Goal: Transaction & Acquisition: Book appointment/travel/reservation

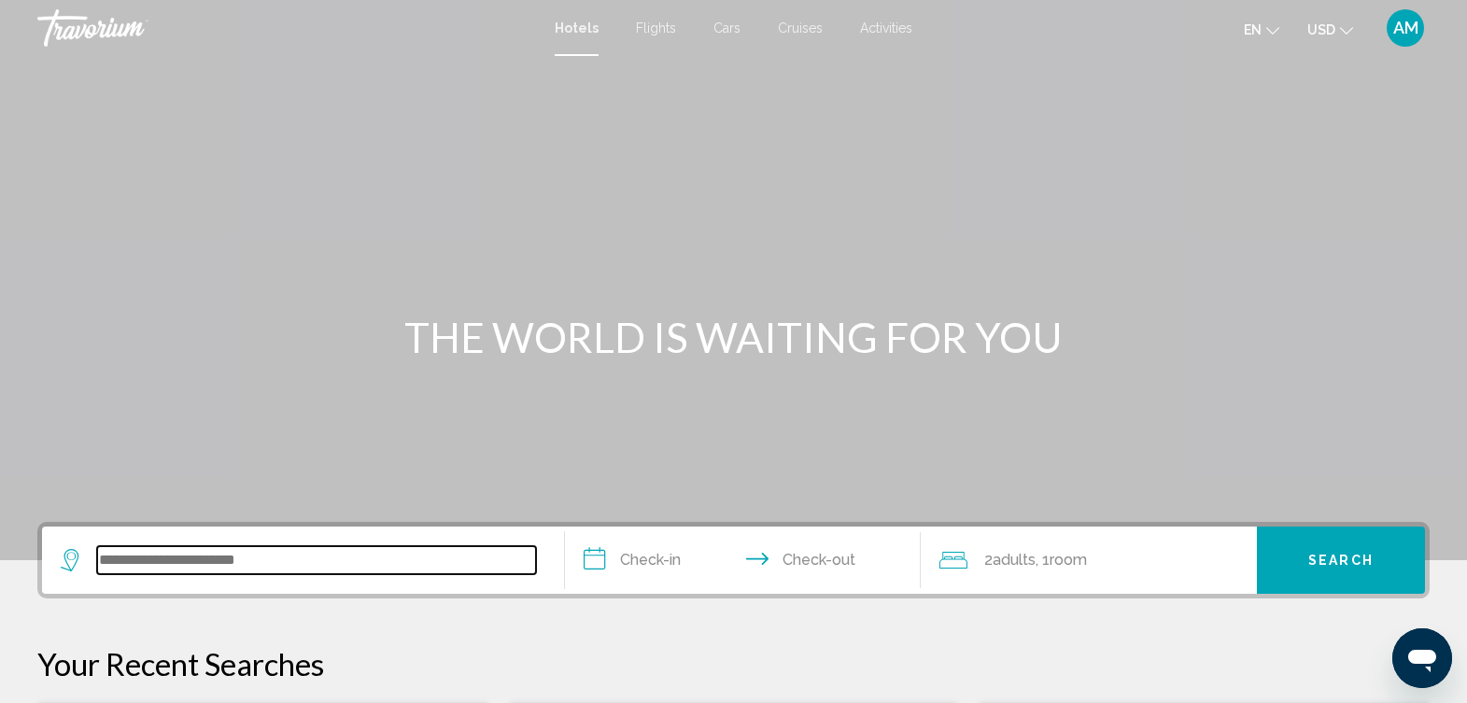
click at [262, 550] on input "Search widget" at bounding box center [316, 560] width 439 height 28
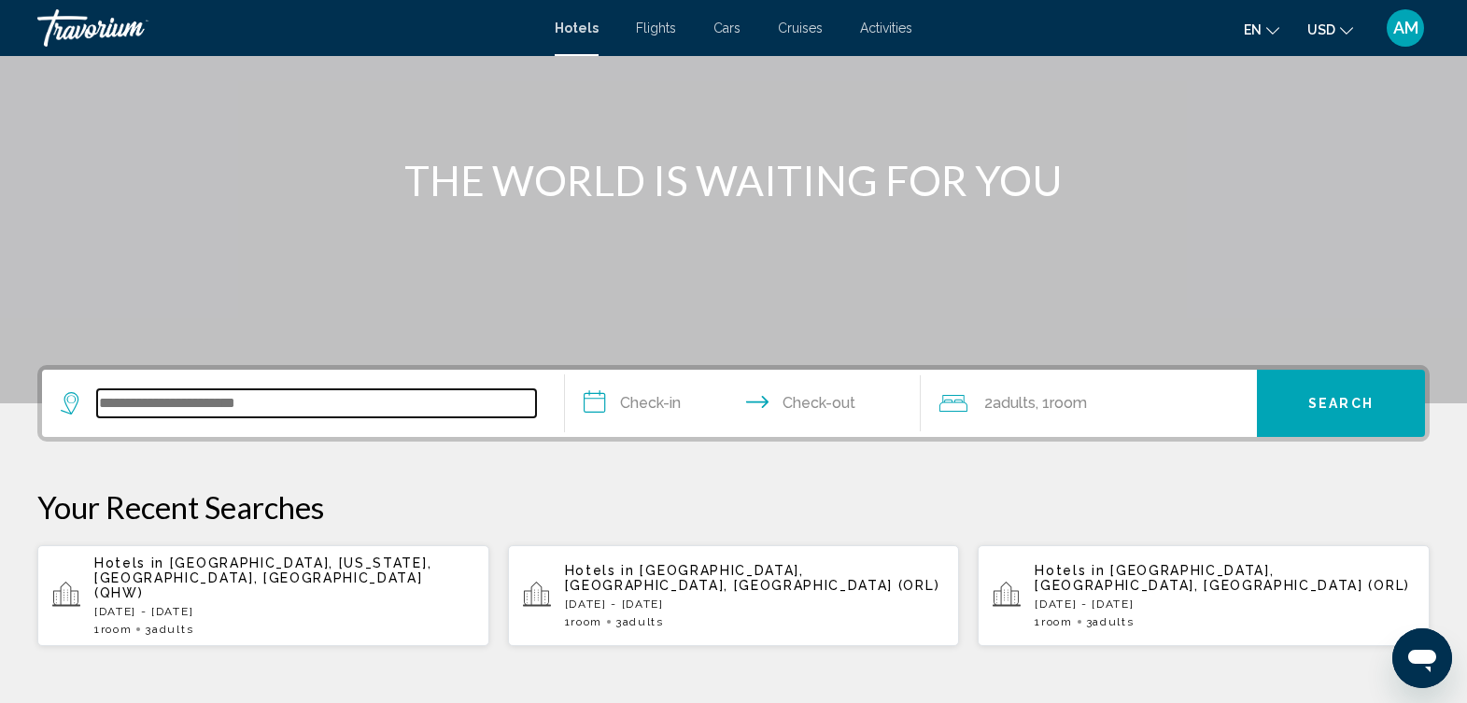
scroll to position [461, 0]
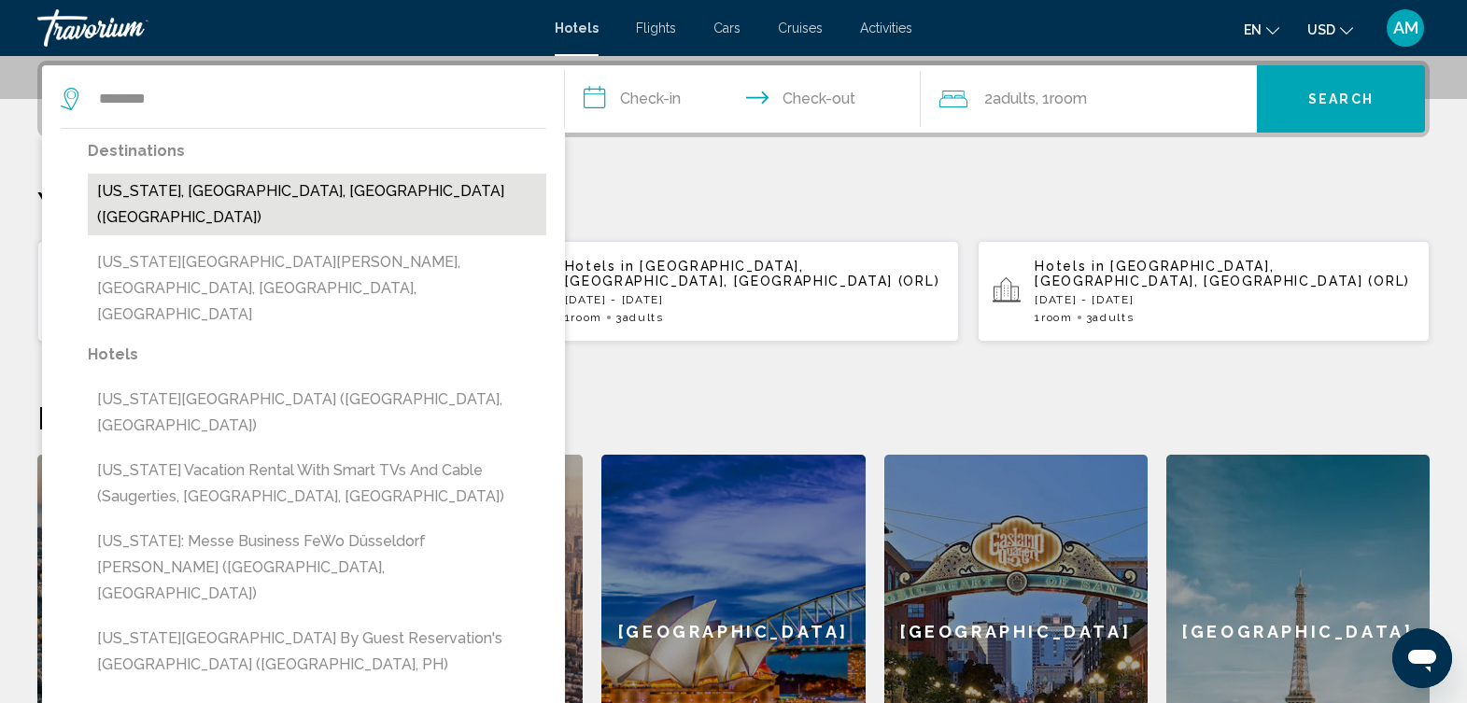
click at [356, 199] on button "New York, NY, United States (NYC)" at bounding box center [317, 205] width 459 height 62
type input "**********"
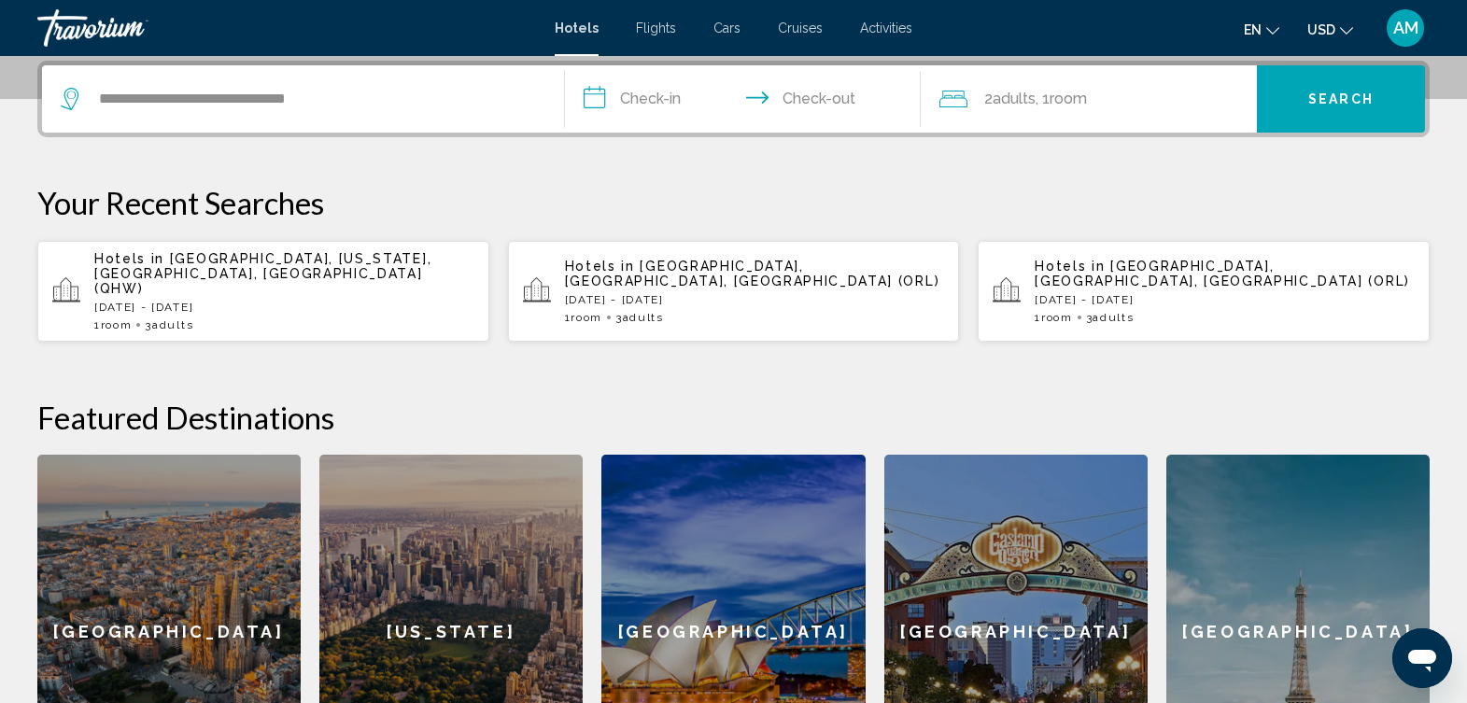
click at [627, 93] on input "**********" at bounding box center [746, 101] width 362 height 73
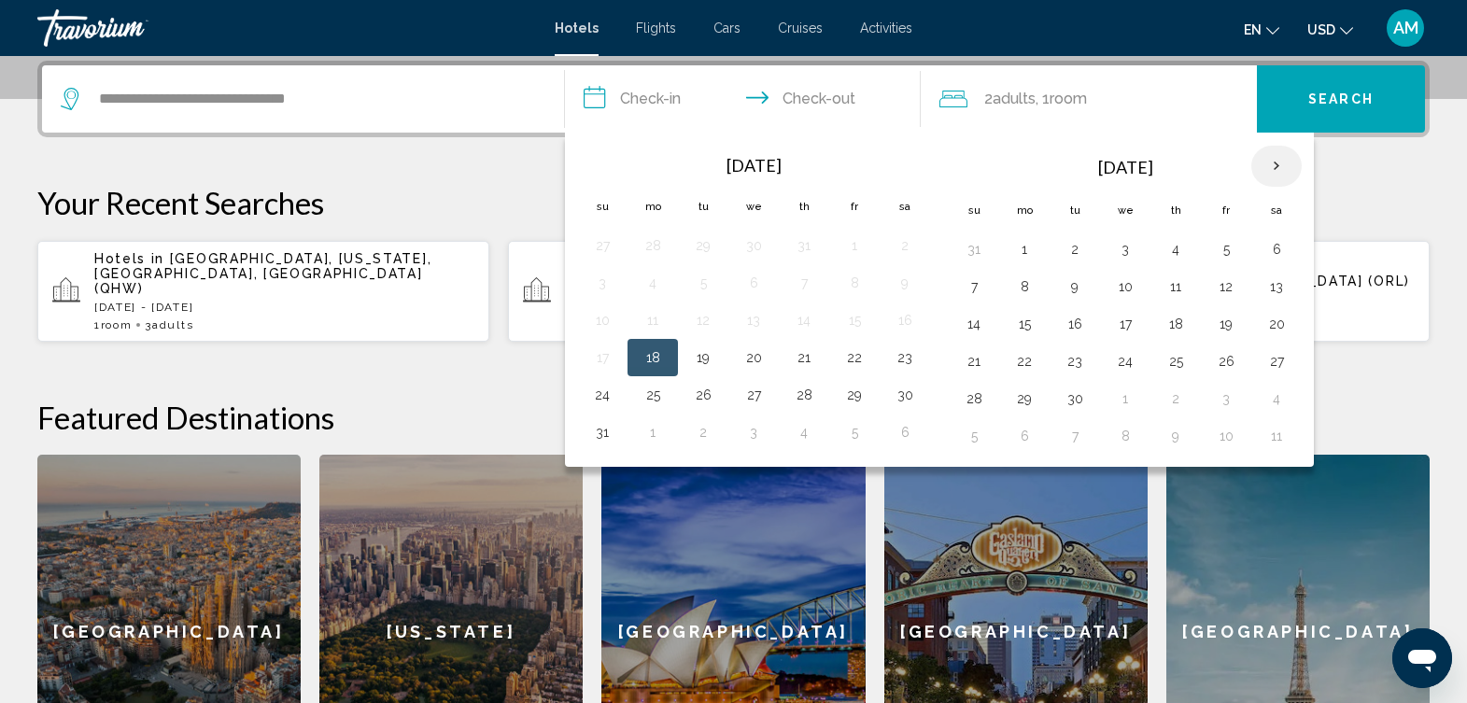
click at [1275, 170] on th "Next month" at bounding box center [1277, 166] width 50 height 41
click at [1226, 361] on button "21" at bounding box center [1226, 361] width 30 height 26
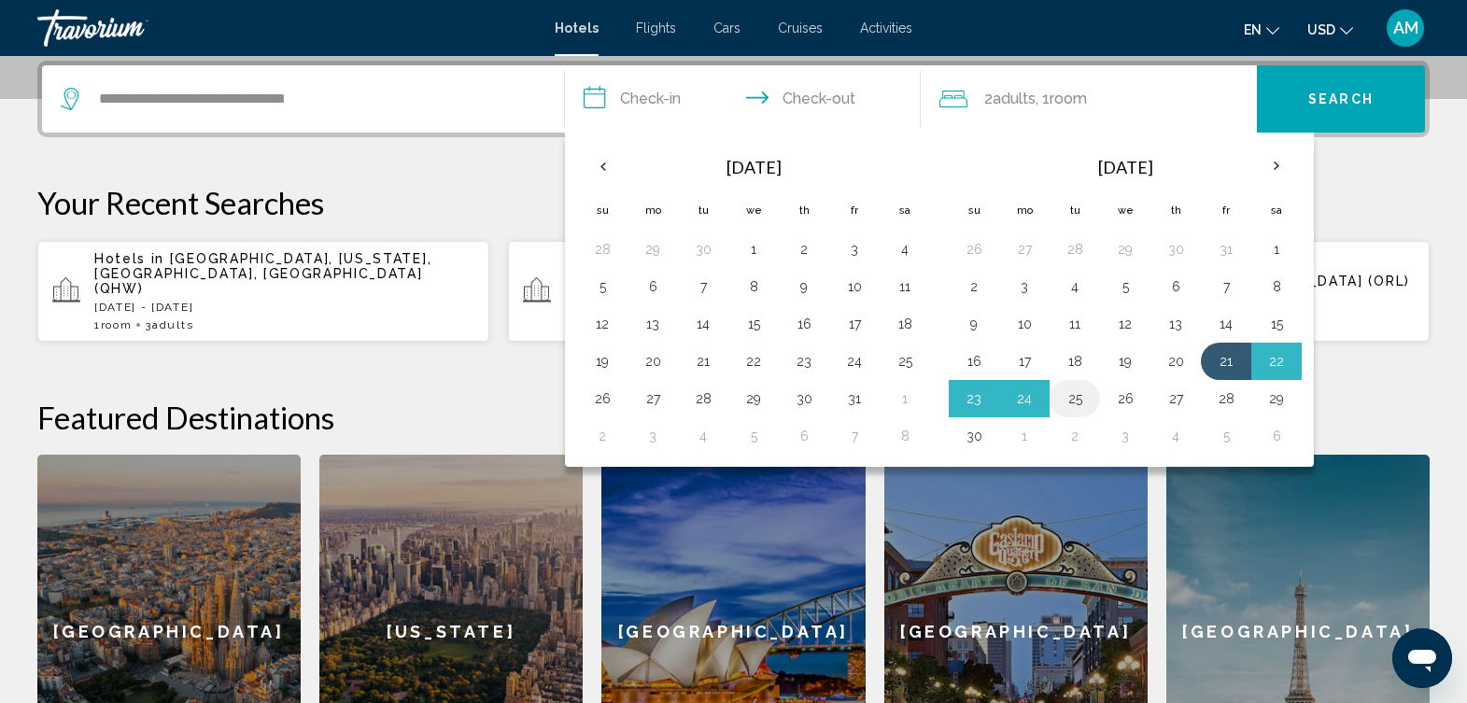
click at [1075, 402] on button "25" at bounding box center [1075, 399] width 30 height 26
type input "**********"
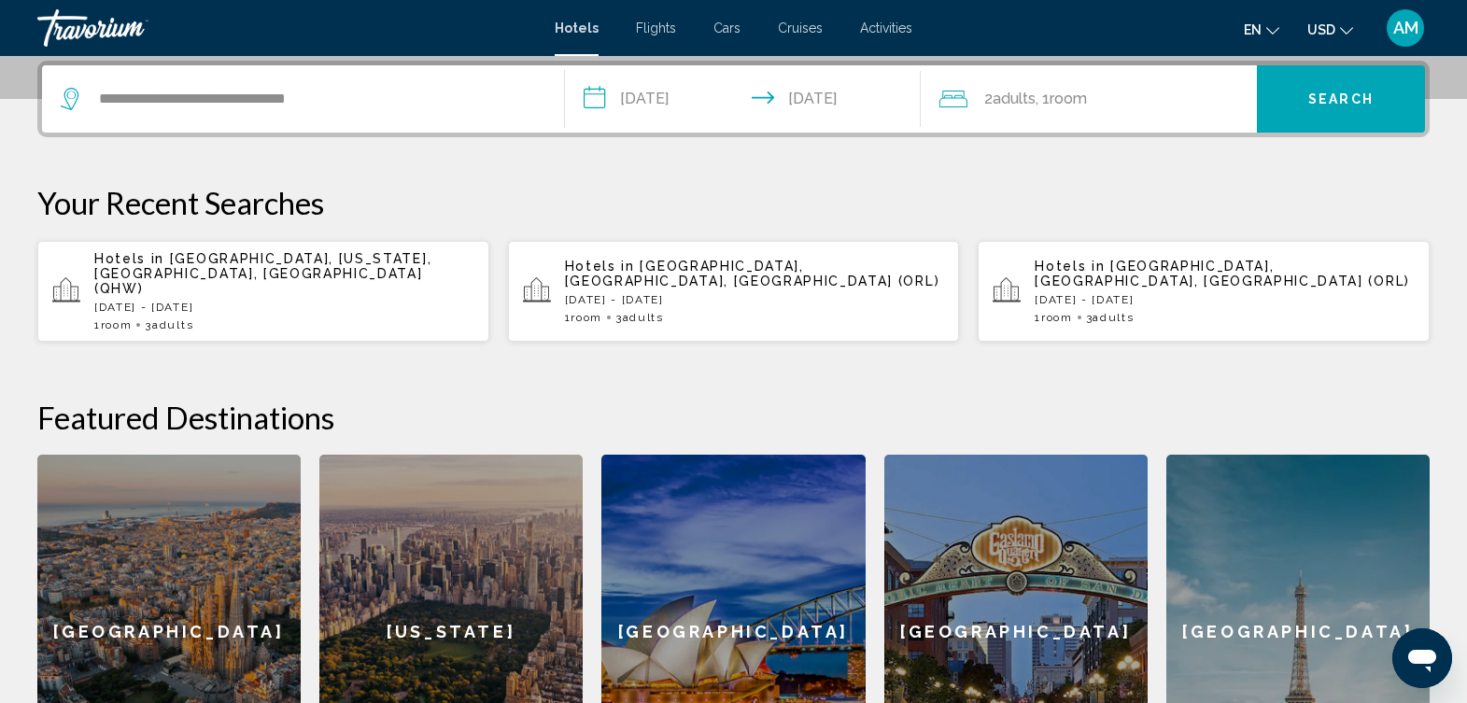
click at [1211, 95] on div "2 Adult Adults , 1 Room rooms" at bounding box center [1099, 99] width 318 height 26
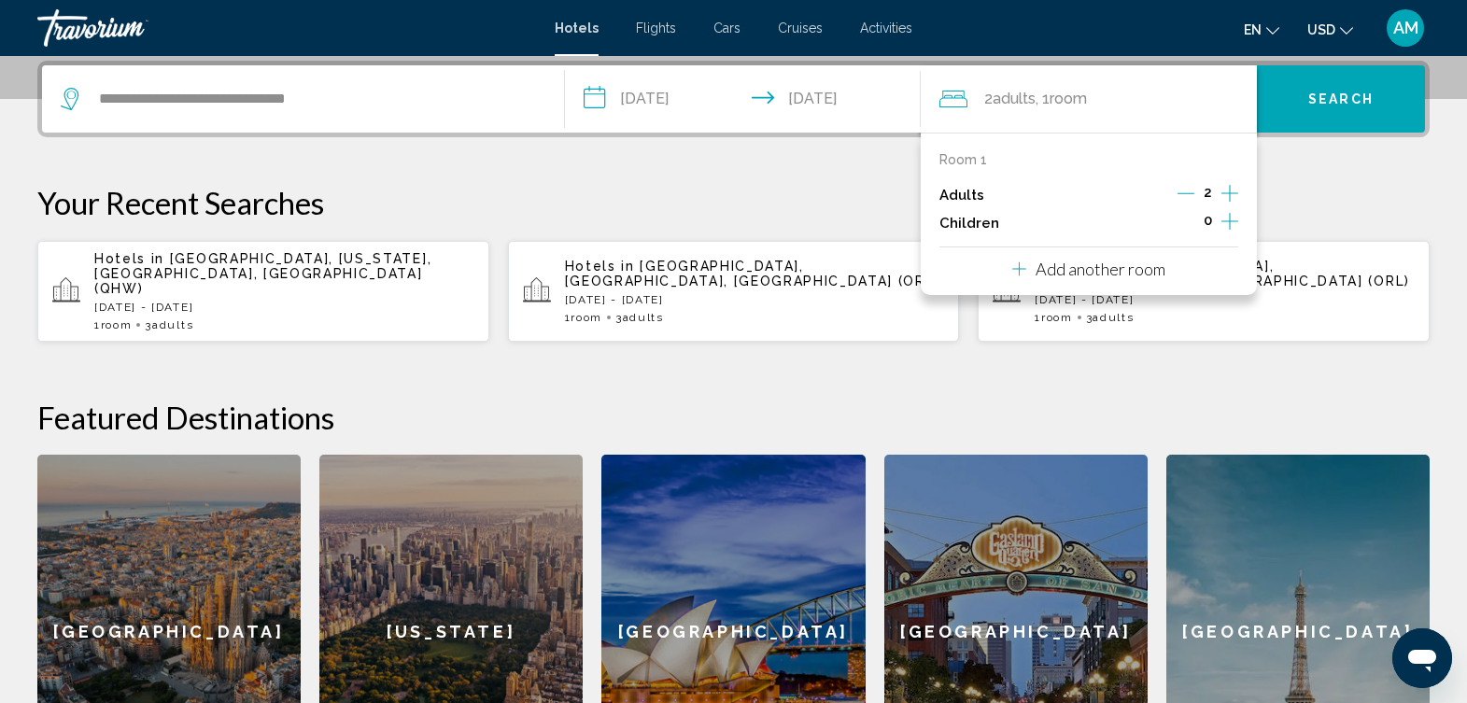
click at [1232, 186] on icon "Increment adults" at bounding box center [1230, 193] width 17 height 22
click at [1314, 105] on span "Search" at bounding box center [1341, 99] width 65 height 15
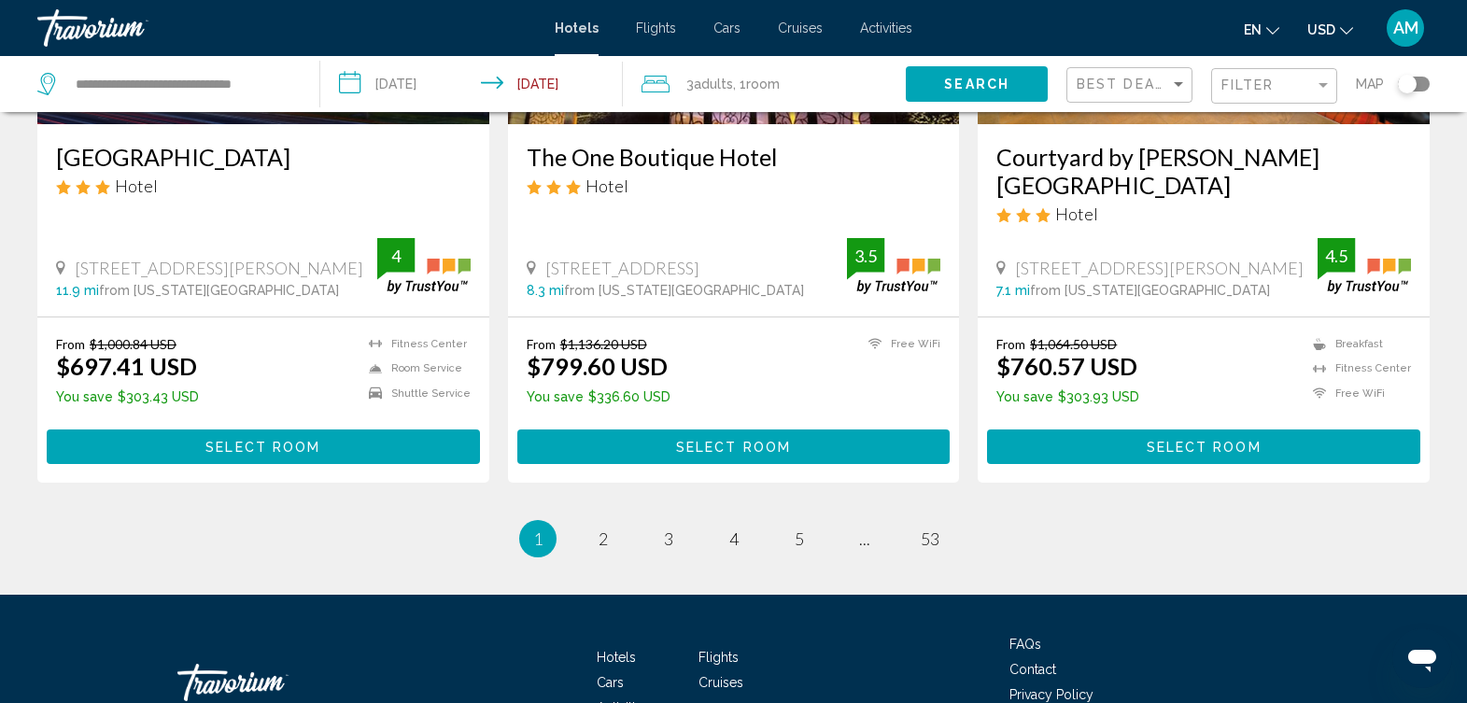
scroll to position [2413, 0]
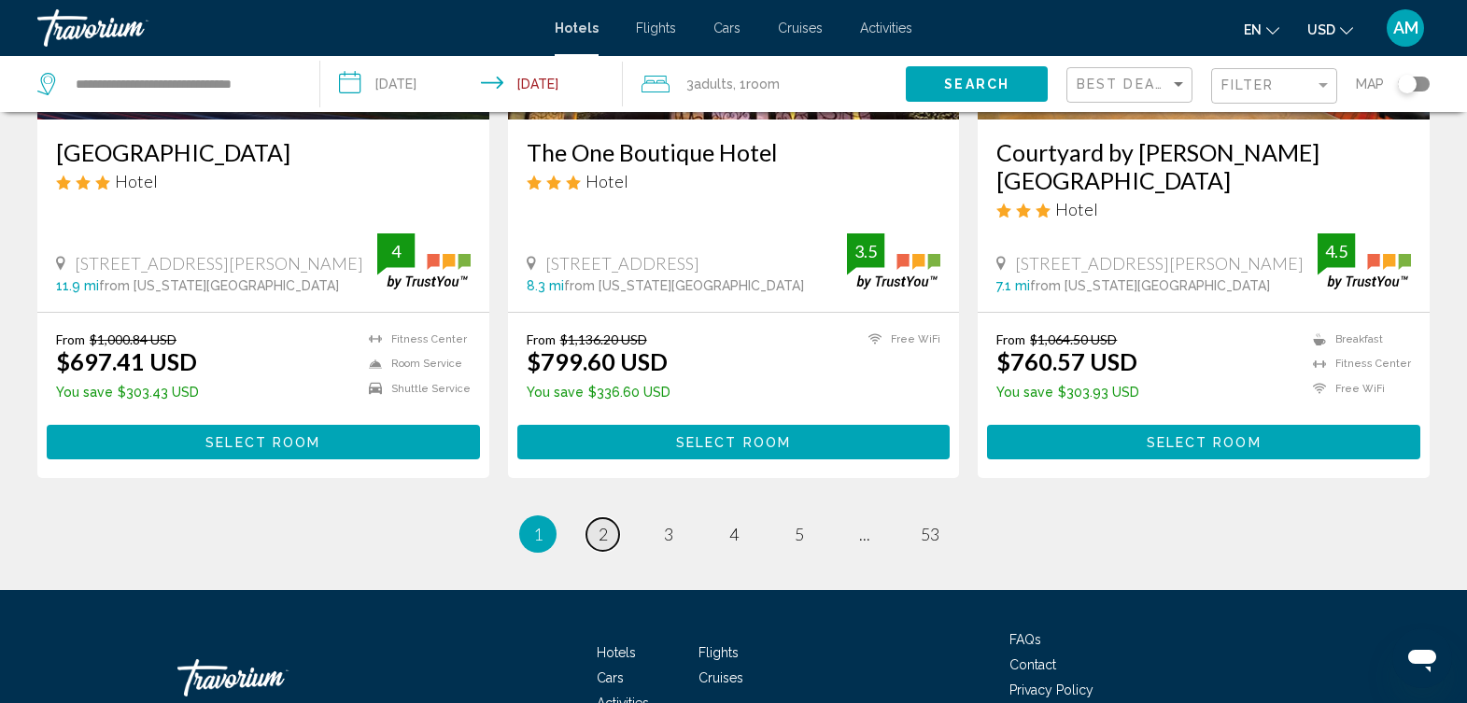
click at [599, 524] on span "2" at bounding box center [603, 534] width 9 height 21
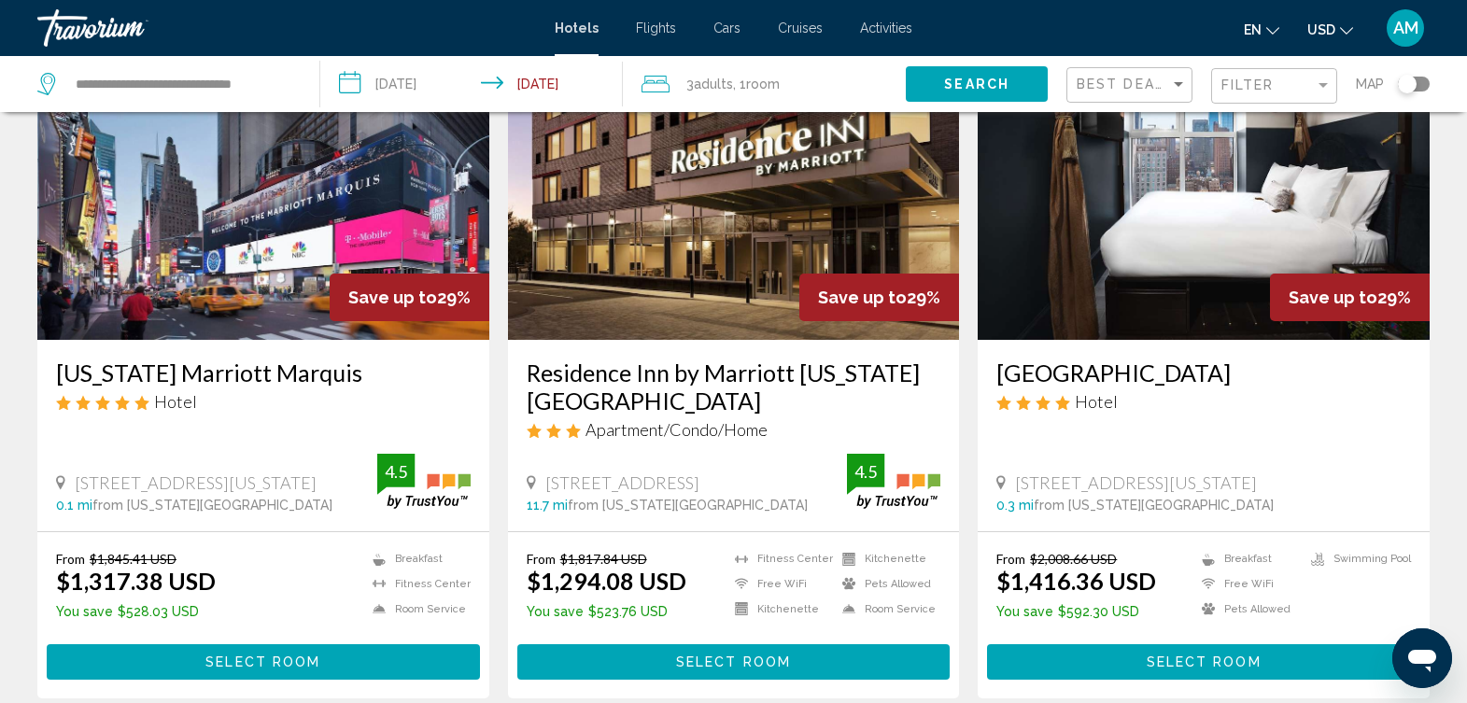
scroll to position [141, 0]
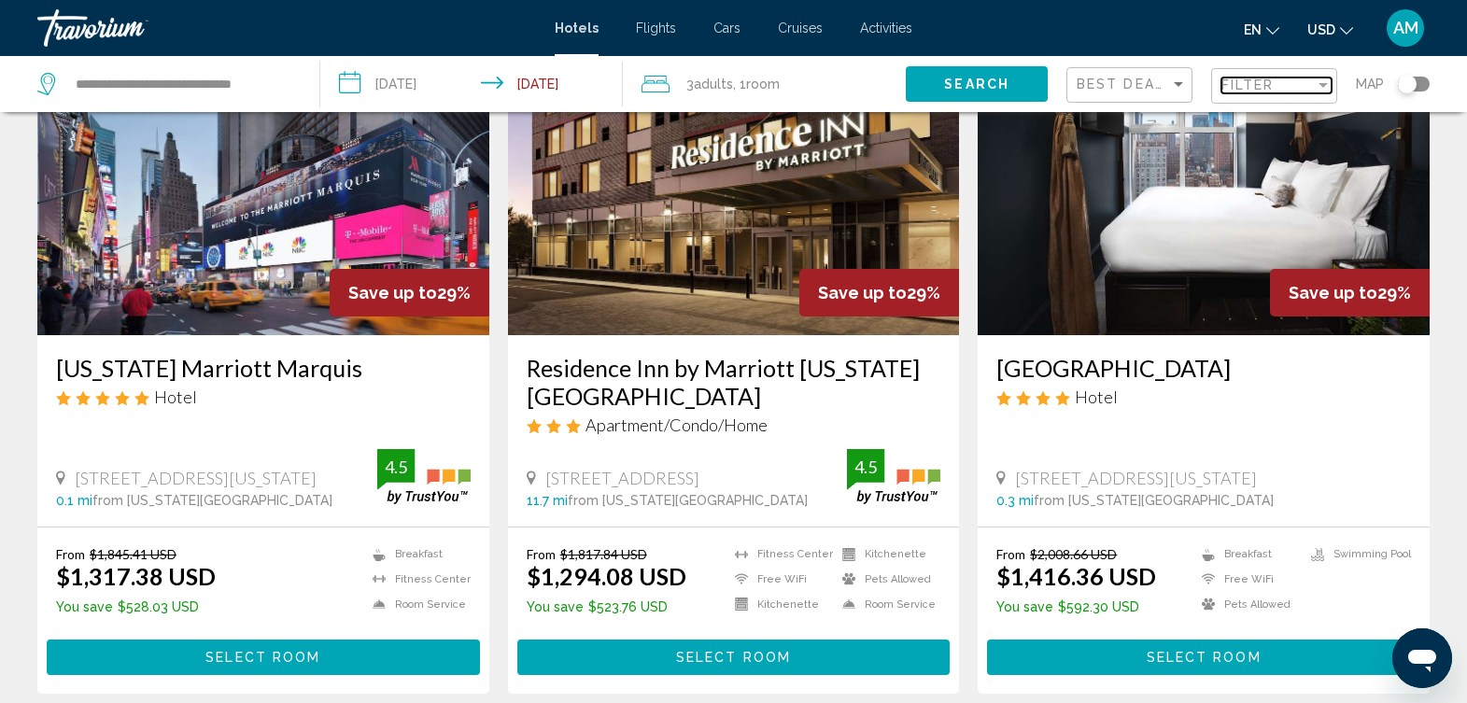
click at [1282, 89] on div "Filter" at bounding box center [1268, 85] width 93 height 15
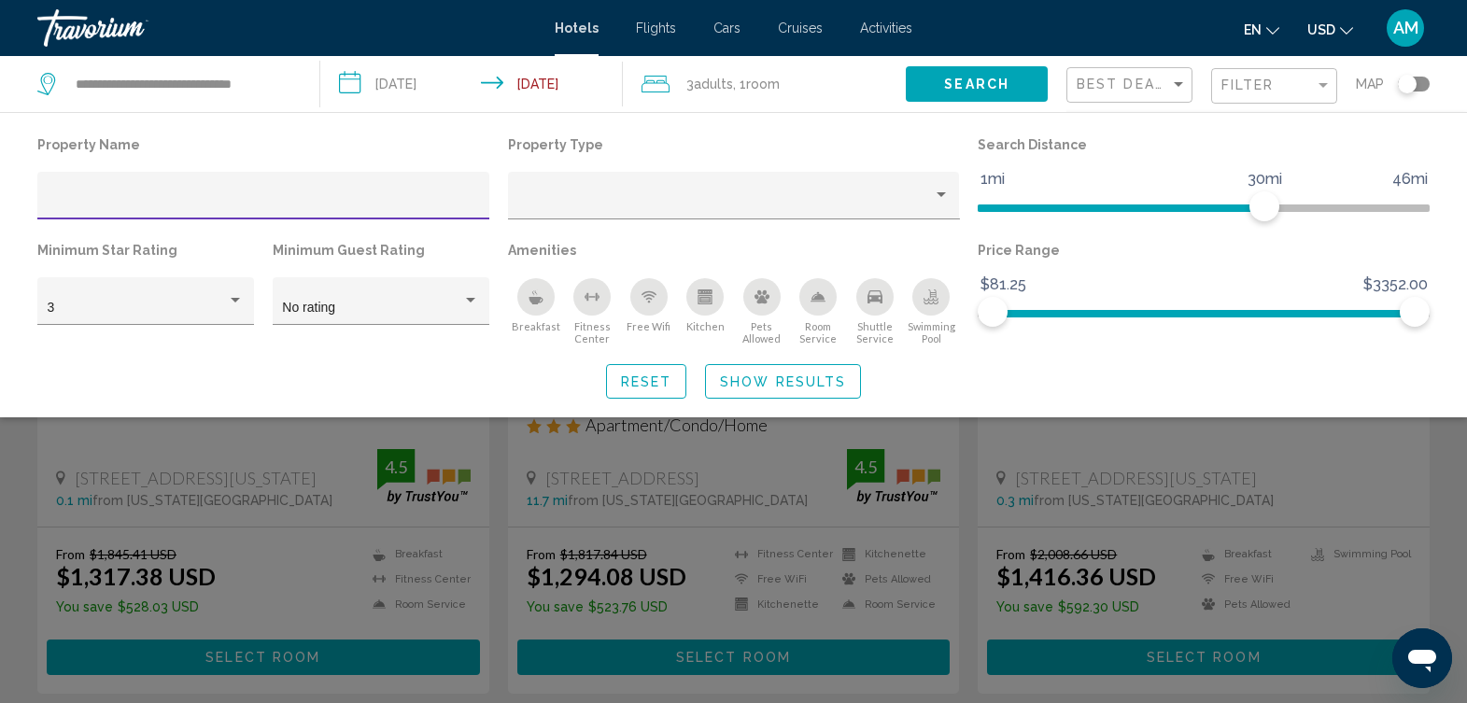
click at [254, 195] on input "Hotel Filters" at bounding box center [264, 202] width 432 height 15
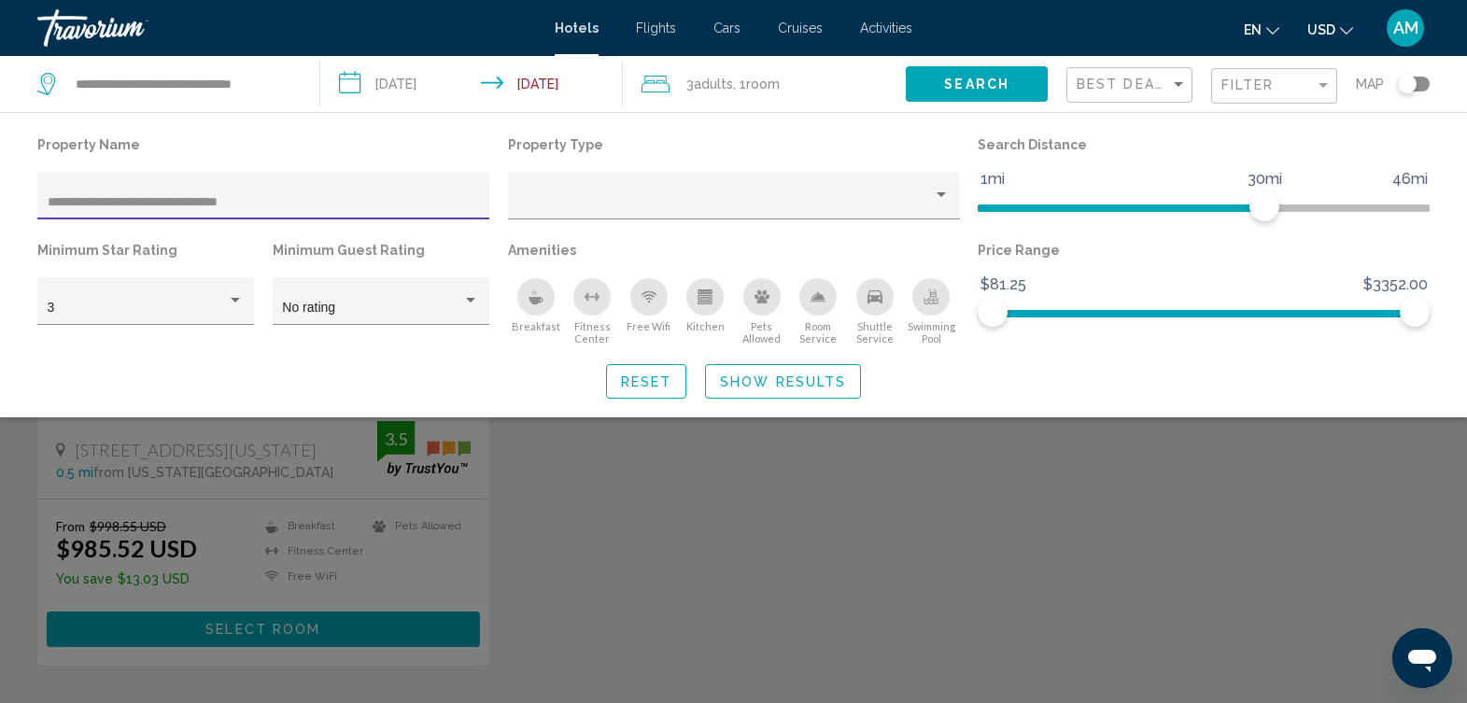
type input "**********"
click at [791, 382] on span "Show Results" at bounding box center [783, 382] width 126 height 15
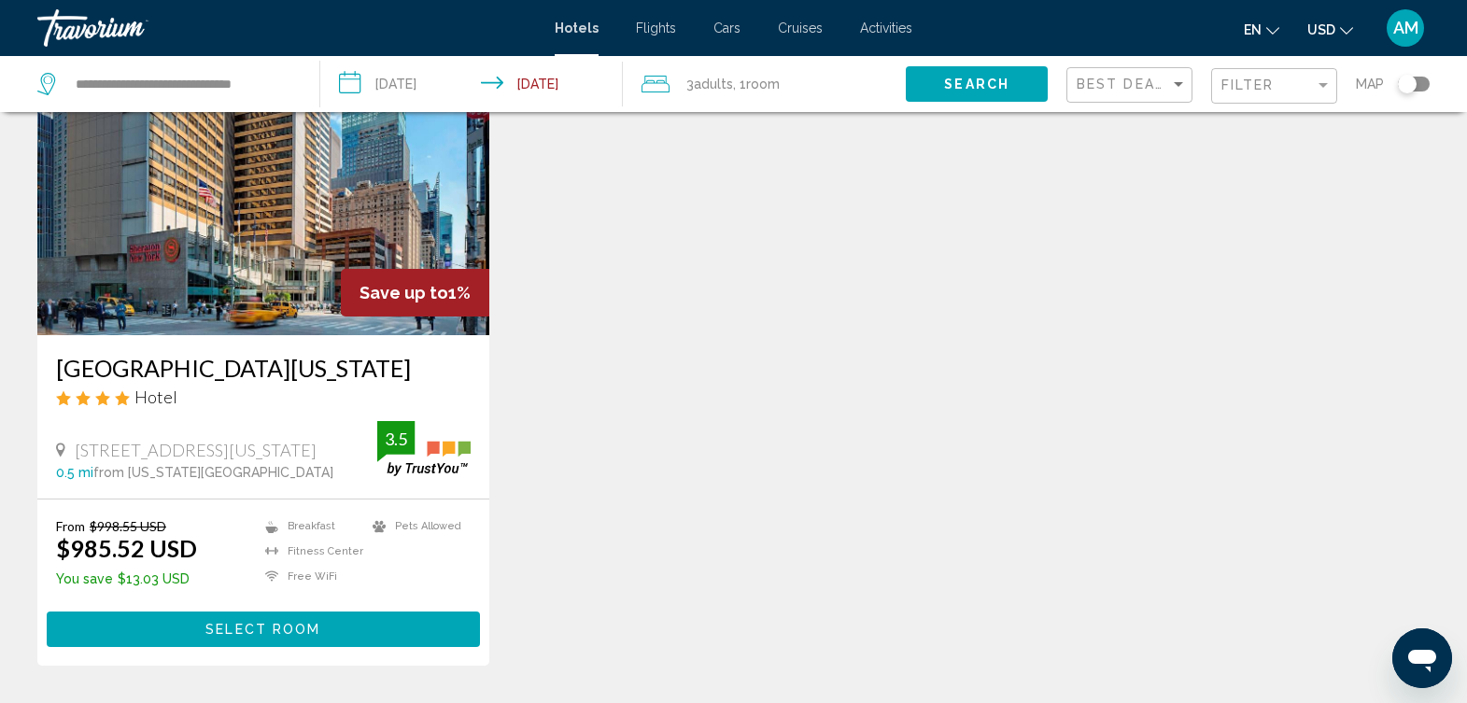
click at [252, 229] on img "Main content" at bounding box center [263, 185] width 452 height 299
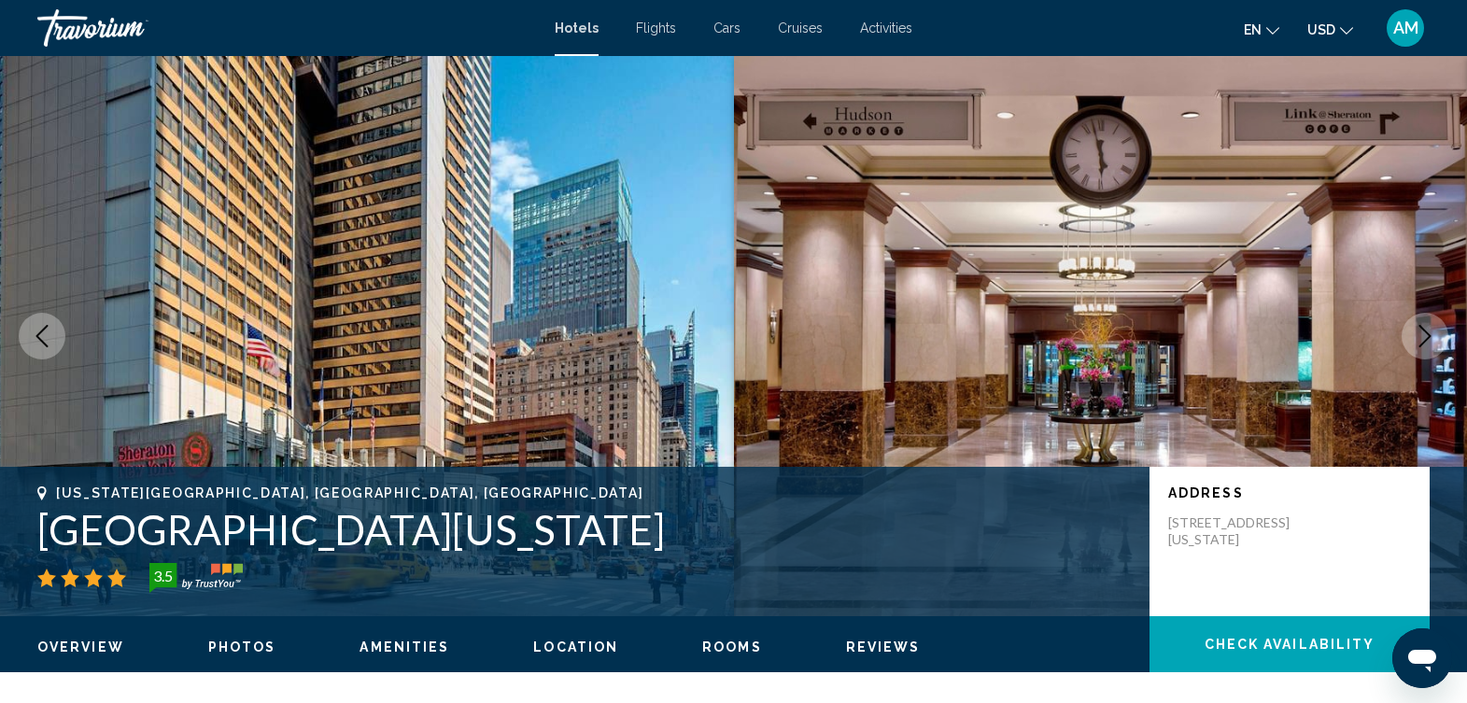
click at [1426, 333] on icon "Next image" at bounding box center [1426, 336] width 12 height 22
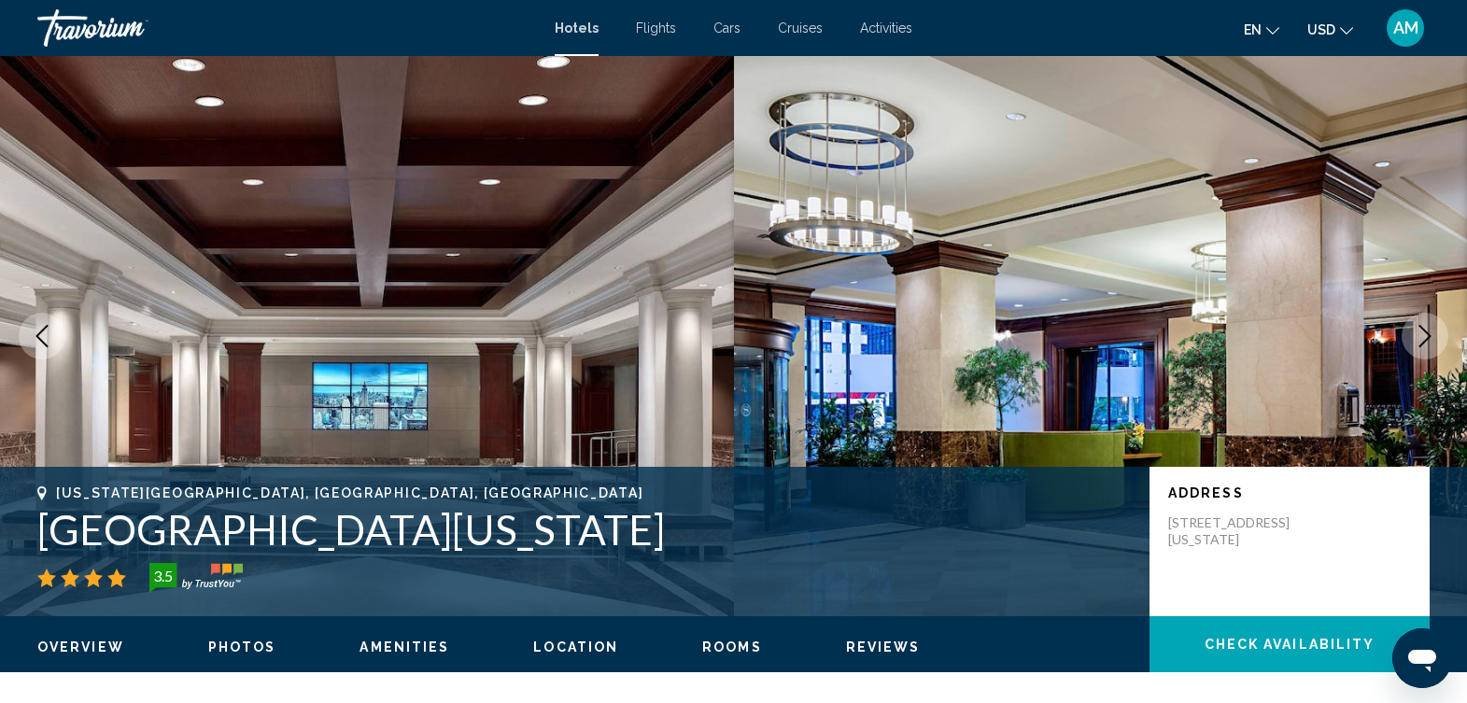
click at [1425, 333] on icon "Next image" at bounding box center [1425, 336] width 22 height 22
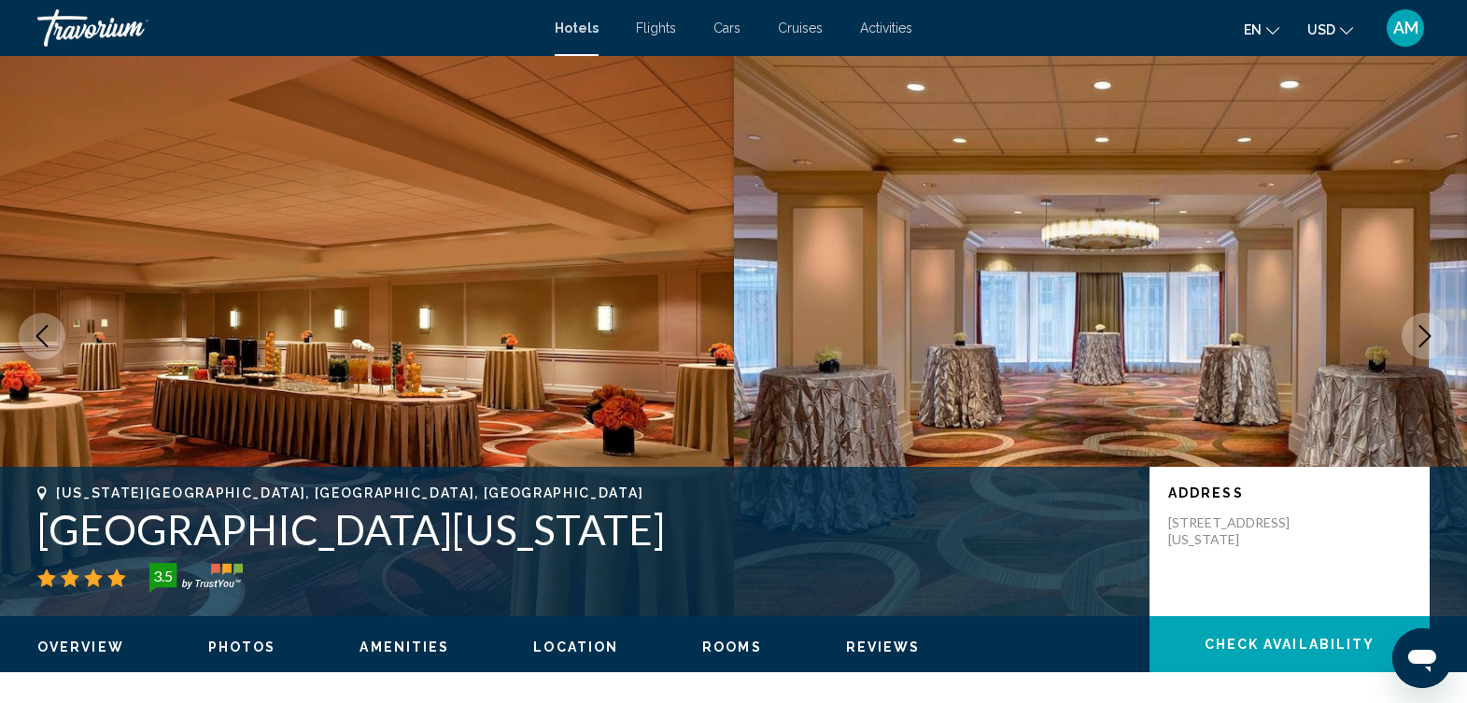
click at [1425, 333] on icon "Next image" at bounding box center [1425, 336] width 22 height 22
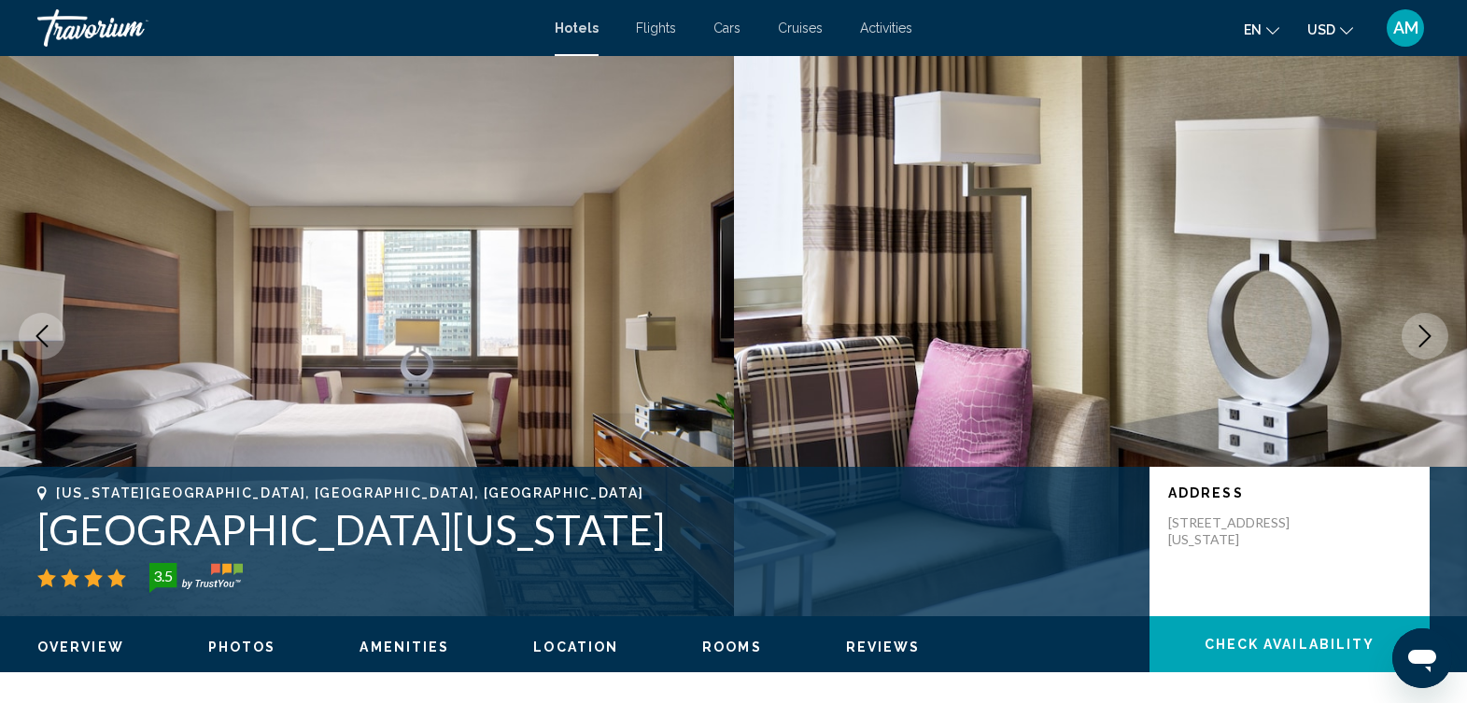
click at [1419, 333] on icon "Next image" at bounding box center [1425, 336] width 22 height 22
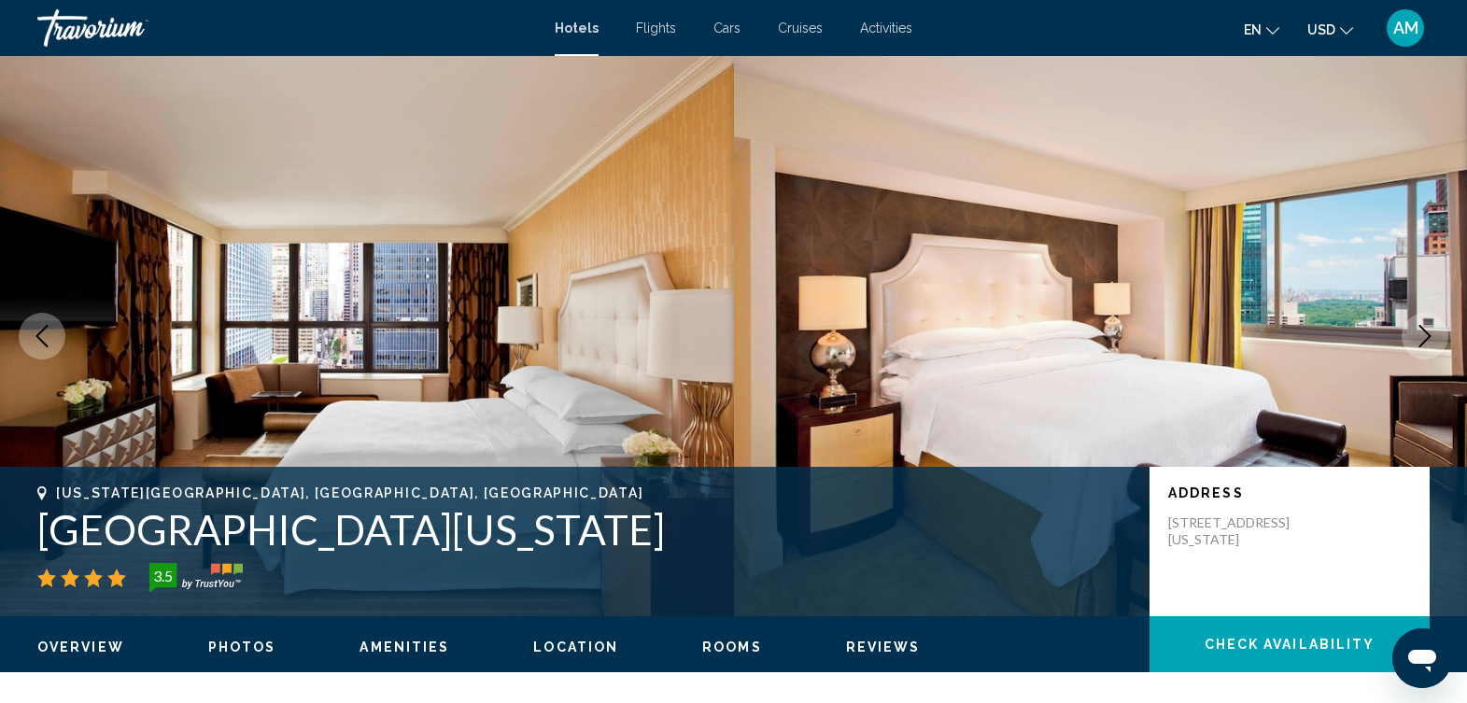
click at [1418, 333] on icon "Next image" at bounding box center [1425, 336] width 22 height 22
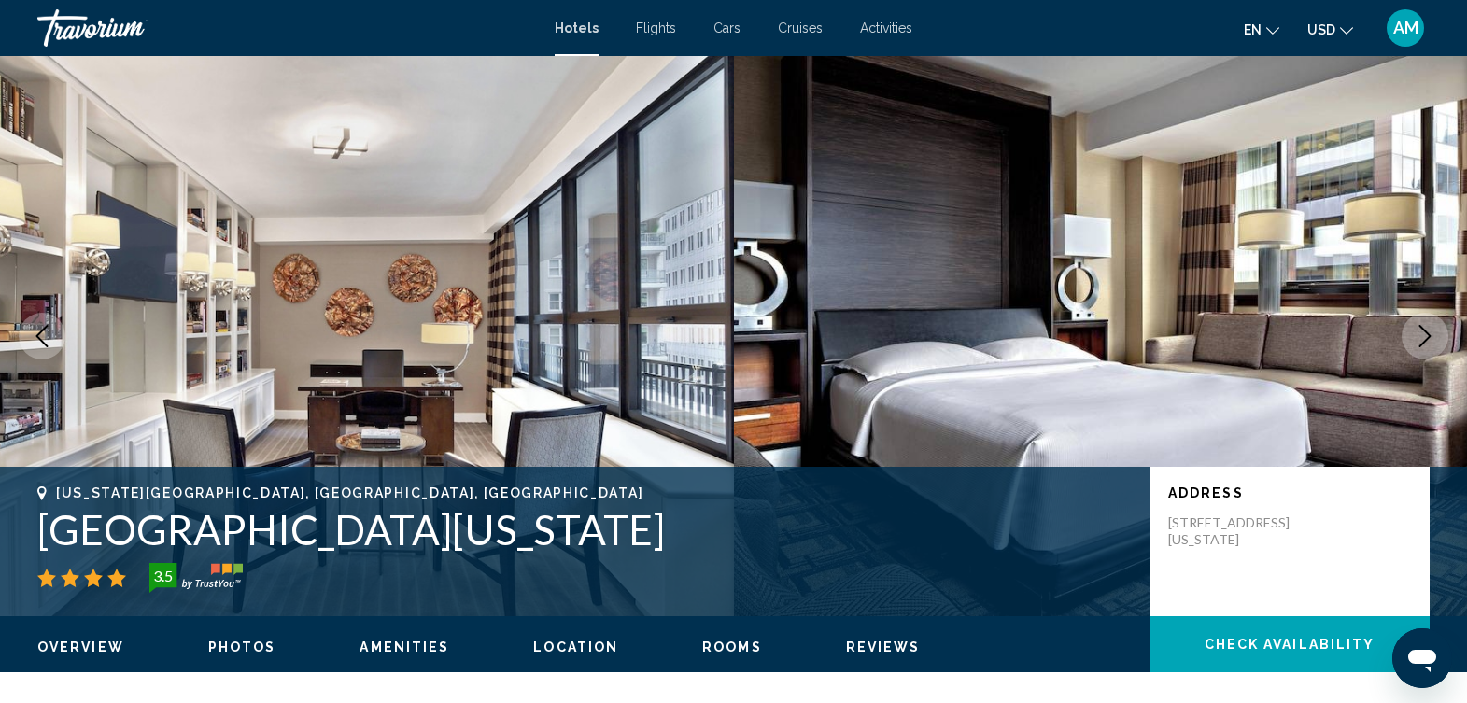
click at [1418, 333] on icon "Next image" at bounding box center [1425, 336] width 22 height 22
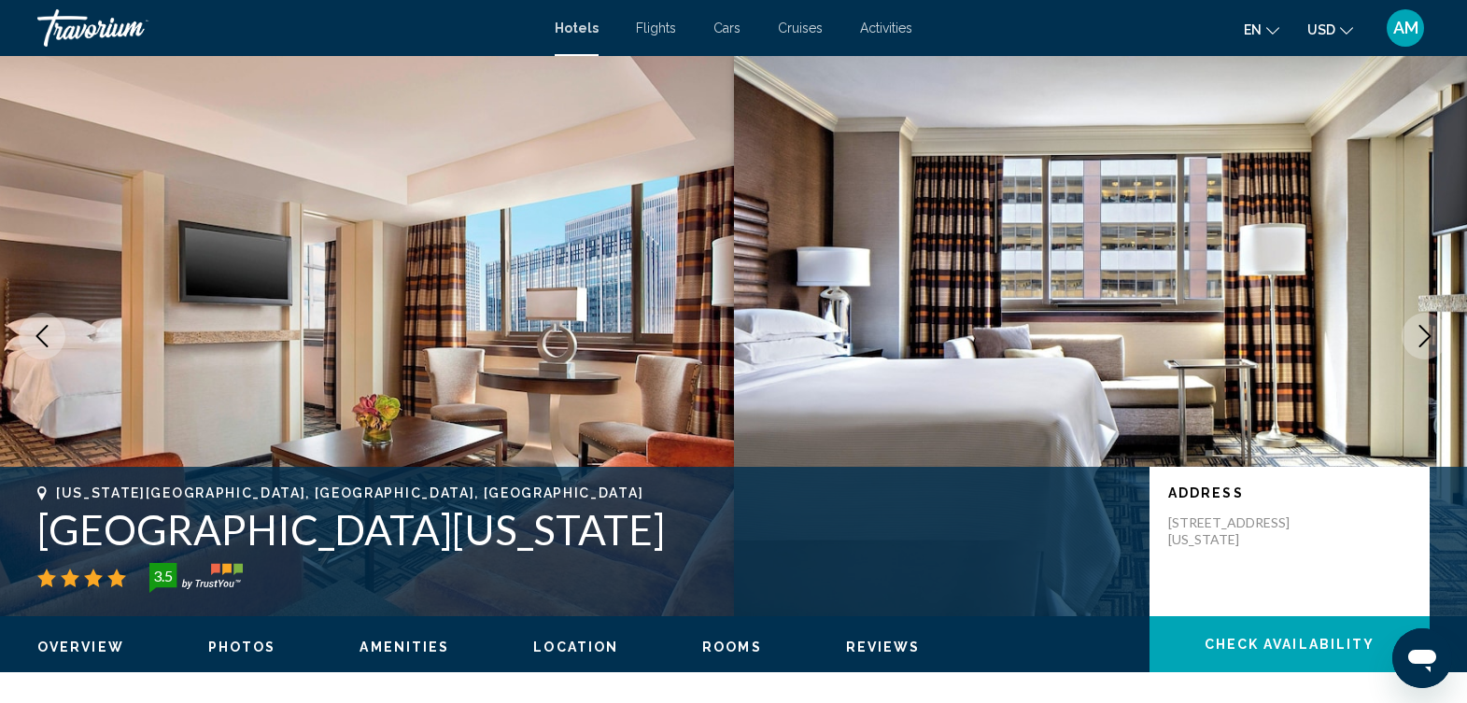
click at [1418, 333] on icon "Next image" at bounding box center [1425, 336] width 22 height 22
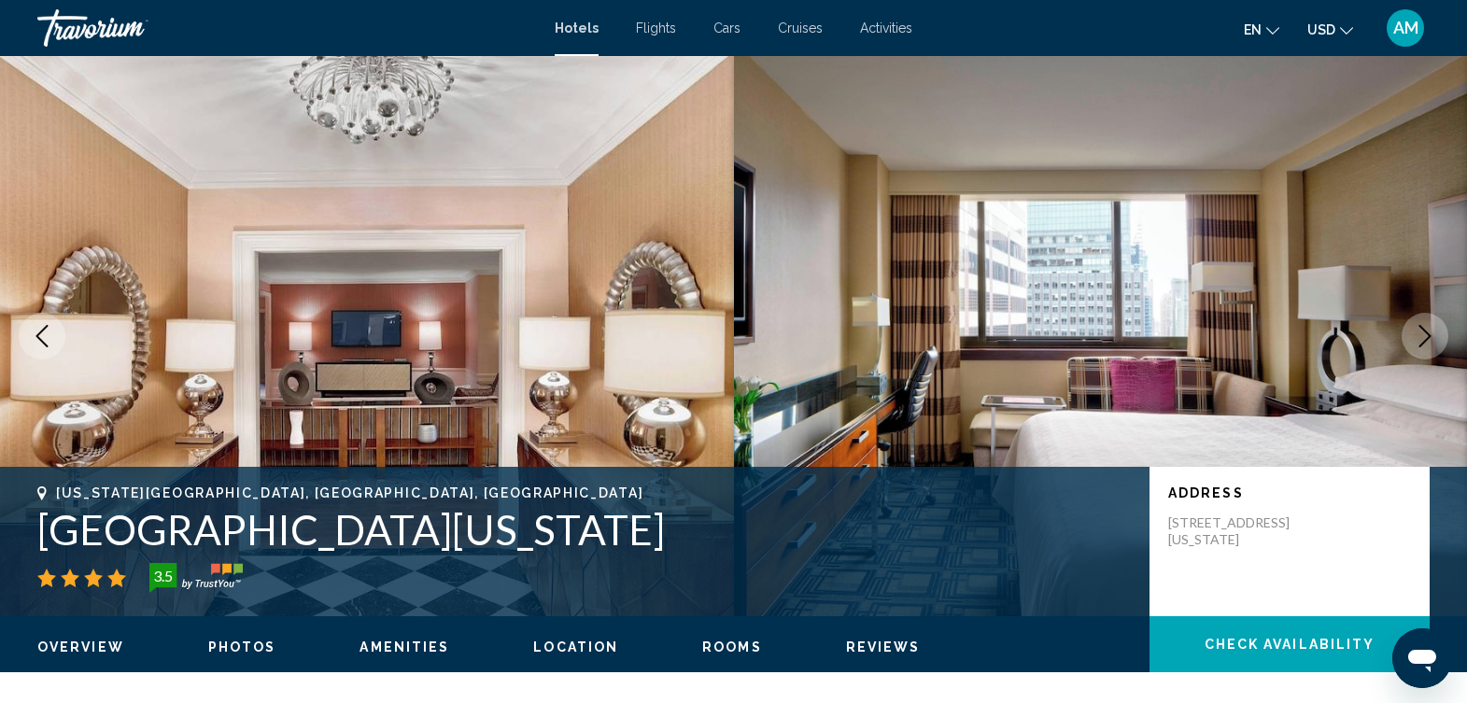
click at [1418, 333] on icon "Next image" at bounding box center [1425, 336] width 22 height 22
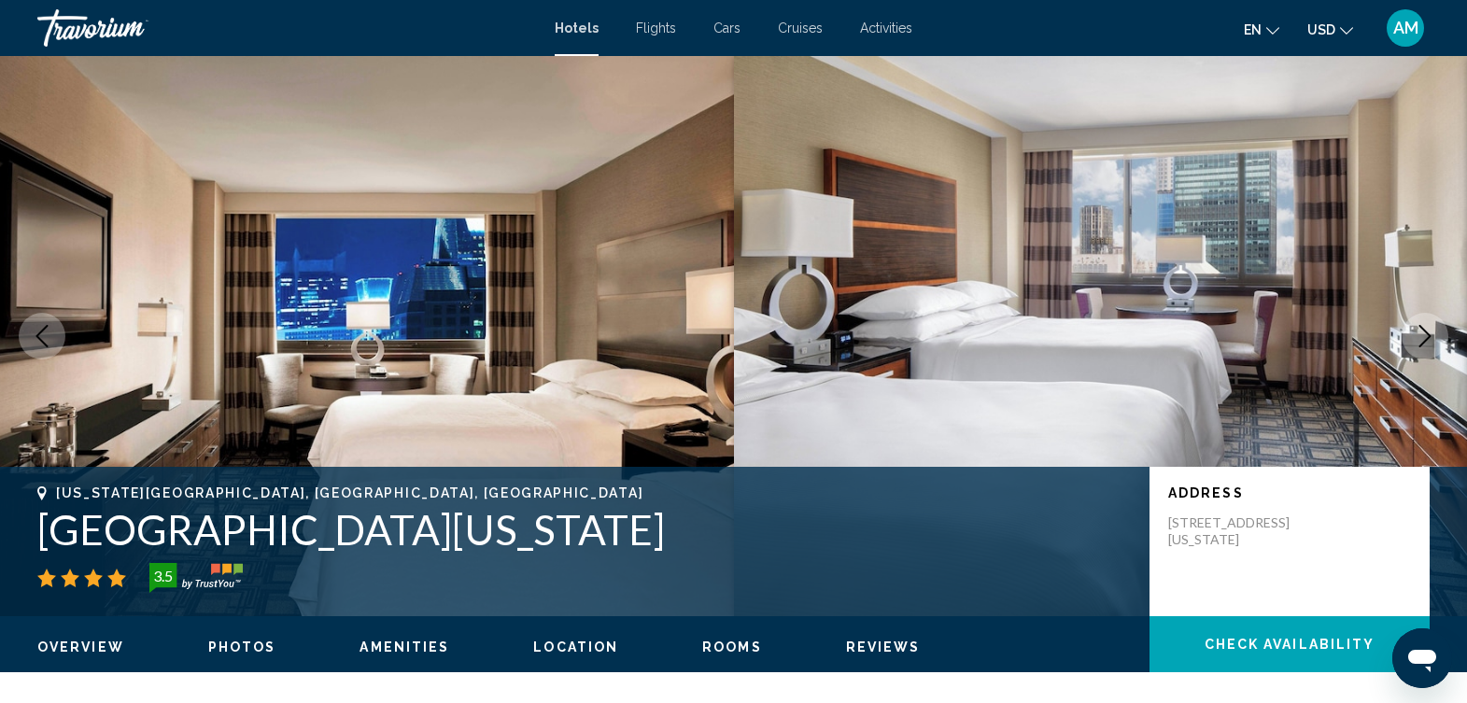
drag, startPoint x: 1418, startPoint y: 333, endPoint x: 1378, endPoint y: 328, distance: 40.4
click at [1378, 328] on div "New York City, NY, United States Sheraton New York Times Square Hotel 3.5 Addre…" at bounding box center [733, 336] width 1467 height 560
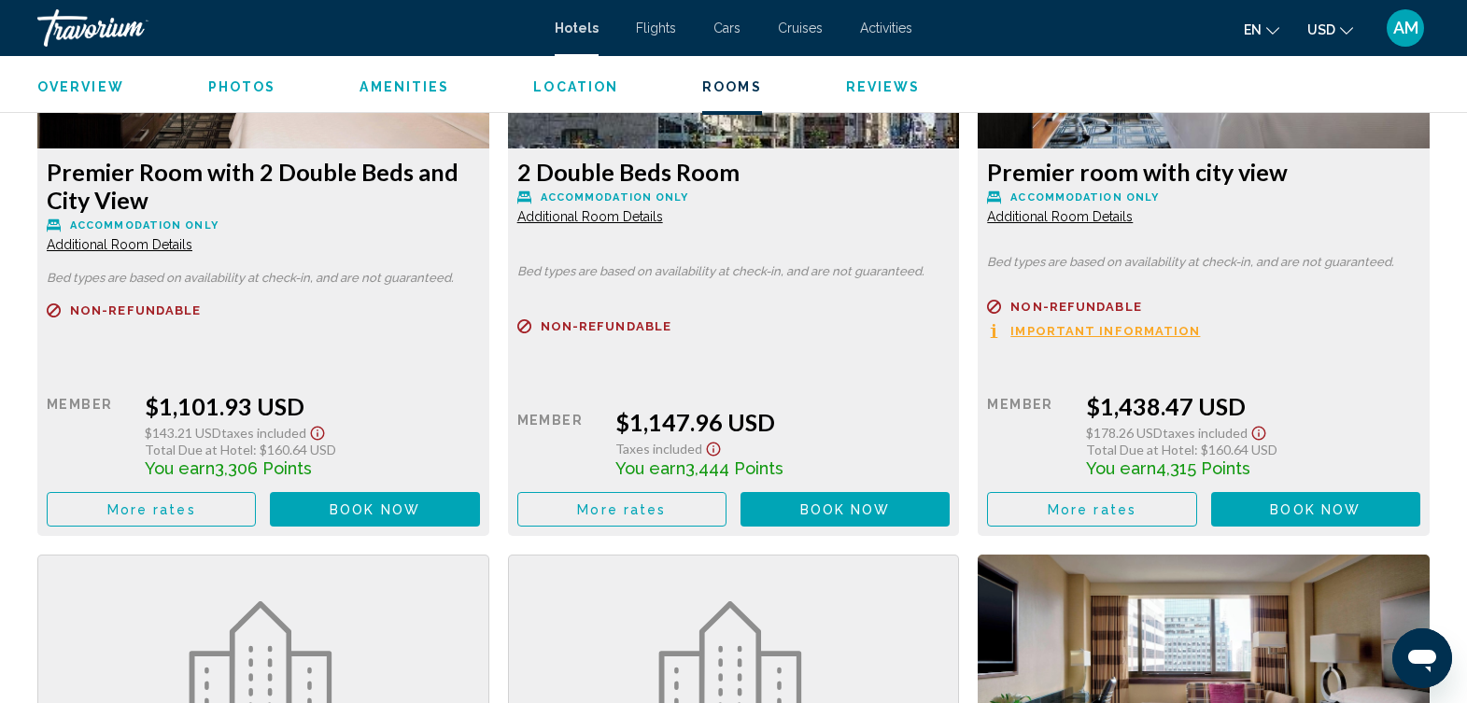
scroll to position [4035, 0]
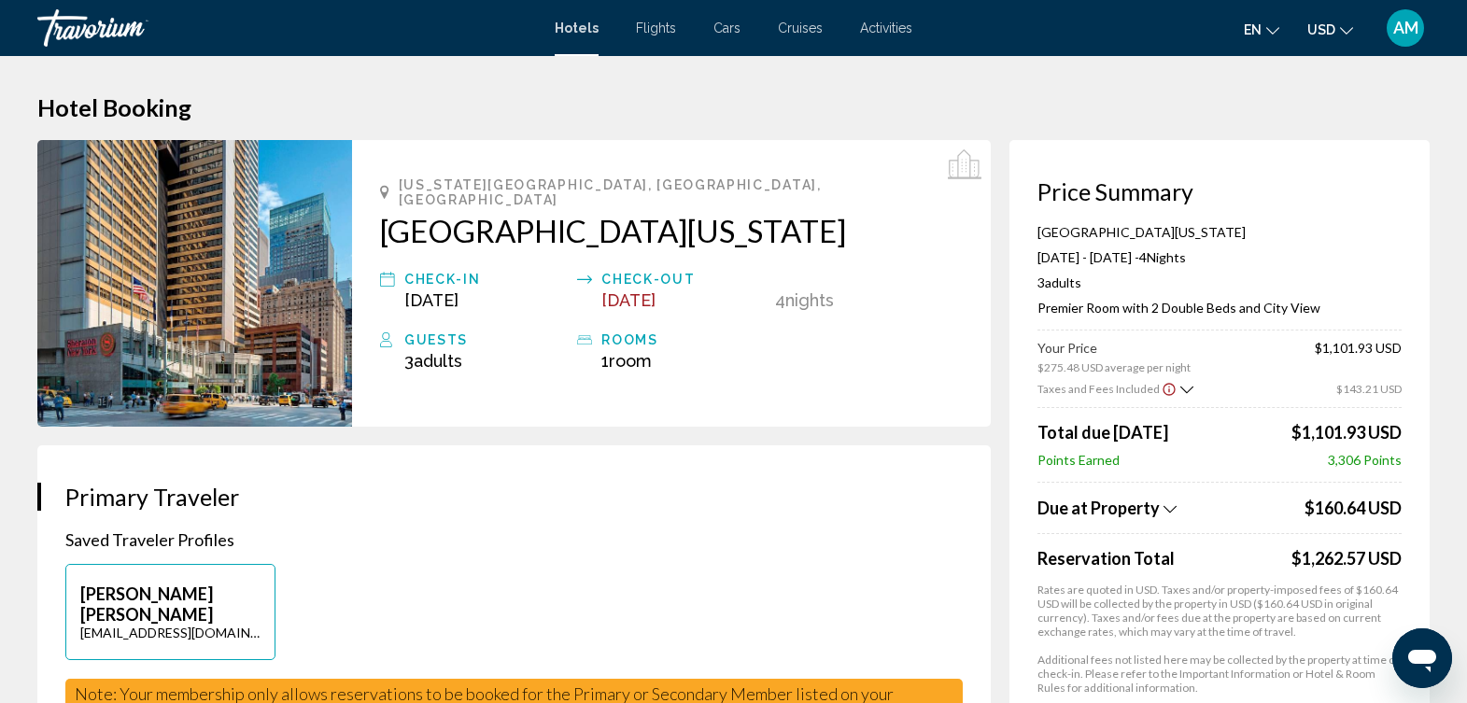
click at [215, 333] on img "Main content" at bounding box center [194, 283] width 315 height 287
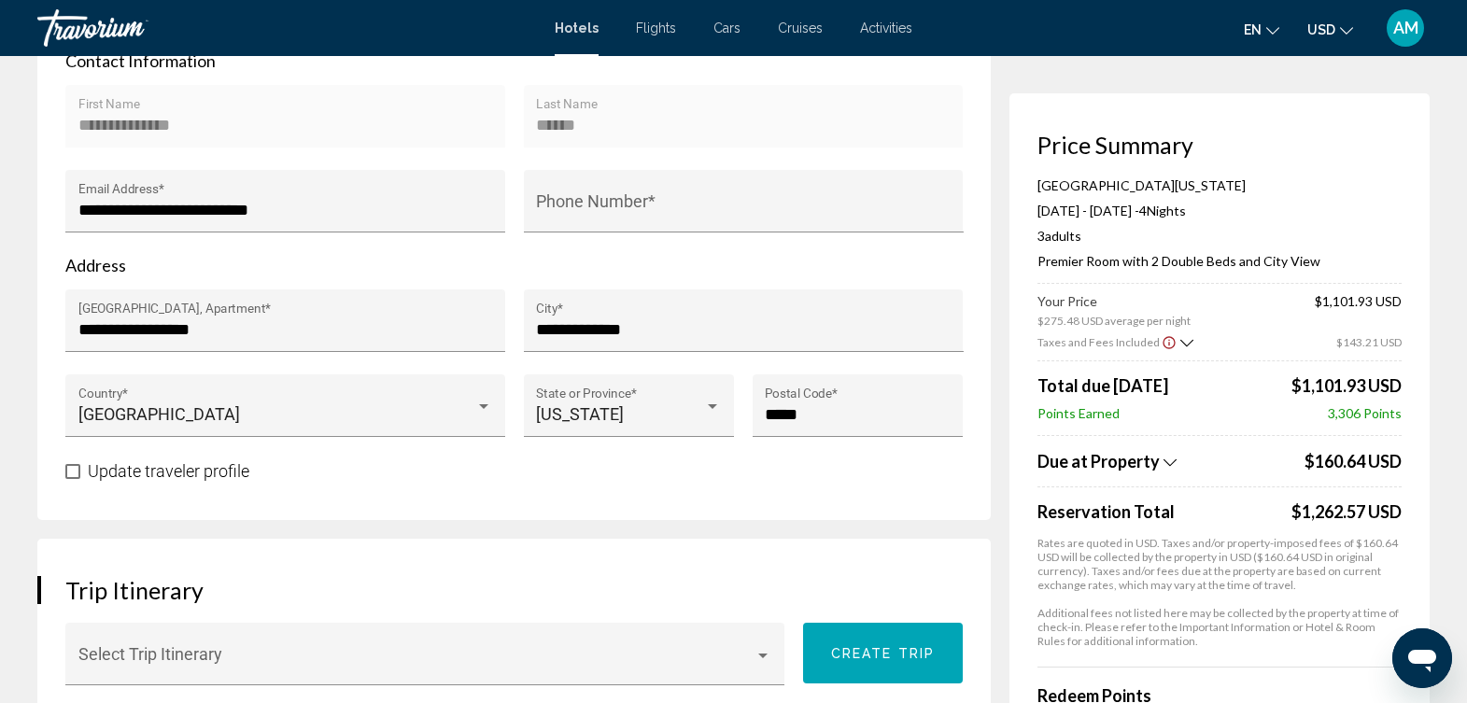
scroll to position [712, 0]
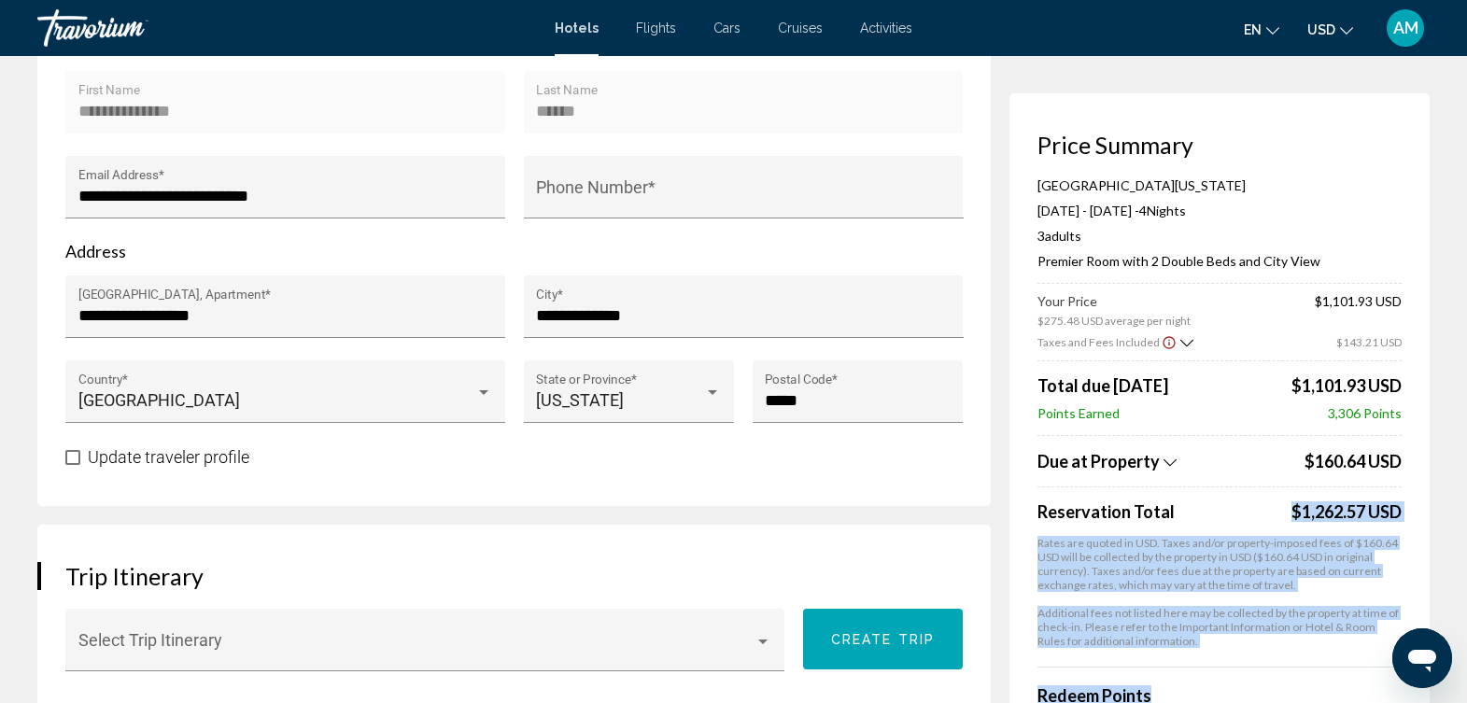
drag, startPoint x: 1207, startPoint y: 681, endPoint x: 1208, endPoint y: 511, distance: 170.0
click at [1208, 511] on div "Sheraton New York Times Square Hotel Nov 21, 2025 - Nov 25, 2025 - 4 Night Nigh…" at bounding box center [1220, 511] width 364 height 669
click at [1231, 686] on h4 "Redeem Points" at bounding box center [1220, 696] width 364 height 21
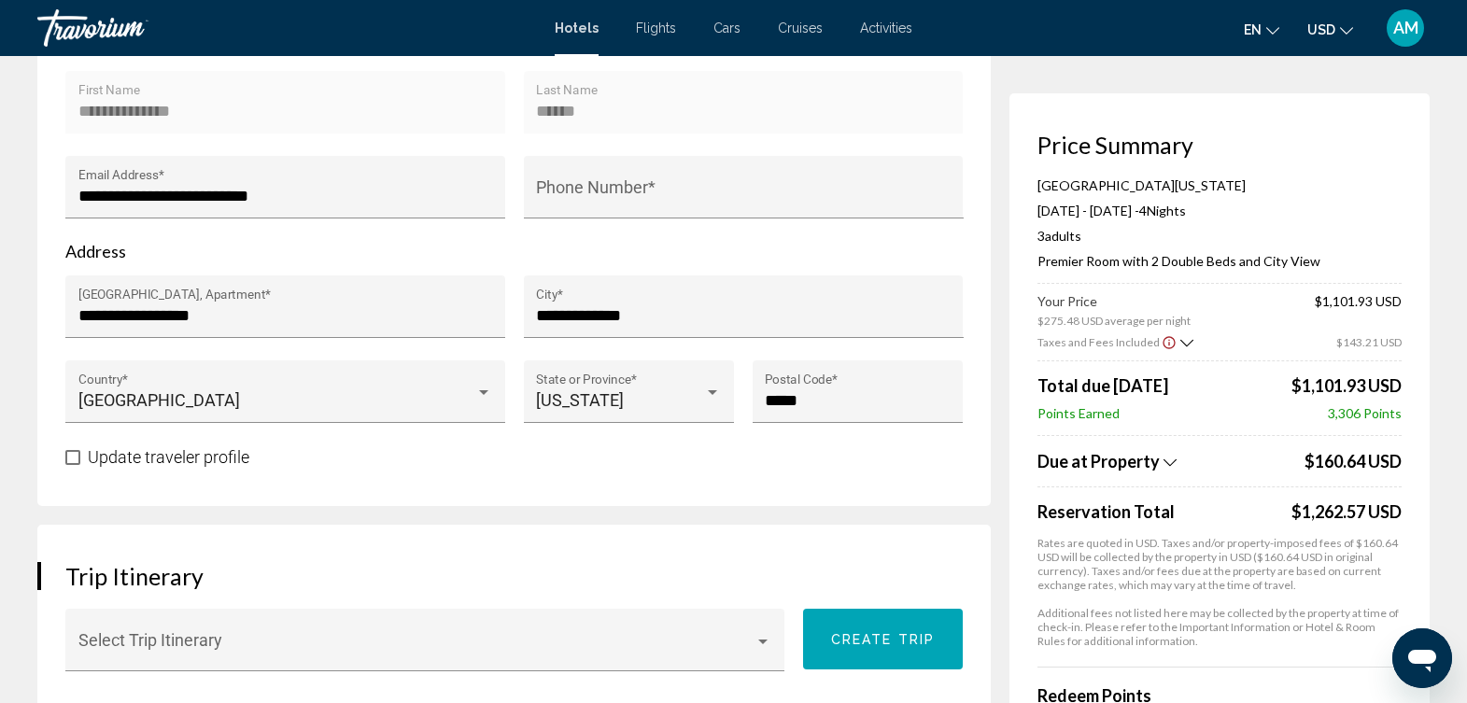
drag, startPoint x: 1231, startPoint y: 685, endPoint x: 1452, endPoint y: 217, distance: 517.6
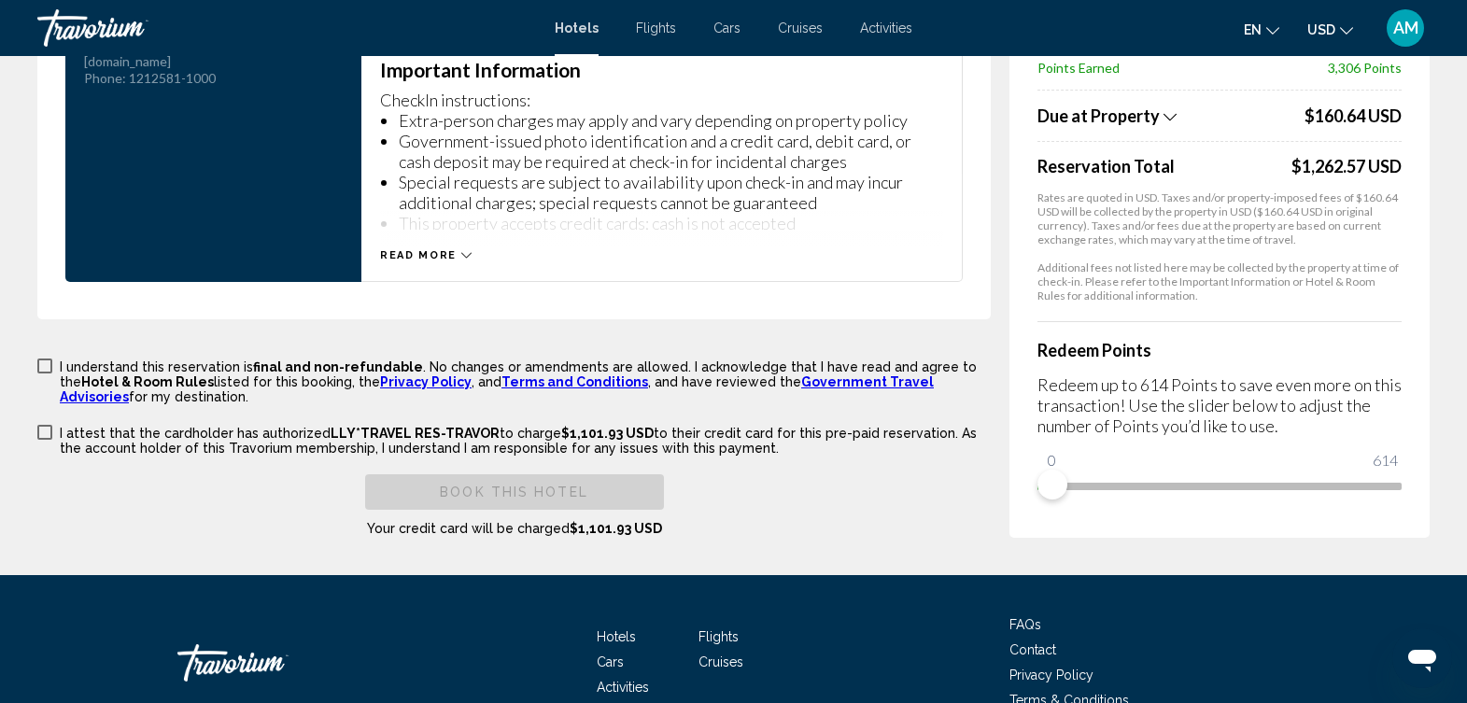
scroll to position [2735, 0]
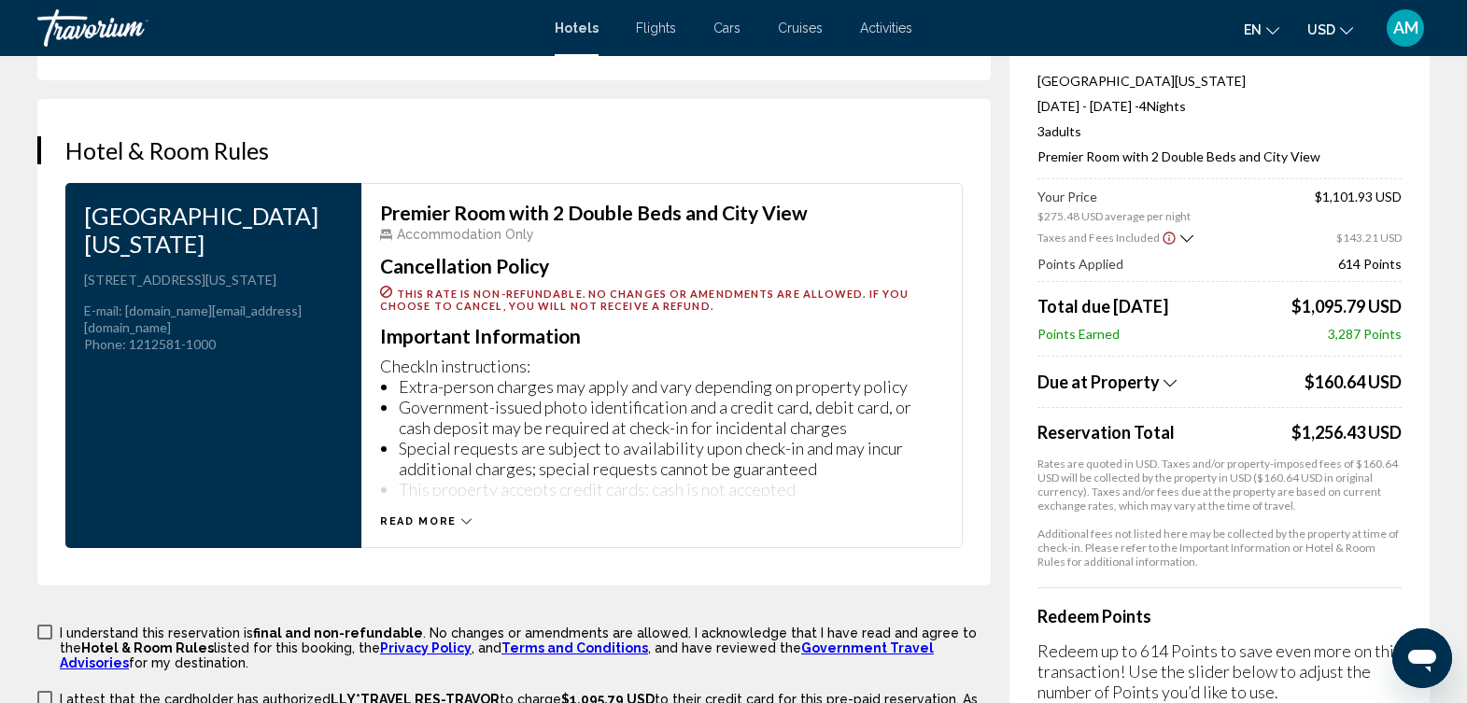
scroll to position [2455, 0]
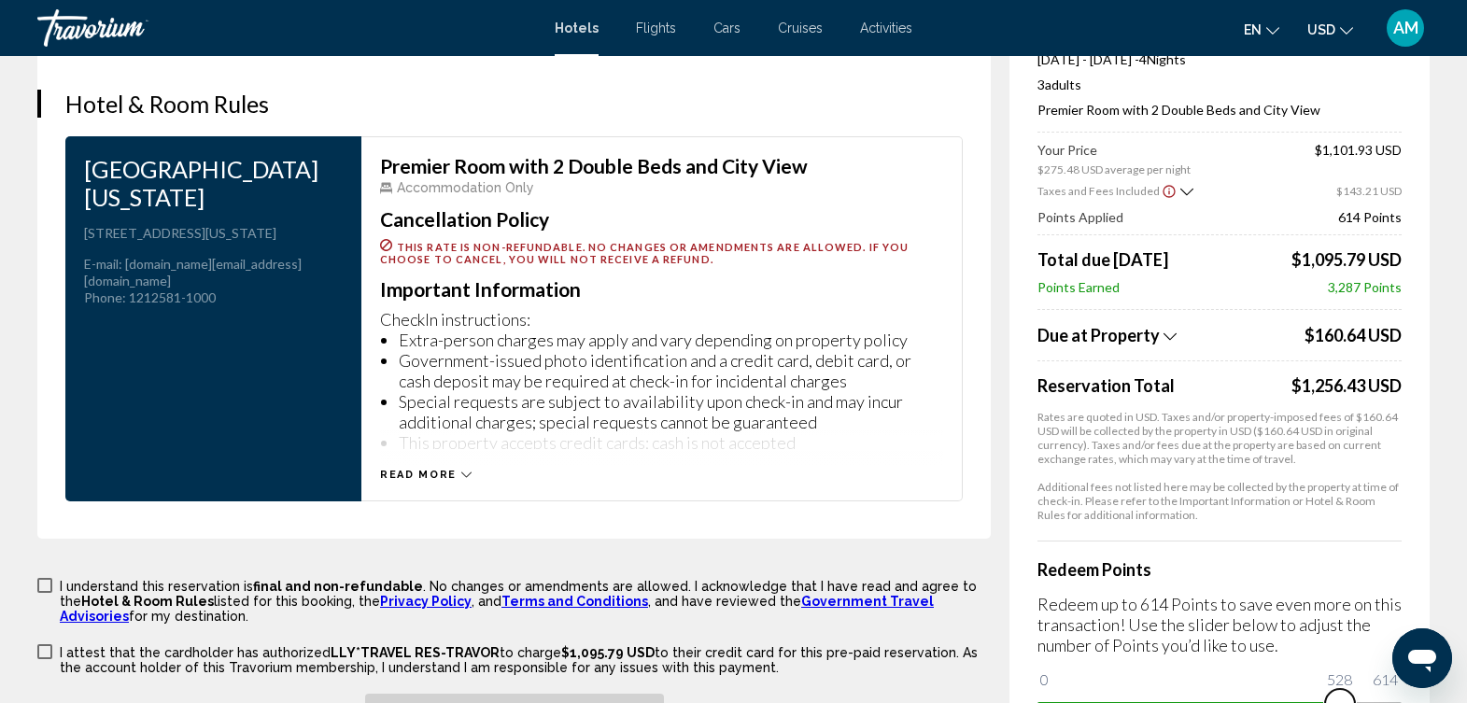
drag, startPoint x: 1380, startPoint y: 666, endPoint x: 1340, endPoint y: 666, distance: 39.2
click at [1340, 689] on span "Main content" at bounding box center [1340, 704] width 30 height 30
drag, startPoint x: 1340, startPoint y: 666, endPoint x: 1281, endPoint y: 667, distance: 58.8
click at [1281, 689] on span "Main content" at bounding box center [1286, 704] width 30 height 30
drag, startPoint x: 1281, startPoint y: 667, endPoint x: 1222, endPoint y: 667, distance: 59.8
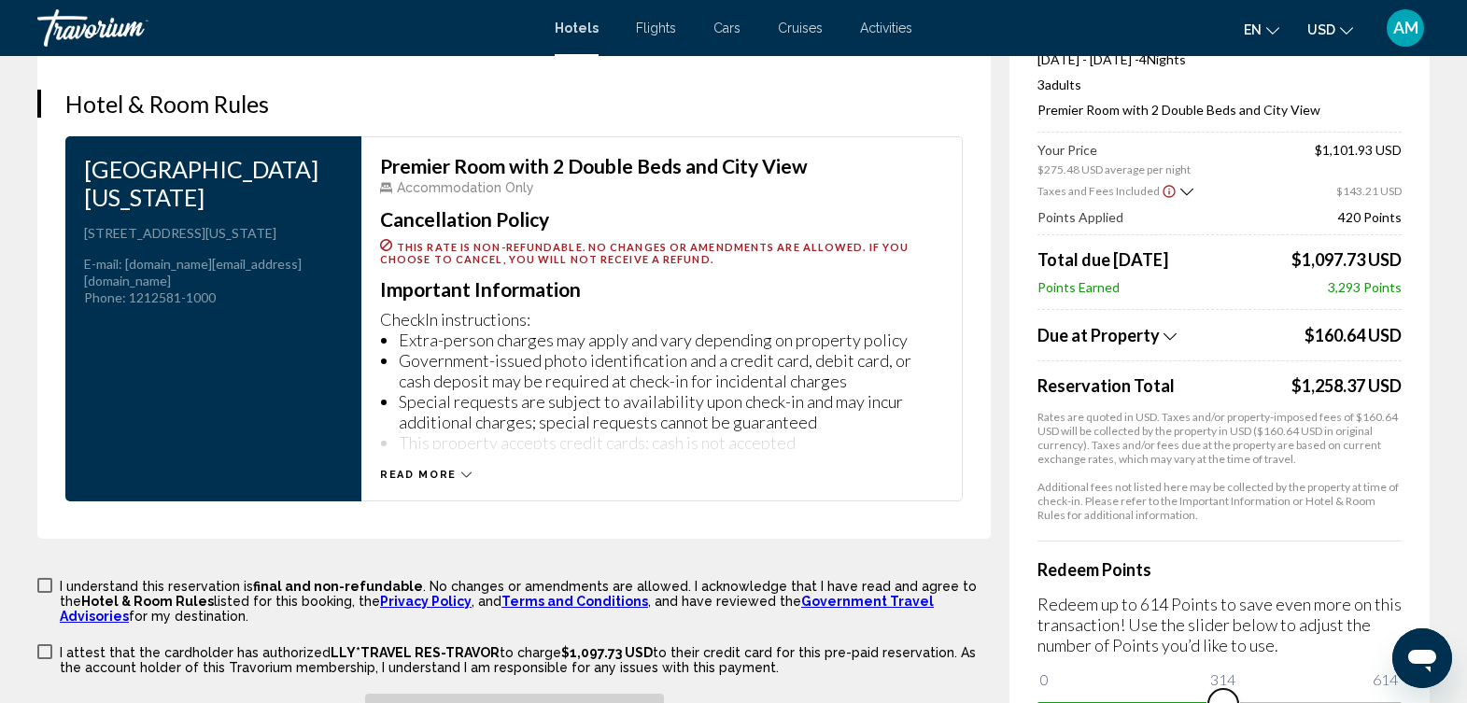
click at [1222, 689] on span "Main content" at bounding box center [1224, 704] width 30 height 30
drag, startPoint x: 1218, startPoint y: 667, endPoint x: 1164, endPoint y: 667, distance: 54.2
click at [1164, 689] on span "Main content" at bounding box center [1166, 704] width 30 height 30
drag, startPoint x: 1125, startPoint y: 675, endPoint x: 1091, endPoint y: 679, distance: 33.8
click at [1091, 679] on div "Redeem Points Redeem up to 614 Points to save even more on this transaction! Us…" at bounding box center [1220, 630] width 364 height 179
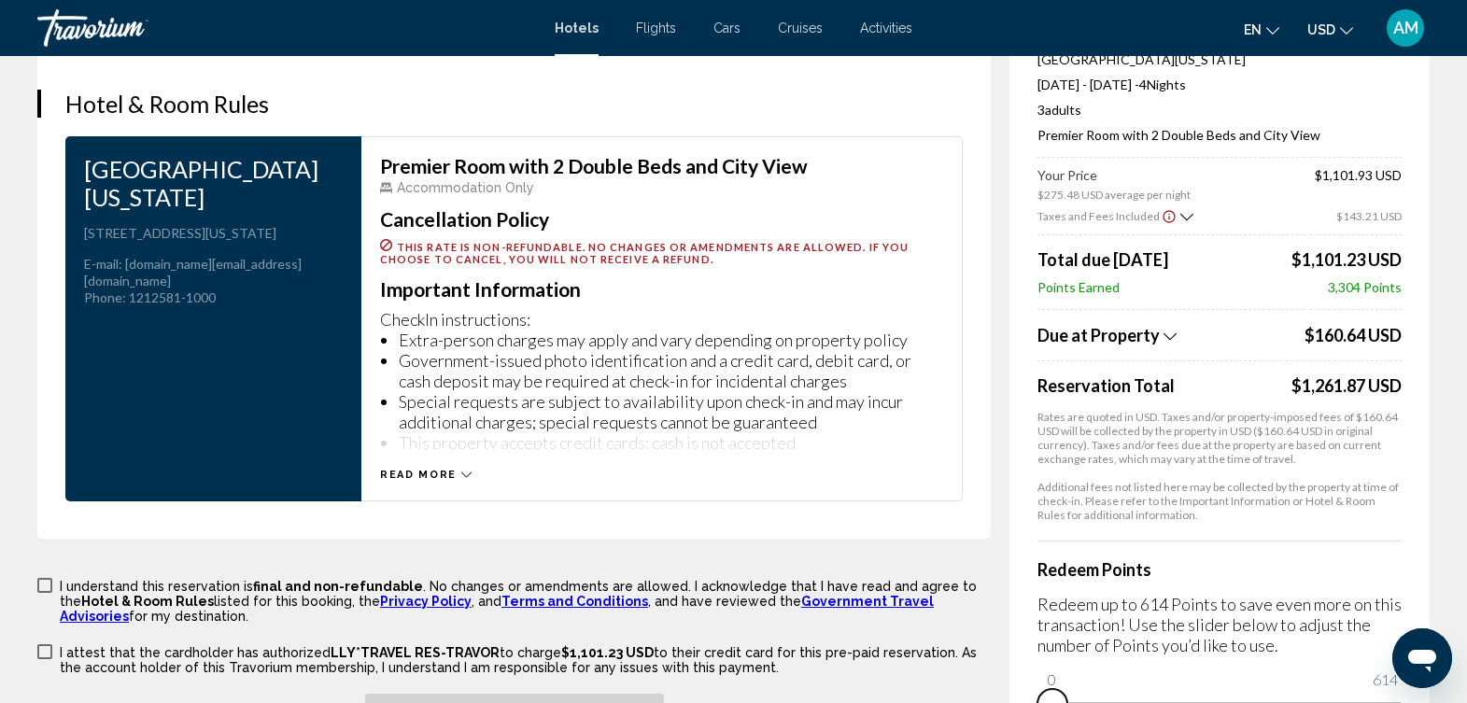
drag, startPoint x: 1090, startPoint y: 668, endPoint x: 1041, endPoint y: 665, distance: 48.6
click at [1041, 689] on span "Main content" at bounding box center [1053, 704] width 30 height 30
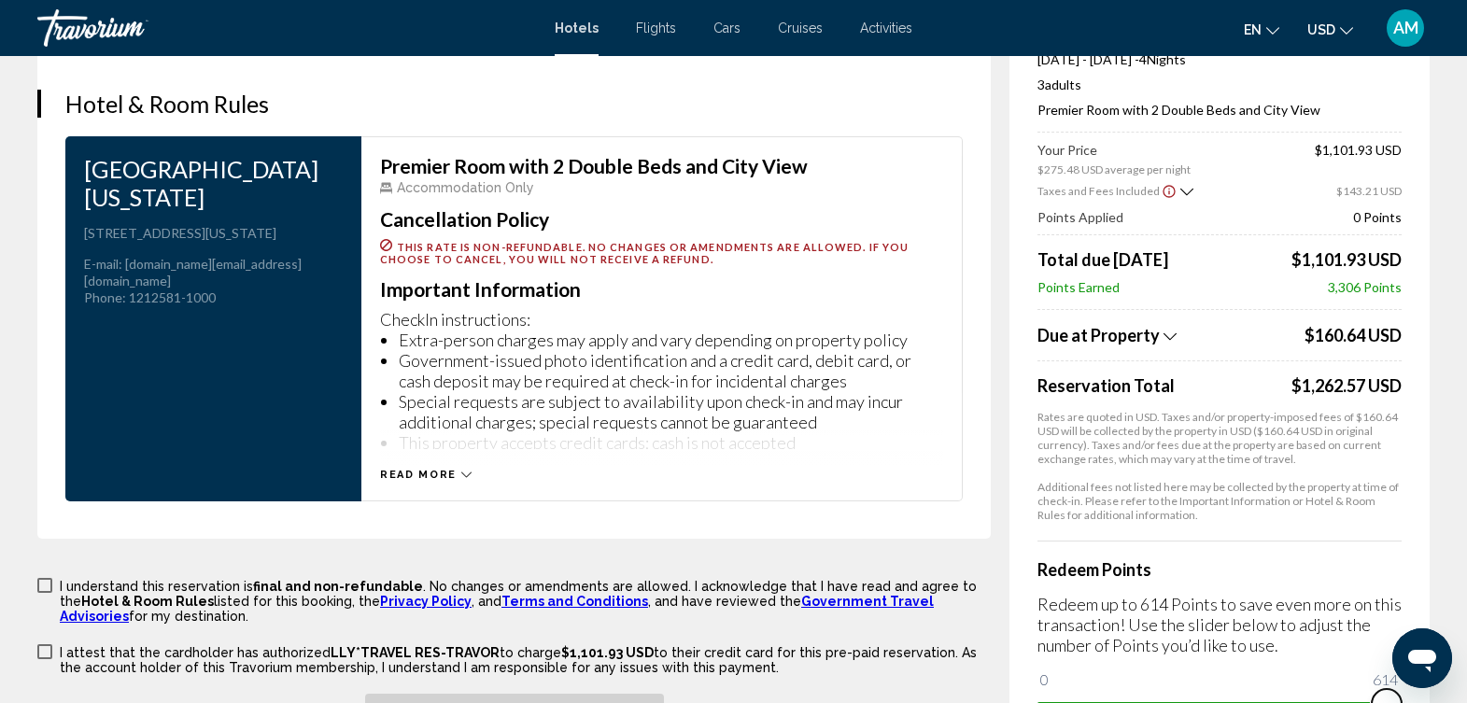
drag, startPoint x: 1045, startPoint y: 665, endPoint x: 1489, endPoint y: 626, distance: 445.4
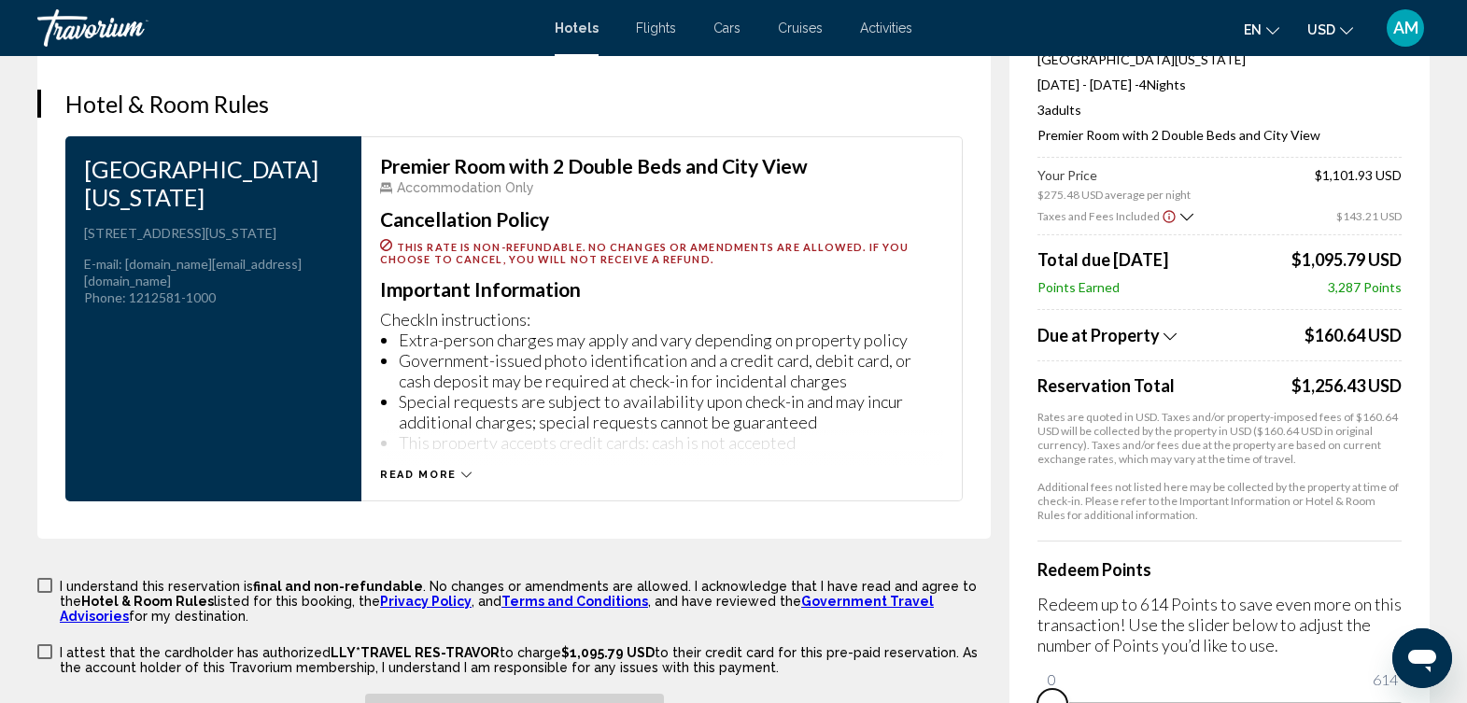
drag, startPoint x: 1378, startPoint y: 663, endPoint x: 1046, endPoint y: 673, distance: 331.7
click at [1046, 689] on span "Main content" at bounding box center [1053, 704] width 30 height 30
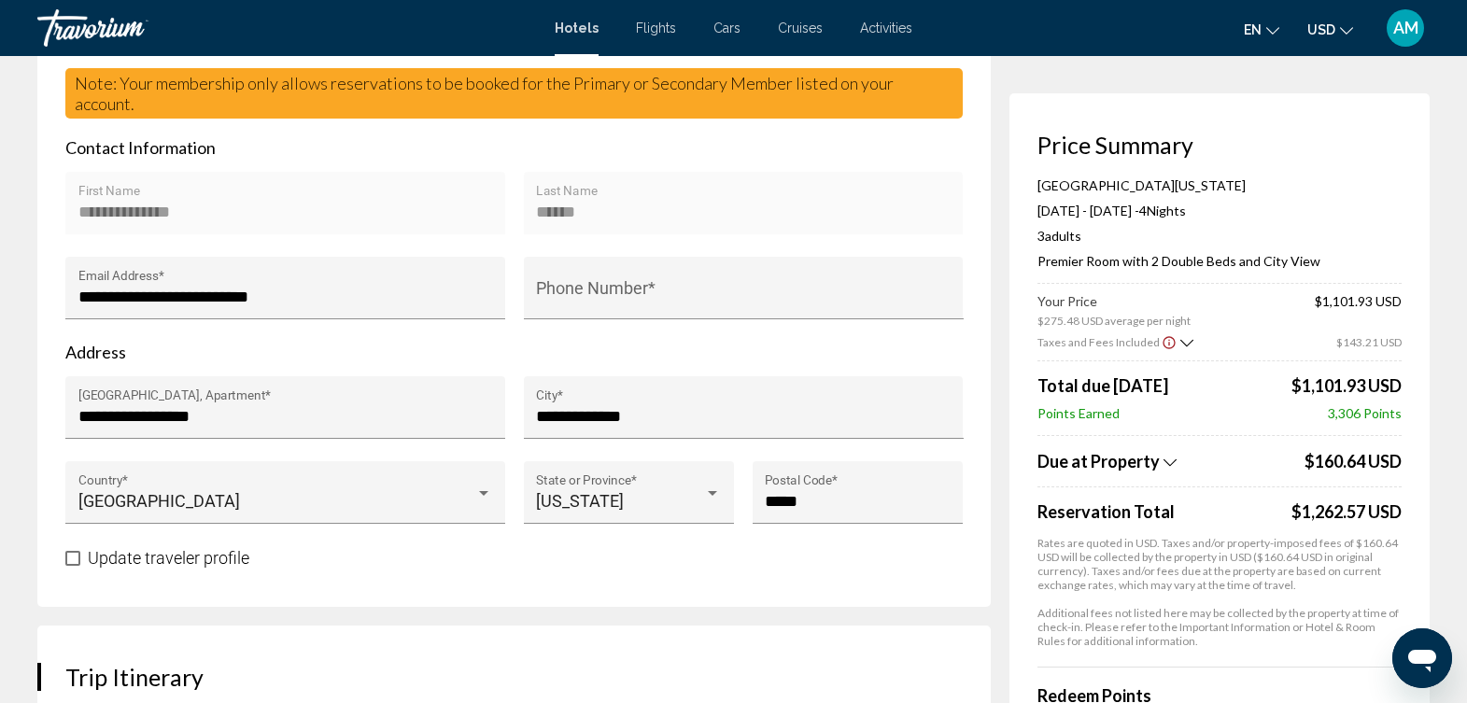
scroll to position [0, 0]
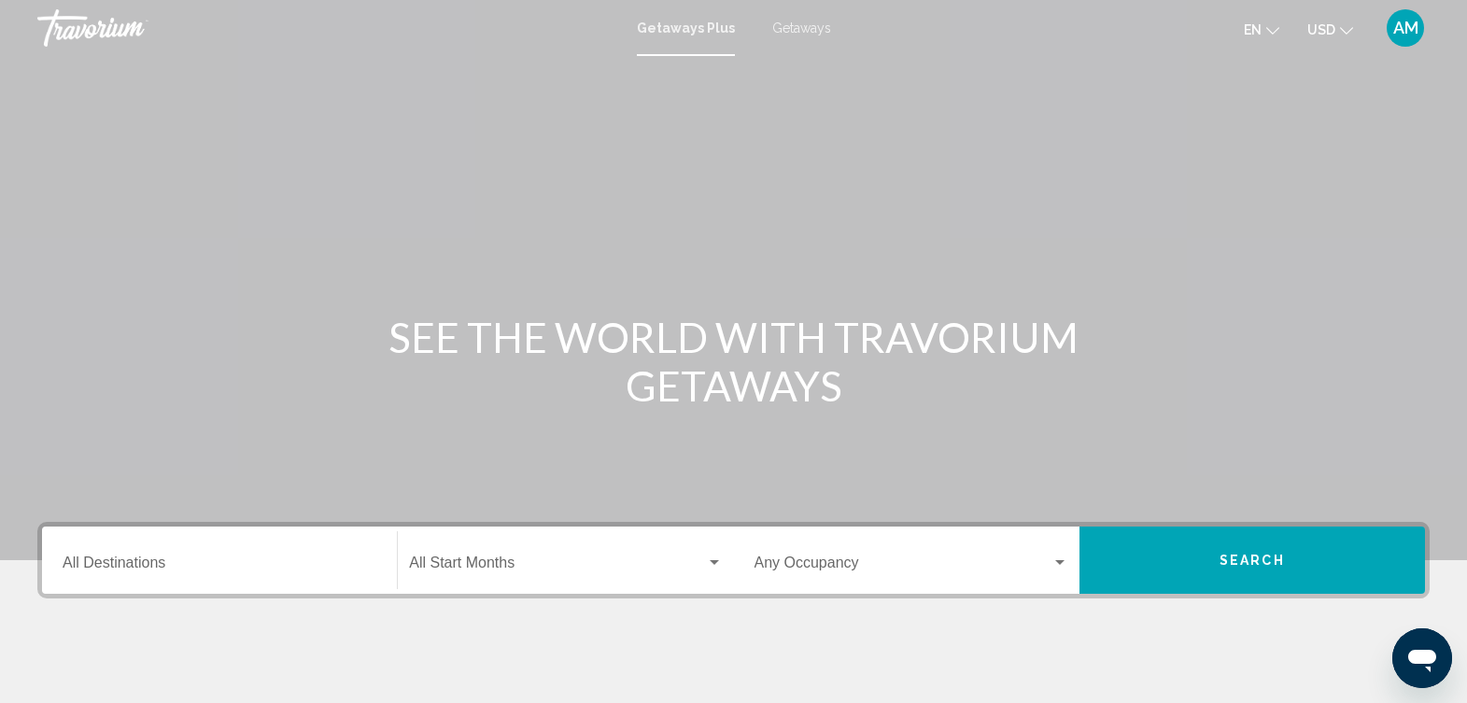
click at [198, 573] on input "Destination All Destinations" at bounding box center [220, 567] width 314 height 17
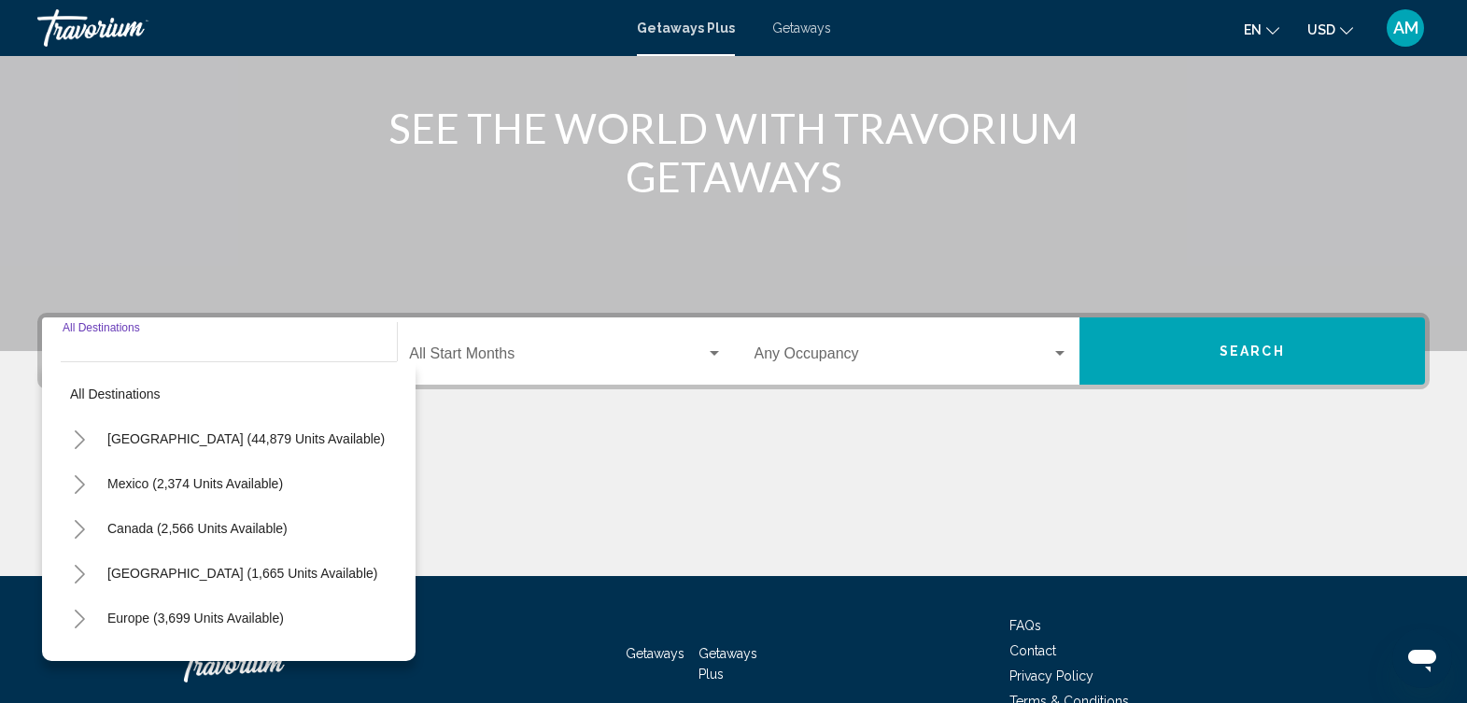
scroll to position [311, 0]
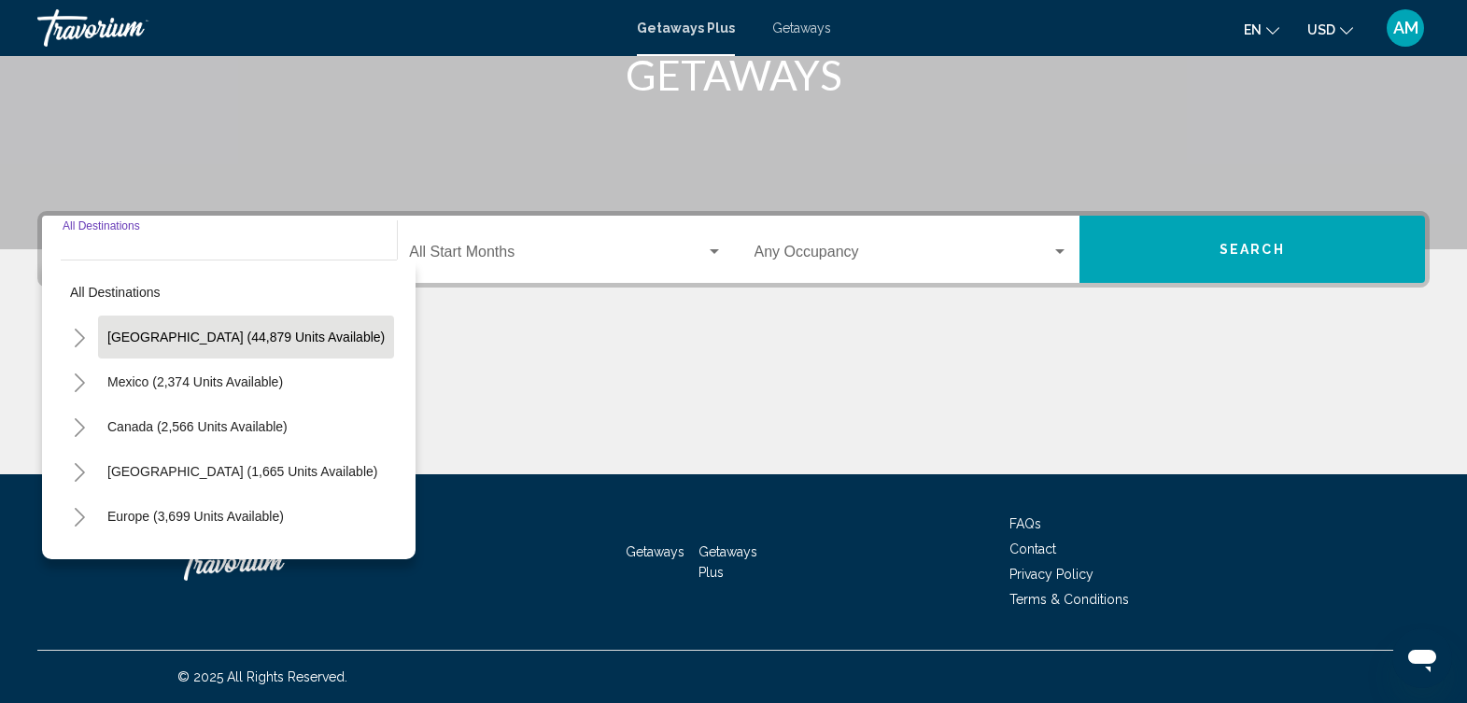
click at [250, 338] on span "[GEOGRAPHIC_DATA] (44,879 units available)" at bounding box center [245, 337] width 277 height 15
click at [250, 338] on div "Main content" at bounding box center [733, 404] width 1393 height 140
type input "**********"
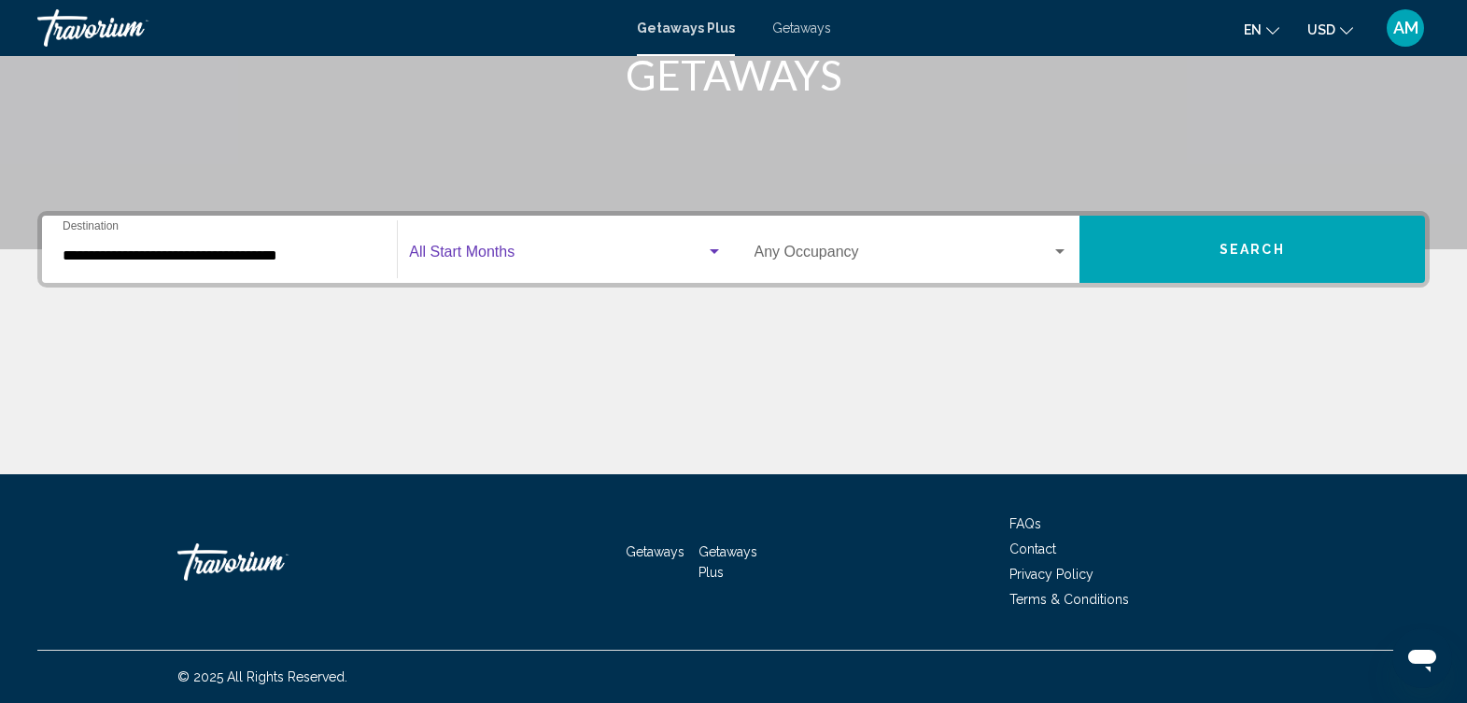
click at [646, 249] on span "Search widget" at bounding box center [557, 256] width 296 height 17
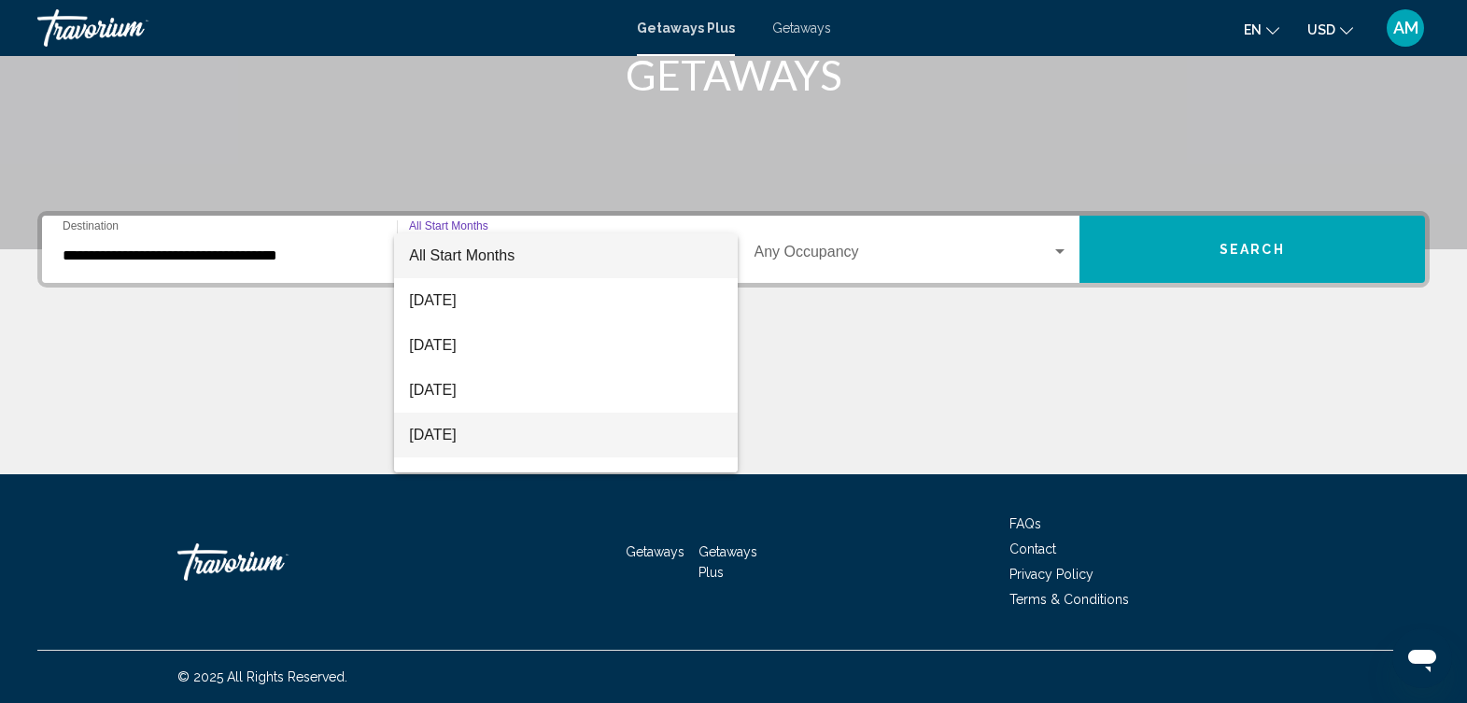
click at [484, 442] on span "[DATE]" at bounding box center [565, 435] width 313 height 45
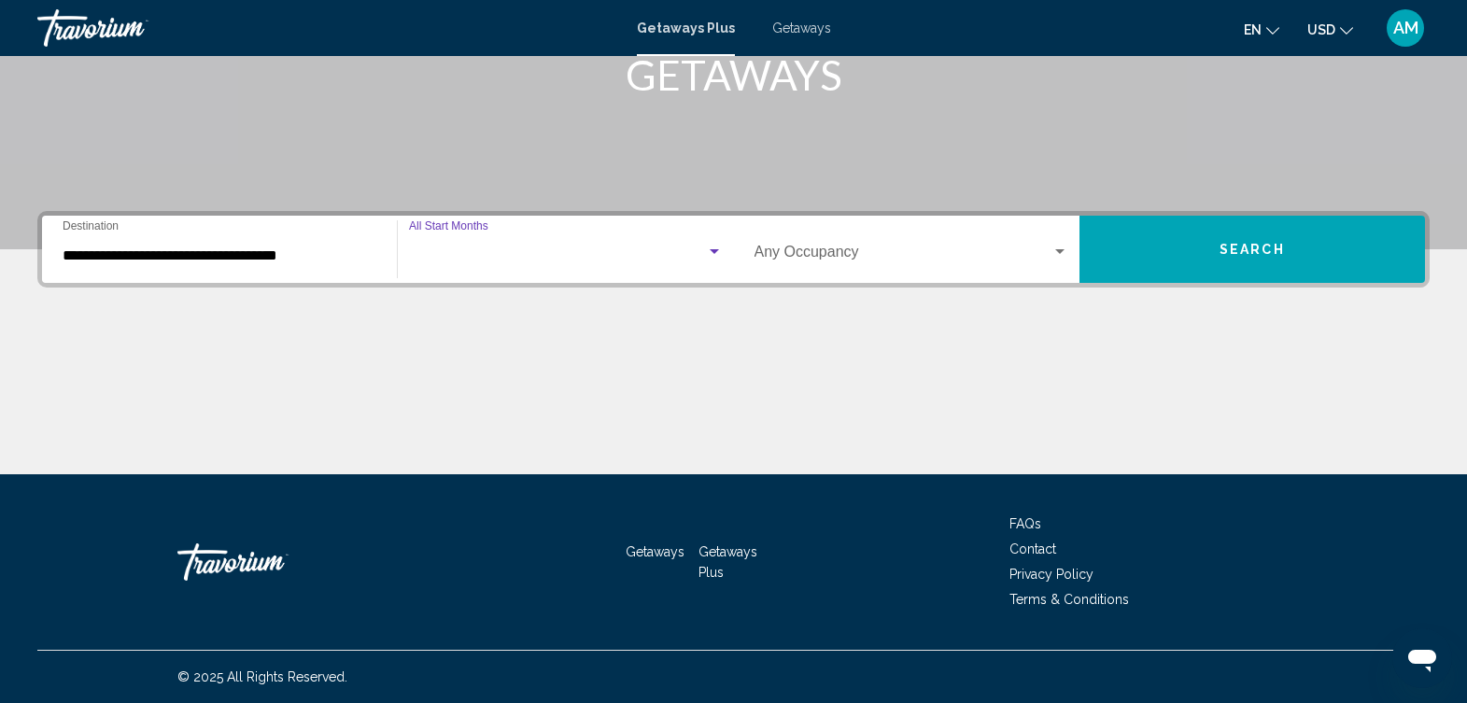
click at [484, 442] on div "Main content" at bounding box center [733, 404] width 1393 height 140
click at [978, 246] on div "Occupancy Any Occupancy" at bounding box center [912, 249] width 314 height 59
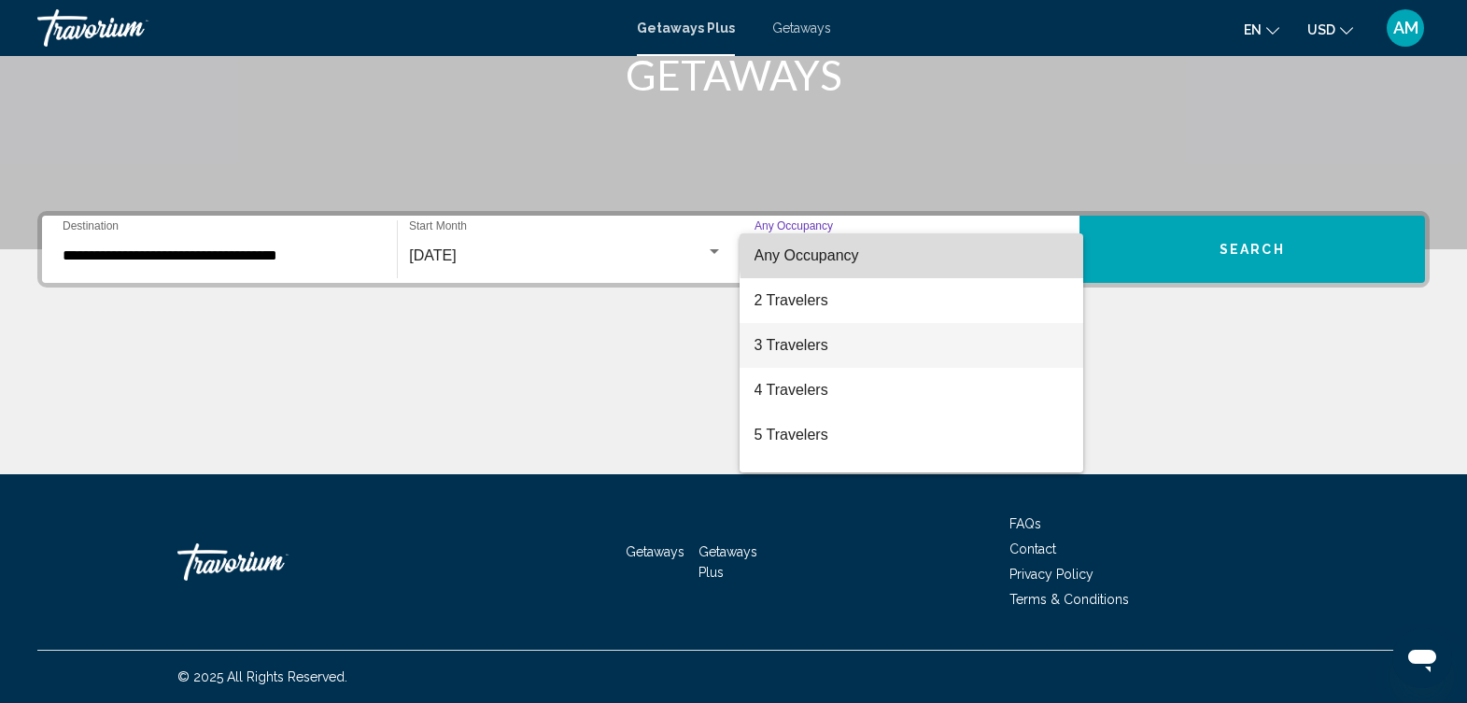
click at [874, 350] on span "3 Travelers" at bounding box center [912, 345] width 314 height 45
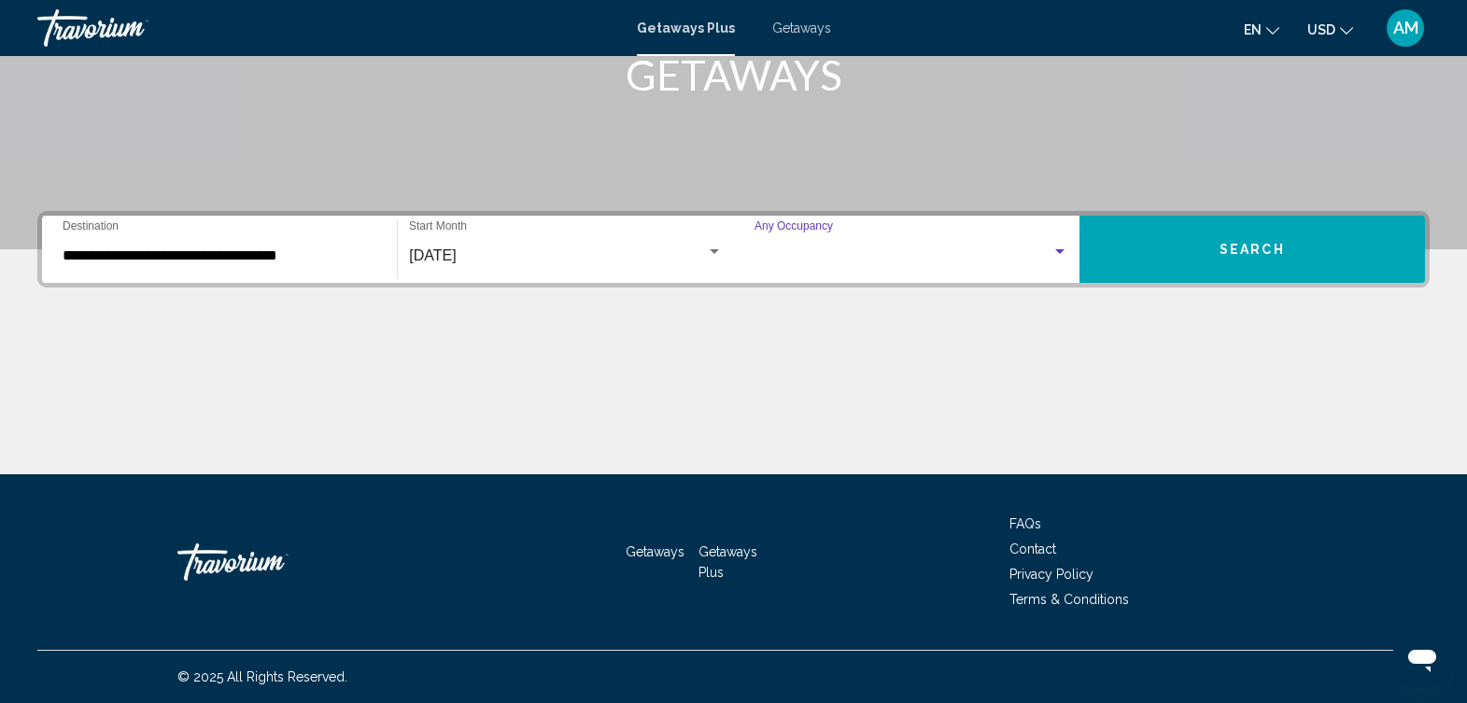
click at [874, 350] on div "Main content" at bounding box center [733, 404] width 1393 height 140
click at [1261, 262] on button "Search" at bounding box center [1253, 249] width 346 height 67
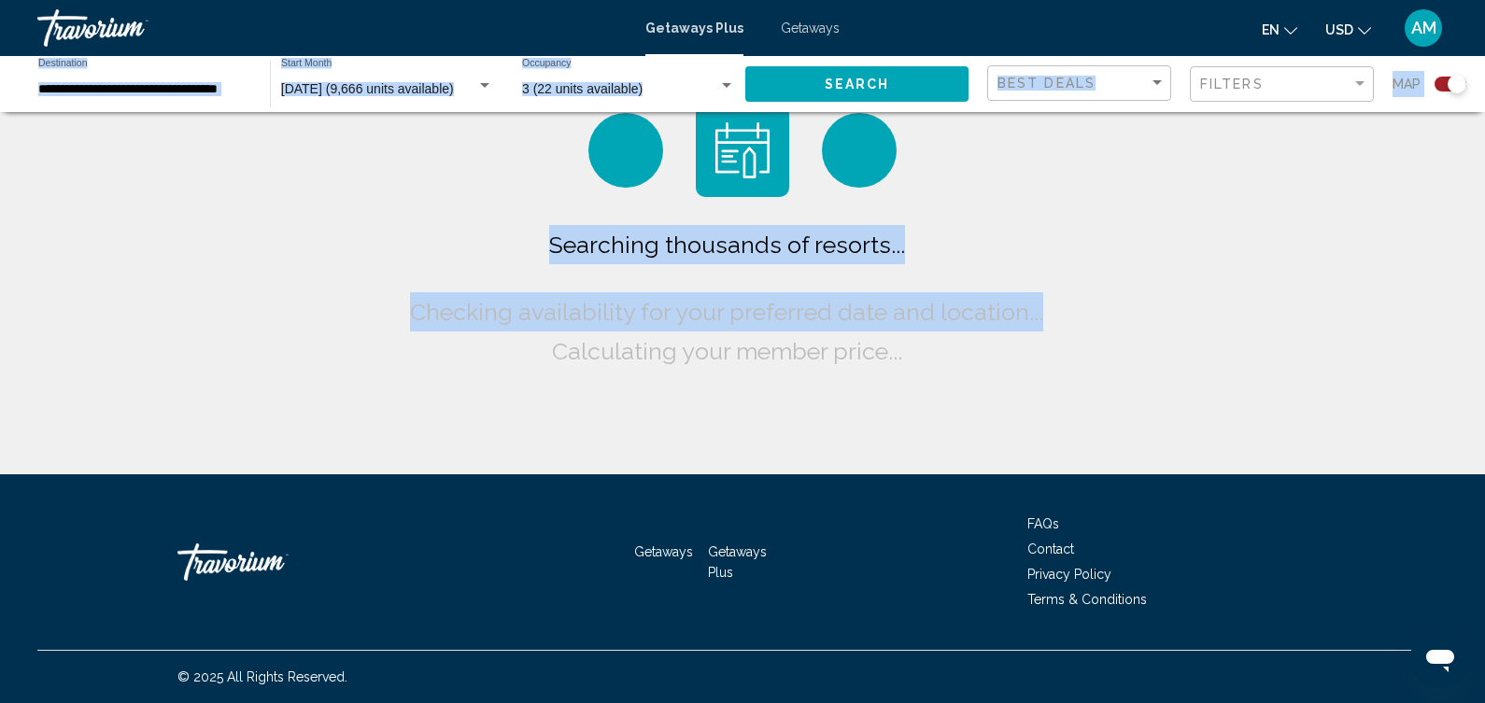
click at [1262, 262] on div "Searching thousands of resorts... Checking availability for your preferred date…" at bounding box center [742, 237] width 1485 height 474
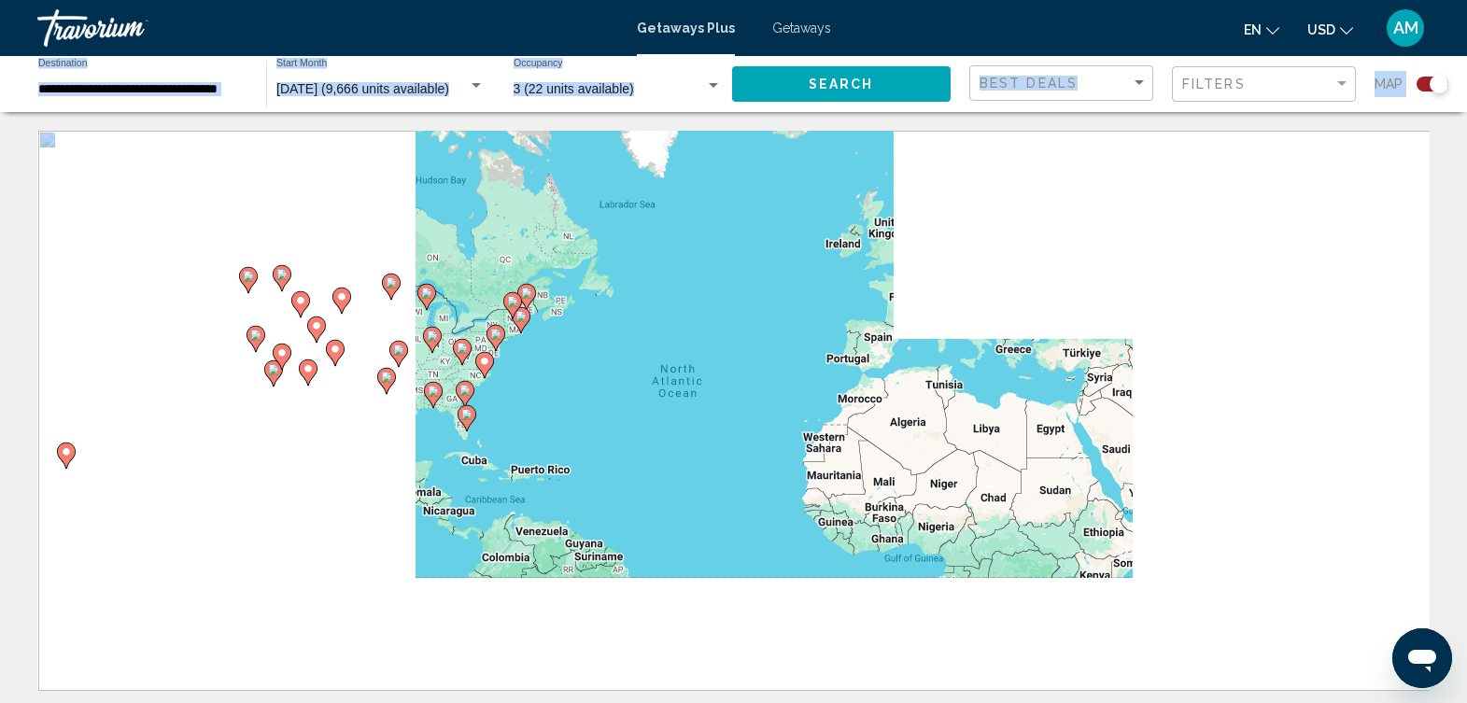
click at [1340, 268] on div "To activate drag with keyboard, press Alt + Enter. Once in keyboard drag state,…" at bounding box center [733, 411] width 1393 height 560
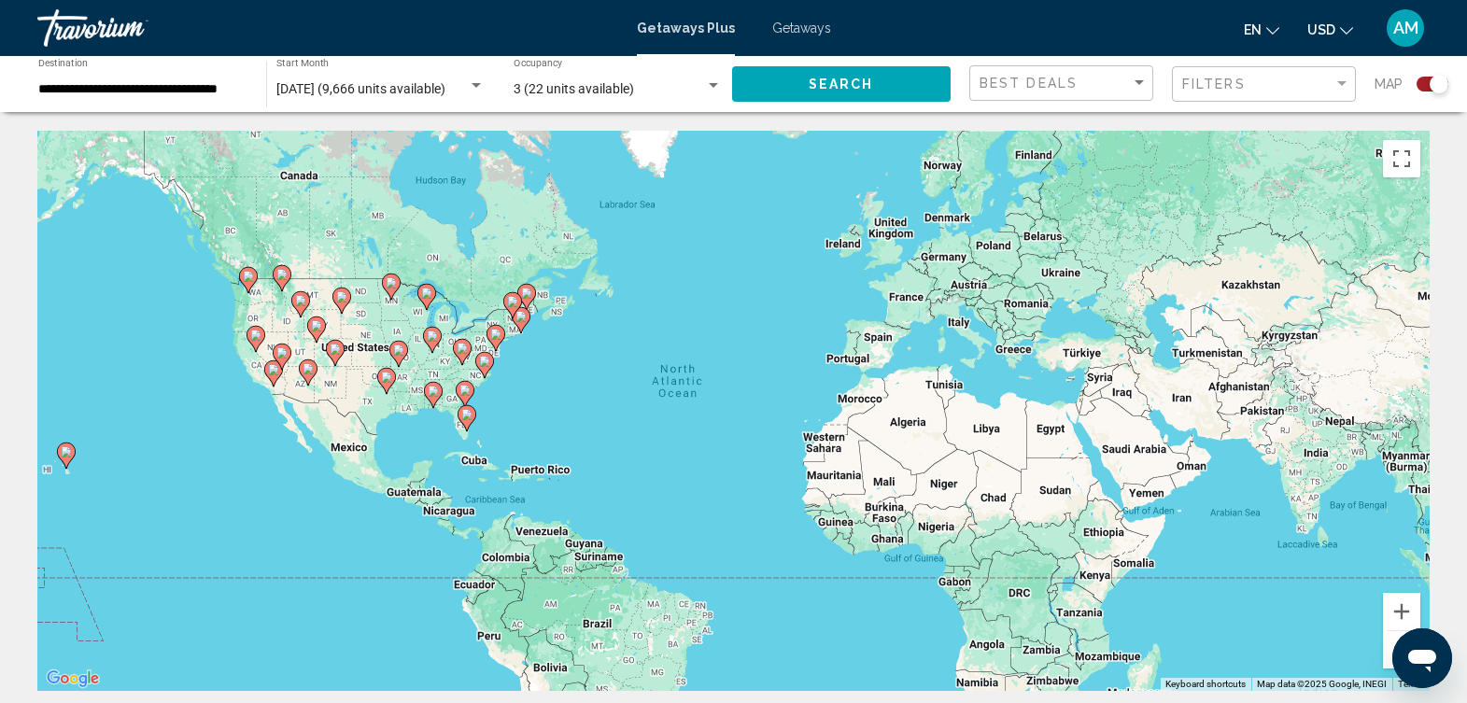
click at [1436, 85] on div "Search widget" at bounding box center [1439, 84] width 19 height 19
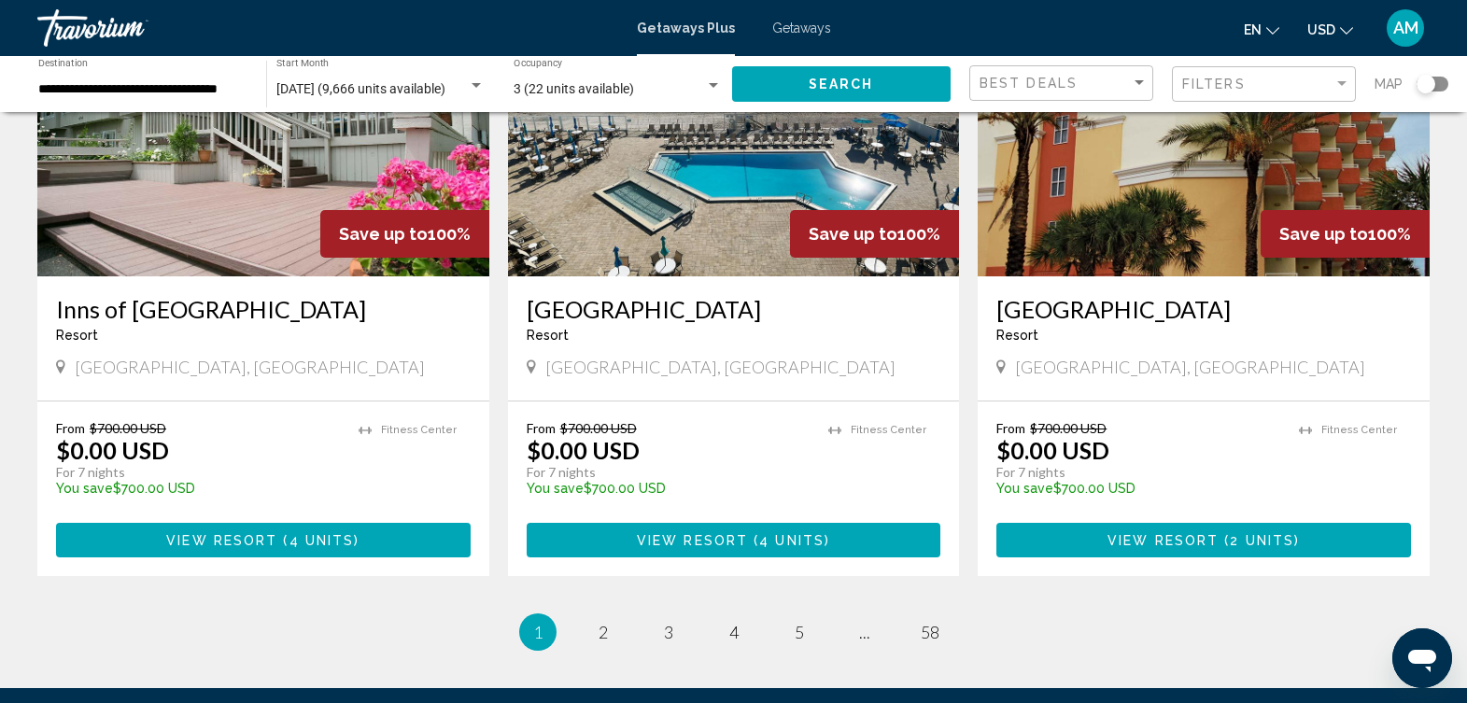
scroll to position [2186, 0]
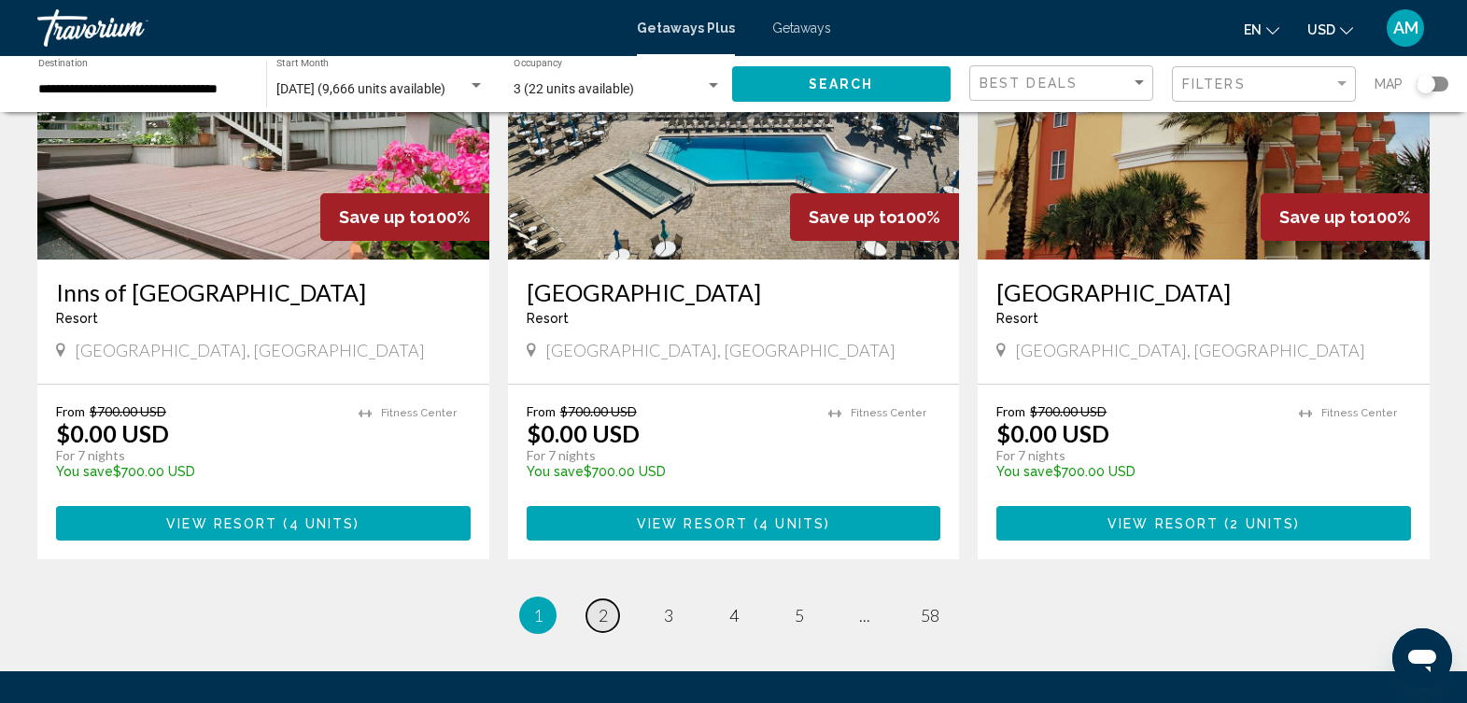
click at [603, 605] on span "2" at bounding box center [603, 615] width 9 height 21
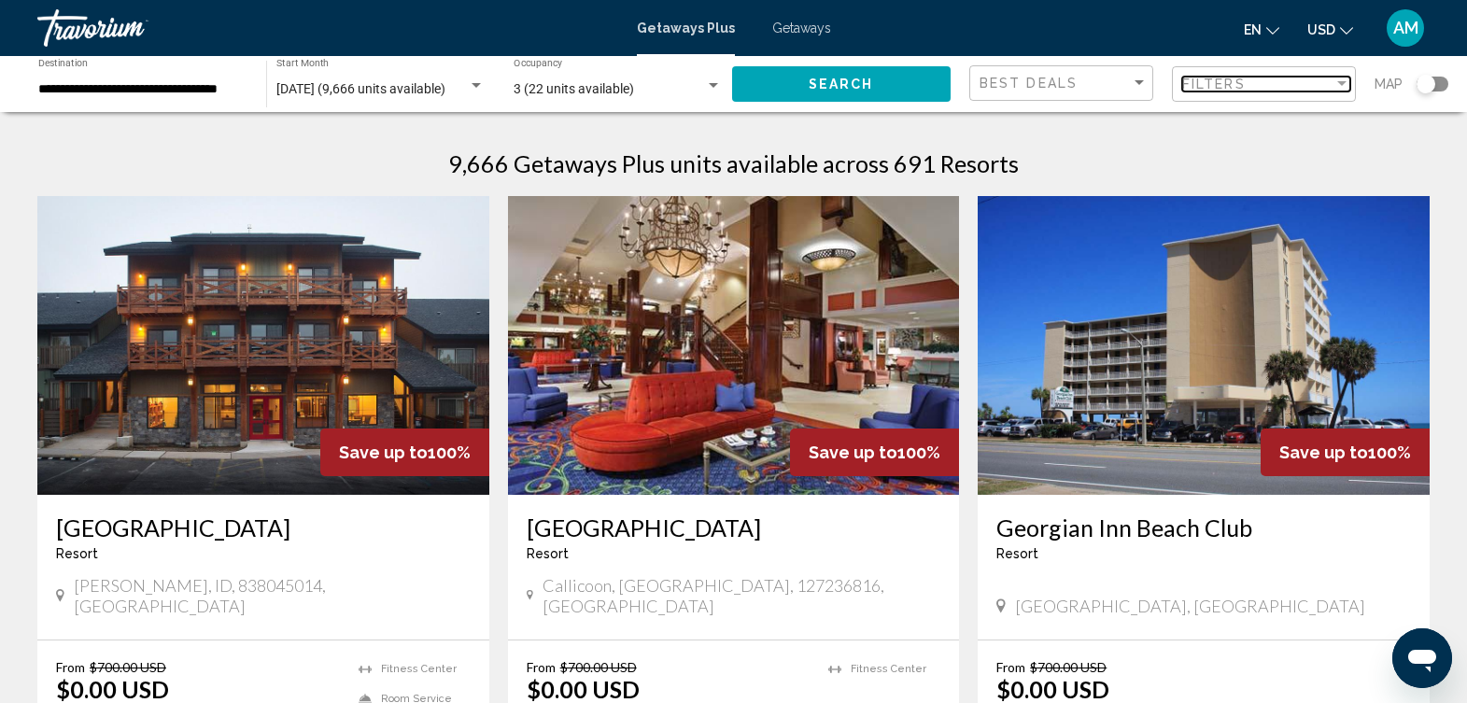
click at [1314, 87] on div "Filters" at bounding box center [1257, 84] width 151 height 15
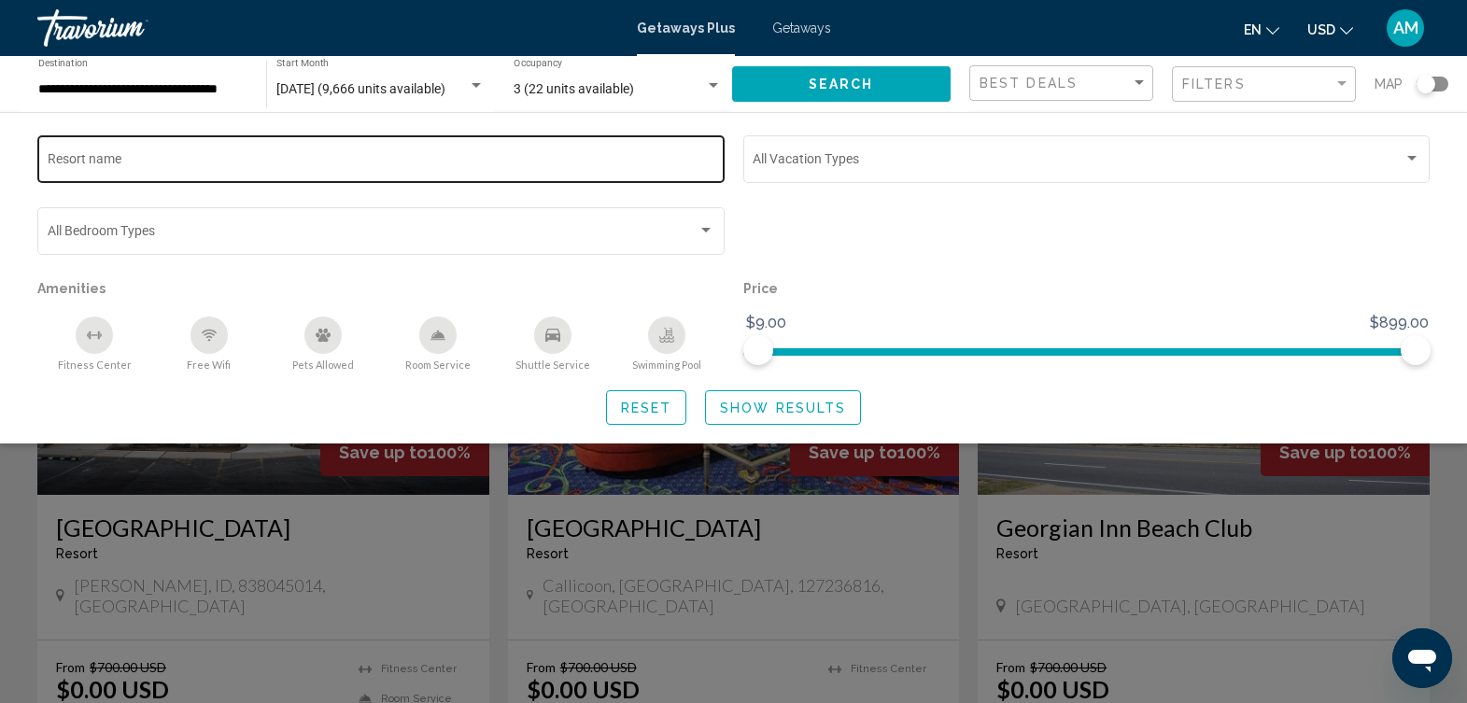
click at [534, 159] on input "Resort name" at bounding box center [382, 162] width 668 height 15
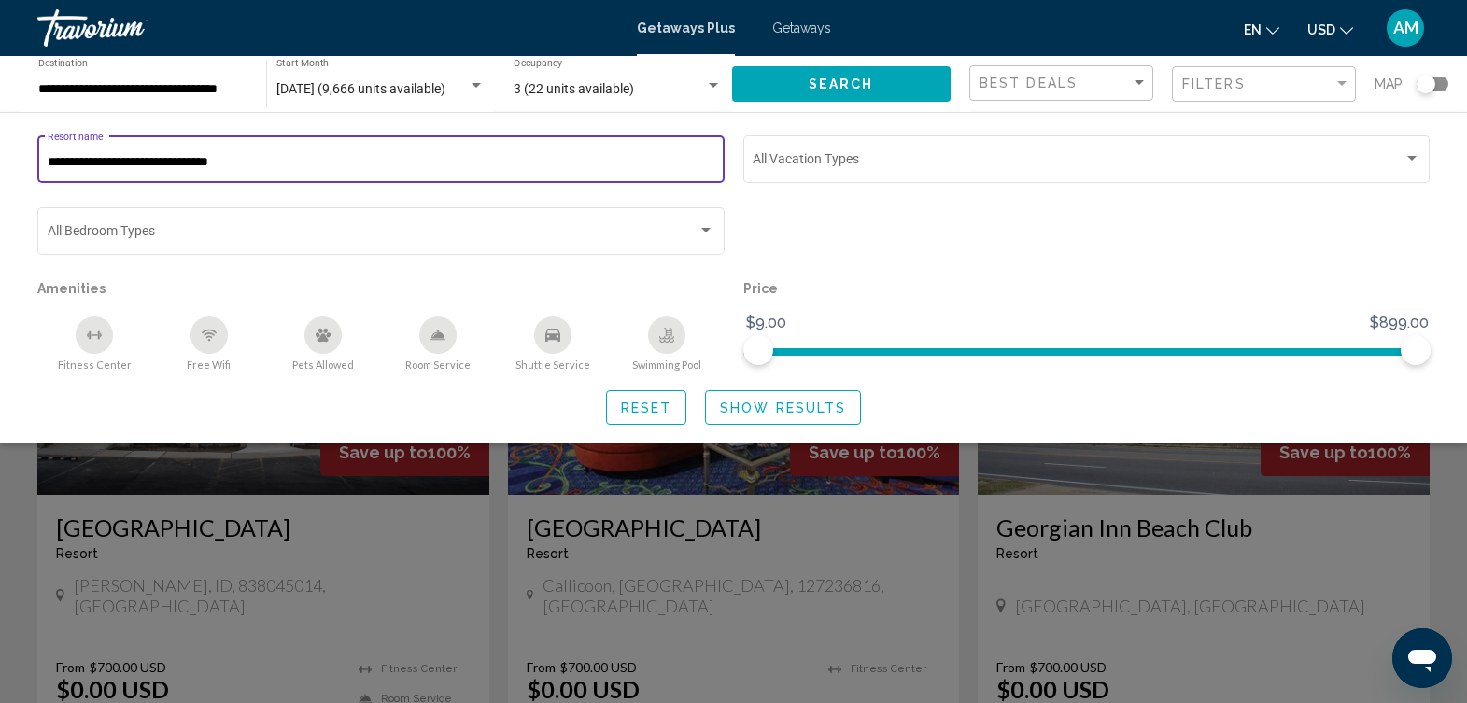
type input "**********"
click at [828, 413] on span "Show Results" at bounding box center [783, 408] width 126 height 15
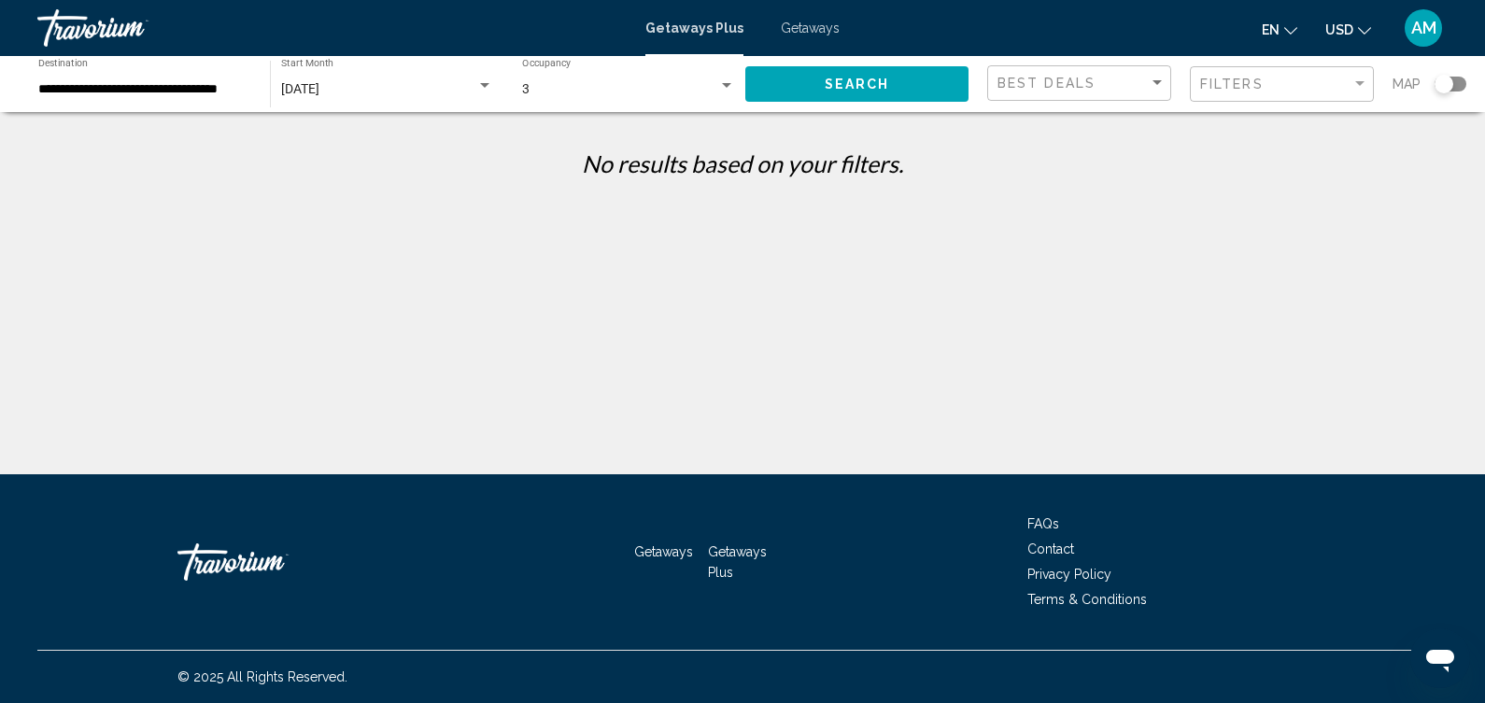
click at [464, 370] on div "**********" at bounding box center [742, 368] width 1485 height 474
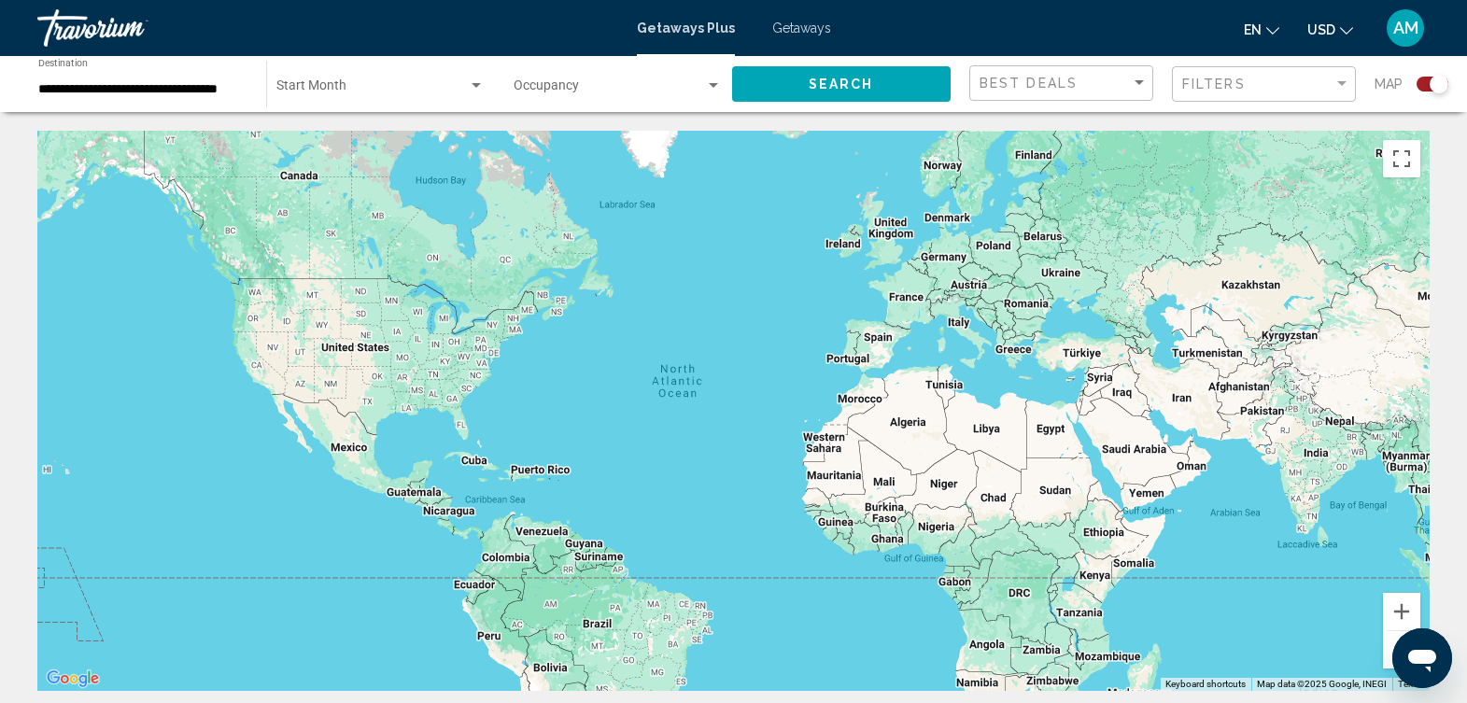
click at [1435, 84] on div "Search widget" at bounding box center [1439, 84] width 19 height 19
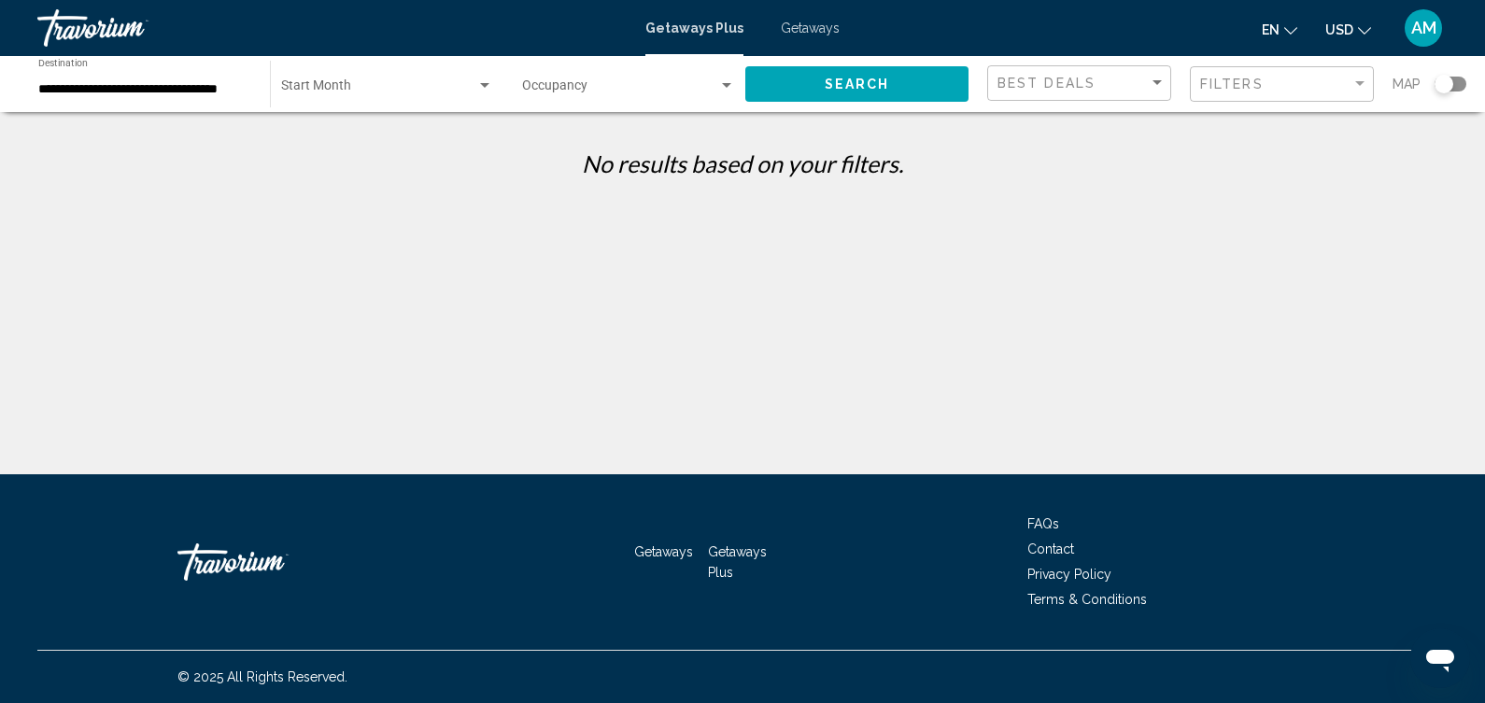
click at [1283, 93] on div "Filters" at bounding box center [1284, 84] width 168 height 35
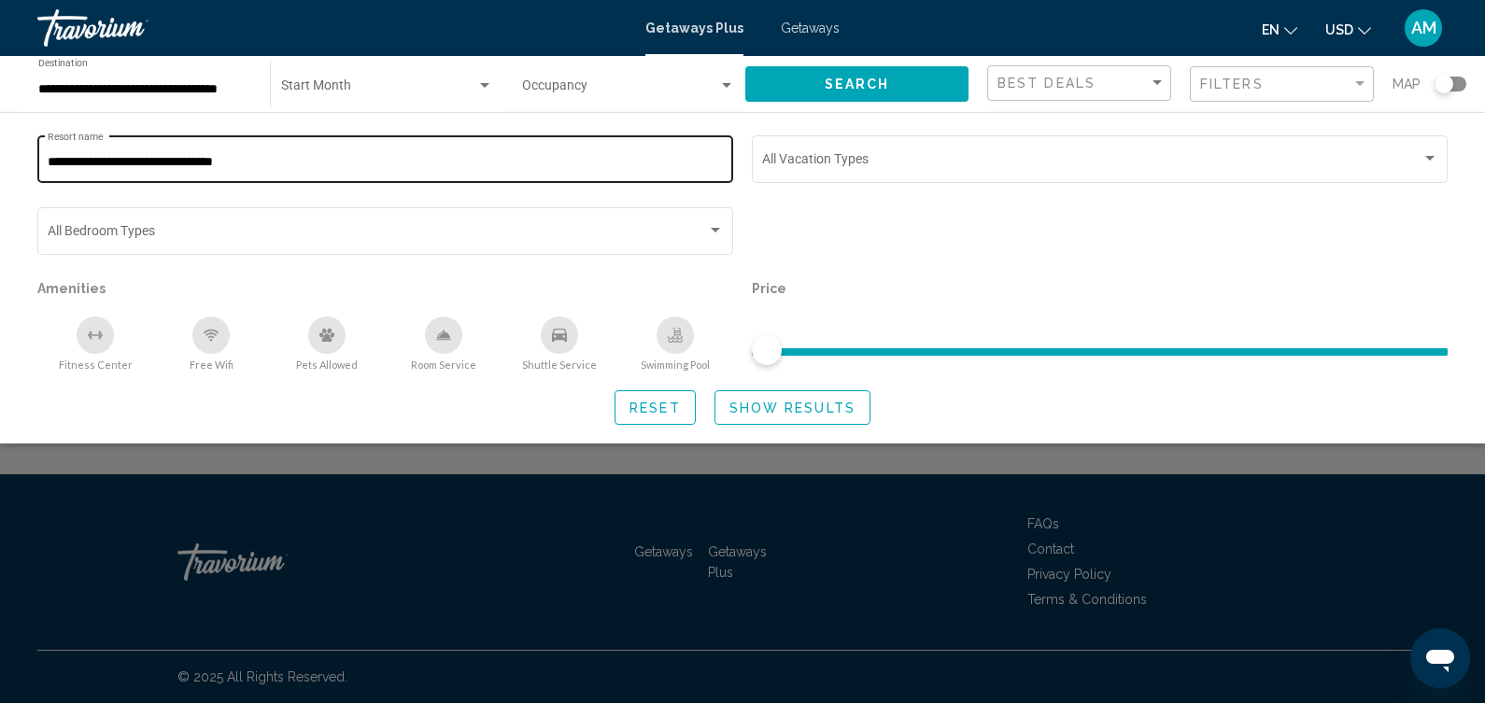
click at [577, 155] on input "**********" at bounding box center [386, 162] width 676 height 15
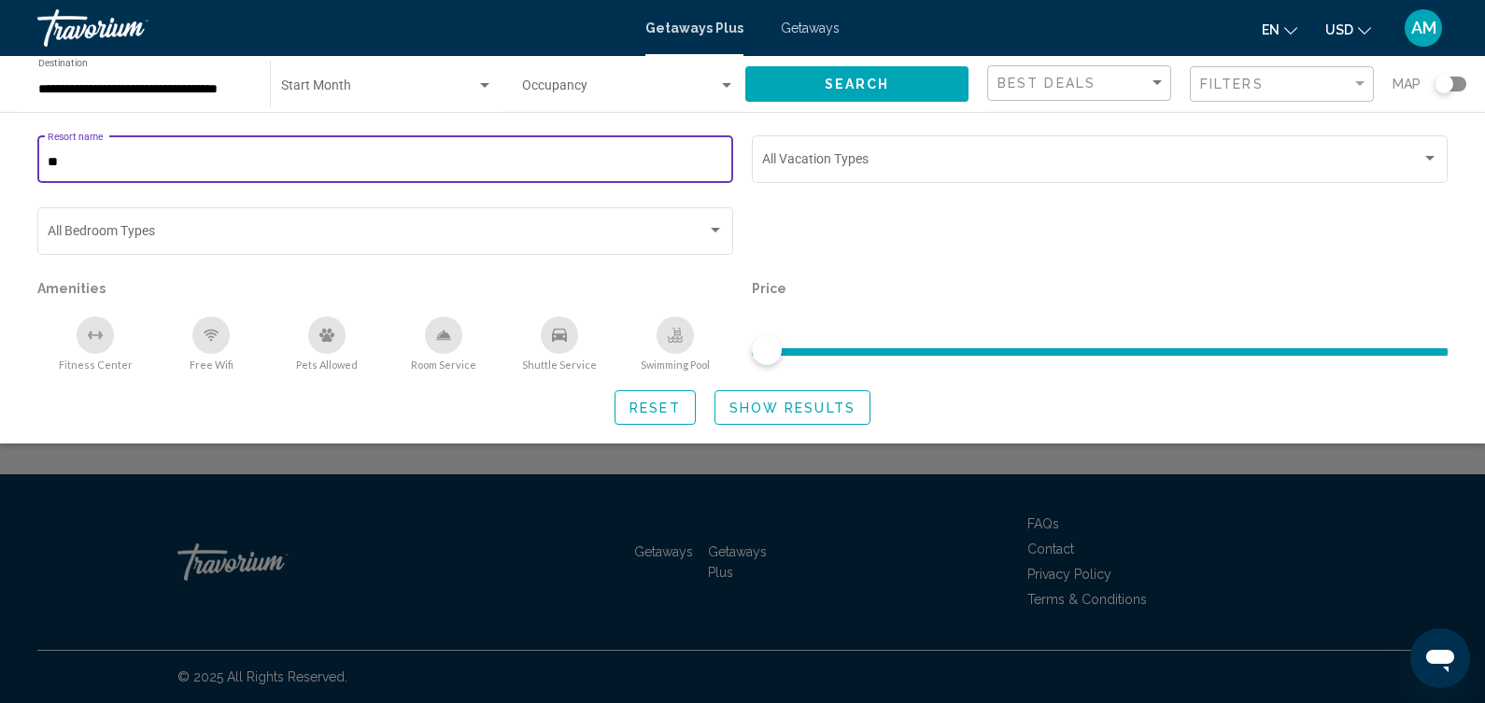
type input "*"
click at [844, 411] on span "Show Results" at bounding box center [792, 408] width 126 height 15
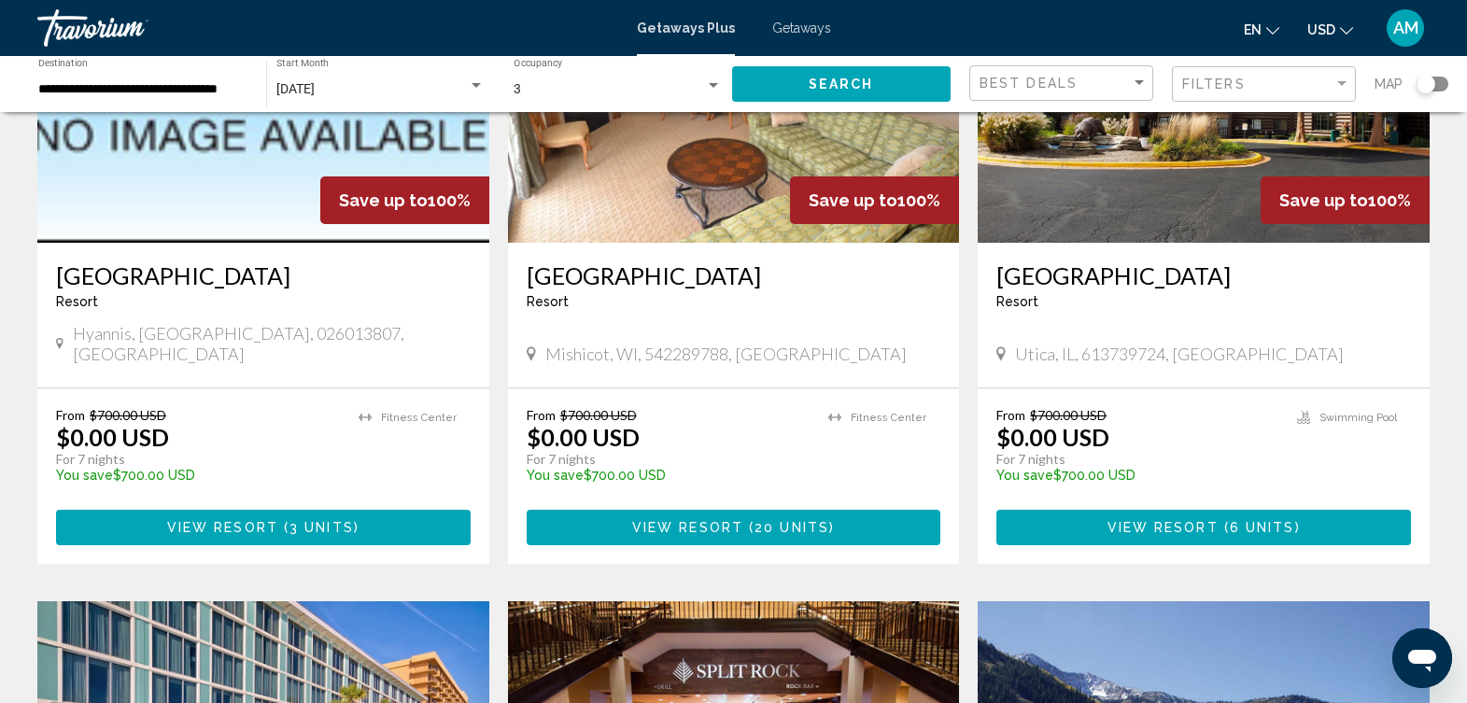
scroll to position [2213, 0]
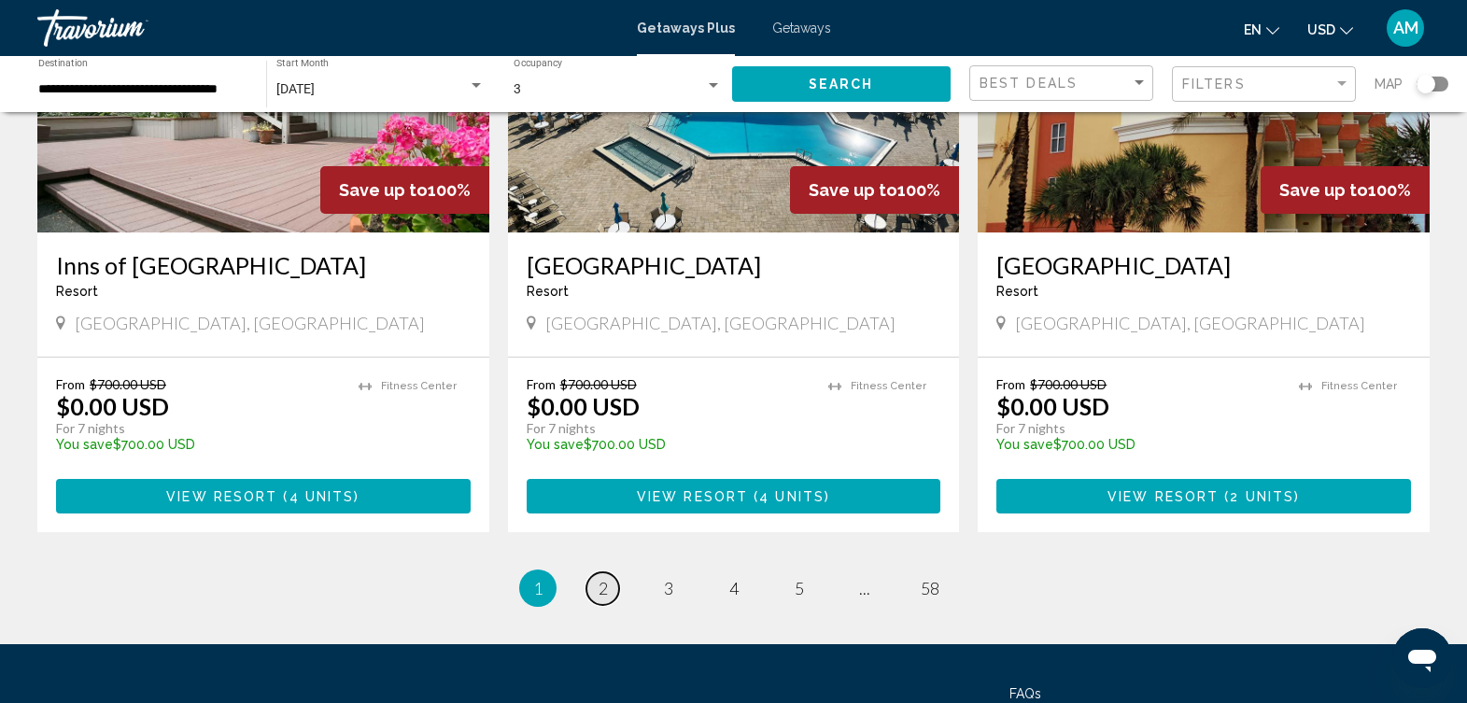
click at [593, 573] on link "page 2" at bounding box center [603, 589] width 33 height 33
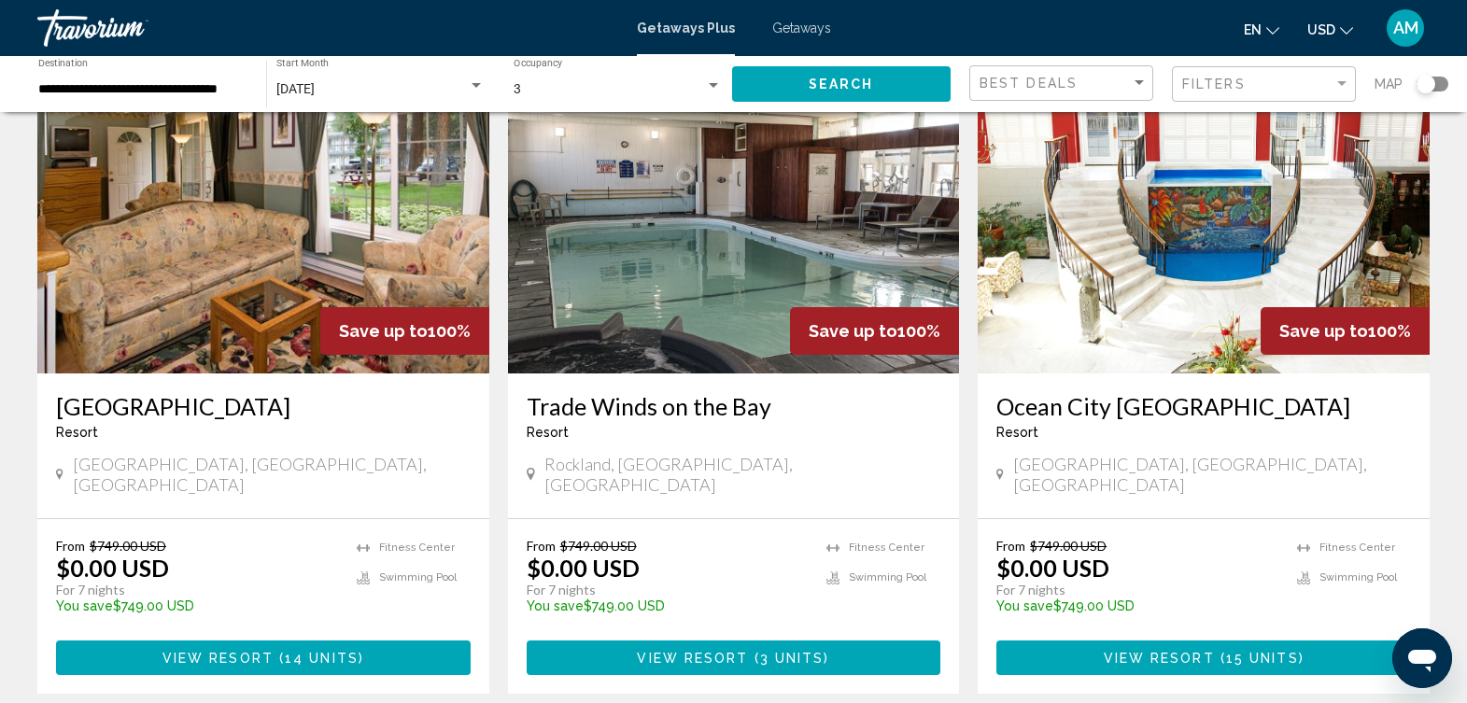
scroll to position [2208, 0]
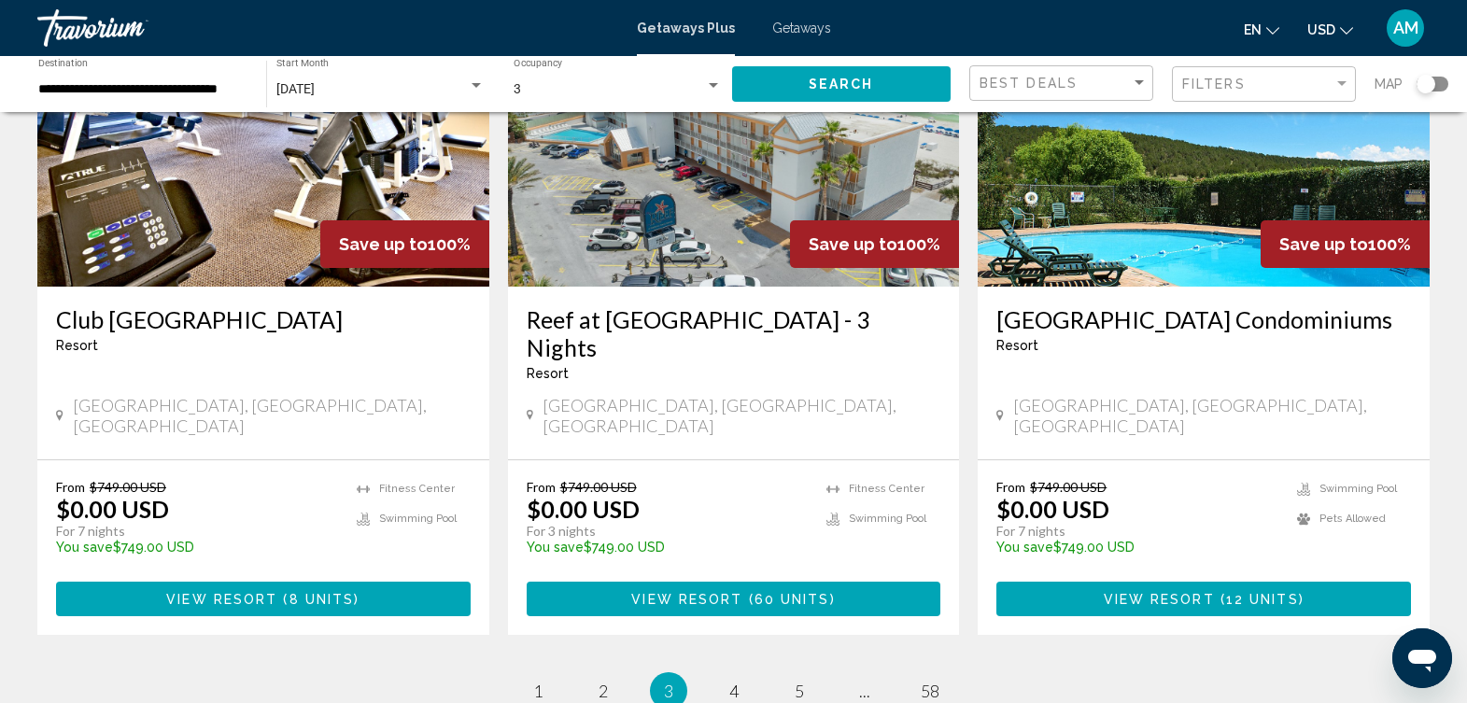
scroll to position [2342, 0]
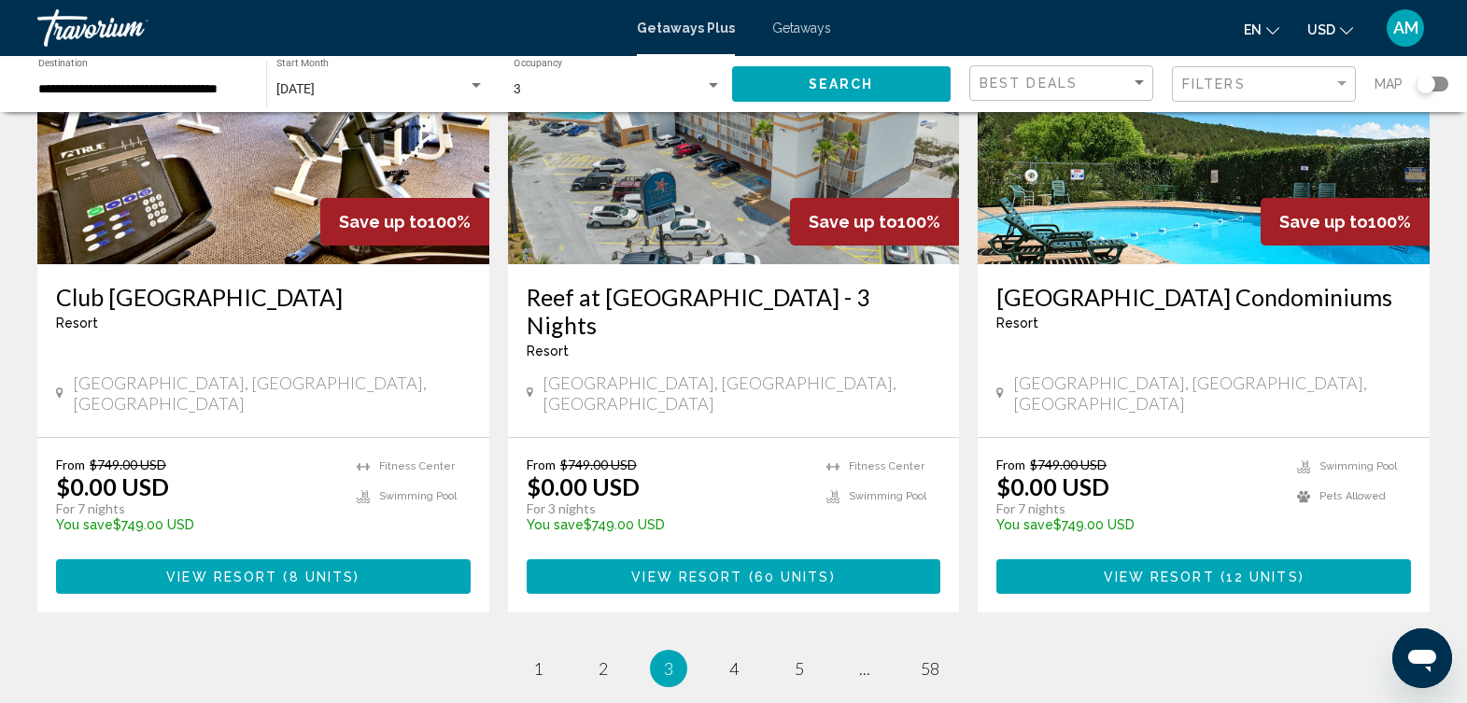
drag, startPoint x: 1473, startPoint y: 161, endPoint x: 59, endPoint y: 22, distance: 1420.8
click at [735, 658] on span "4" at bounding box center [733, 668] width 9 height 21
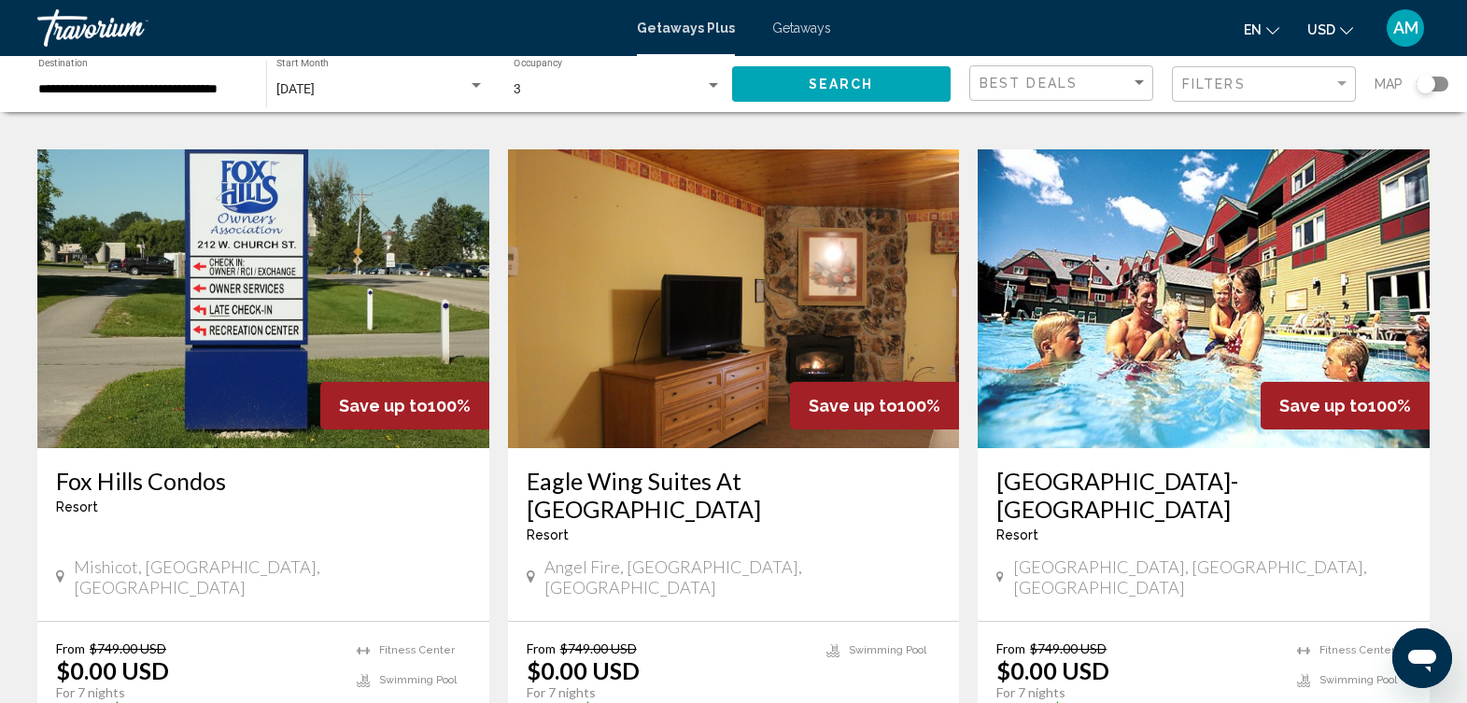
scroll to position [2346, 0]
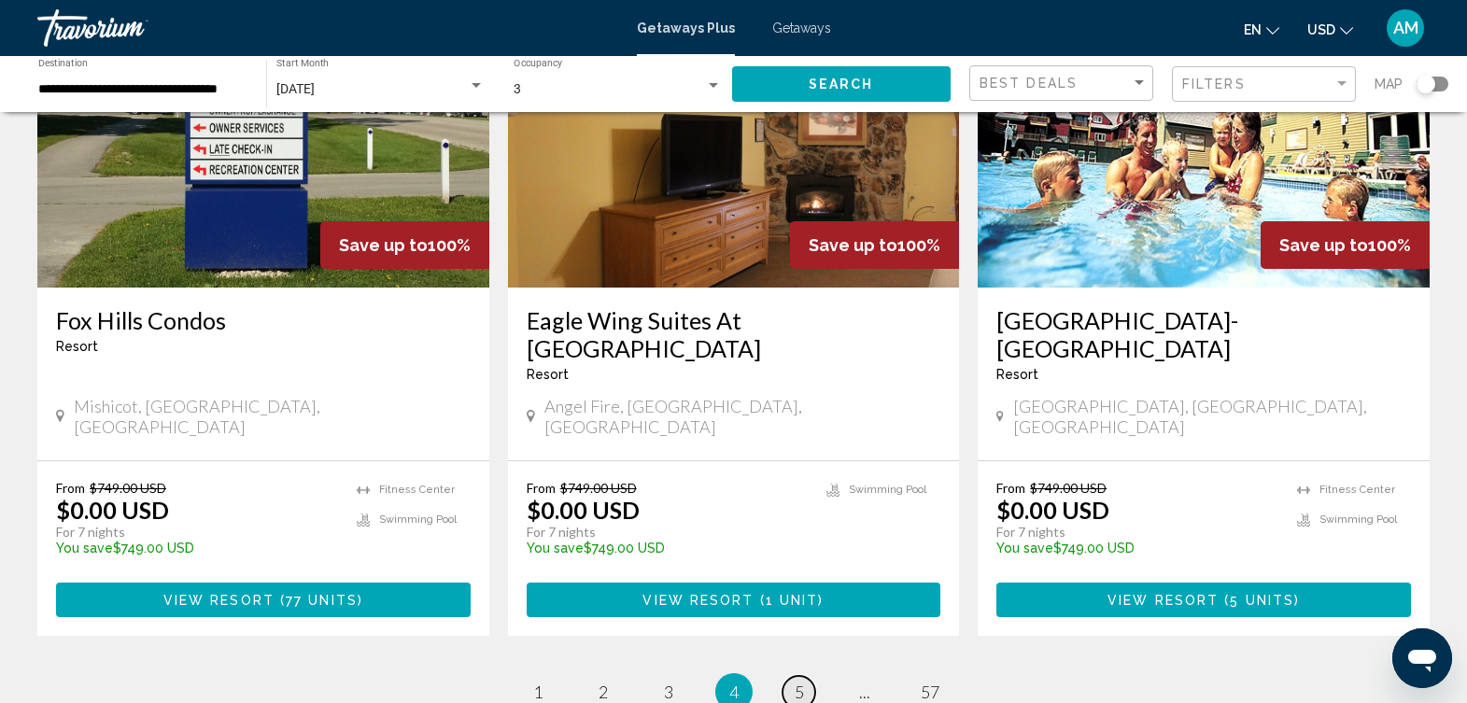
click at [805, 676] on link "page 5" at bounding box center [799, 692] width 33 height 33
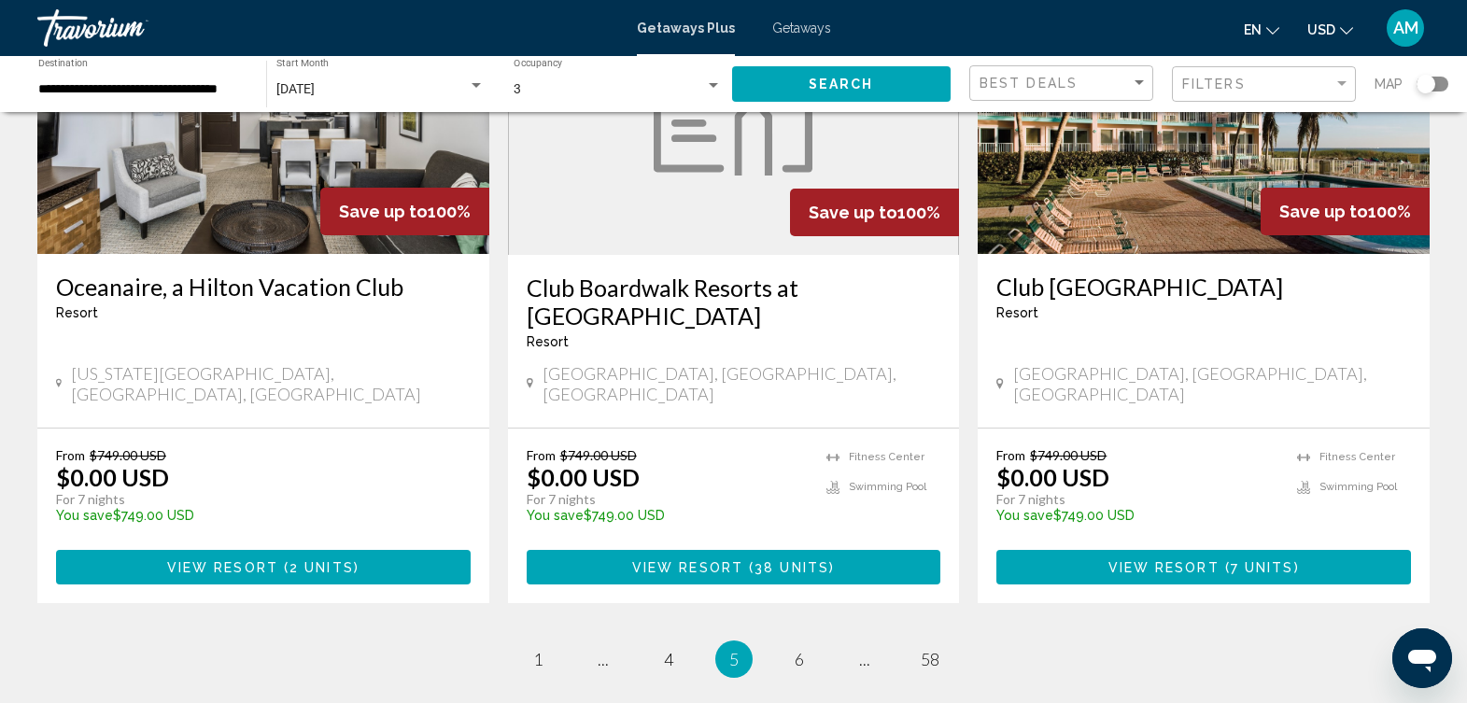
scroll to position [2244, 0]
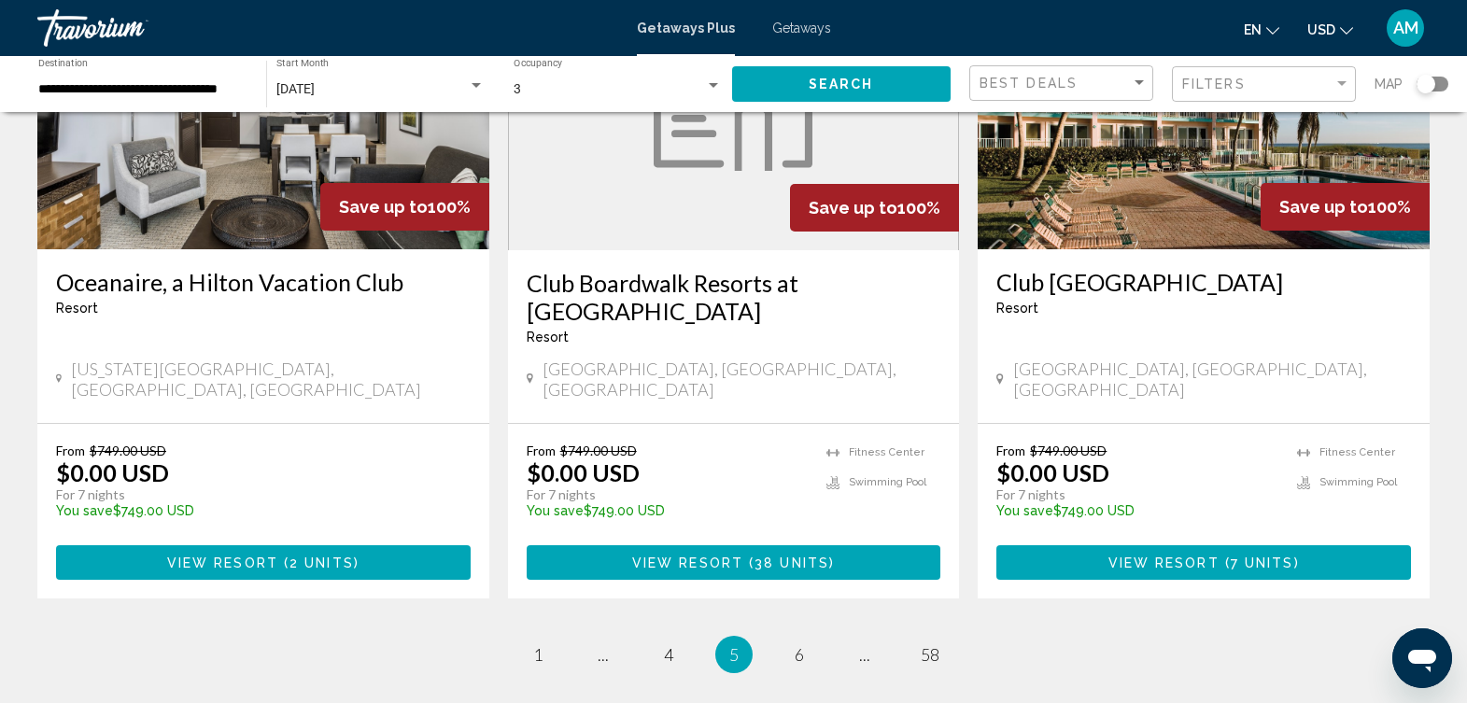
click at [823, 636] on ul "5 / 58 page 1 page ... page 4 You're on page 5 page 6 page ... page 58" at bounding box center [733, 654] width 1393 height 37
click at [795, 644] on span "6" at bounding box center [799, 654] width 9 height 21
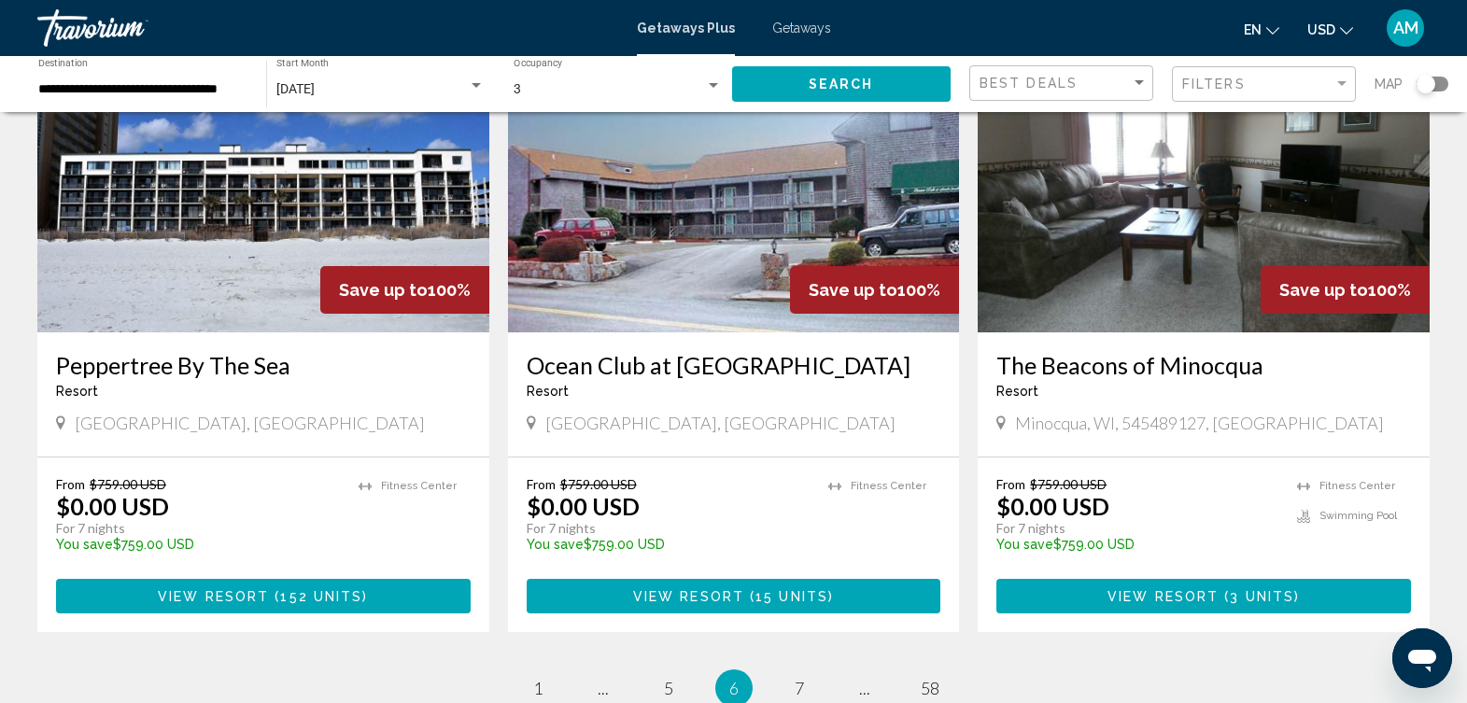
scroll to position [2282, 0]
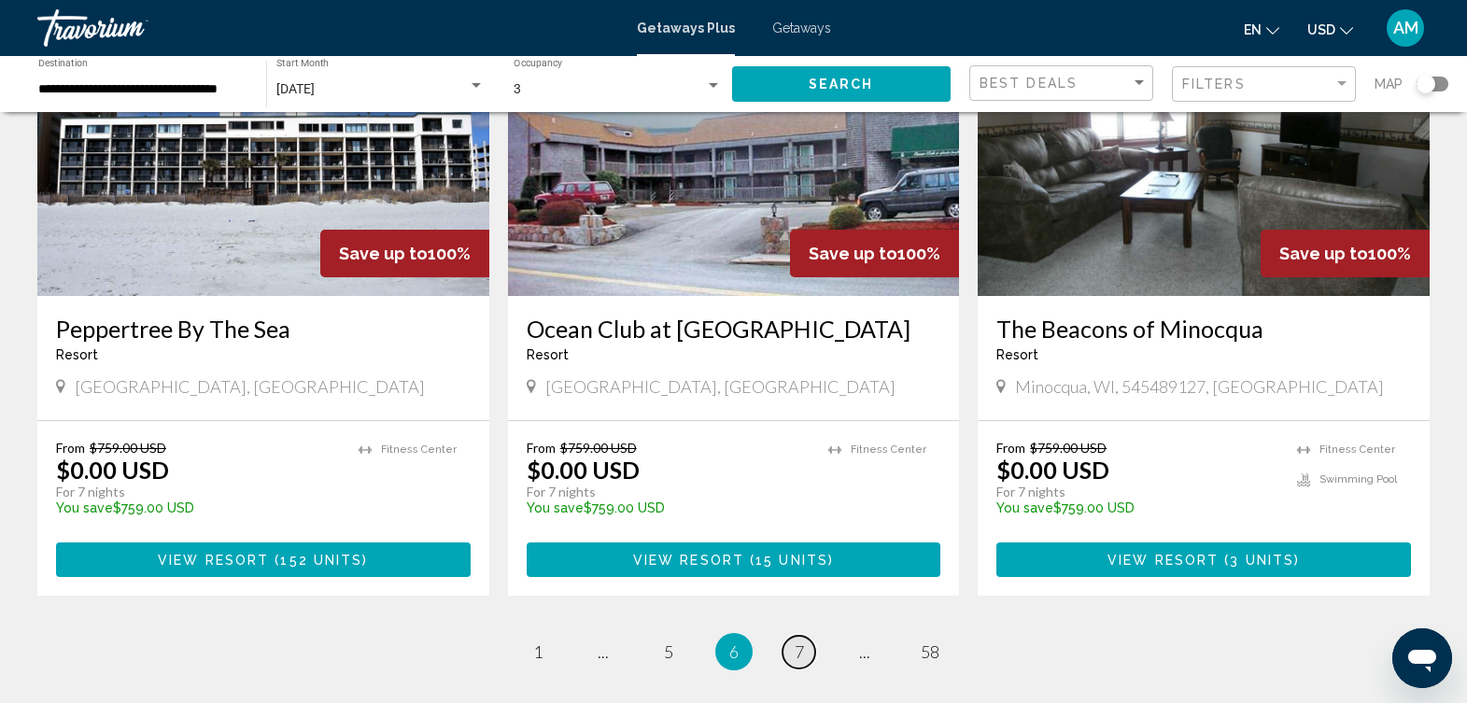
click at [799, 642] on span "7" at bounding box center [799, 652] width 9 height 21
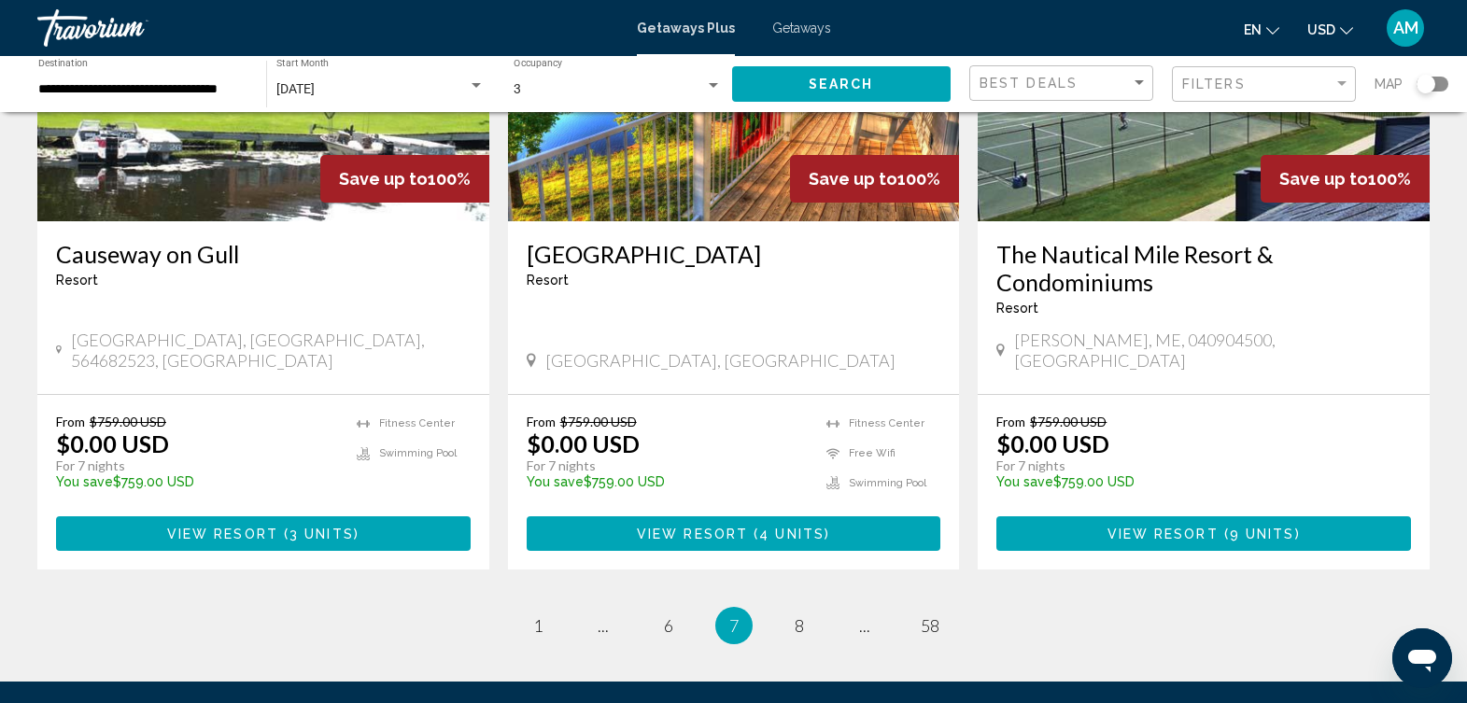
scroll to position [2313, 0]
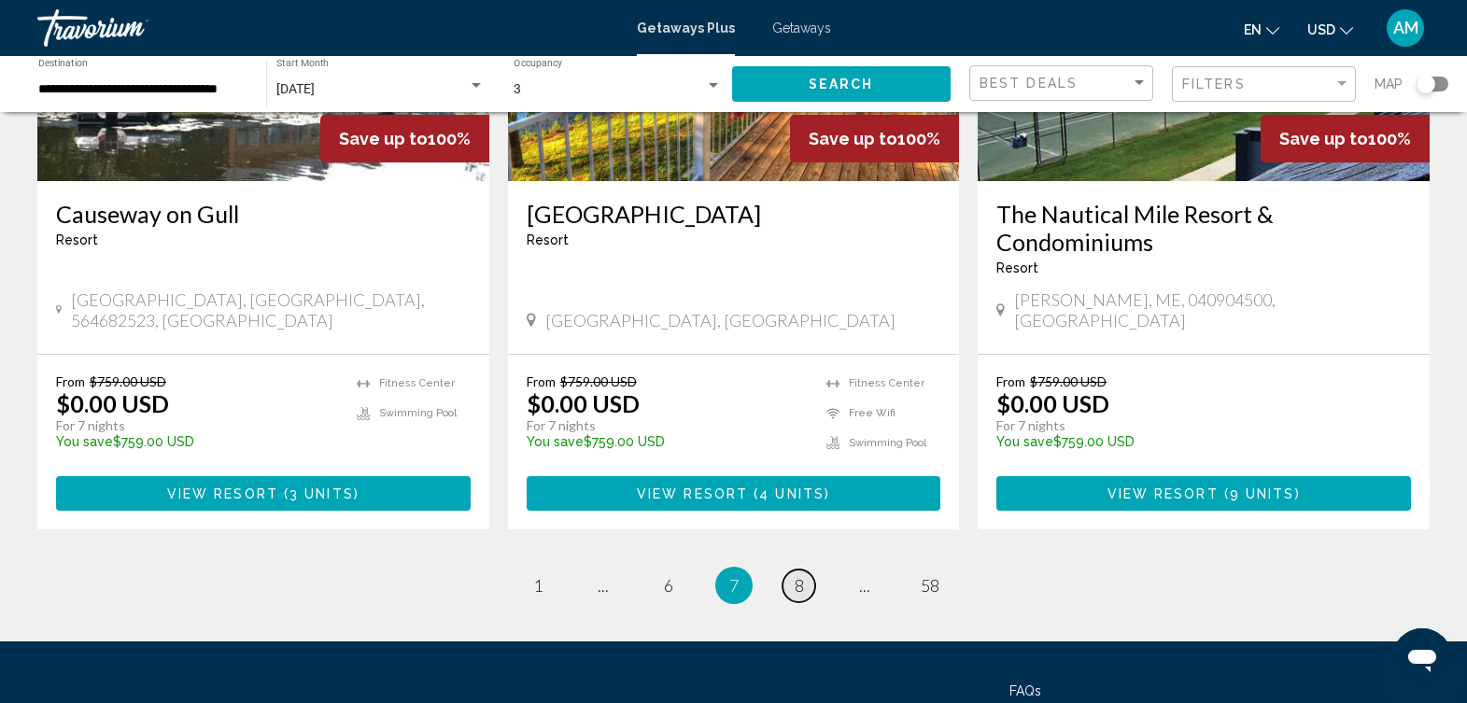
click at [800, 575] on span "8" at bounding box center [799, 585] width 9 height 21
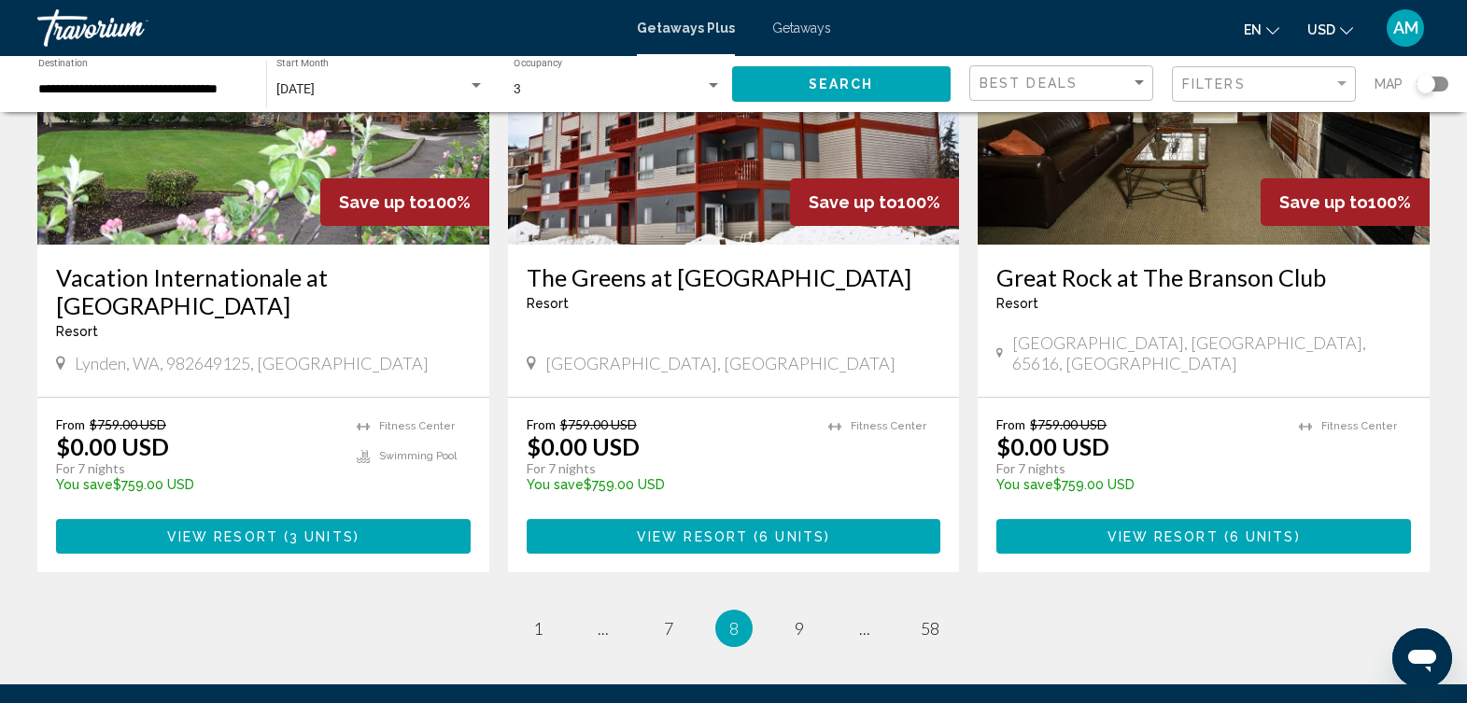
scroll to position [2297, 0]
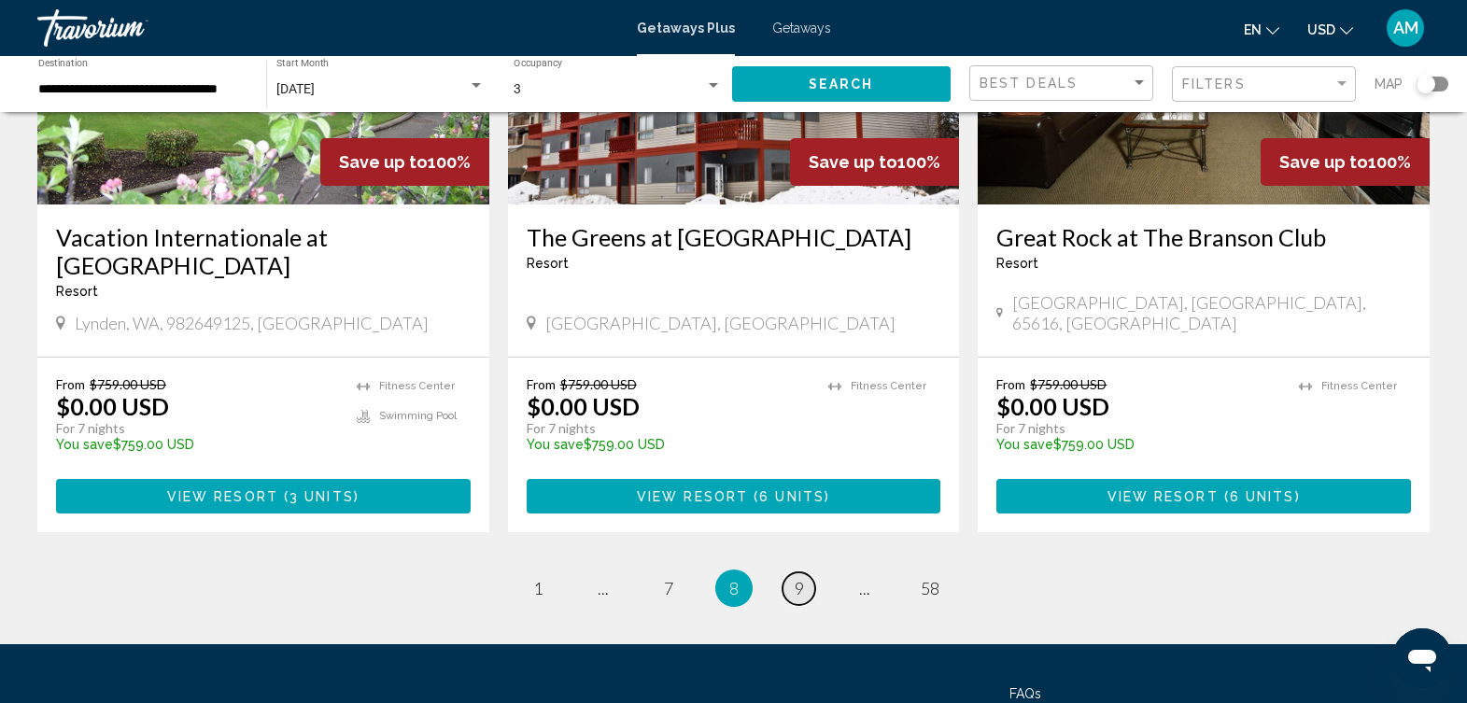
click at [800, 578] on span "9" at bounding box center [799, 588] width 9 height 21
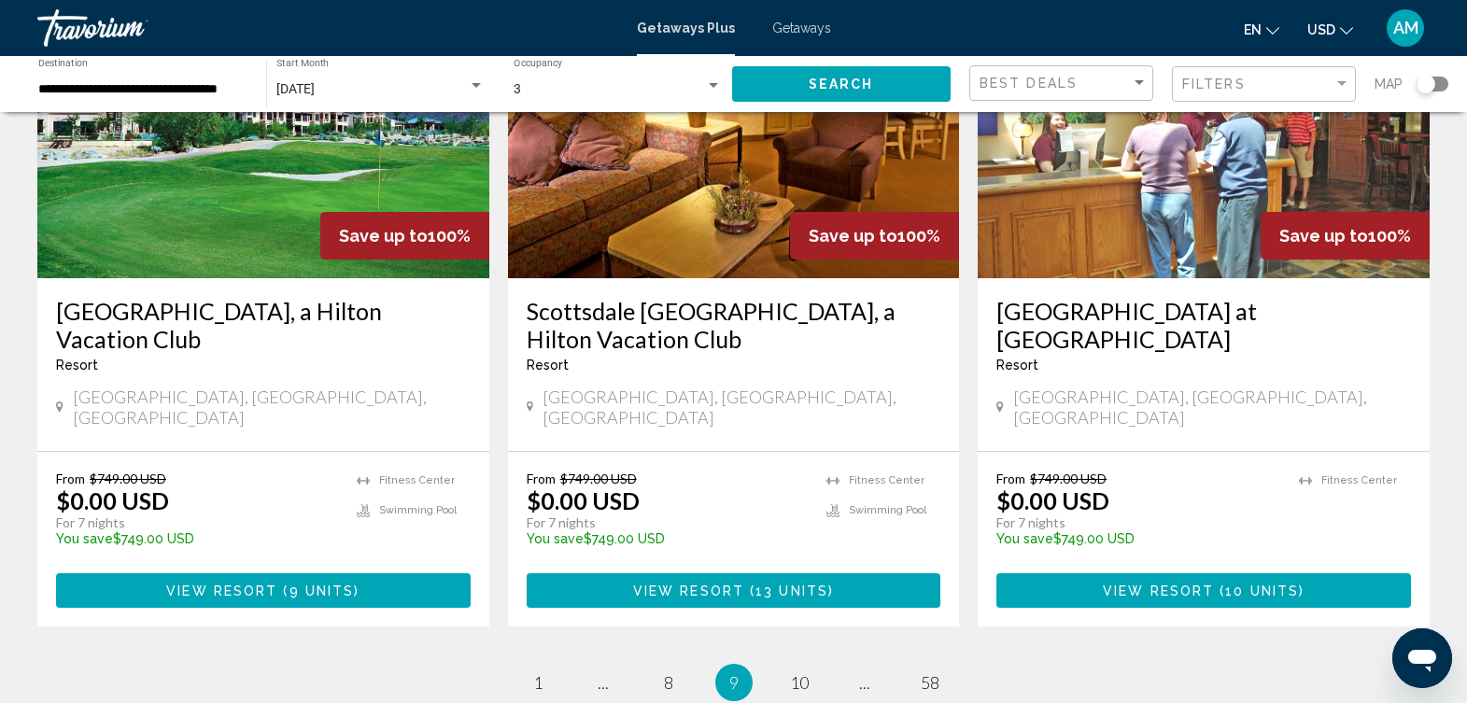
scroll to position [2370, 0]
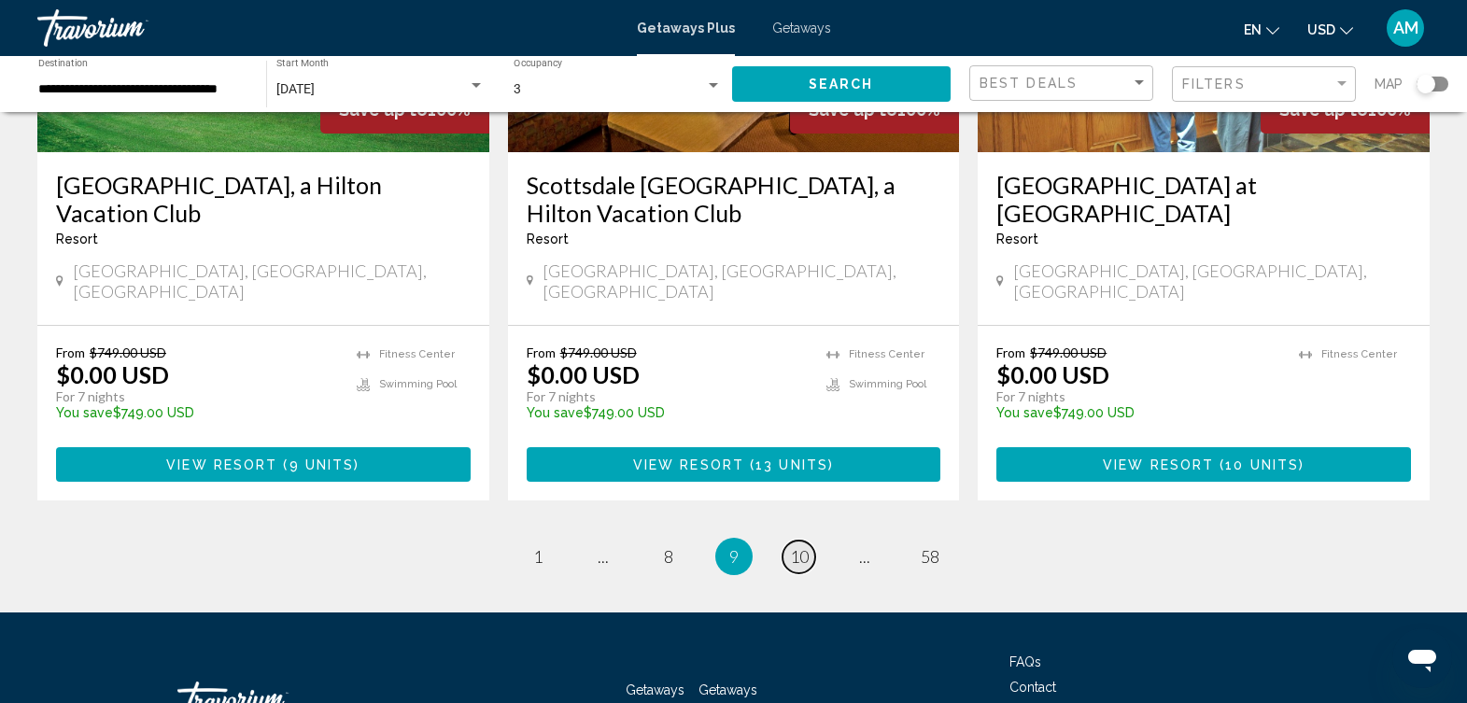
click at [798, 546] on span "10" at bounding box center [799, 556] width 19 height 21
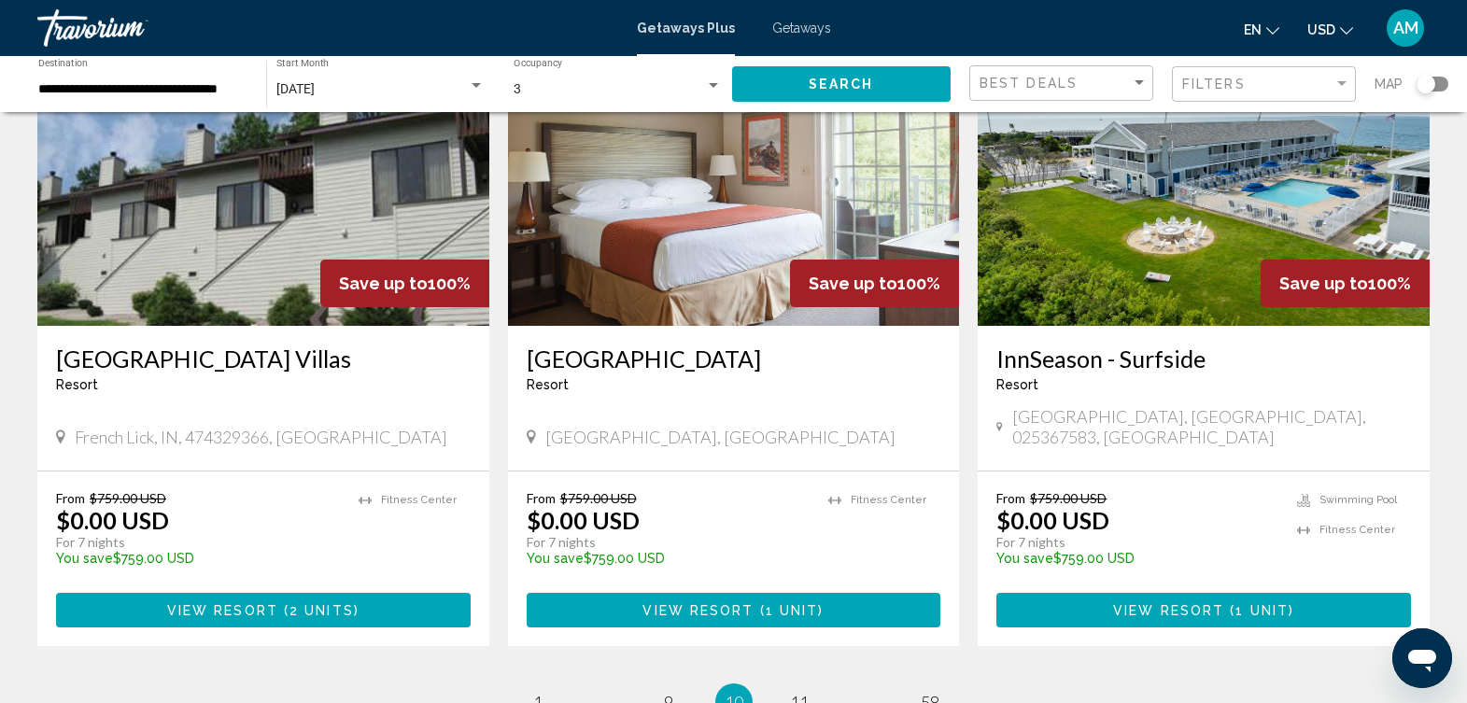
scroll to position [2282, 0]
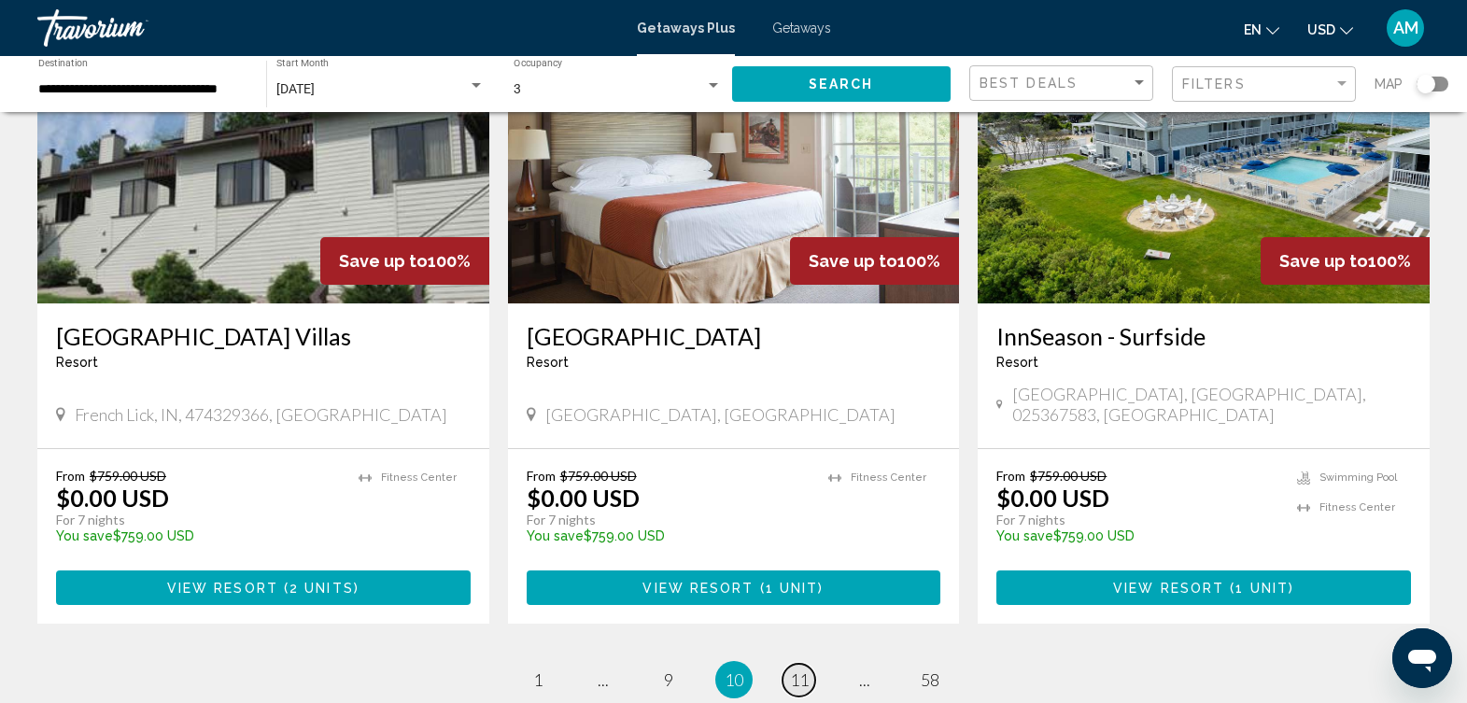
click at [800, 670] on span "11" at bounding box center [799, 680] width 19 height 21
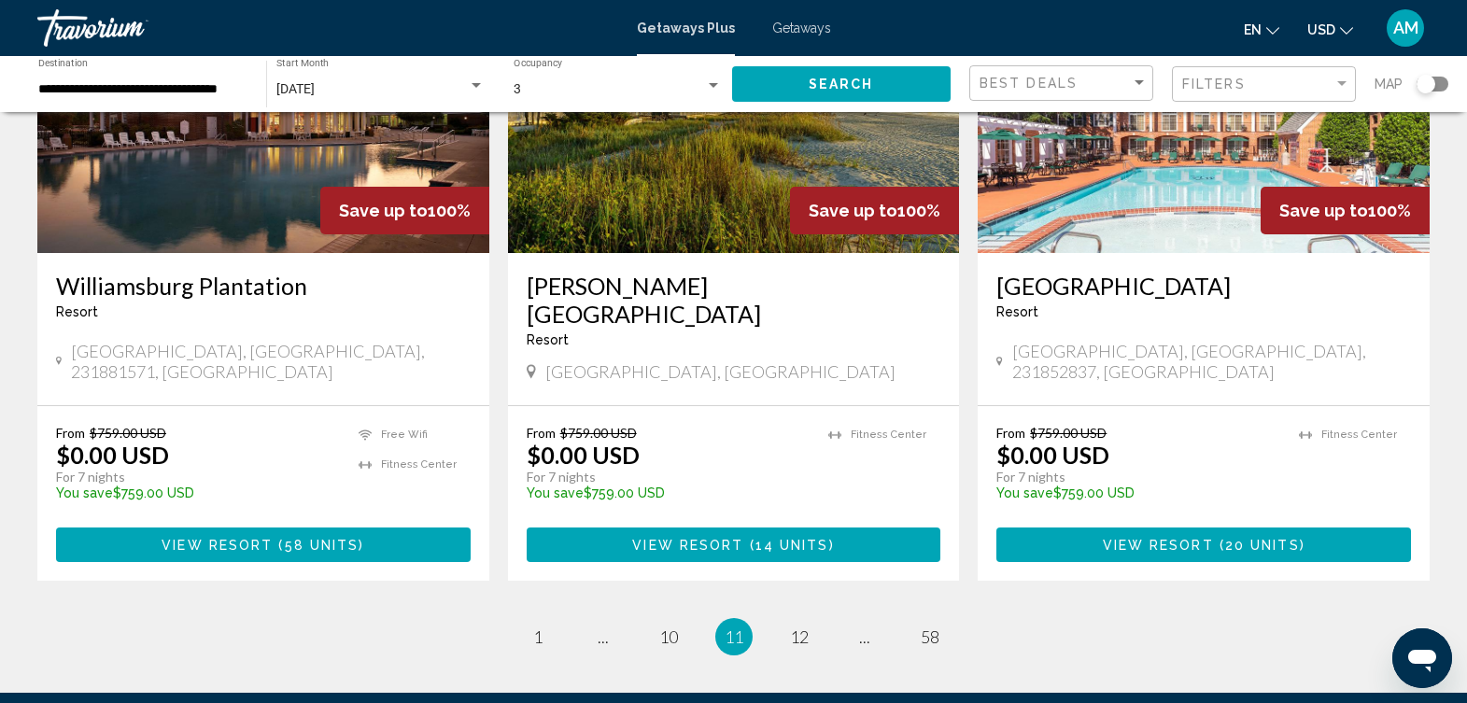
scroll to position [2253, 0]
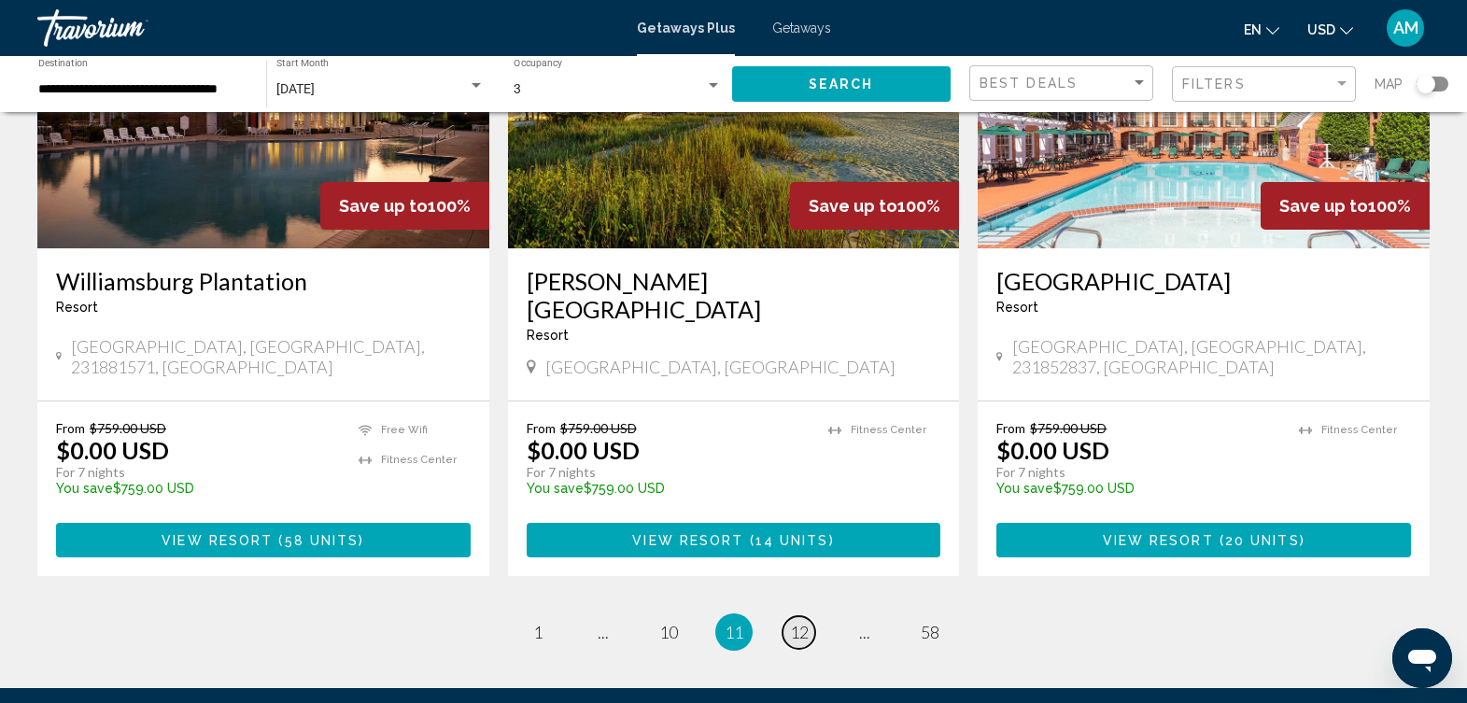
click at [799, 622] on span "12" at bounding box center [799, 632] width 19 height 21
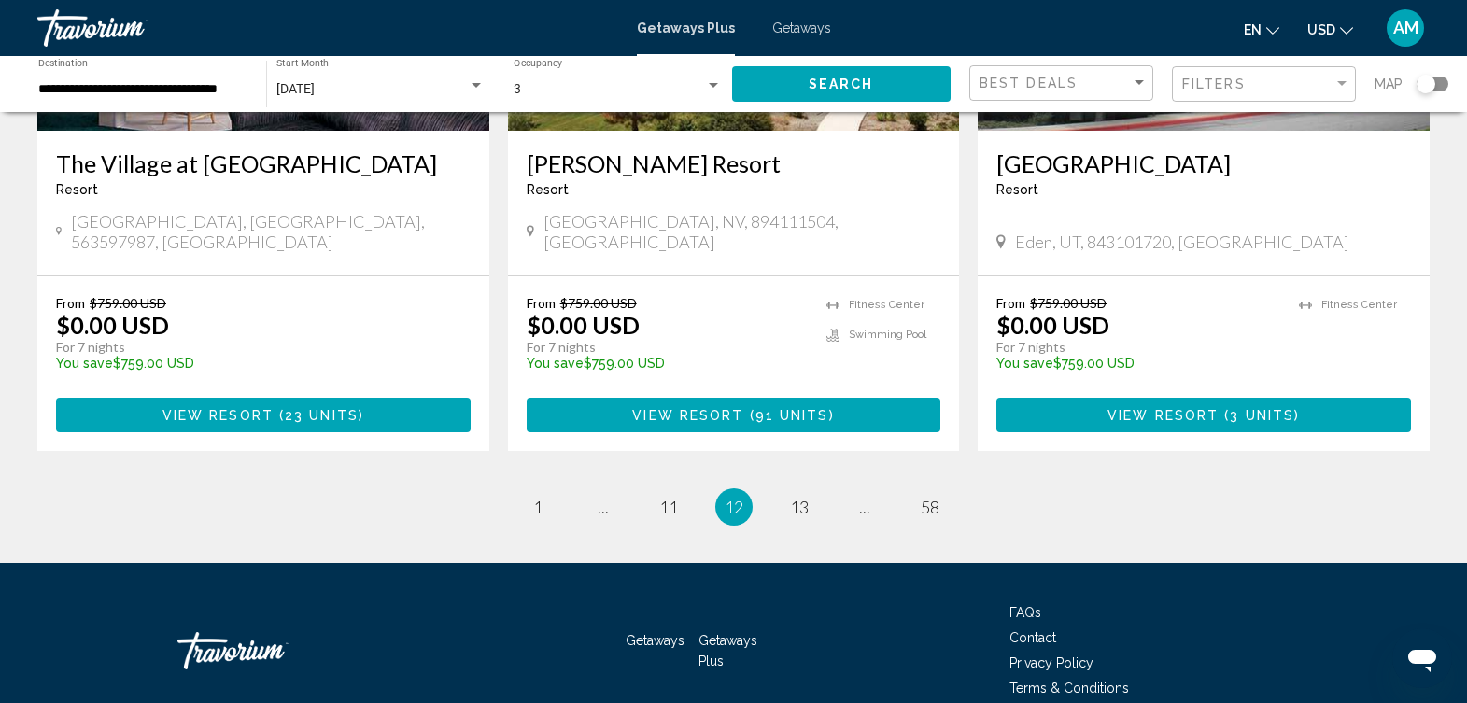
scroll to position [2342, 0]
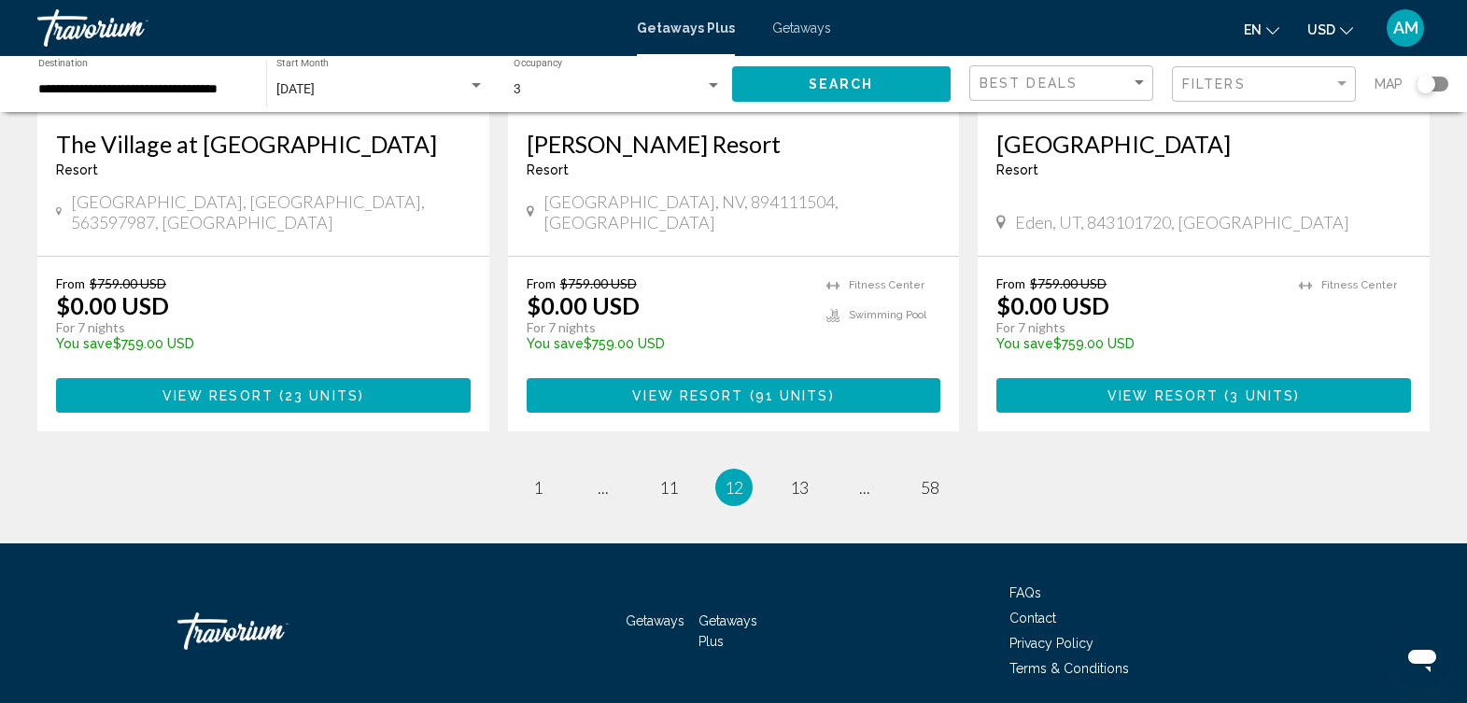
drag, startPoint x: 1473, startPoint y: 148, endPoint x: 57, endPoint y: 22, distance: 1421.5
click at [794, 477] on span "13" at bounding box center [799, 487] width 19 height 21
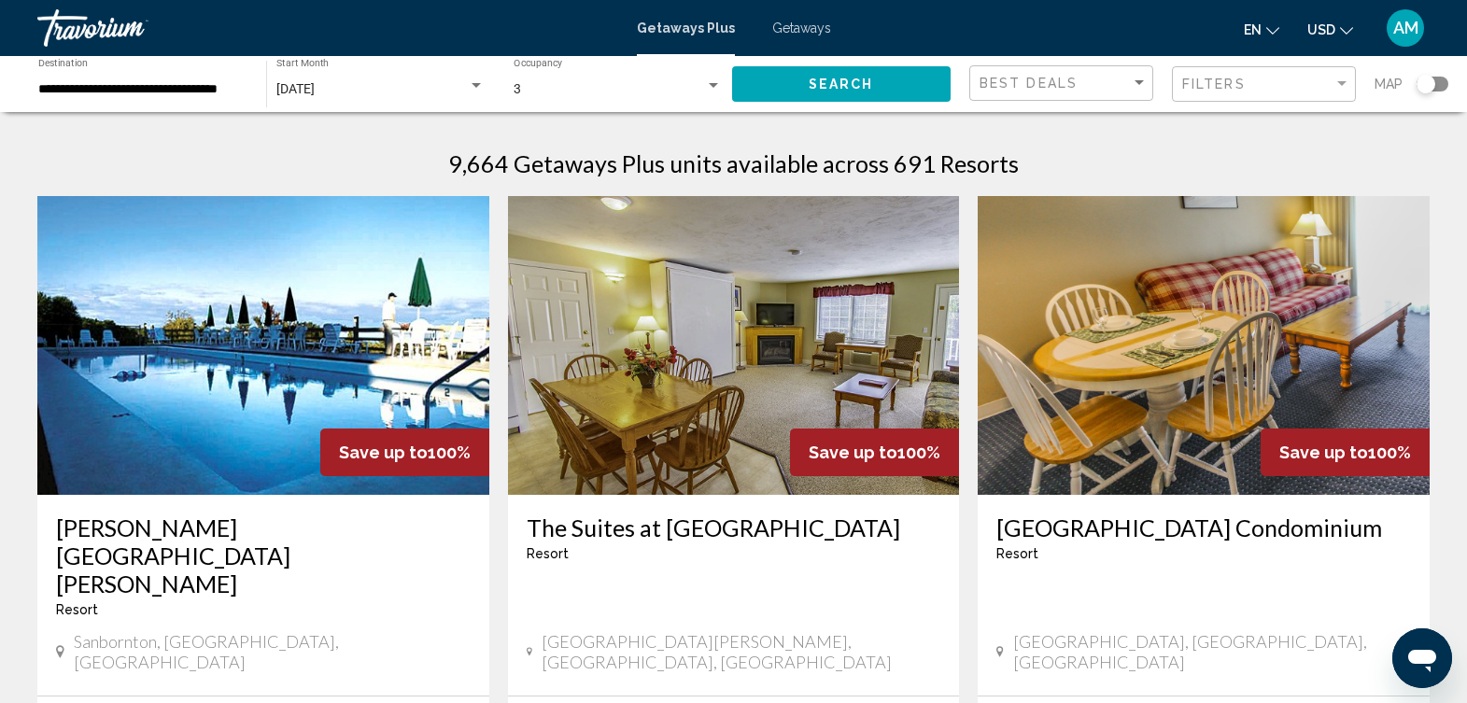
click at [794, 422] on img "Main content" at bounding box center [734, 345] width 452 height 299
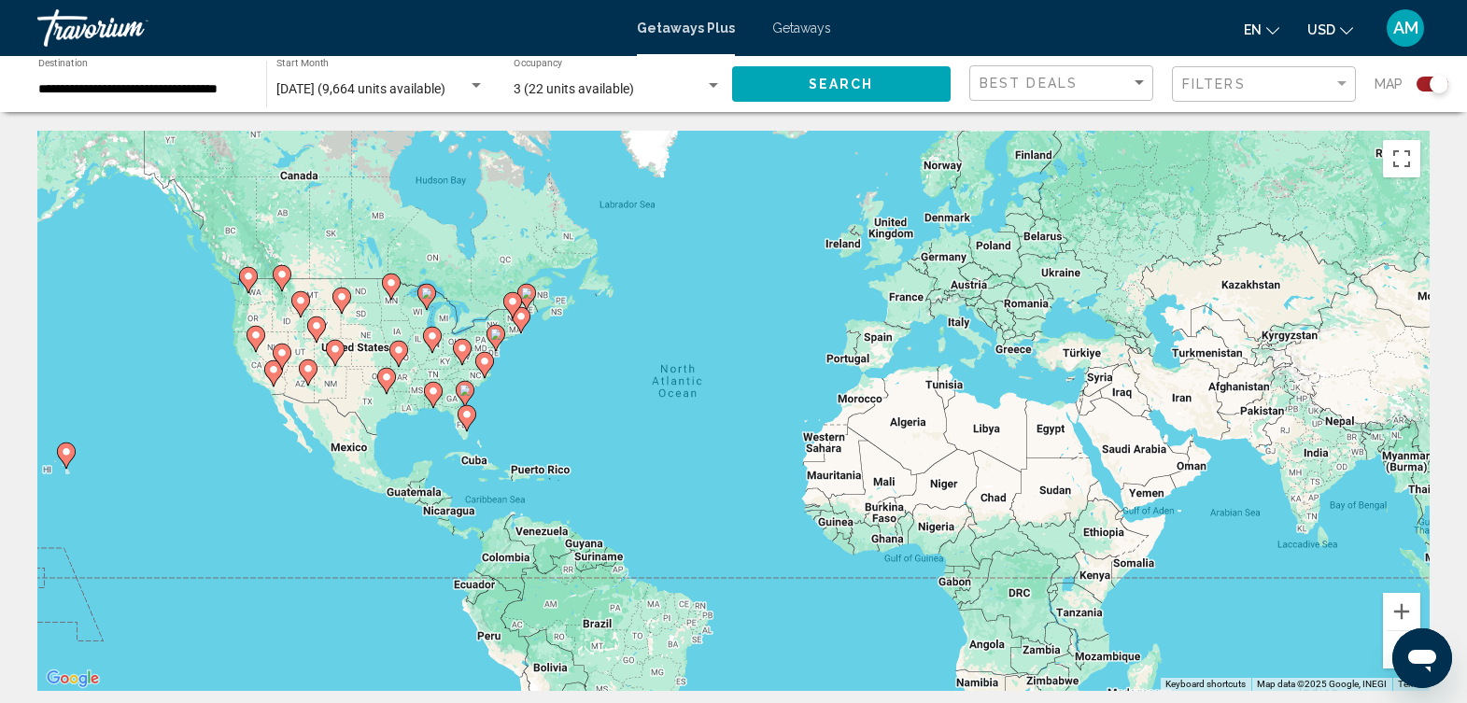
drag, startPoint x: 1438, startPoint y: 78, endPoint x: 1416, endPoint y: 79, distance: 22.4
click at [1416, 79] on div "Search widget" at bounding box center [1426, 84] width 46 height 15
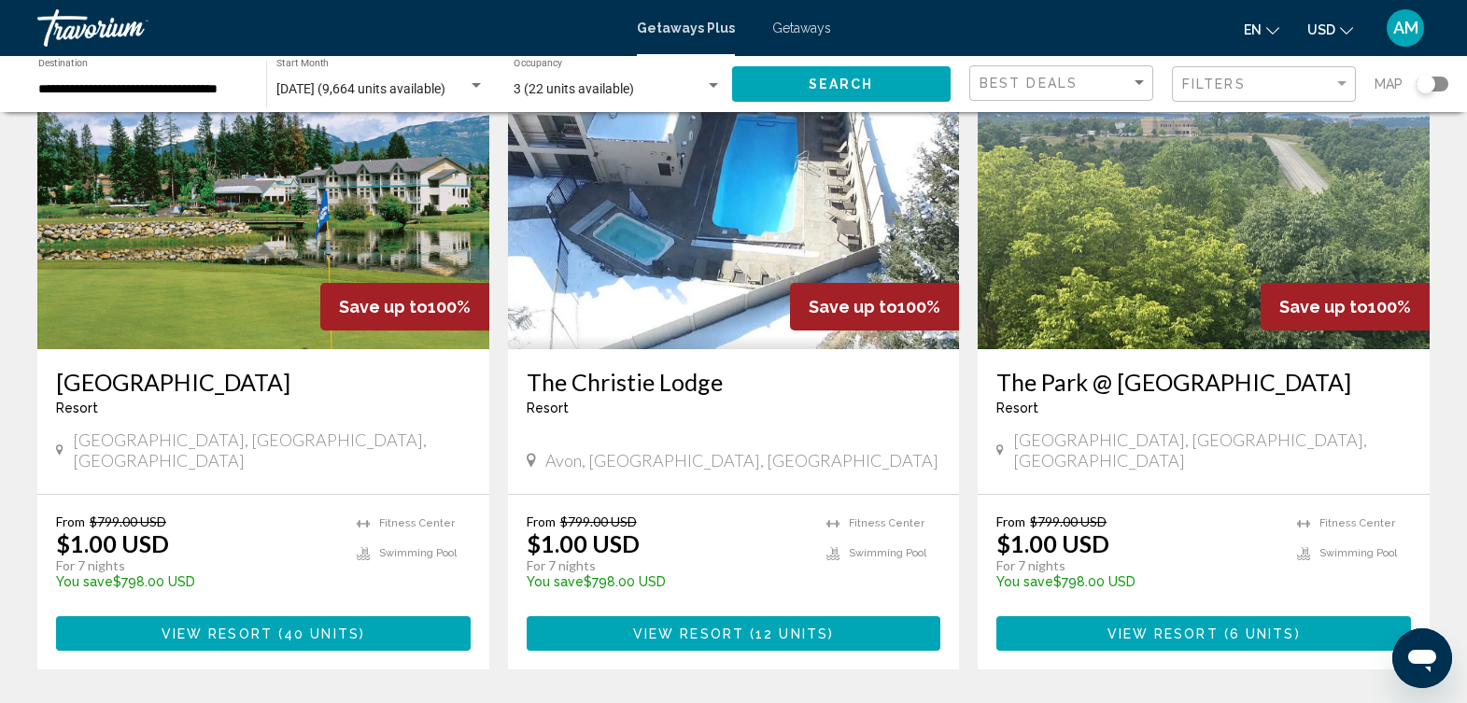
scroll to position [2301, 0]
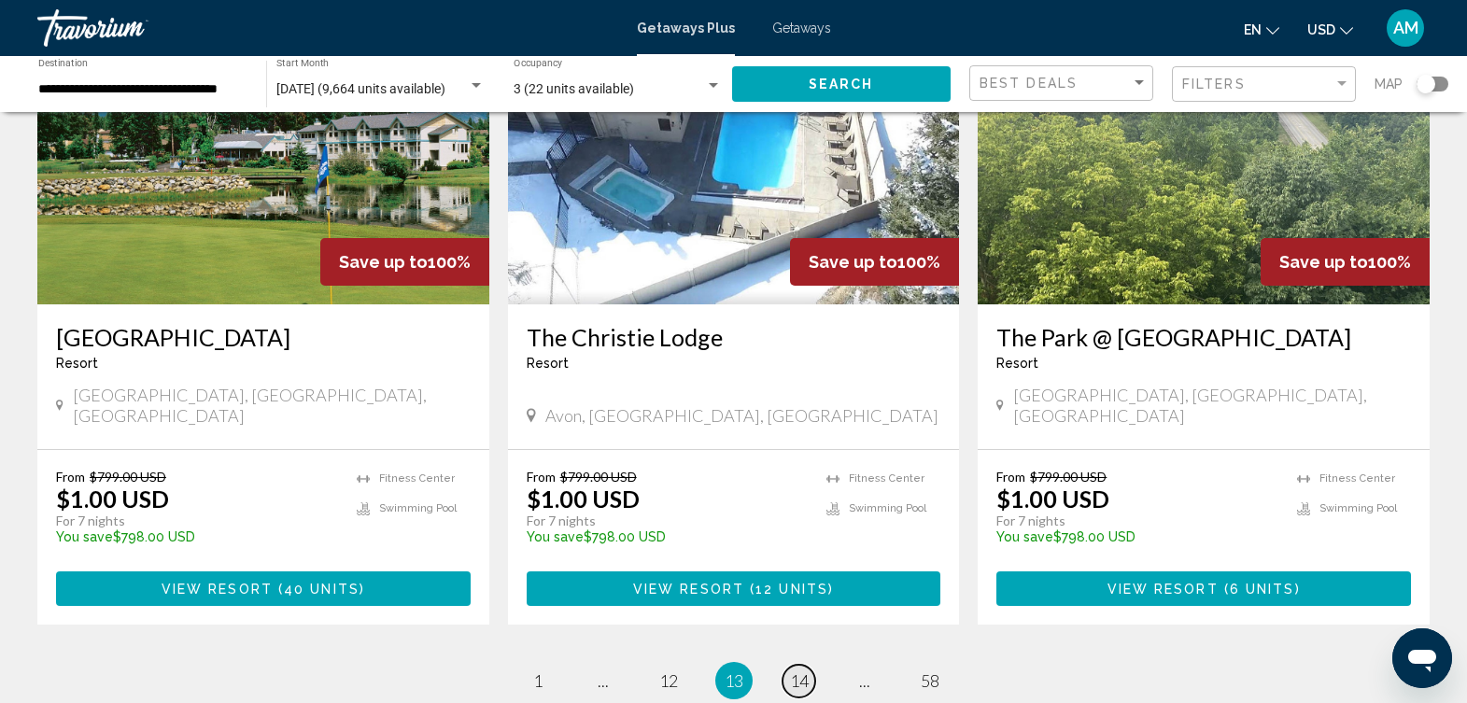
click at [800, 671] on span "14" at bounding box center [799, 681] width 19 height 21
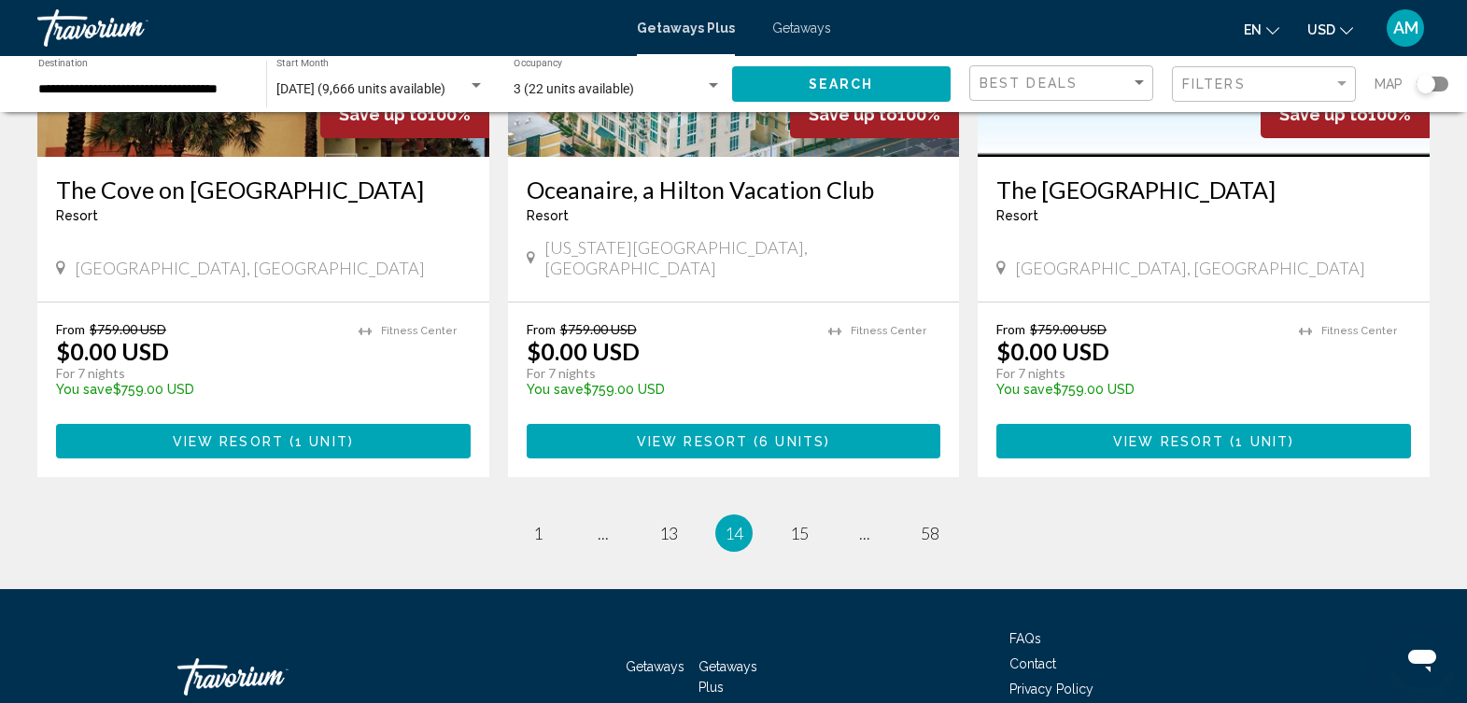
scroll to position [2304, 0]
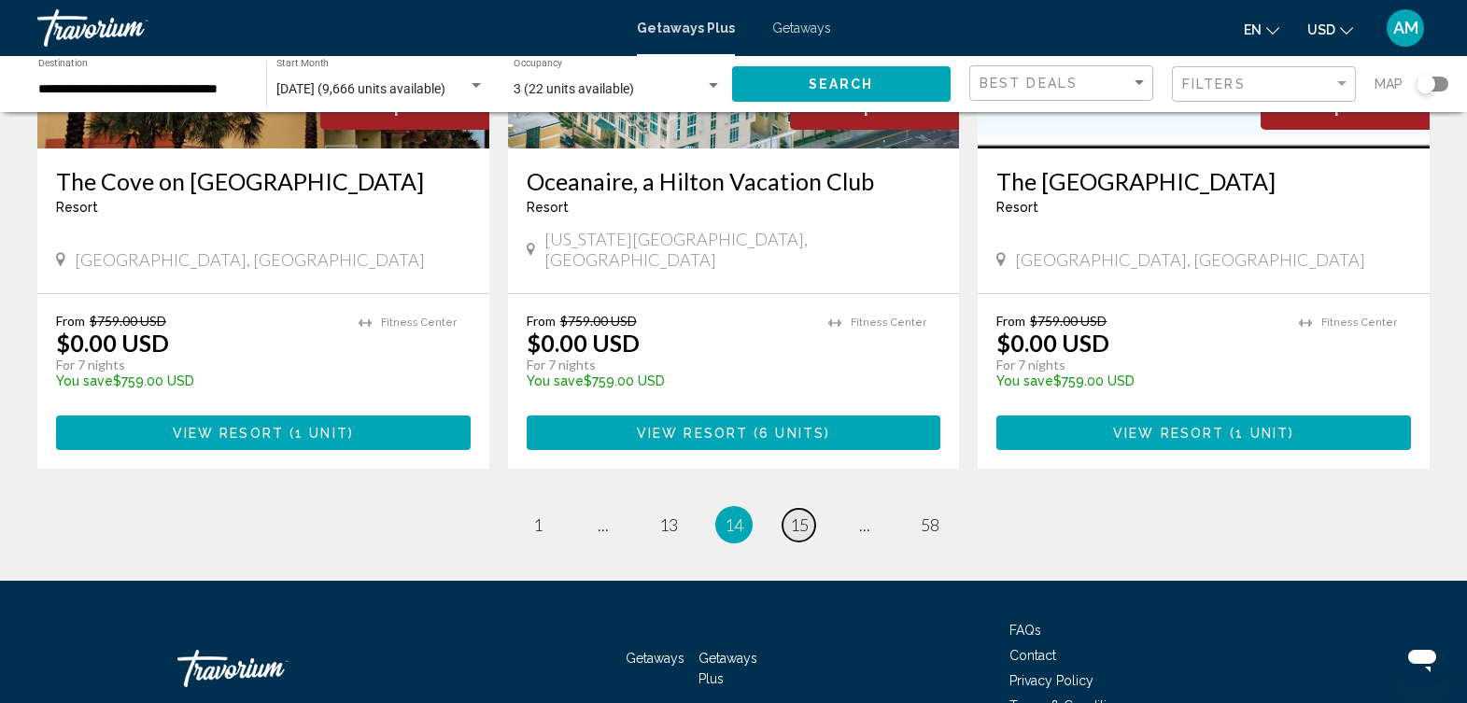
click at [799, 515] on span "15" at bounding box center [799, 525] width 19 height 21
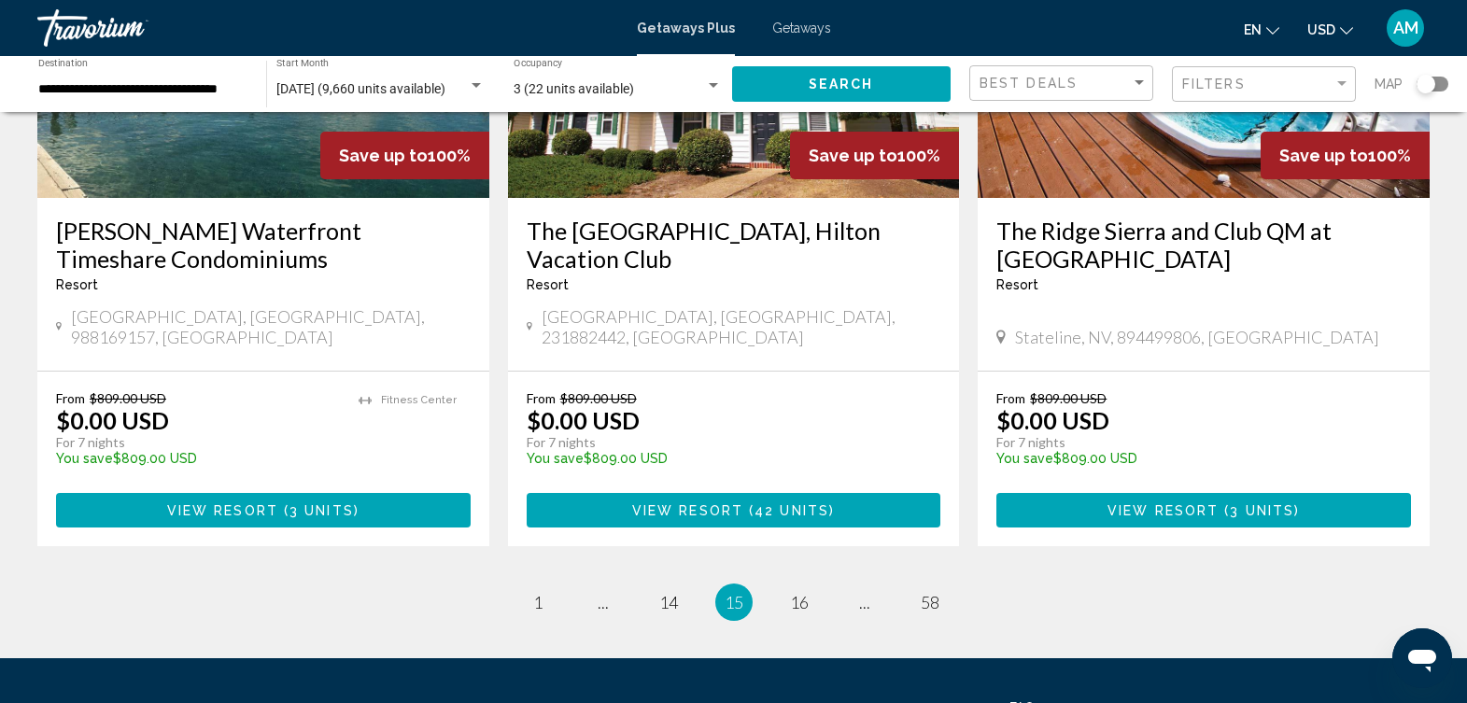
scroll to position [2454, 0]
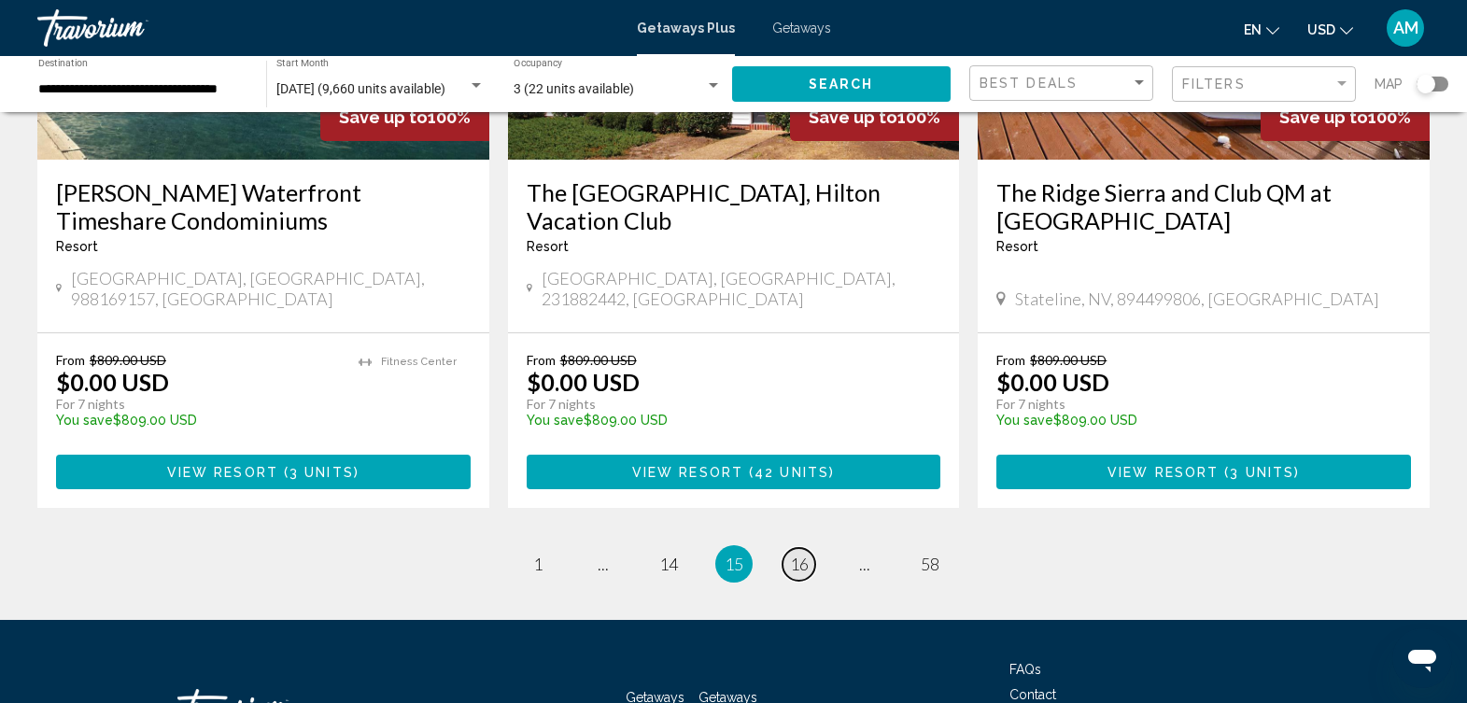
click at [799, 548] on link "page 16" at bounding box center [799, 564] width 33 height 33
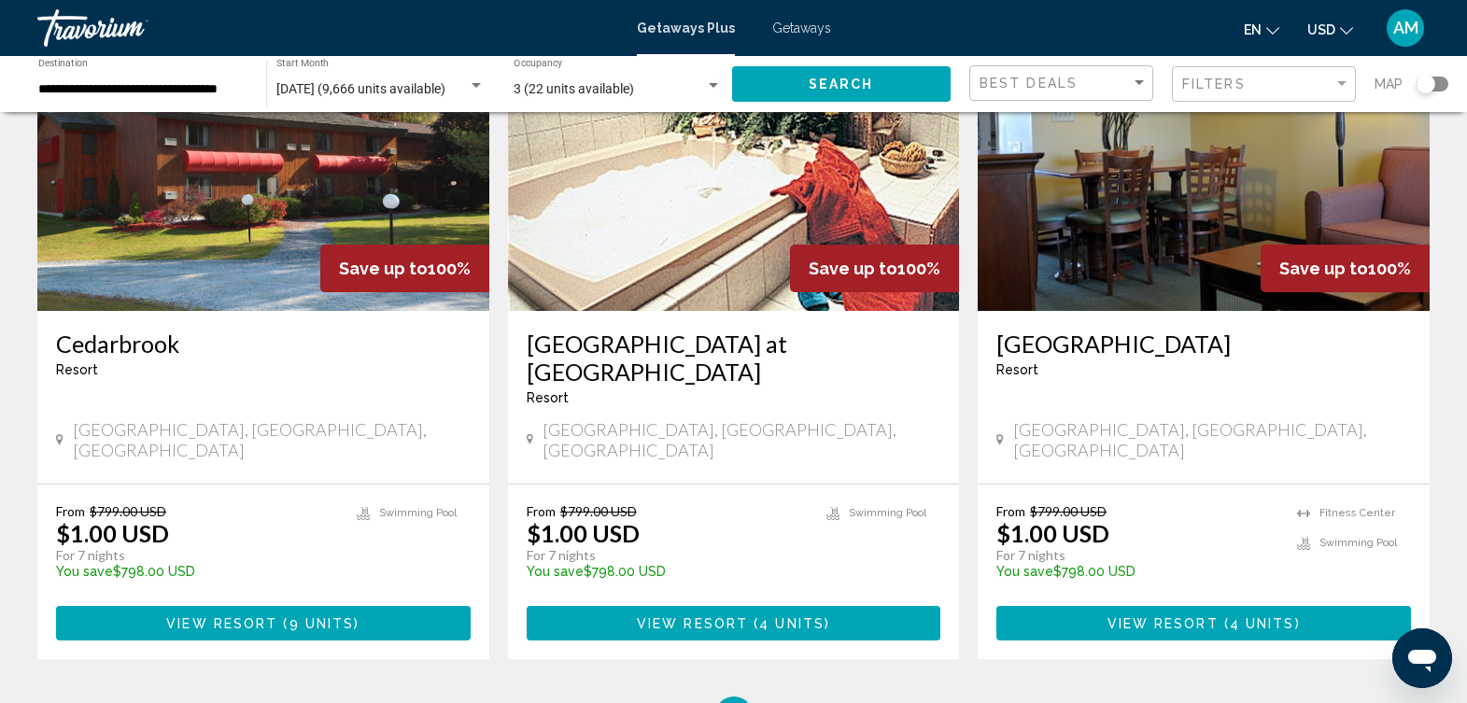
scroll to position [2370, 0]
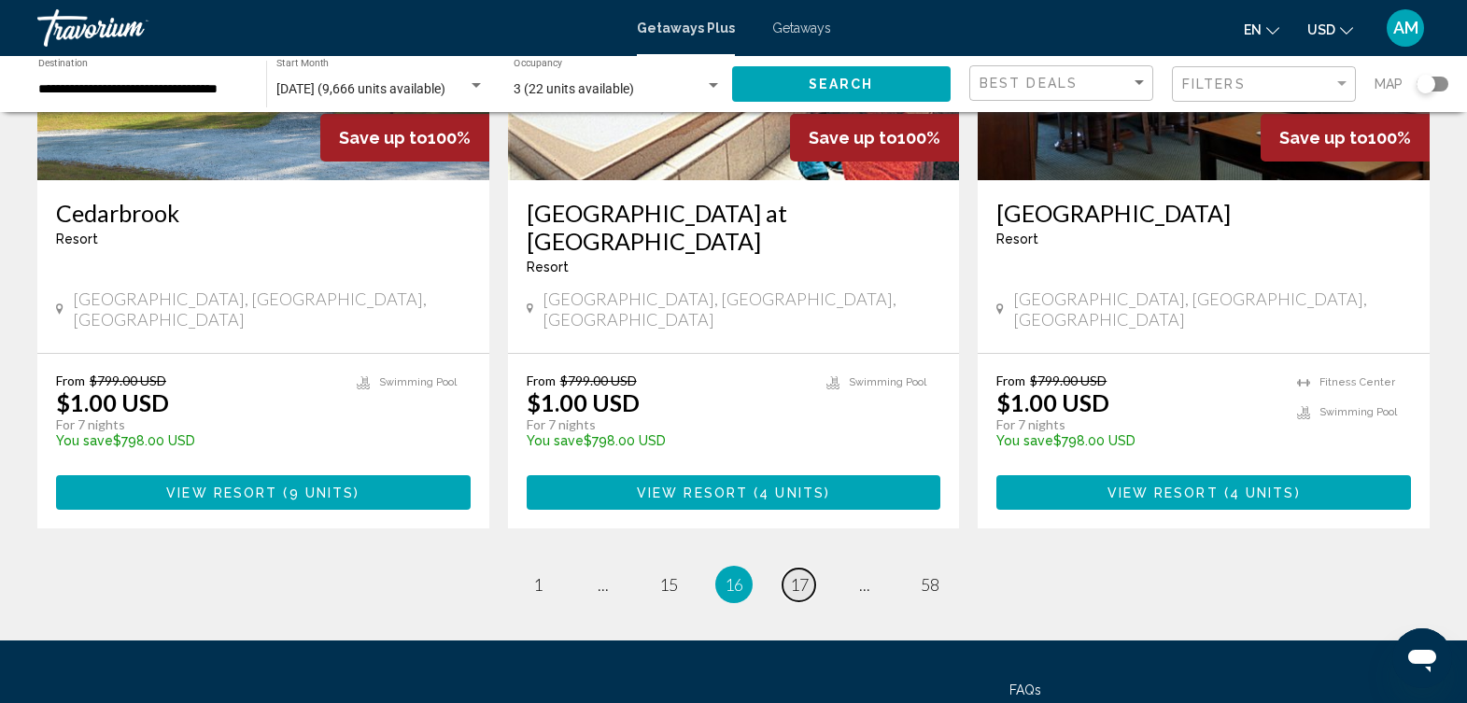
click at [804, 574] on span "17" at bounding box center [799, 584] width 19 height 21
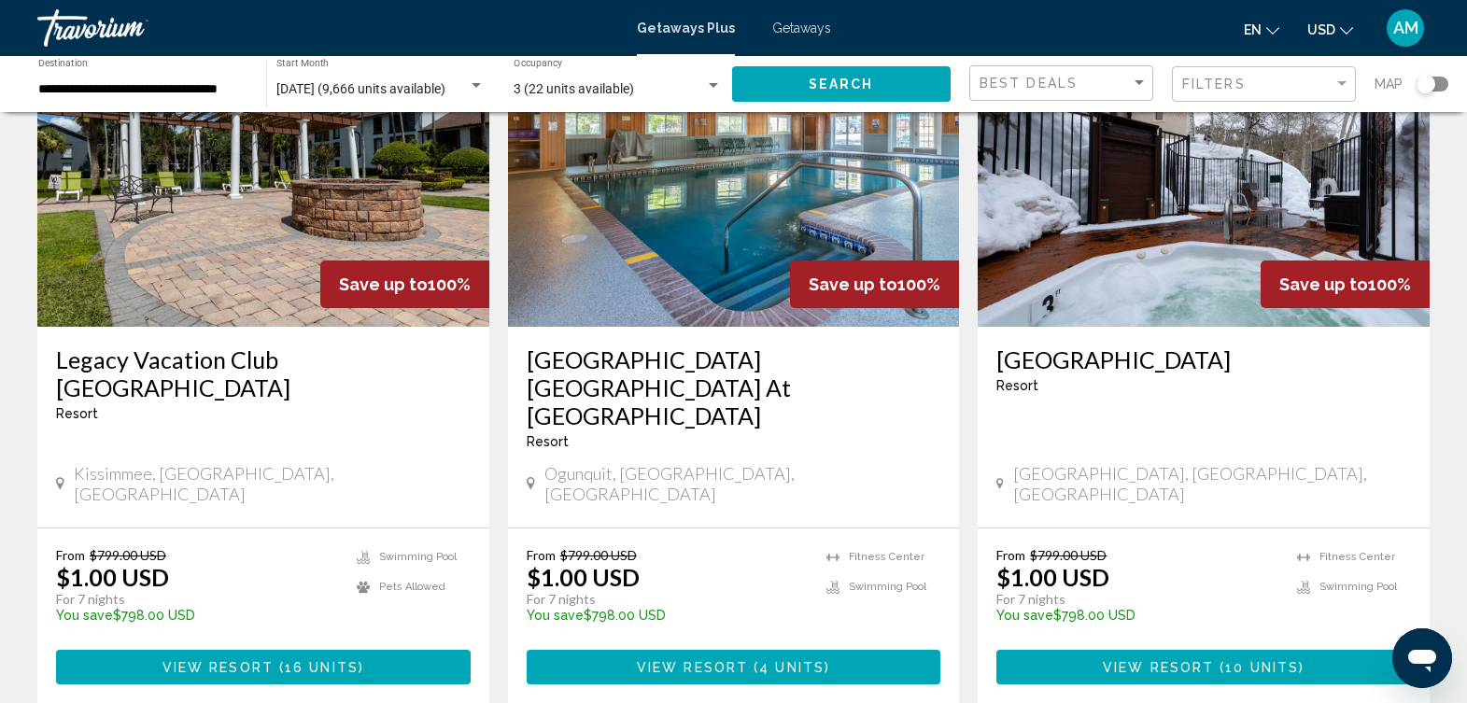
scroll to position [2221, 0]
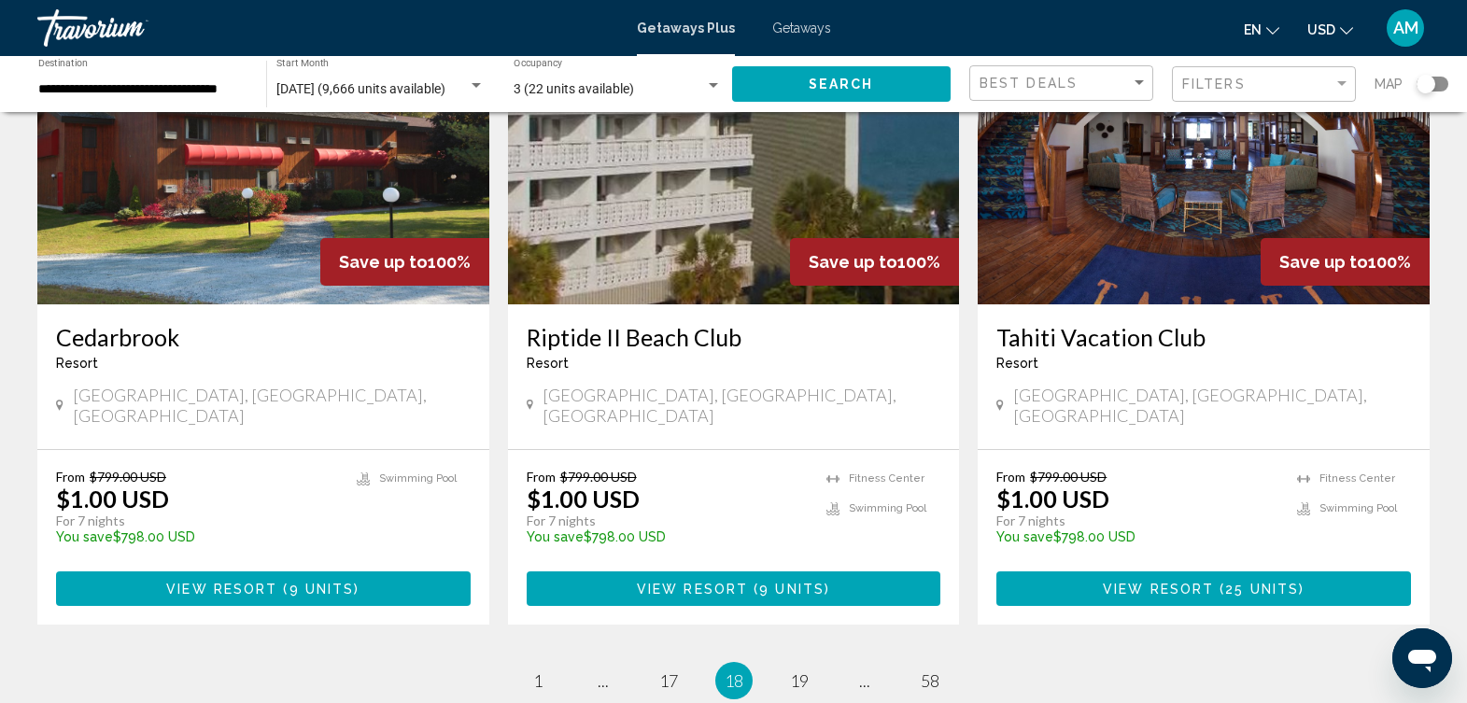
scroll to position [2342, 0]
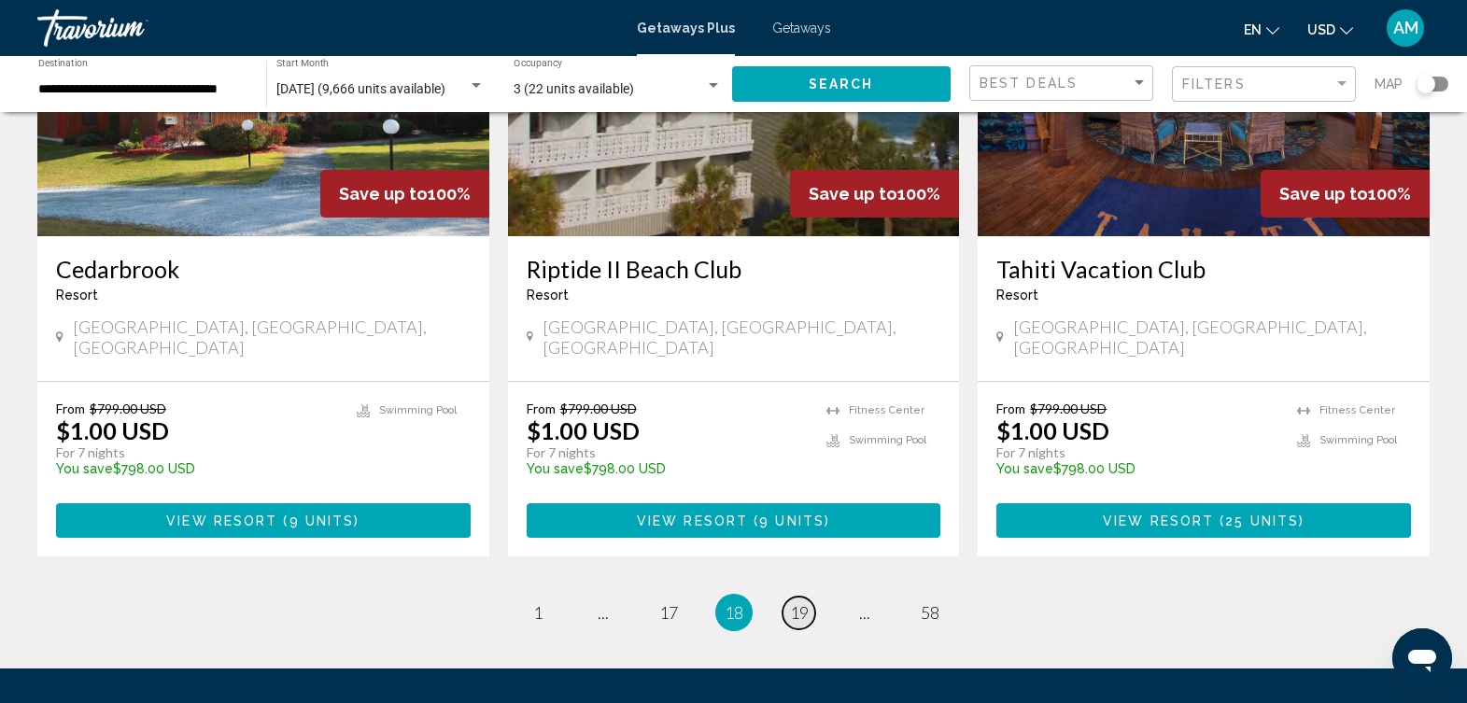
click at [799, 602] on span "19" at bounding box center [799, 612] width 19 height 21
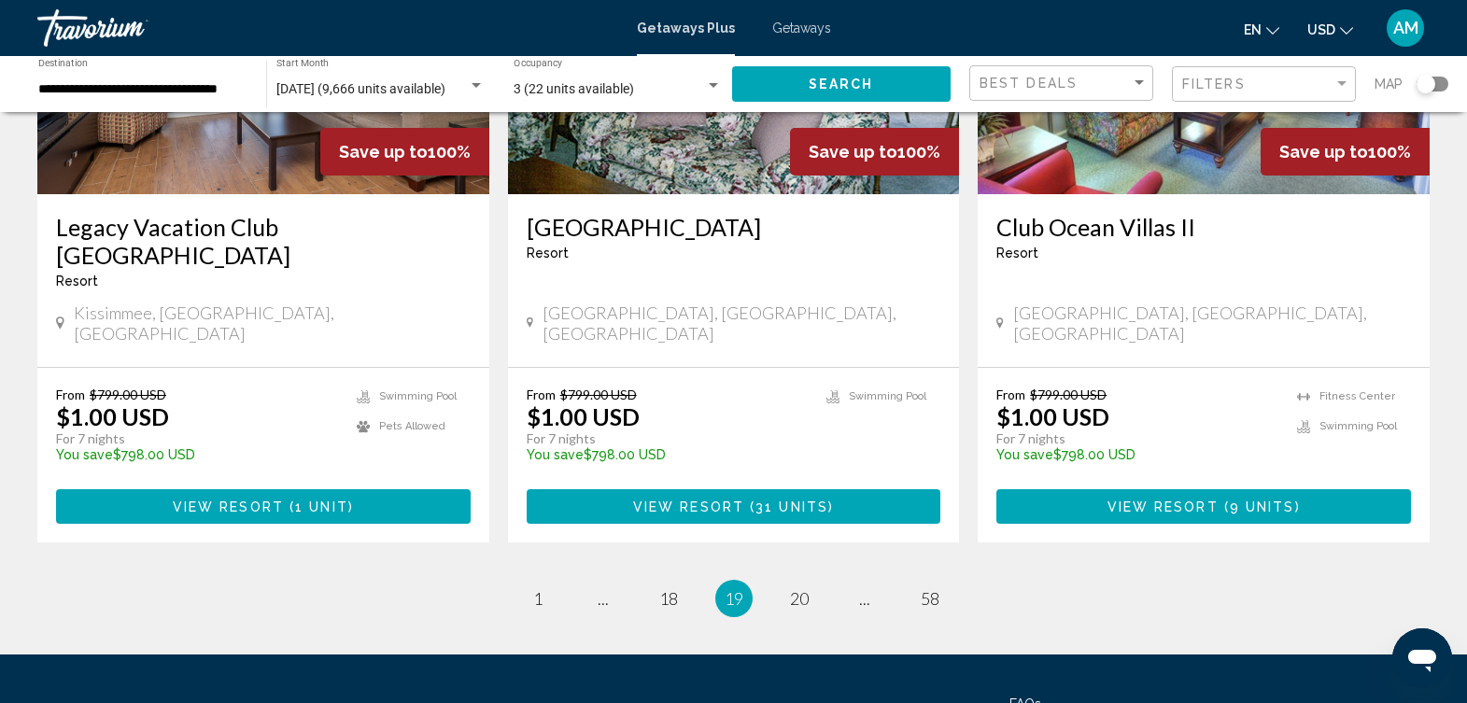
scroll to position [2381, 0]
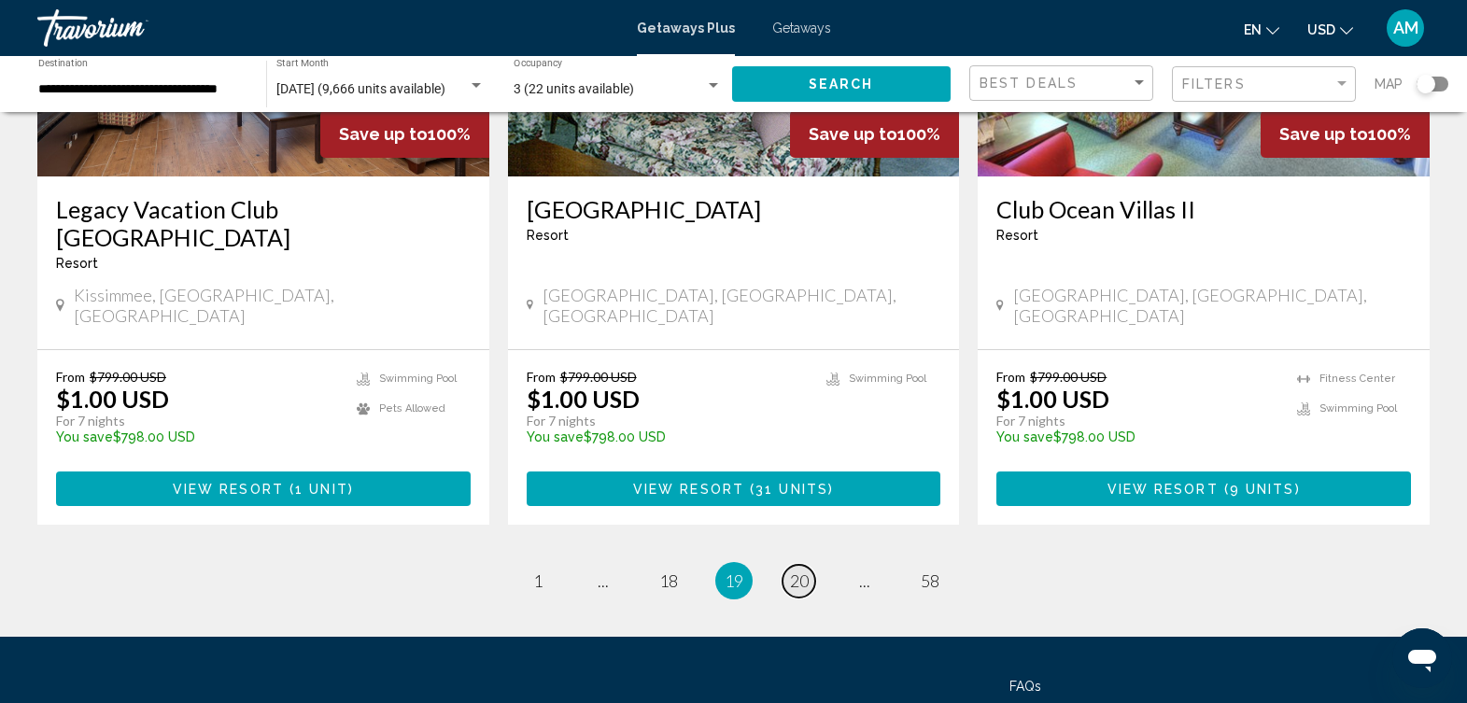
click at [800, 571] on span "20" at bounding box center [799, 581] width 19 height 21
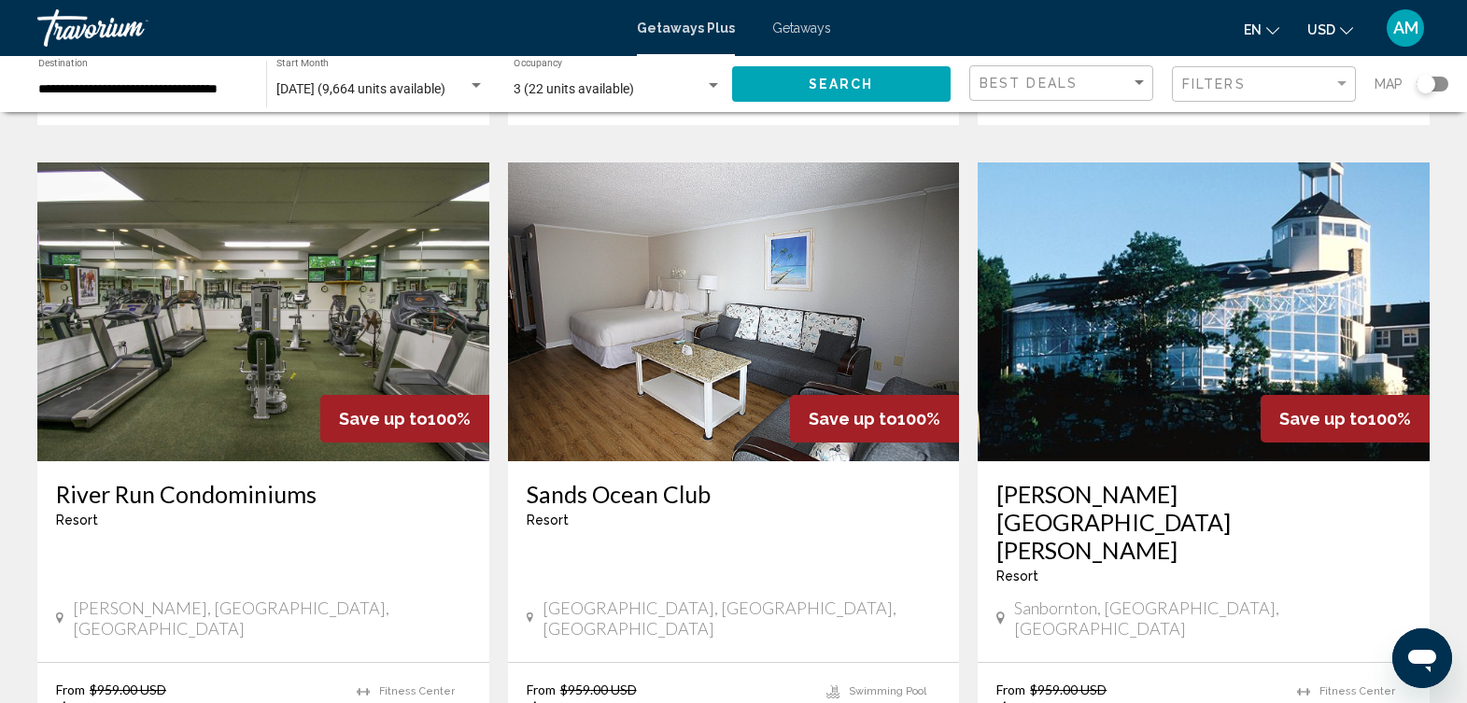
scroll to position [2398, 0]
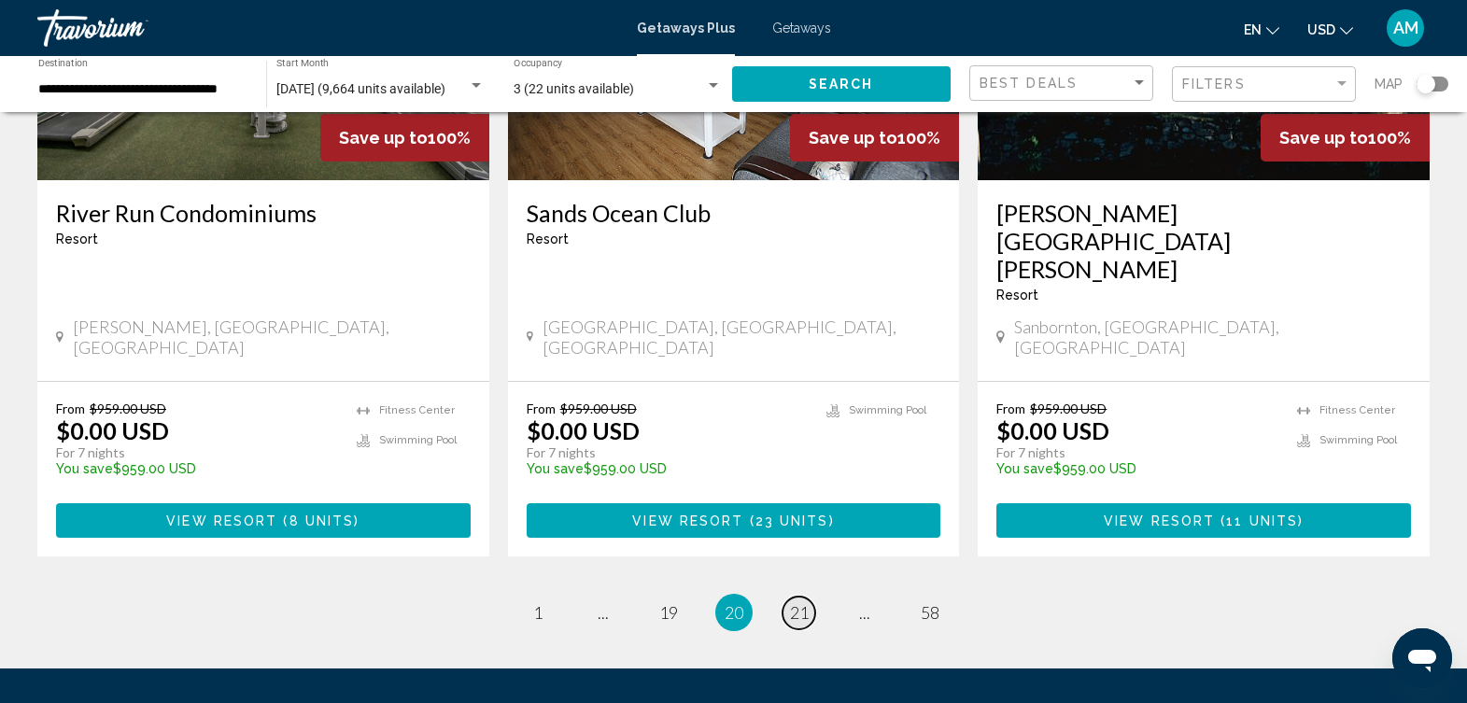
click at [805, 602] on span "21" at bounding box center [799, 612] width 19 height 21
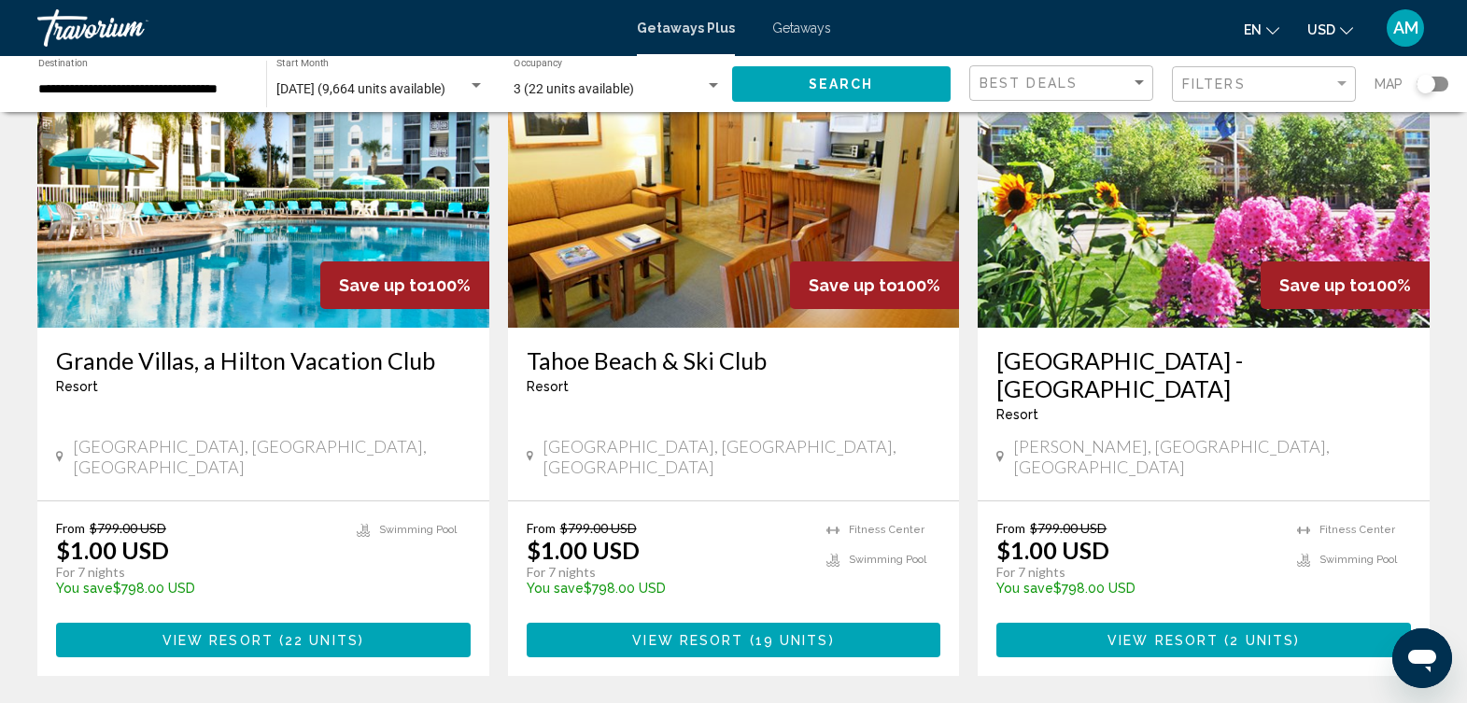
scroll to position [2194, 0]
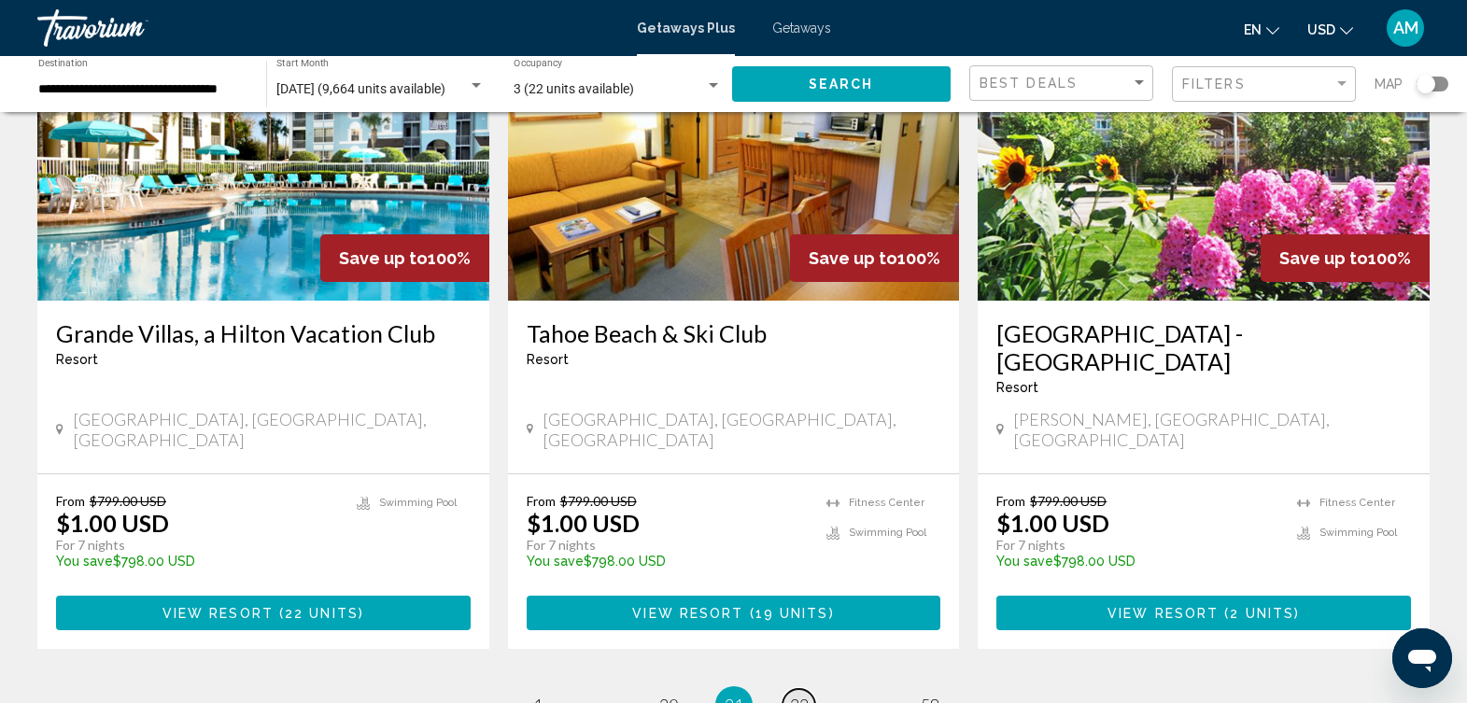
click at [800, 695] on span "22" at bounding box center [799, 705] width 19 height 21
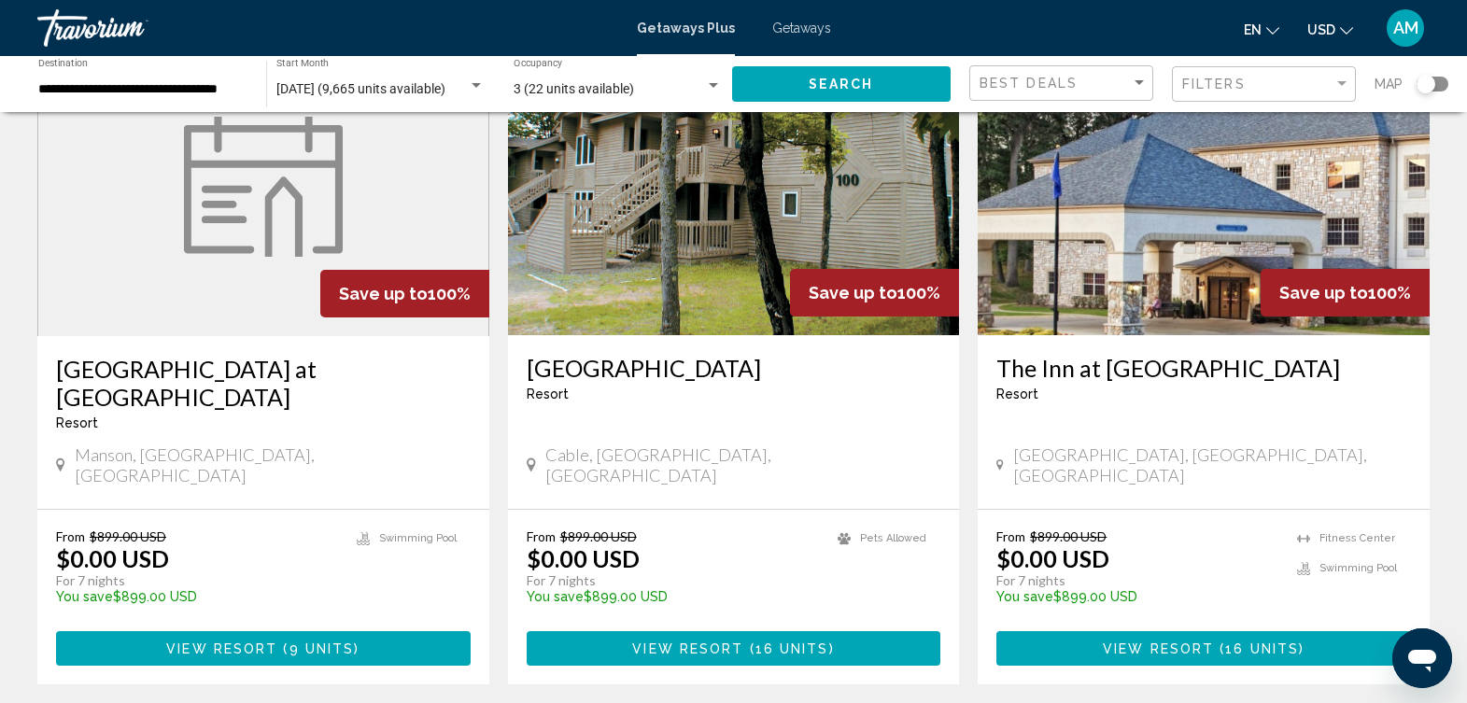
scroll to position [2249, 0]
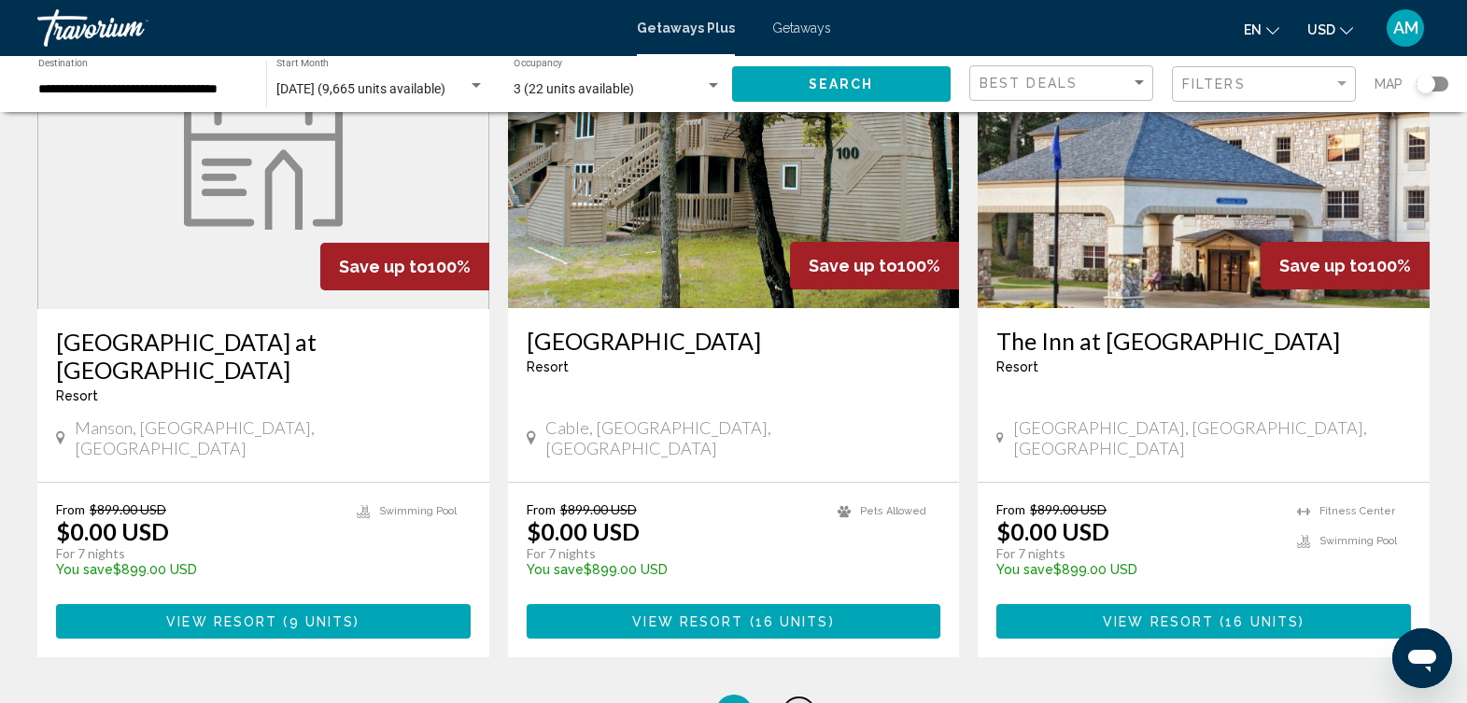
click at [796, 702] on span "23" at bounding box center [799, 713] width 19 height 21
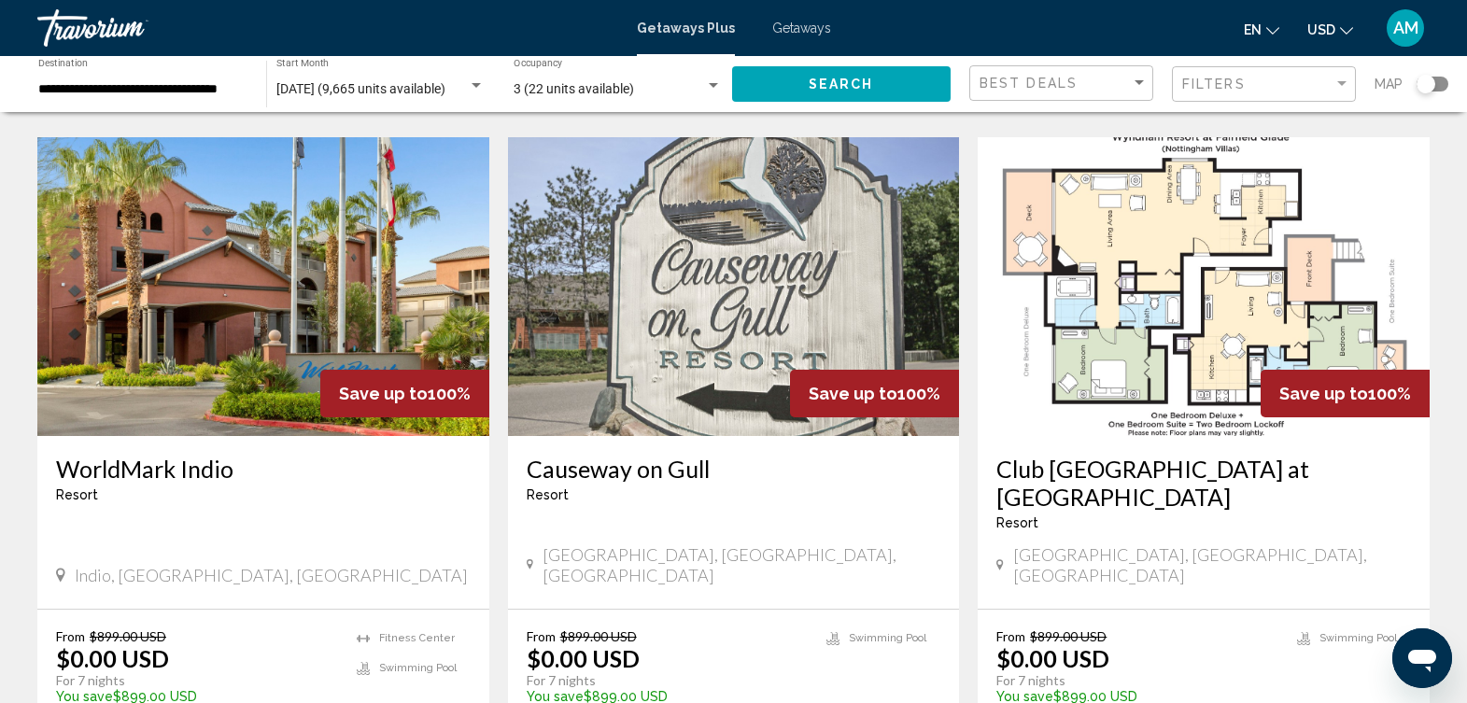
scroll to position [2147, 0]
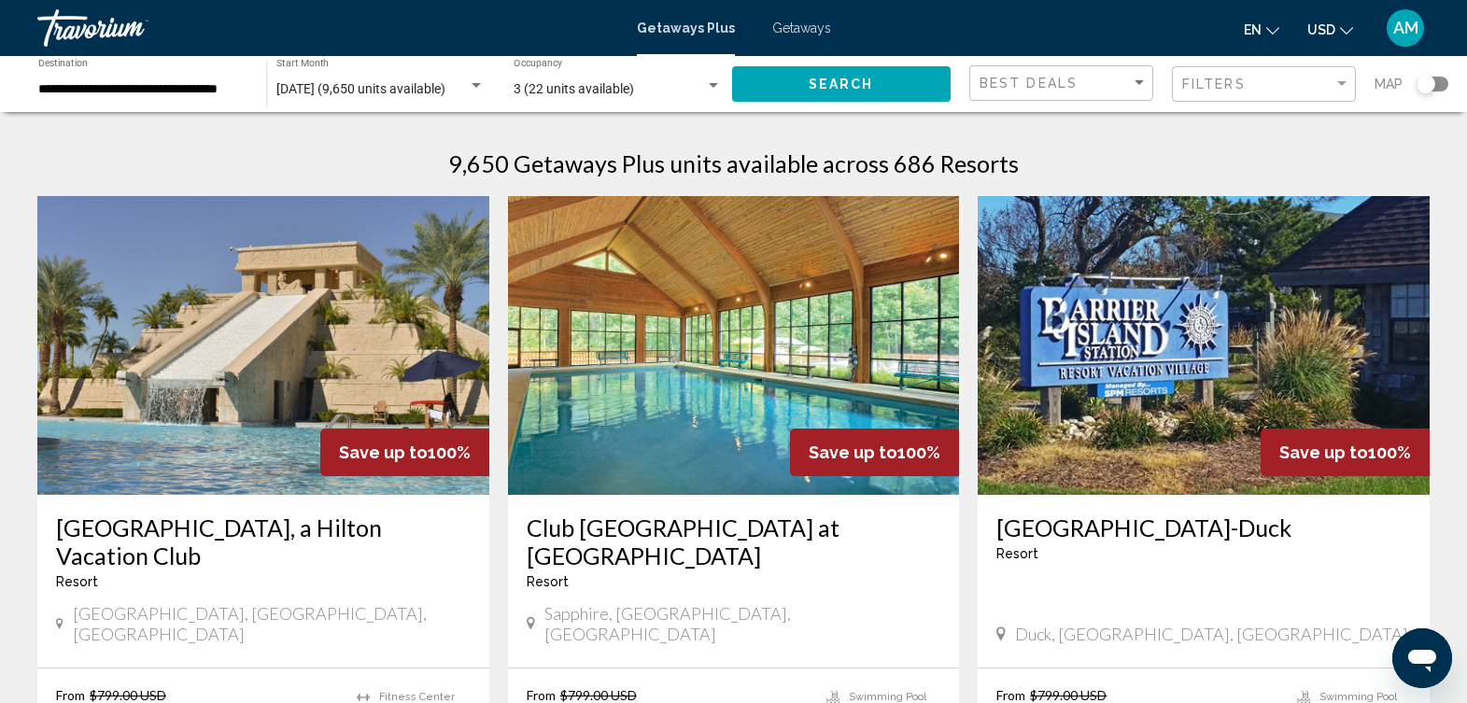
click at [1316, 281] on img "Main content" at bounding box center [1204, 345] width 452 height 299
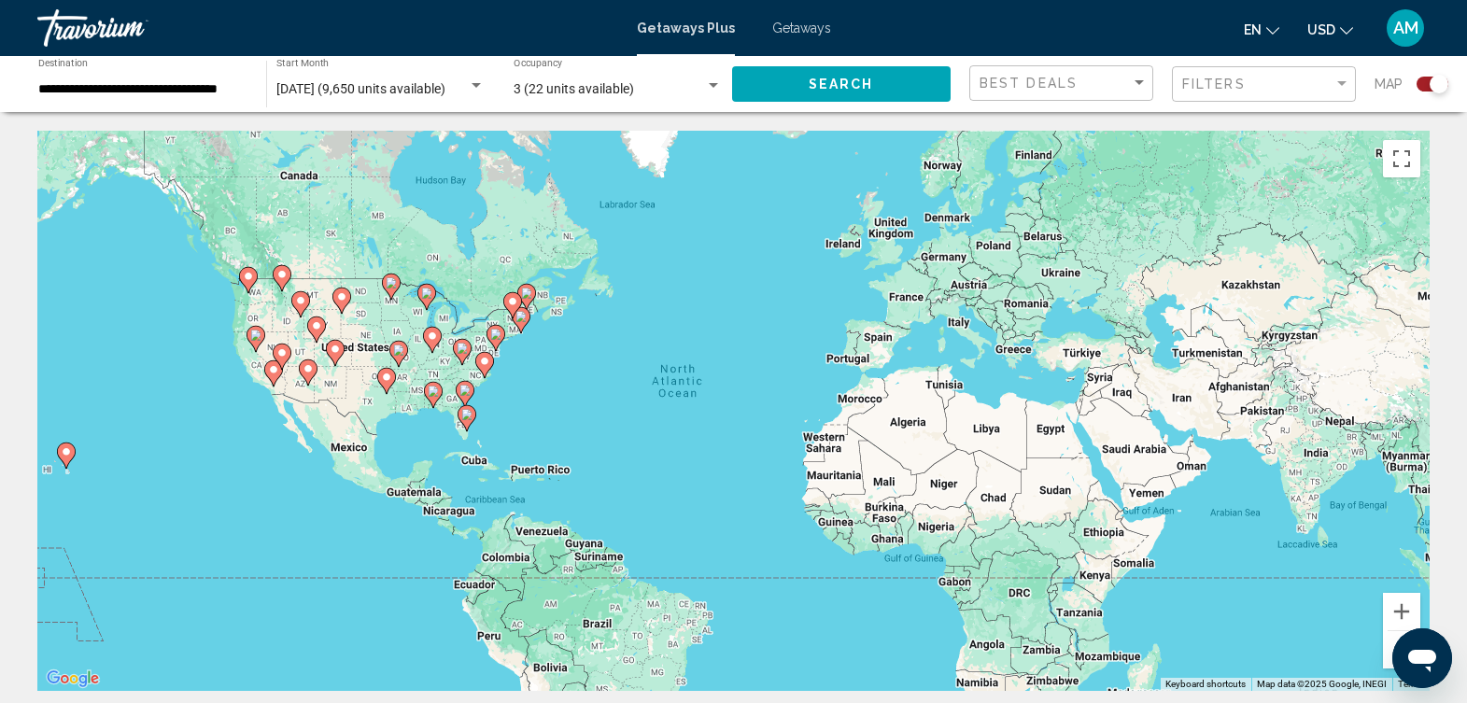
click at [1422, 84] on div "Search widget" at bounding box center [1433, 84] width 32 height 15
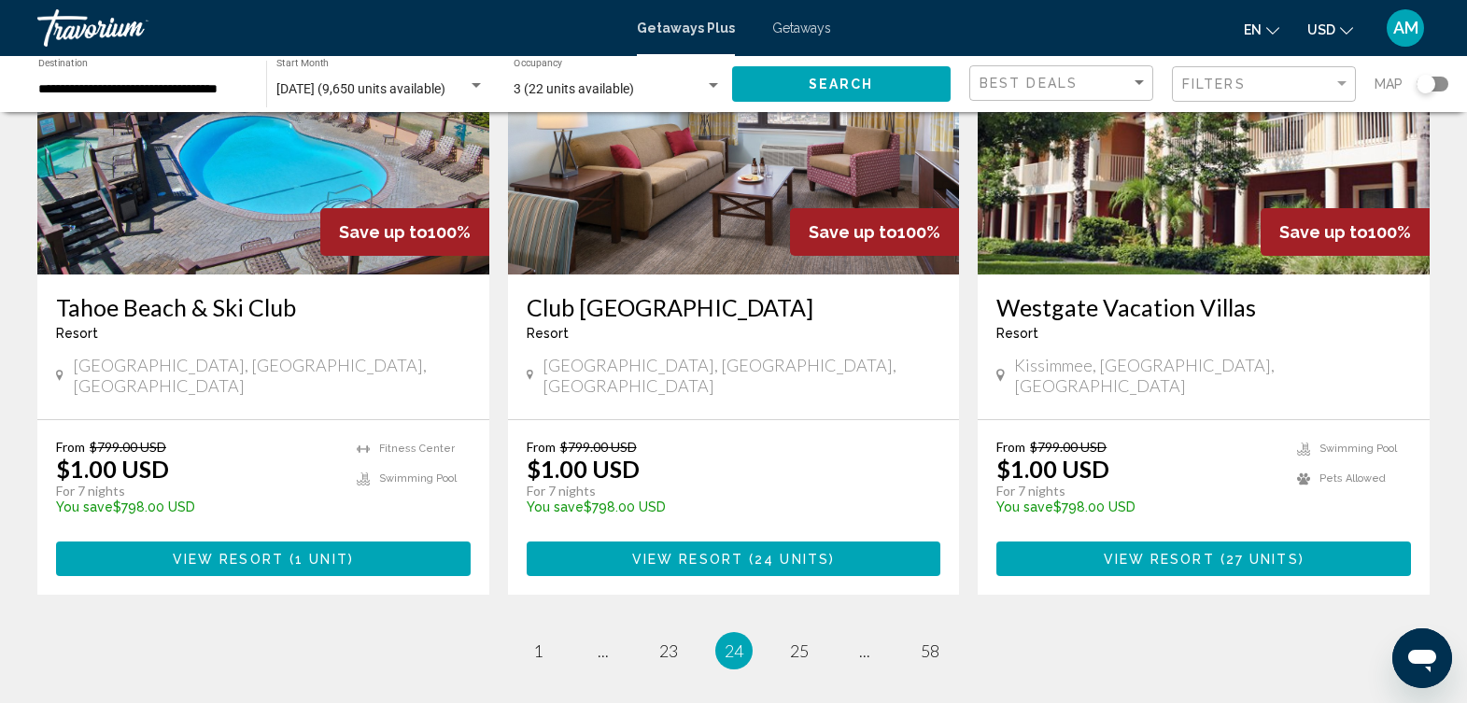
scroll to position [2301, 0]
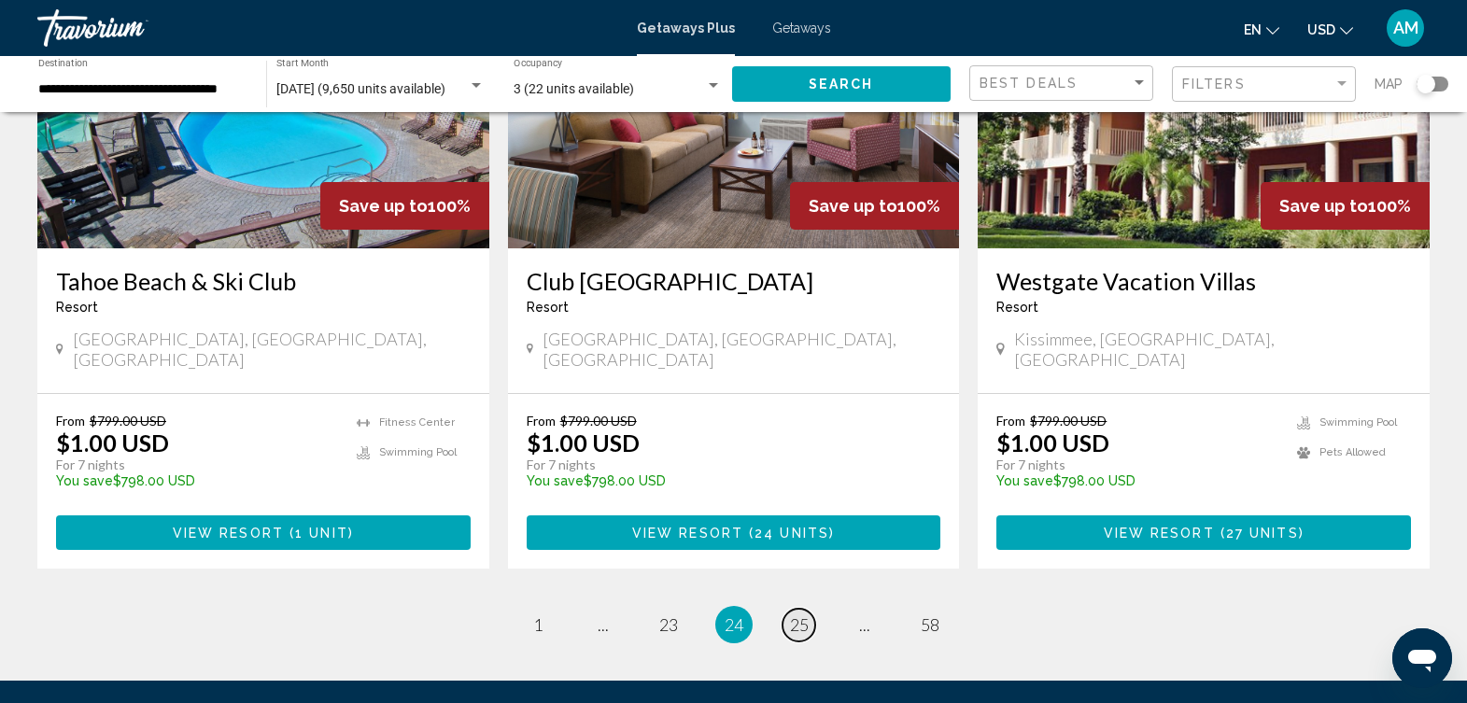
click at [803, 615] on span "25" at bounding box center [799, 625] width 19 height 21
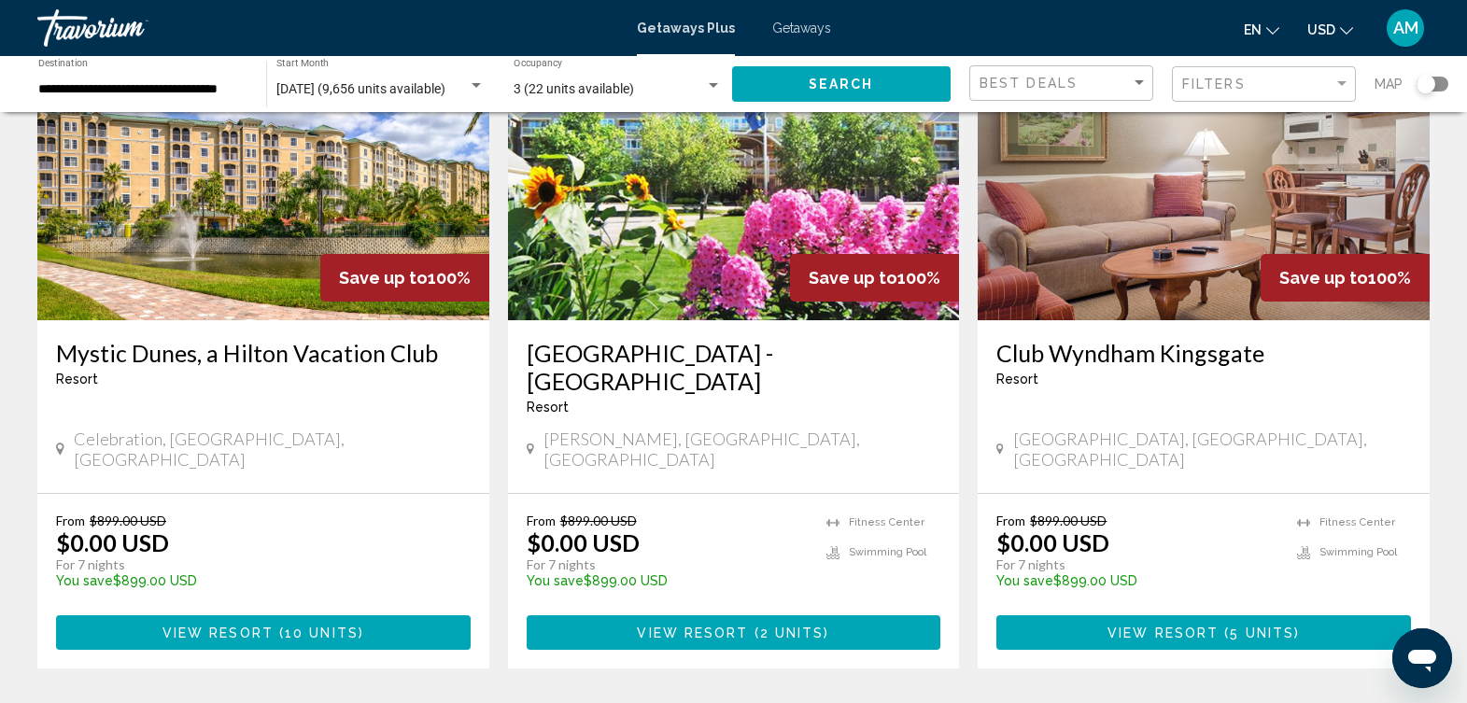
scroll to position [2209, 0]
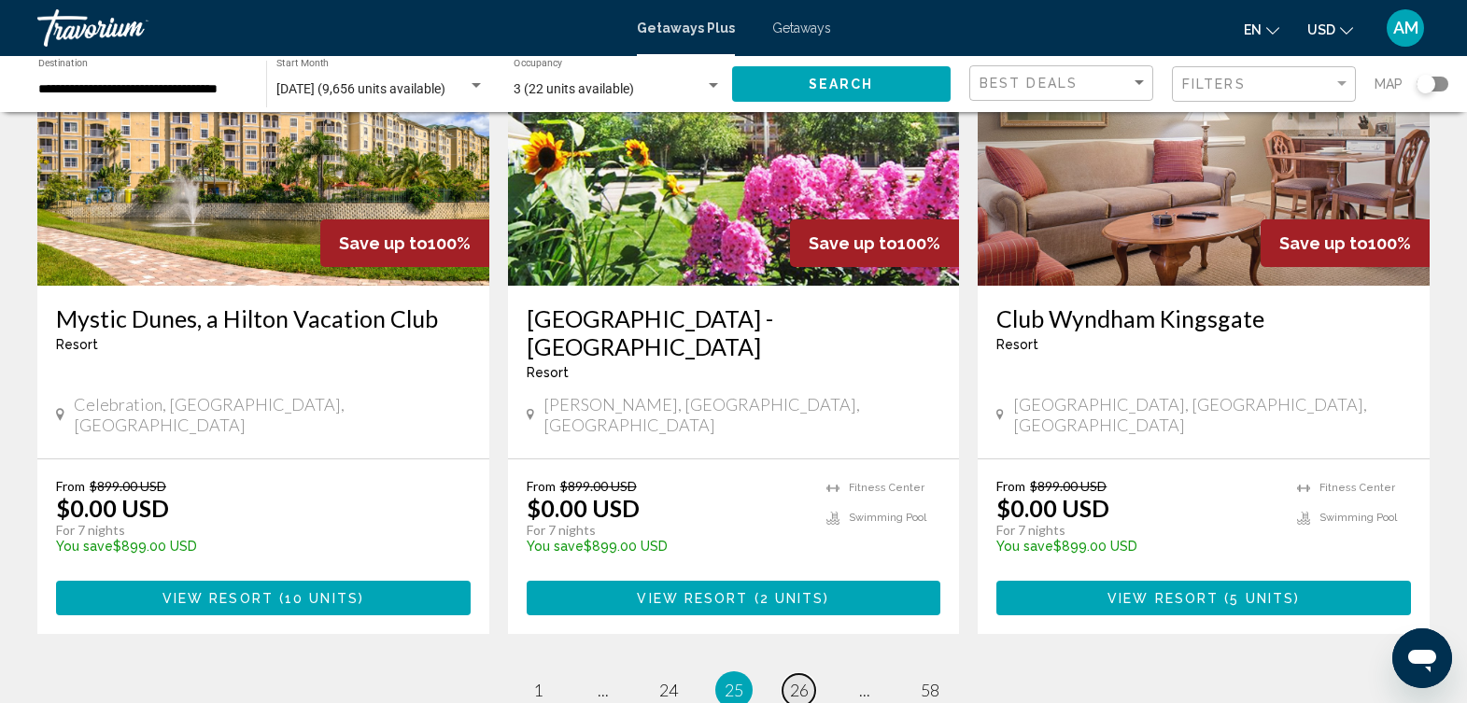
click at [801, 674] on link "page 26" at bounding box center [799, 690] width 33 height 33
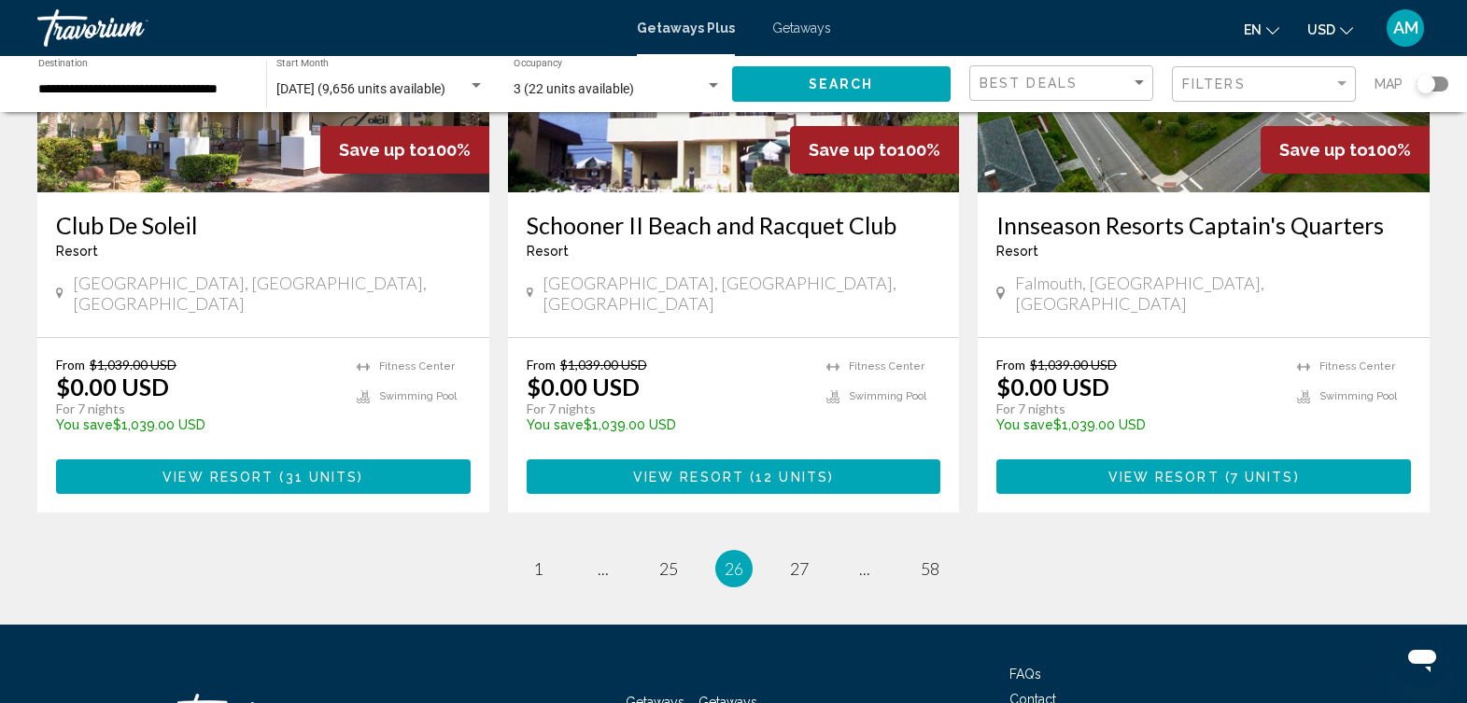
scroll to position [2426, 0]
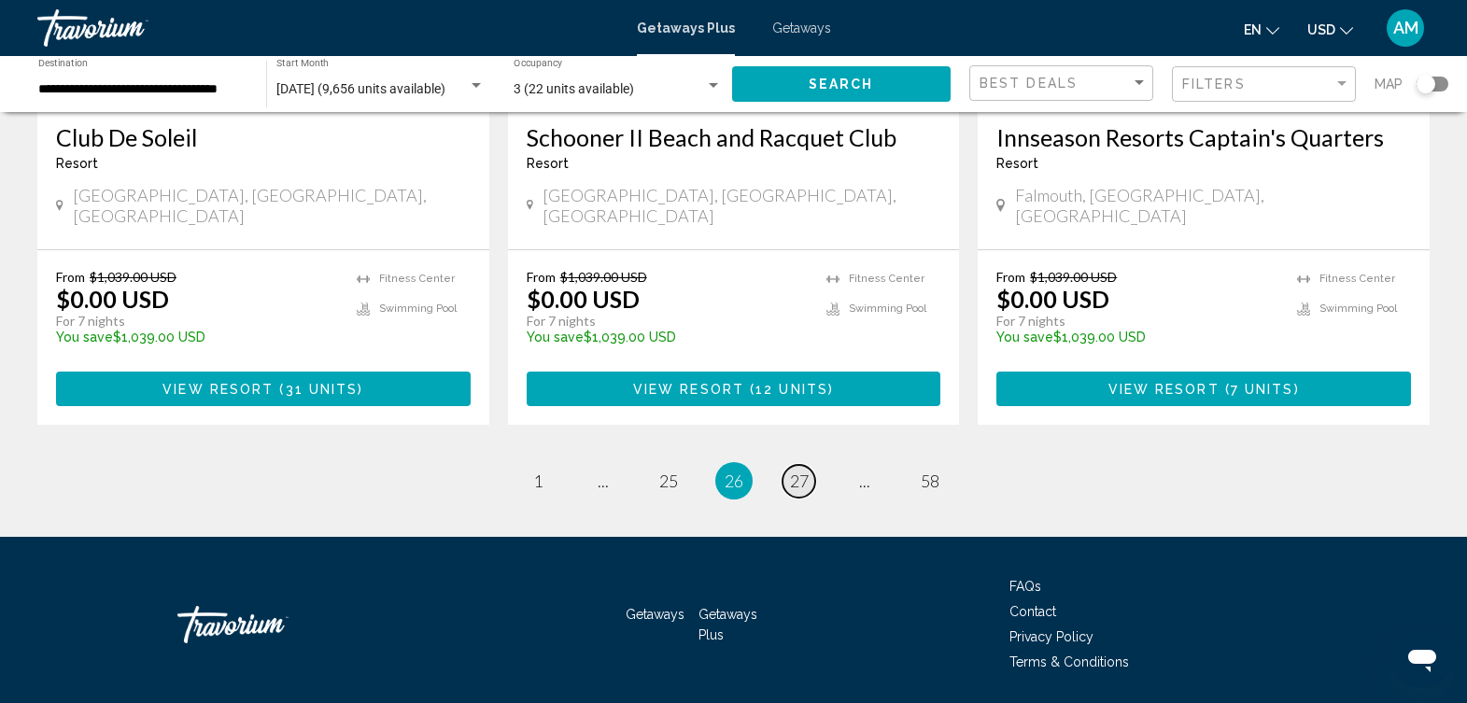
click at [801, 471] on span "27" at bounding box center [799, 481] width 19 height 21
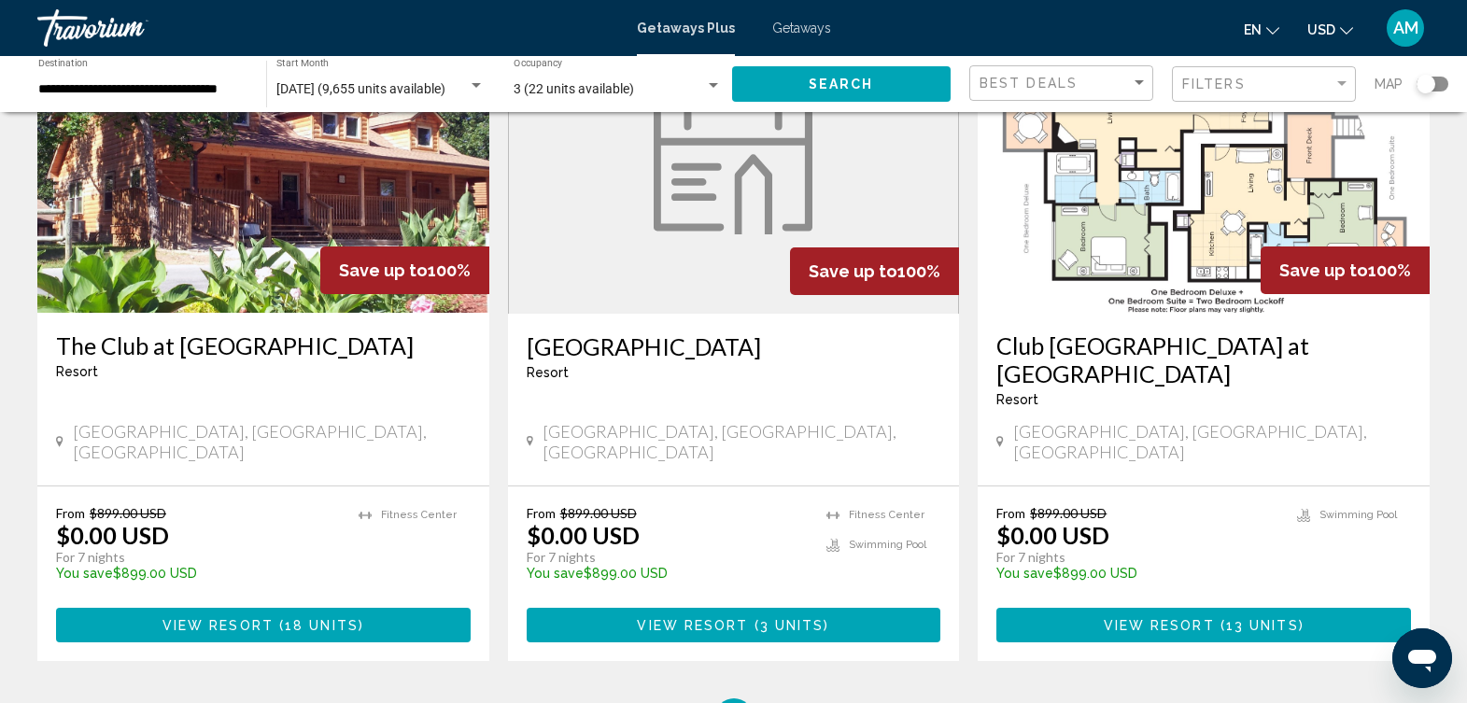
scroll to position [2231, 0]
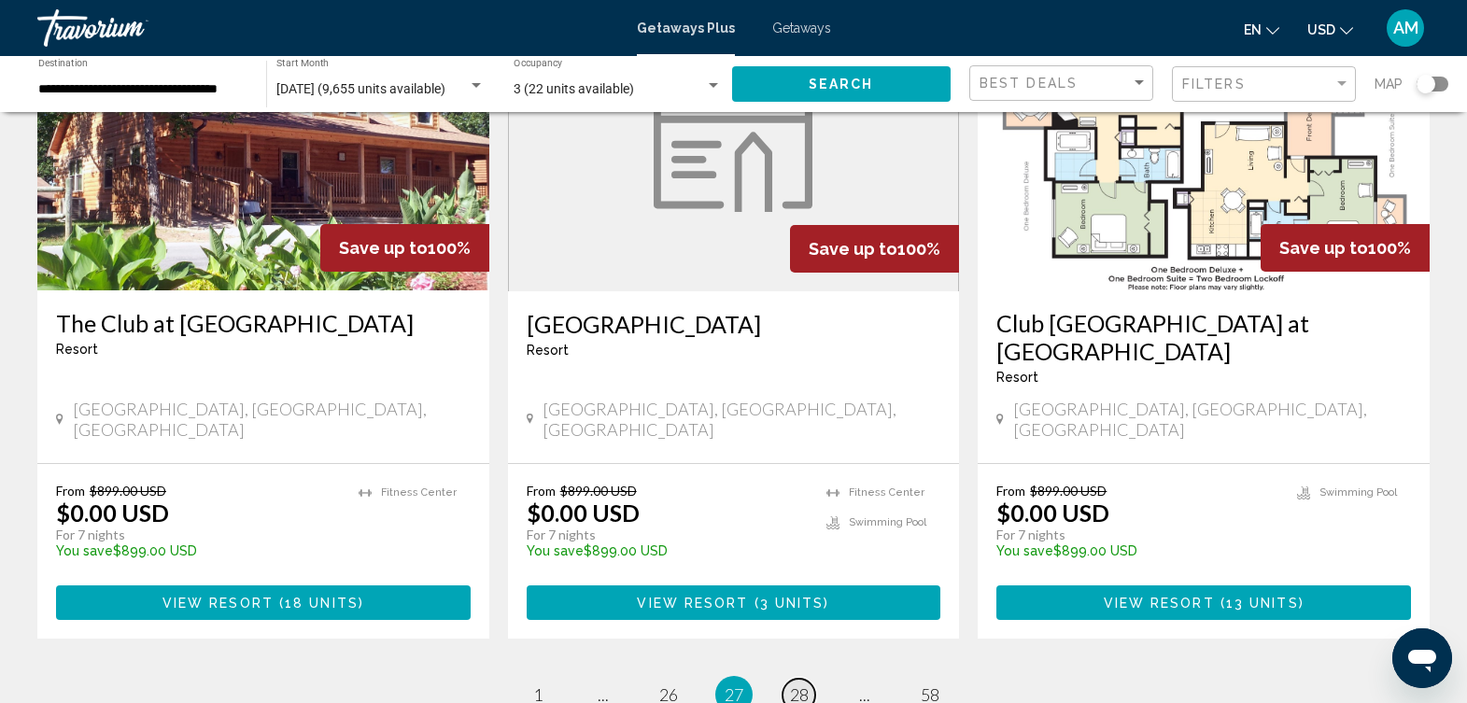
click at [800, 685] on span "28" at bounding box center [799, 695] width 19 height 21
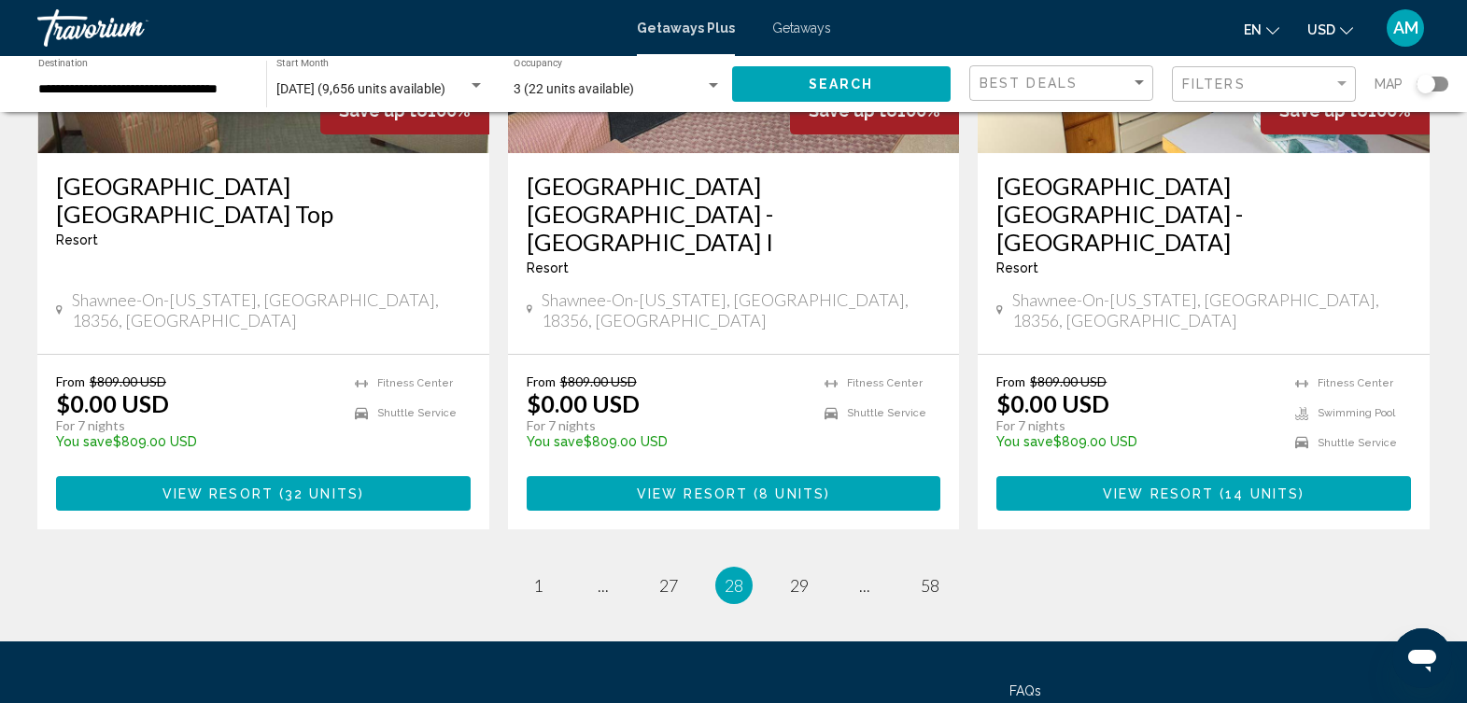
scroll to position [2398, 0]
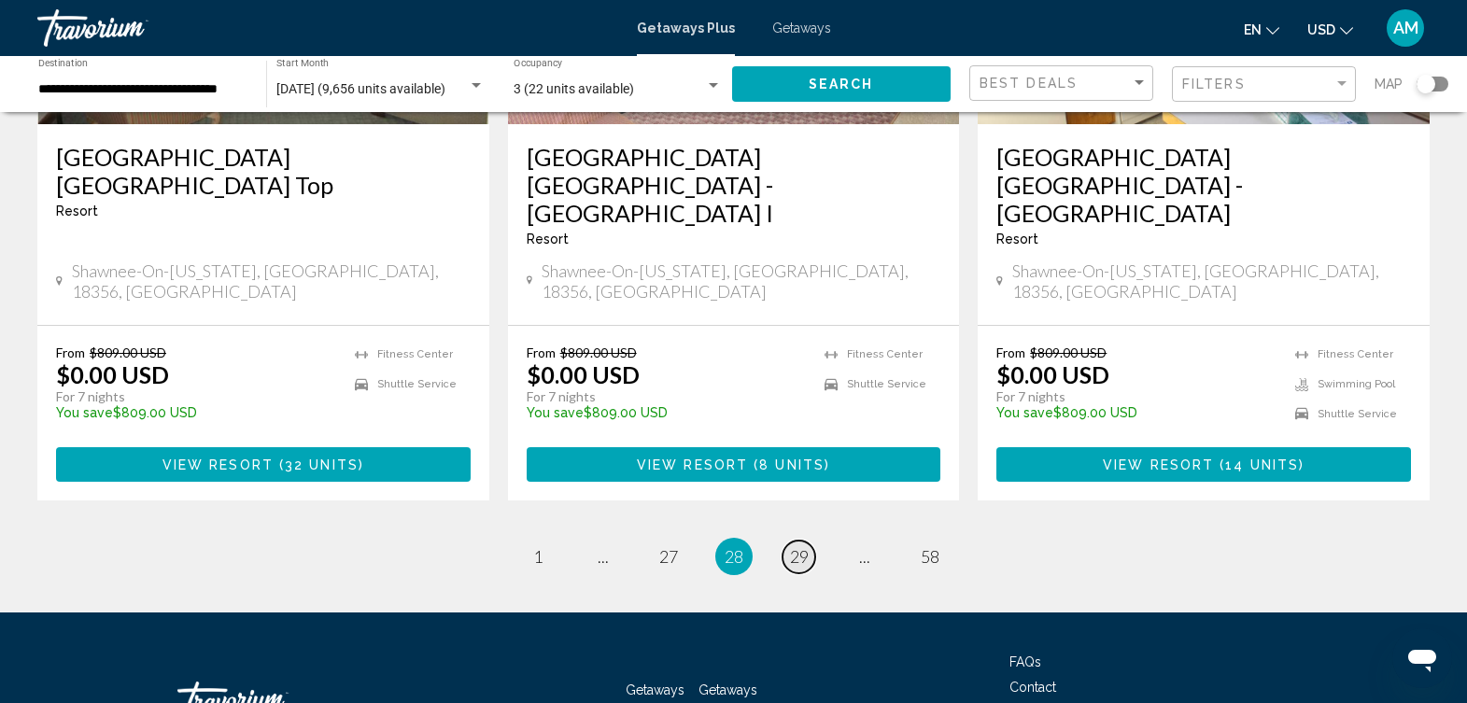
click at [799, 546] on span "29" at bounding box center [799, 556] width 19 height 21
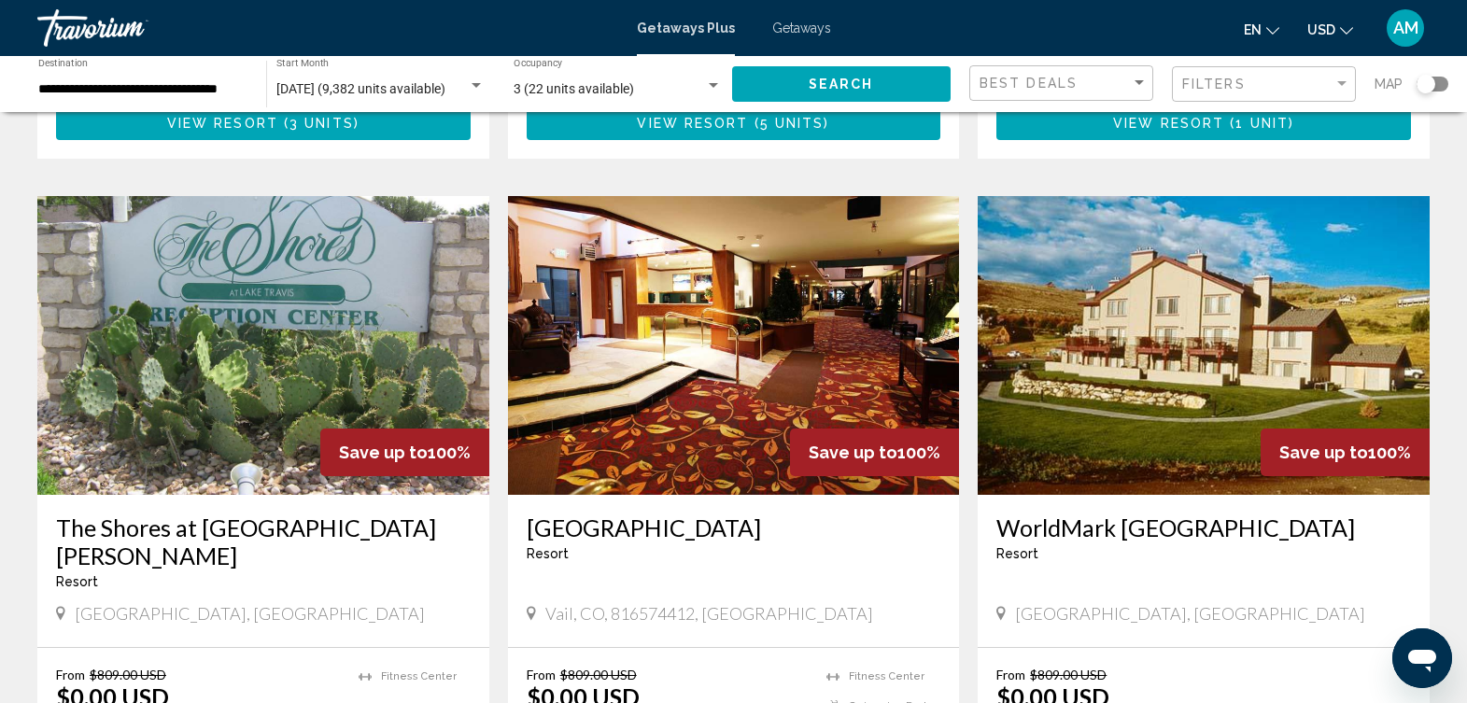
scroll to position [2186, 0]
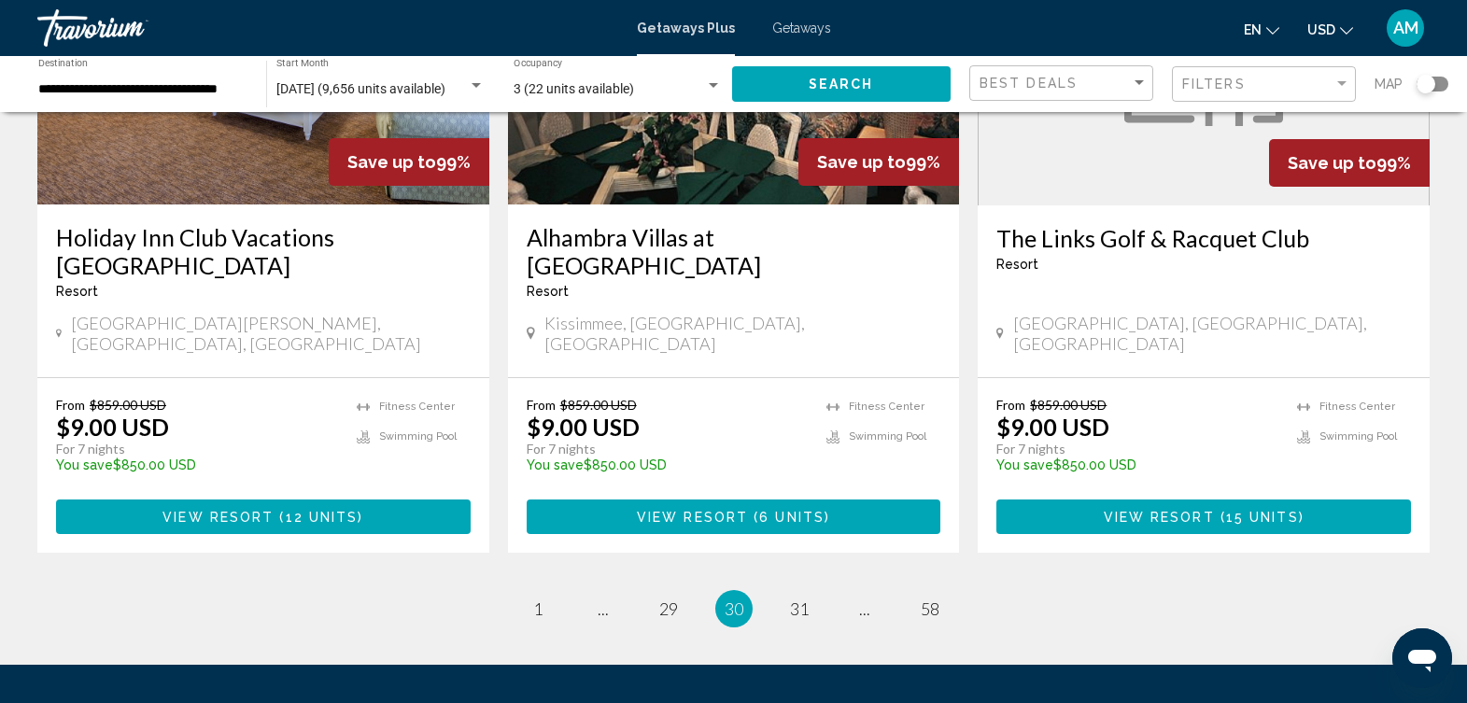
scroll to position [2297, 0]
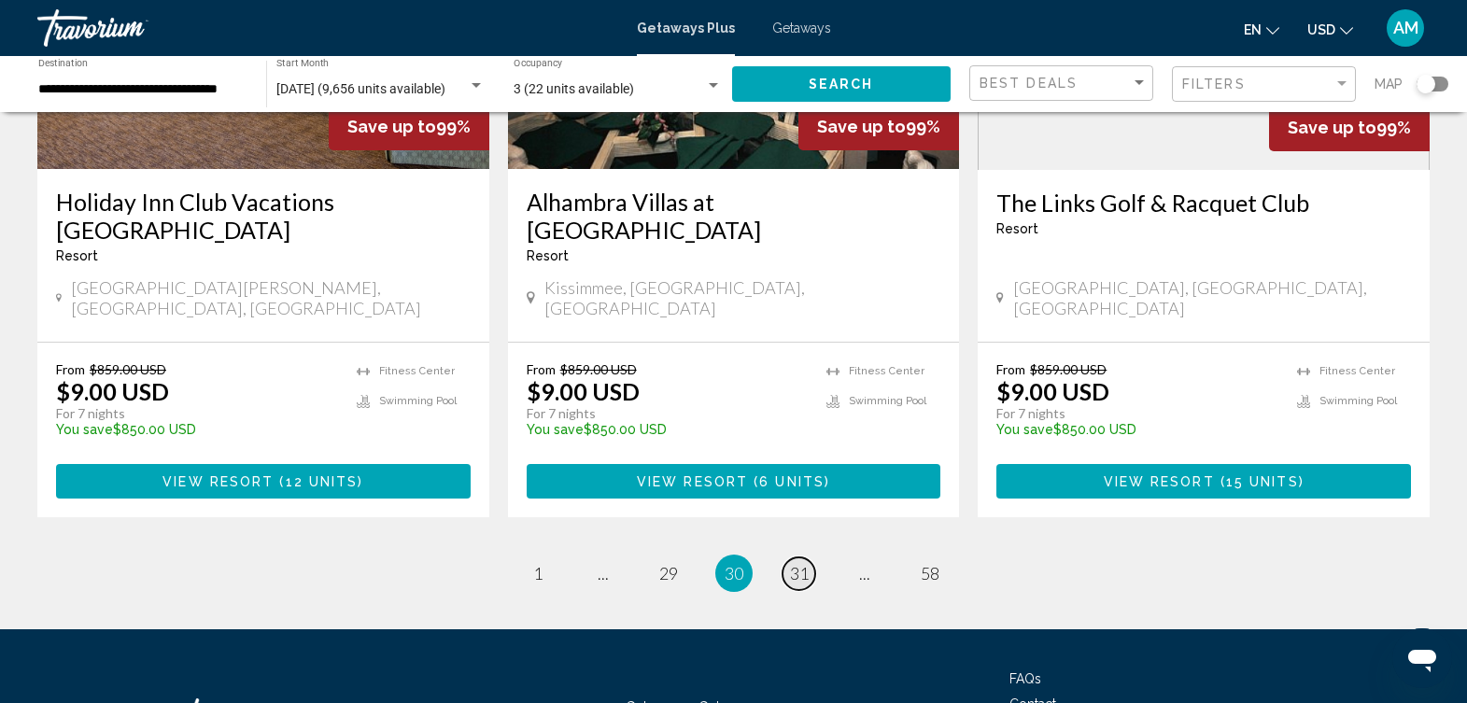
click at [800, 563] on span "31" at bounding box center [799, 573] width 19 height 21
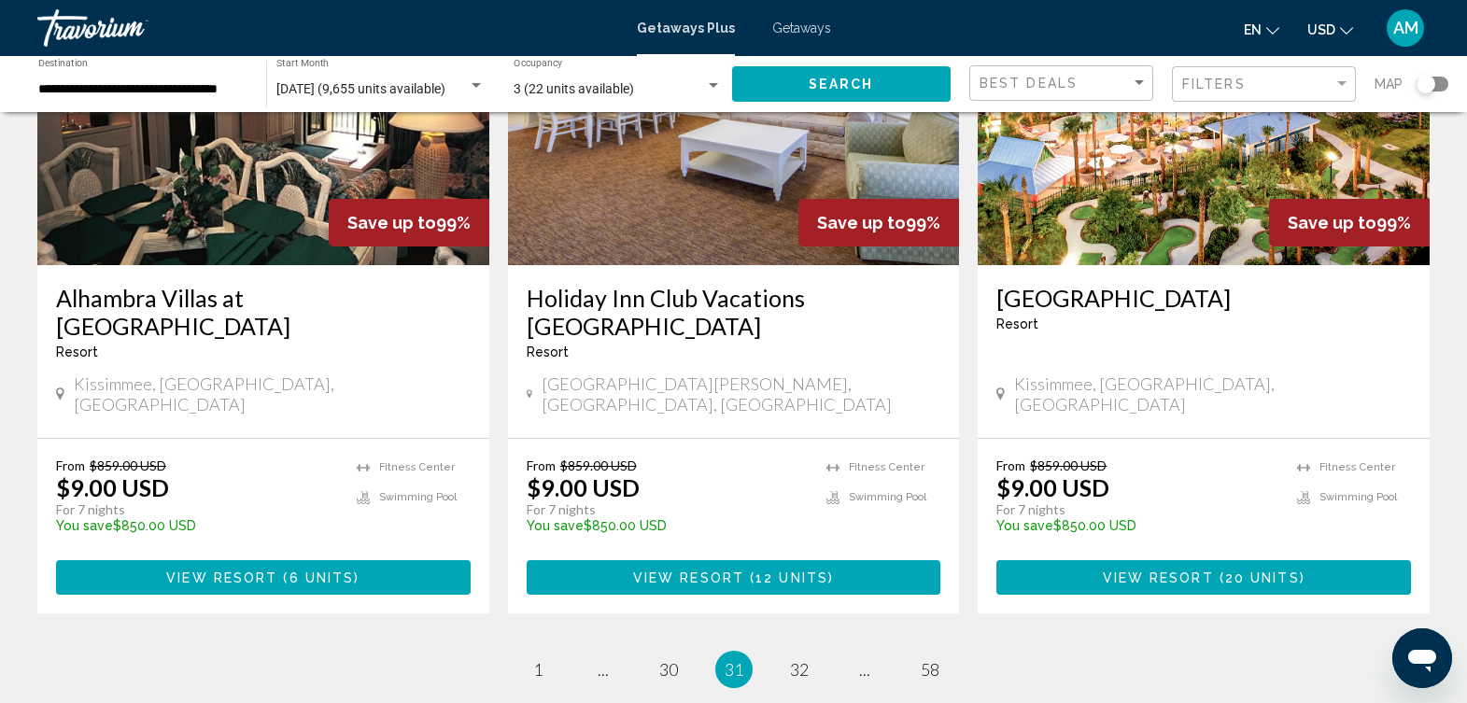
scroll to position [2334, 0]
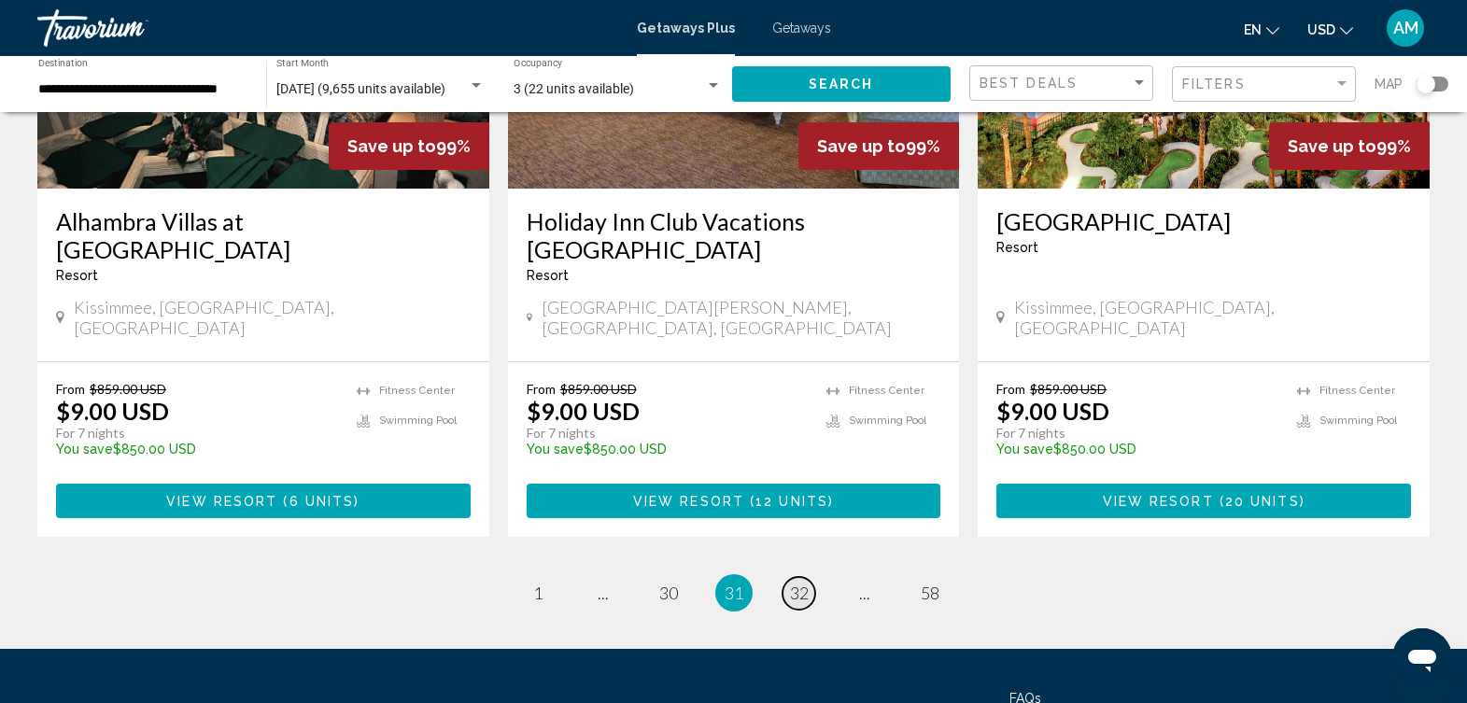
click at [801, 583] on span "32" at bounding box center [799, 593] width 19 height 21
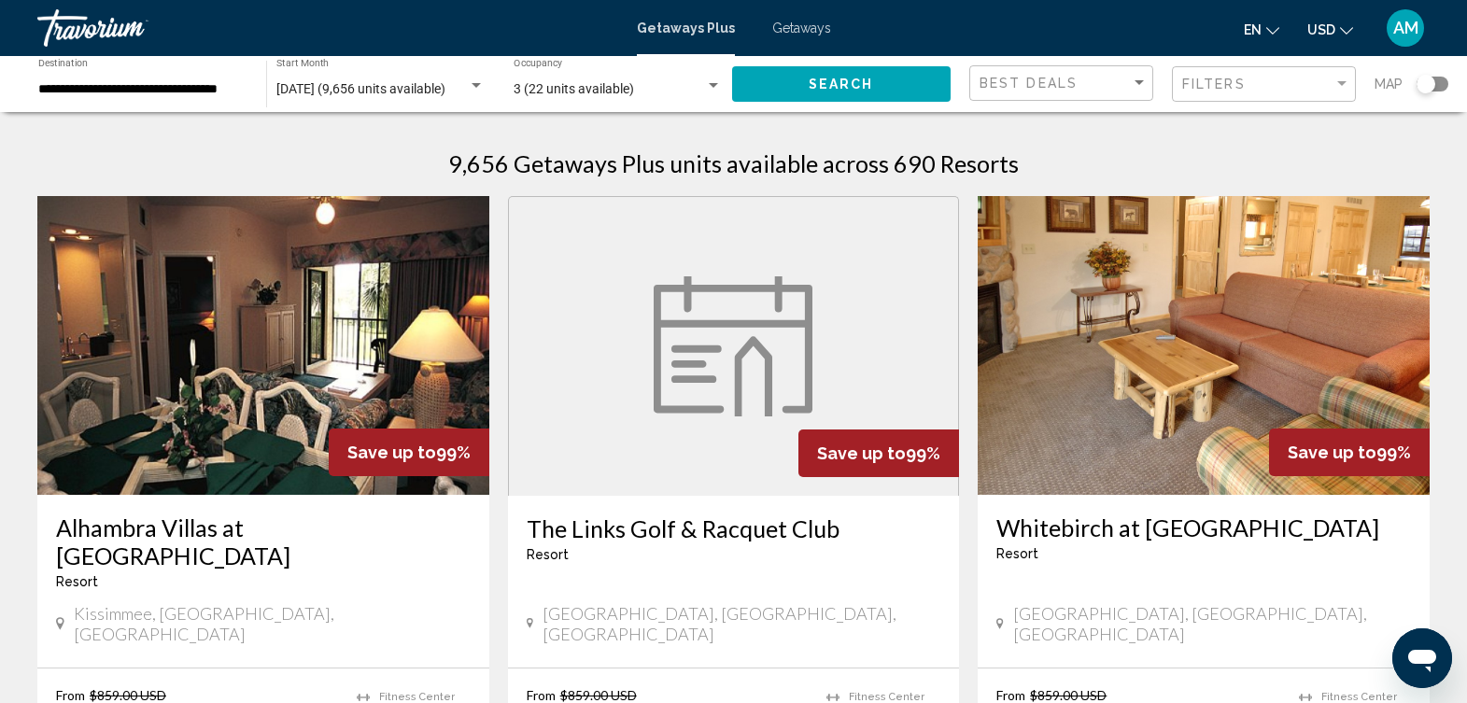
drag, startPoint x: 1109, startPoint y: 278, endPoint x: 1125, endPoint y: 273, distance: 17.7
click at [1109, 278] on img "Main content" at bounding box center [1204, 345] width 452 height 299
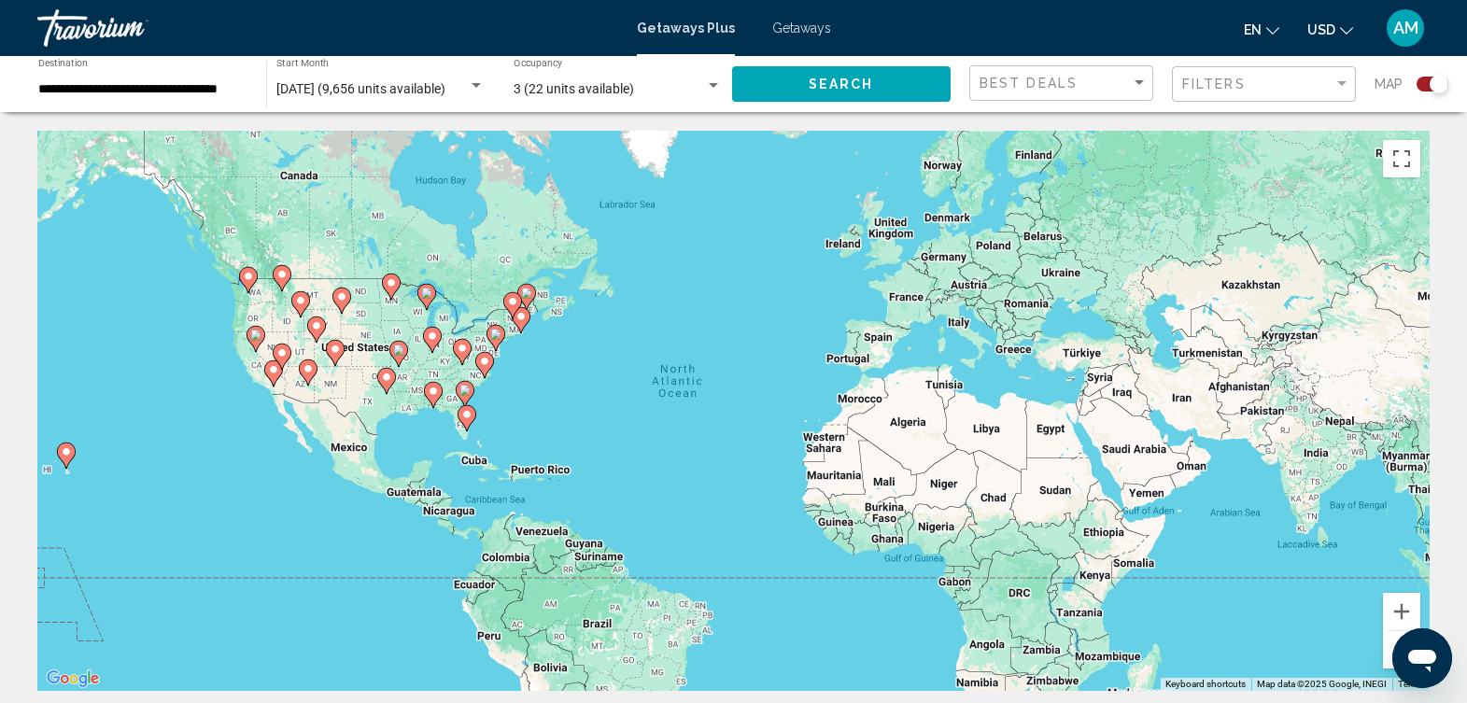
click at [1424, 82] on div "Search widget" at bounding box center [1433, 84] width 32 height 15
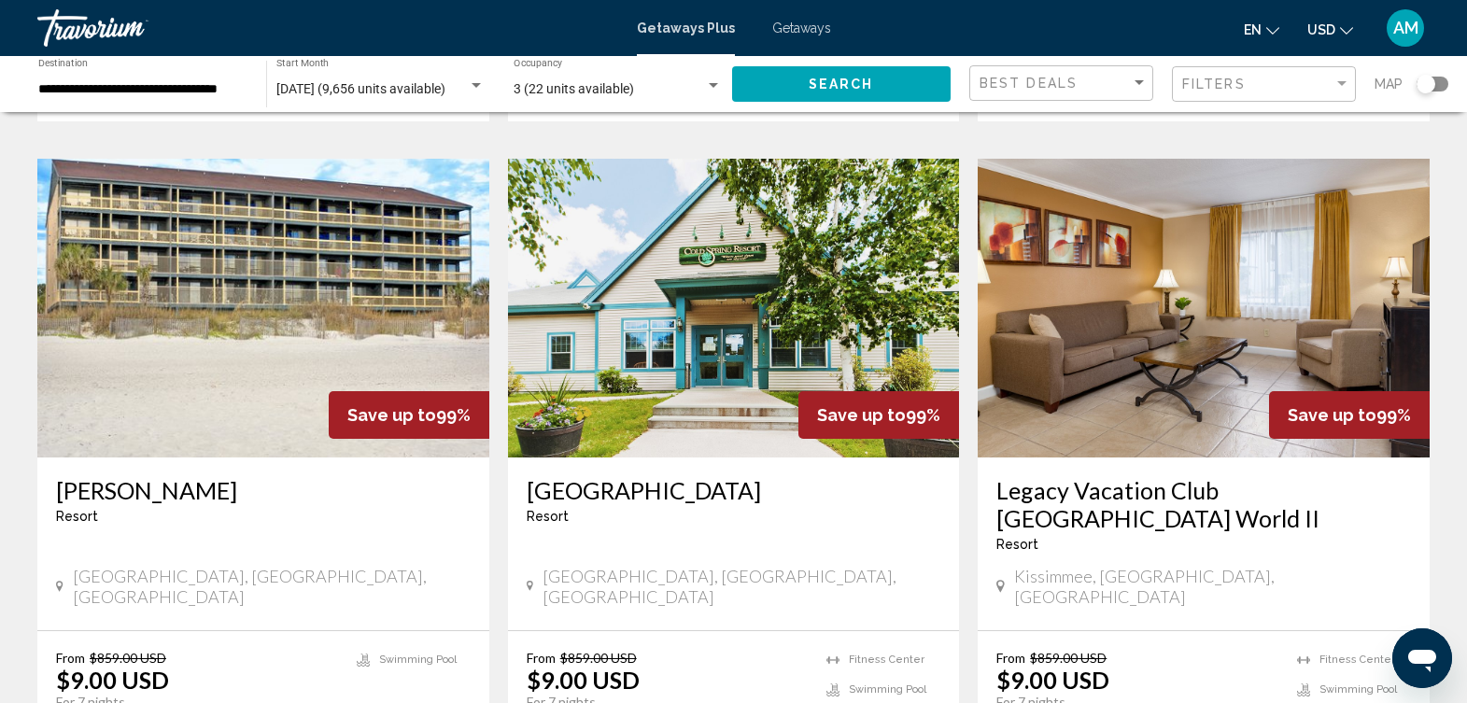
scroll to position [2399, 0]
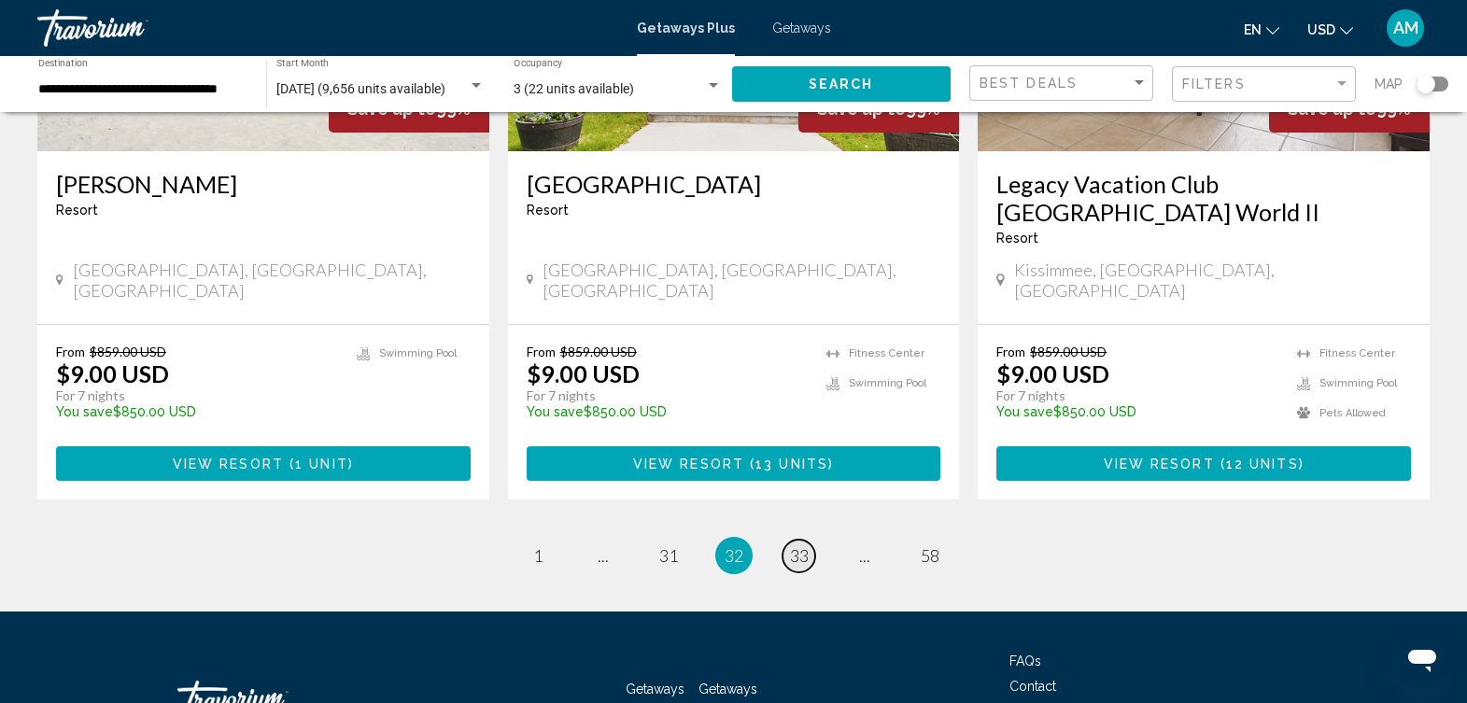
click at [798, 540] on link "page 33" at bounding box center [799, 556] width 33 height 33
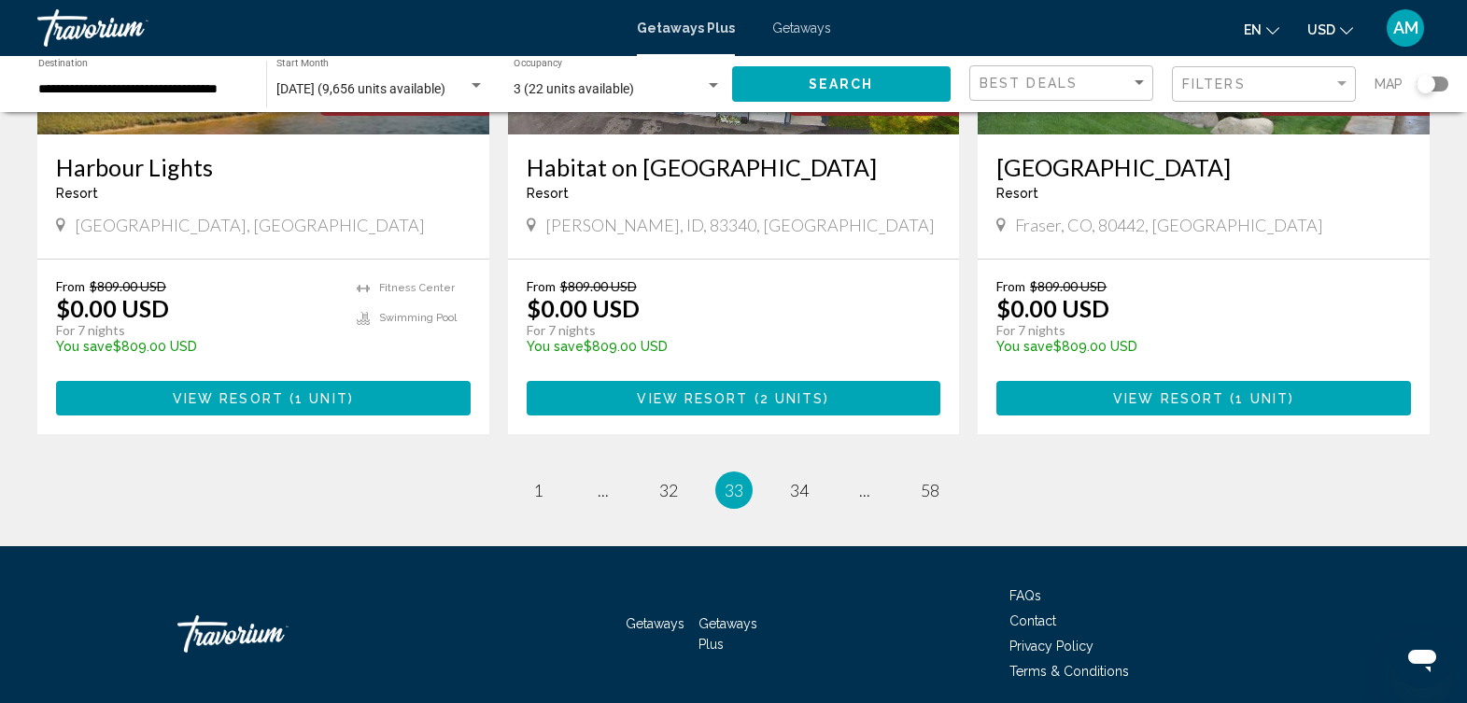
scroll to position [2356, 0]
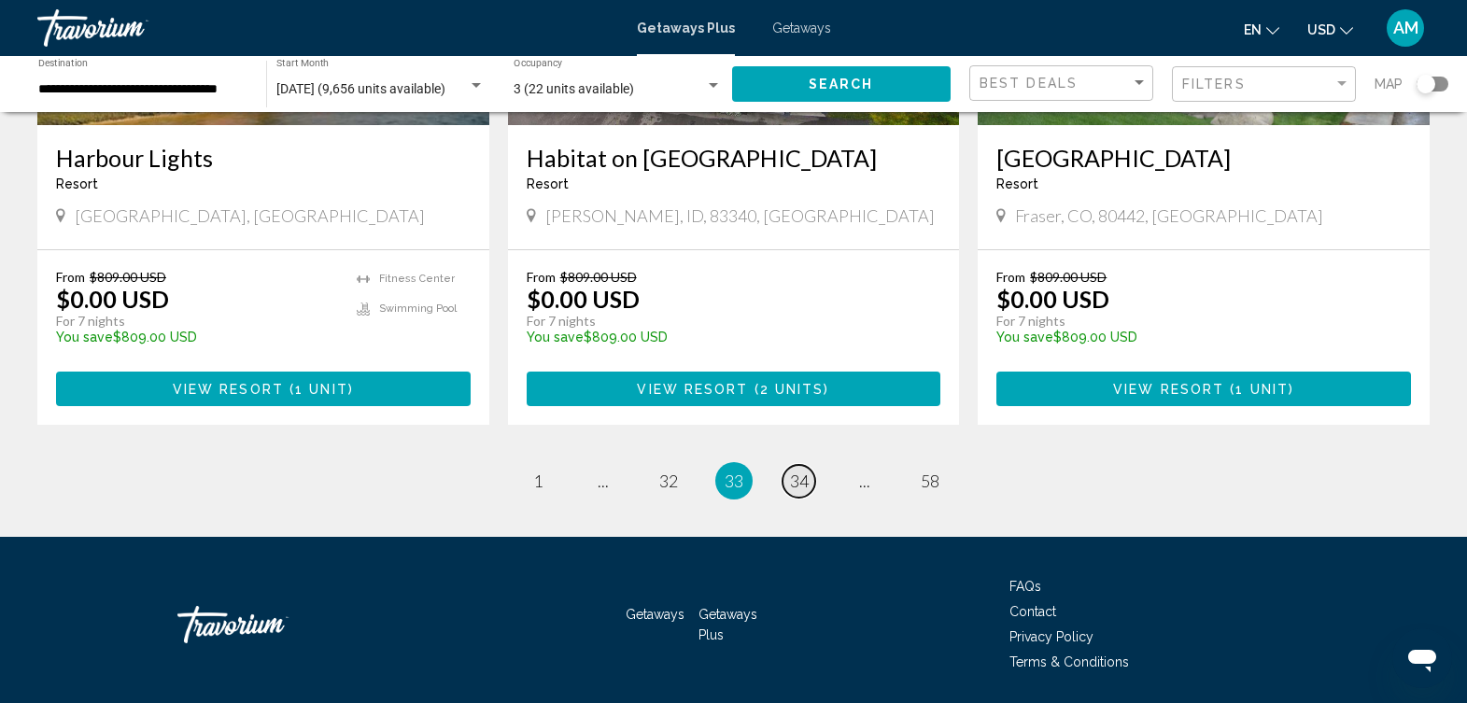
click at [804, 471] on span "34" at bounding box center [799, 481] width 19 height 21
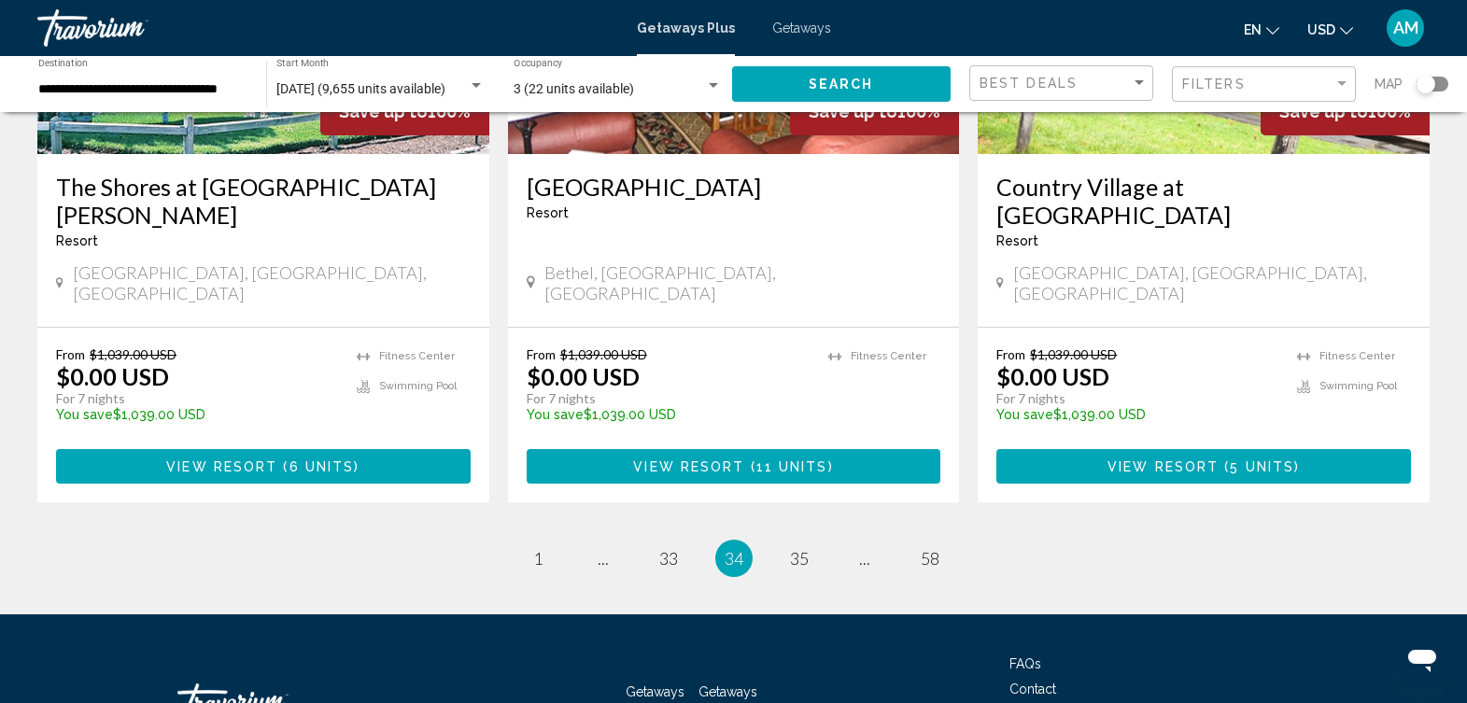
scroll to position [2342, 0]
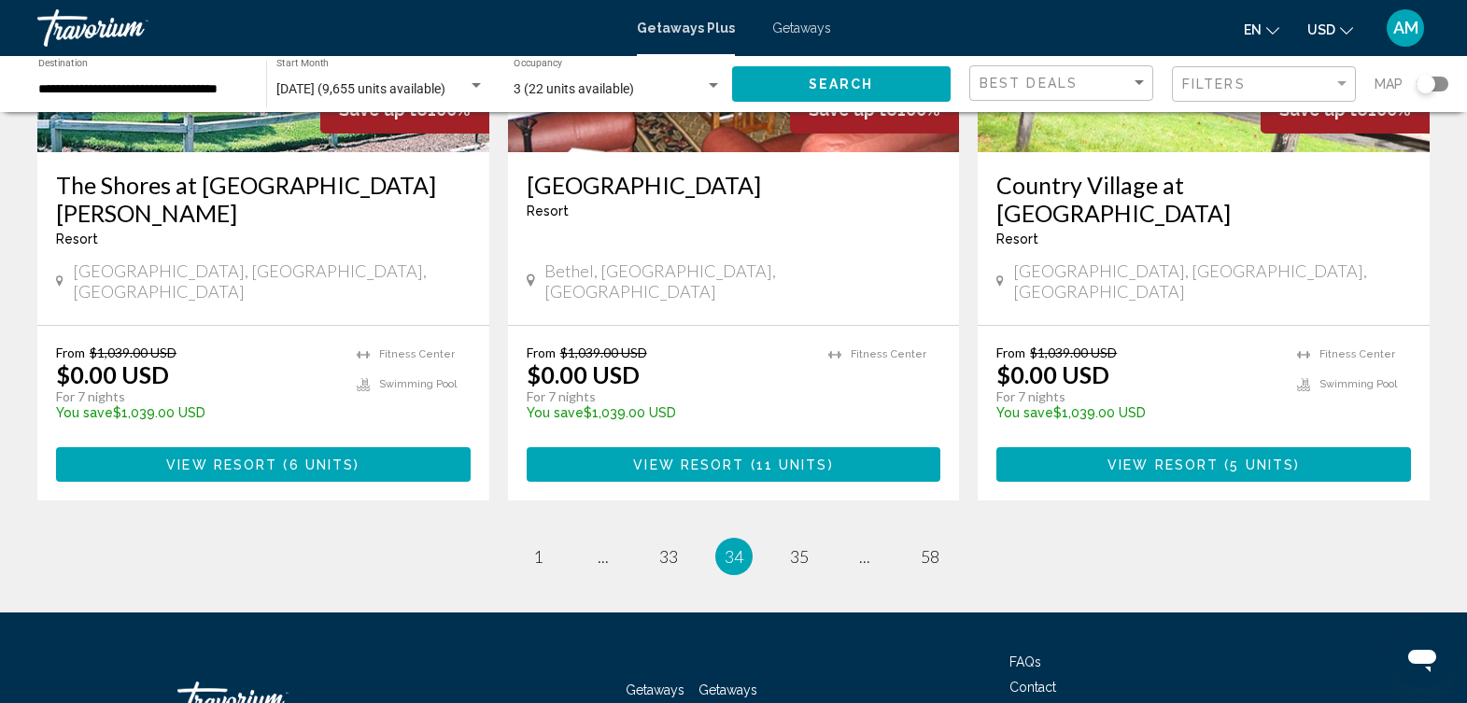
click at [795, 23] on span "Getaways" at bounding box center [801, 28] width 59 height 15
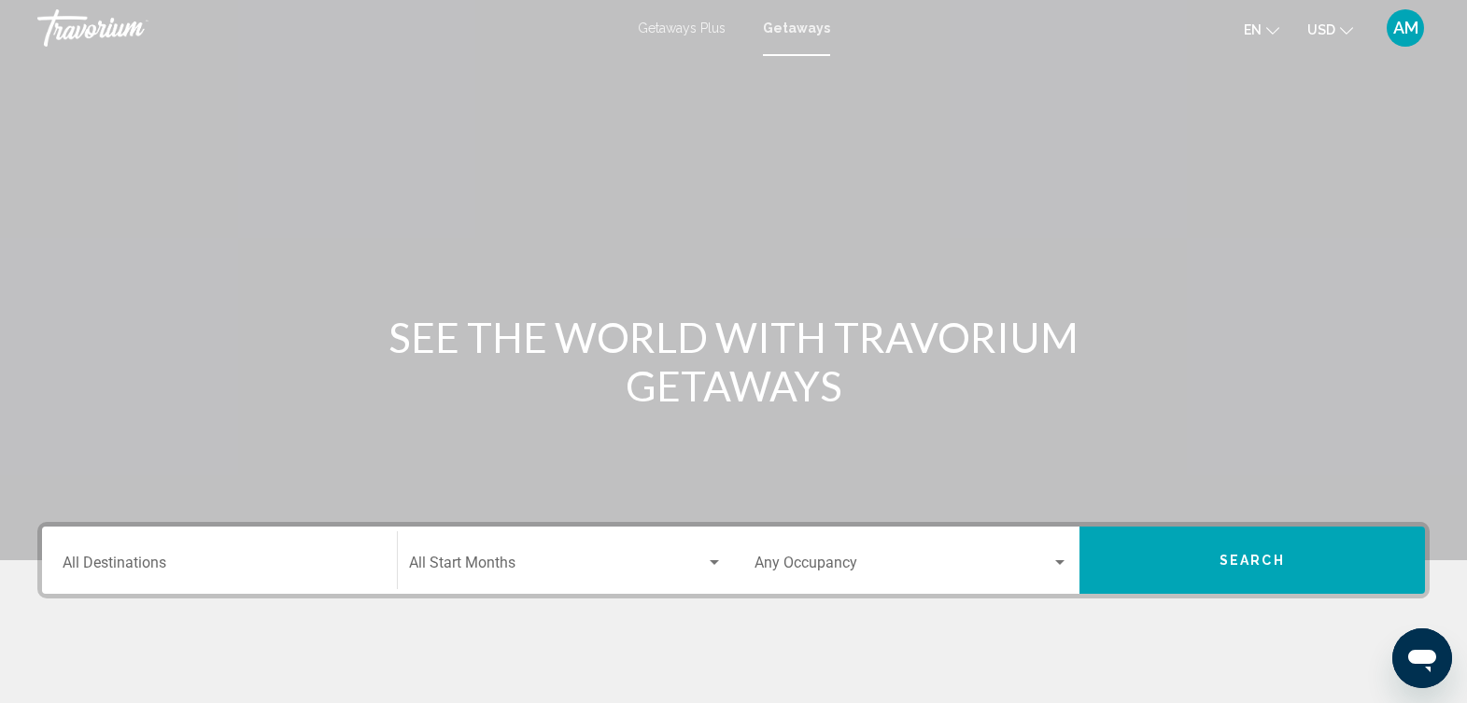
click at [309, 556] on div "Destination All Destinations" at bounding box center [220, 560] width 314 height 59
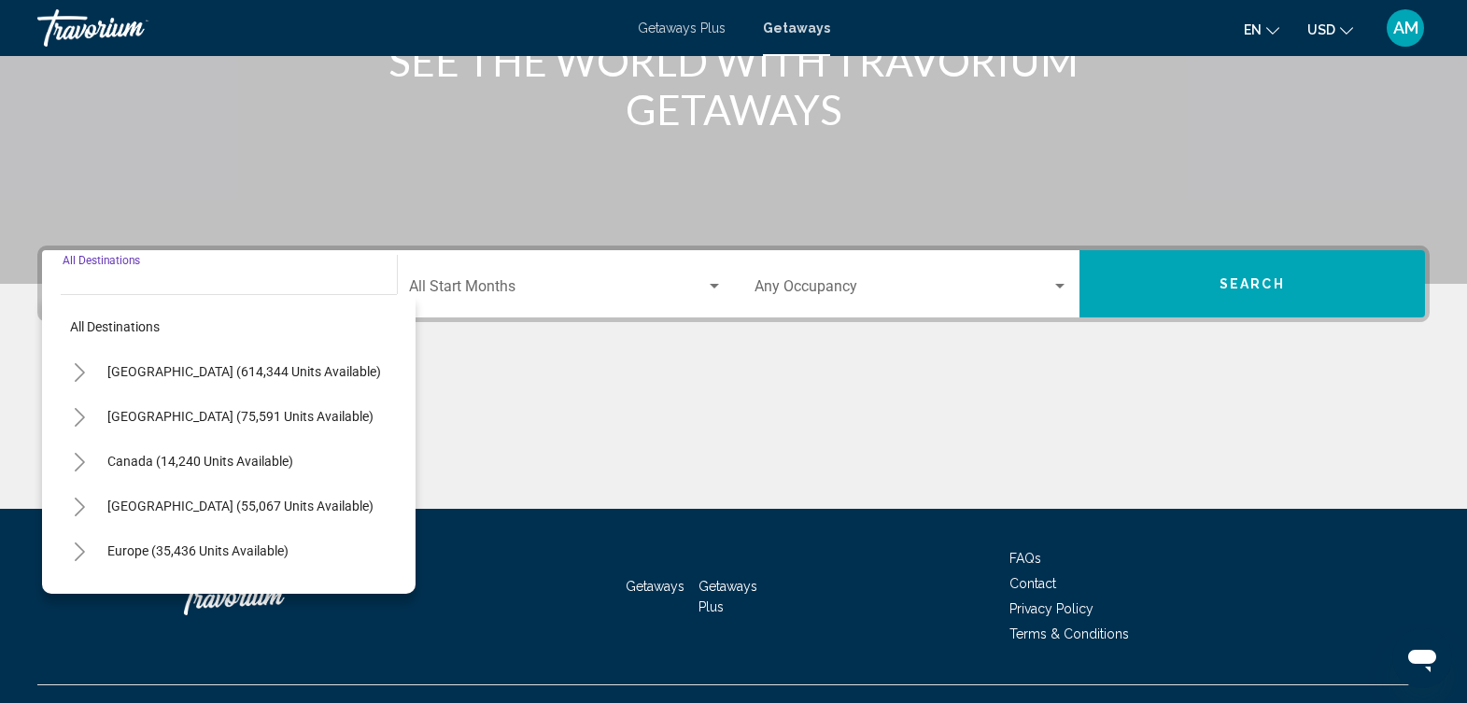
scroll to position [311, 0]
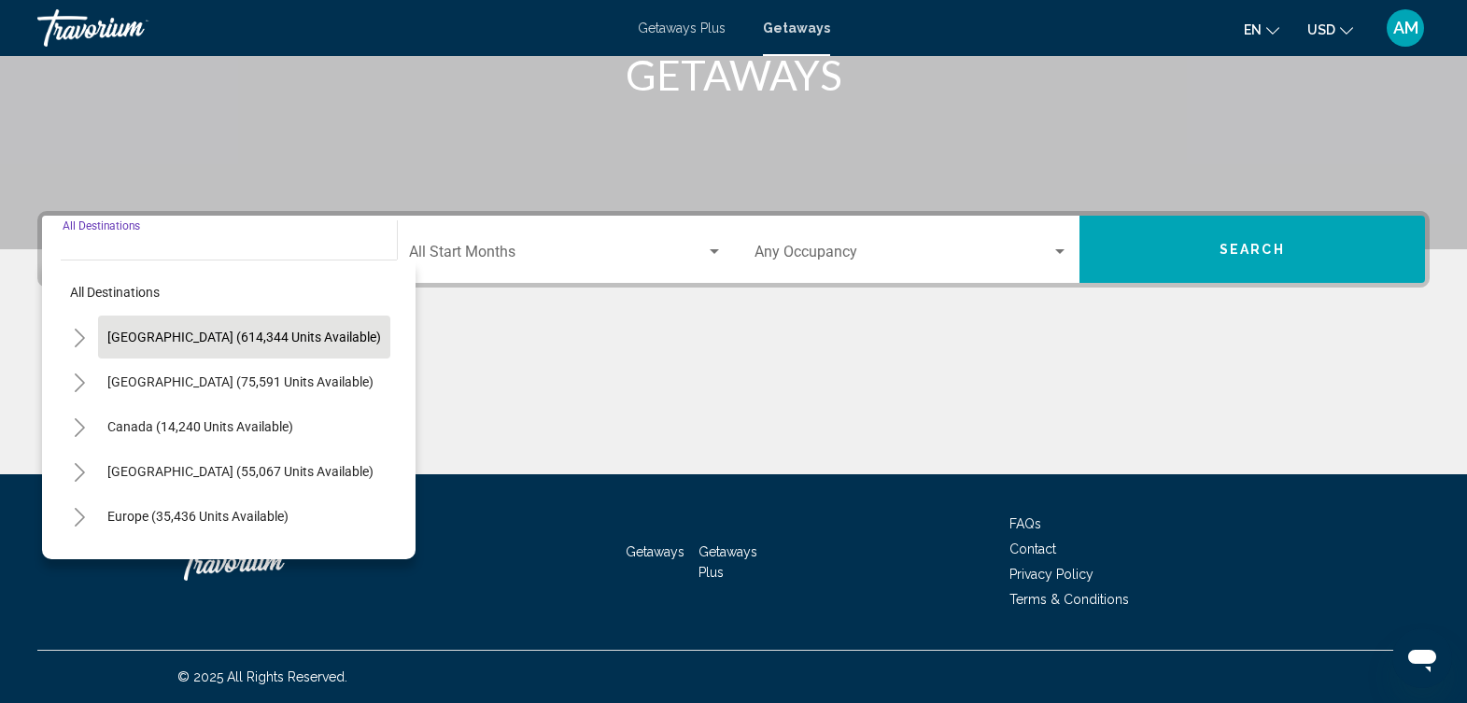
click at [287, 347] on button "[GEOGRAPHIC_DATA] (614,344 units available)" at bounding box center [244, 337] width 292 height 43
type input "**********"
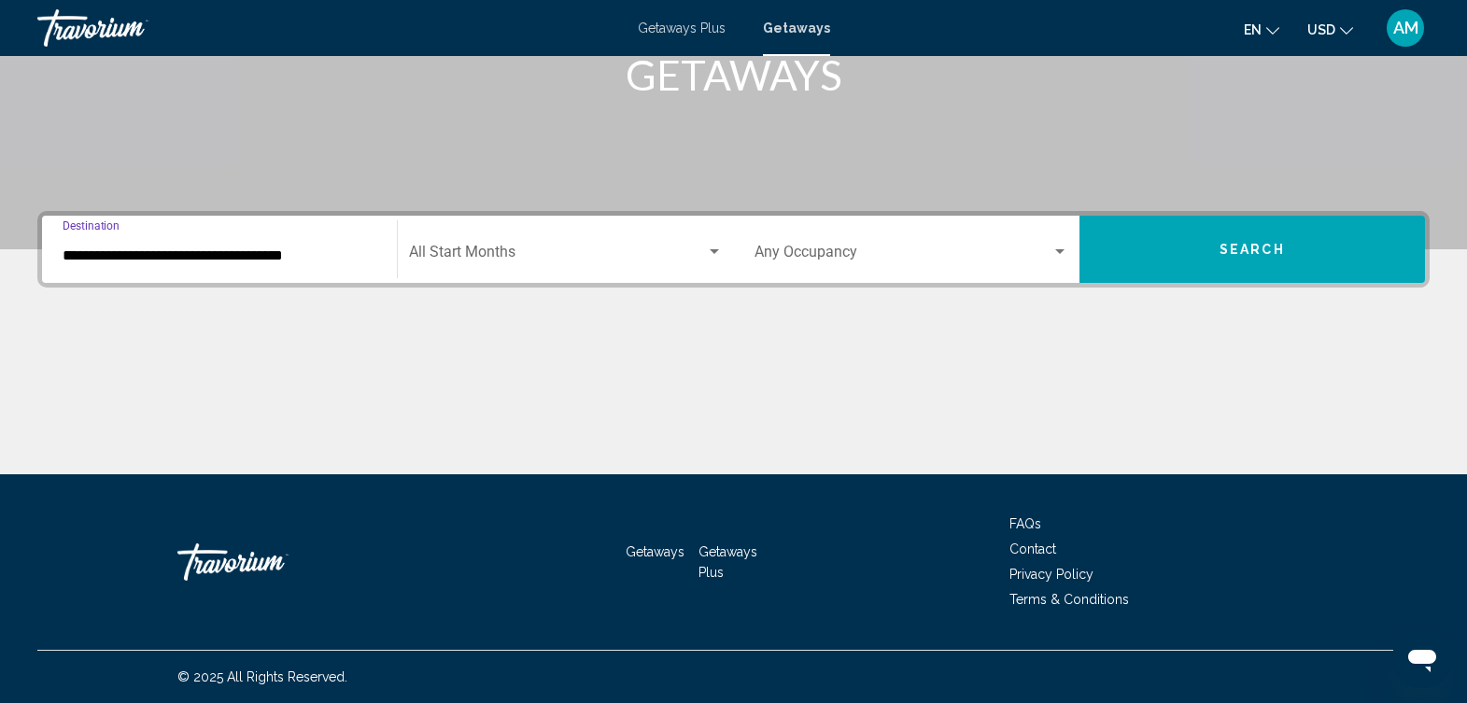
click at [558, 239] on div "Start Month All Start Months" at bounding box center [565, 249] width 313 height 59
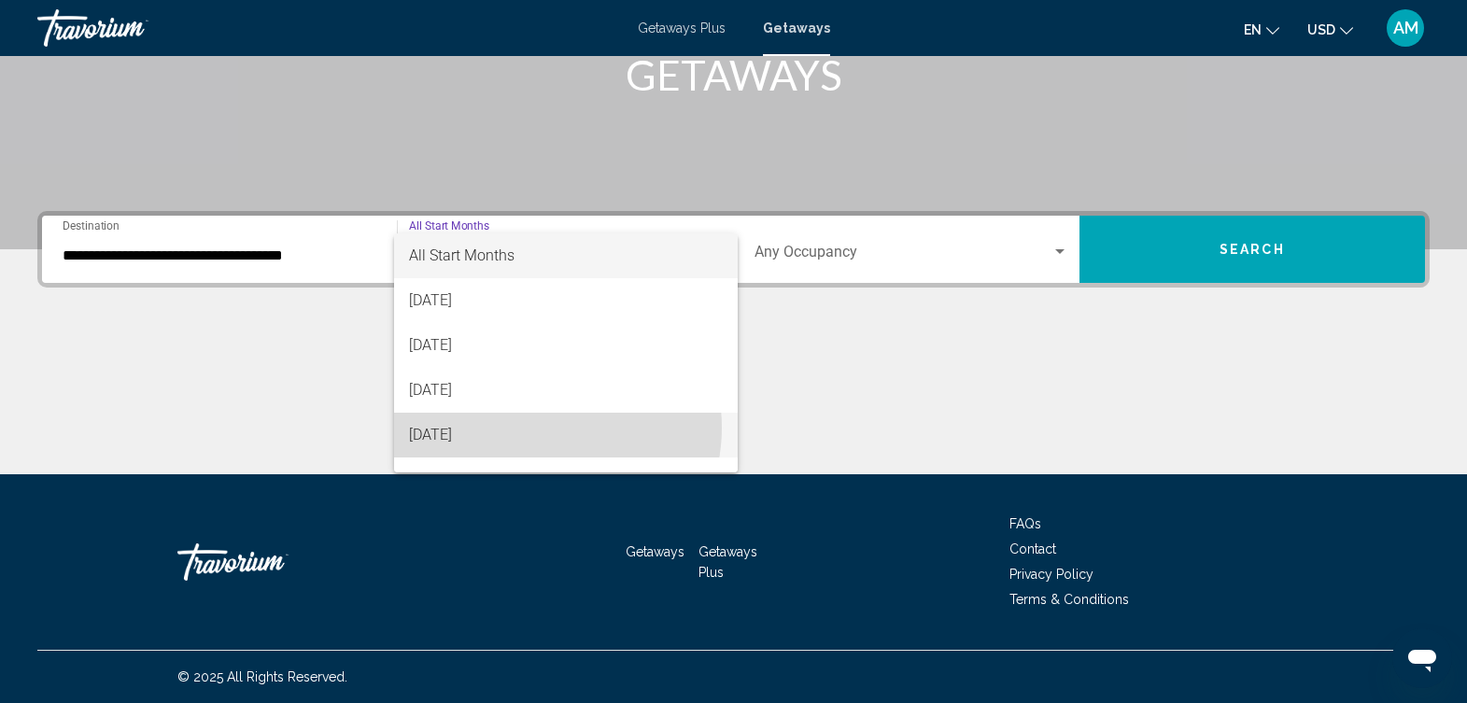
click at [539, 428] on span "[DATE]" at bounding box center [565, 435] width 313 height 45
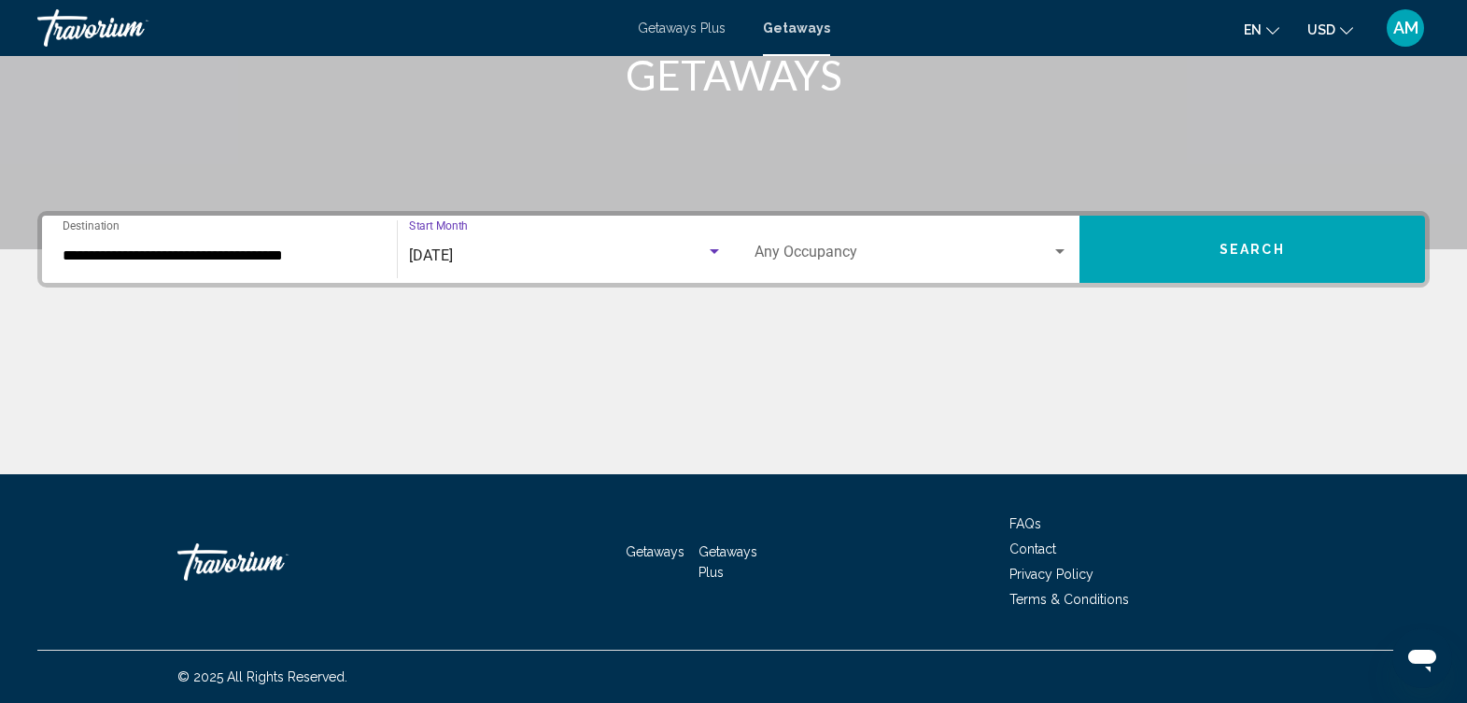
click at [891, 264] on div "Occupancy Any Occupancy" at bounding box center [912, 249] width 314 height 59
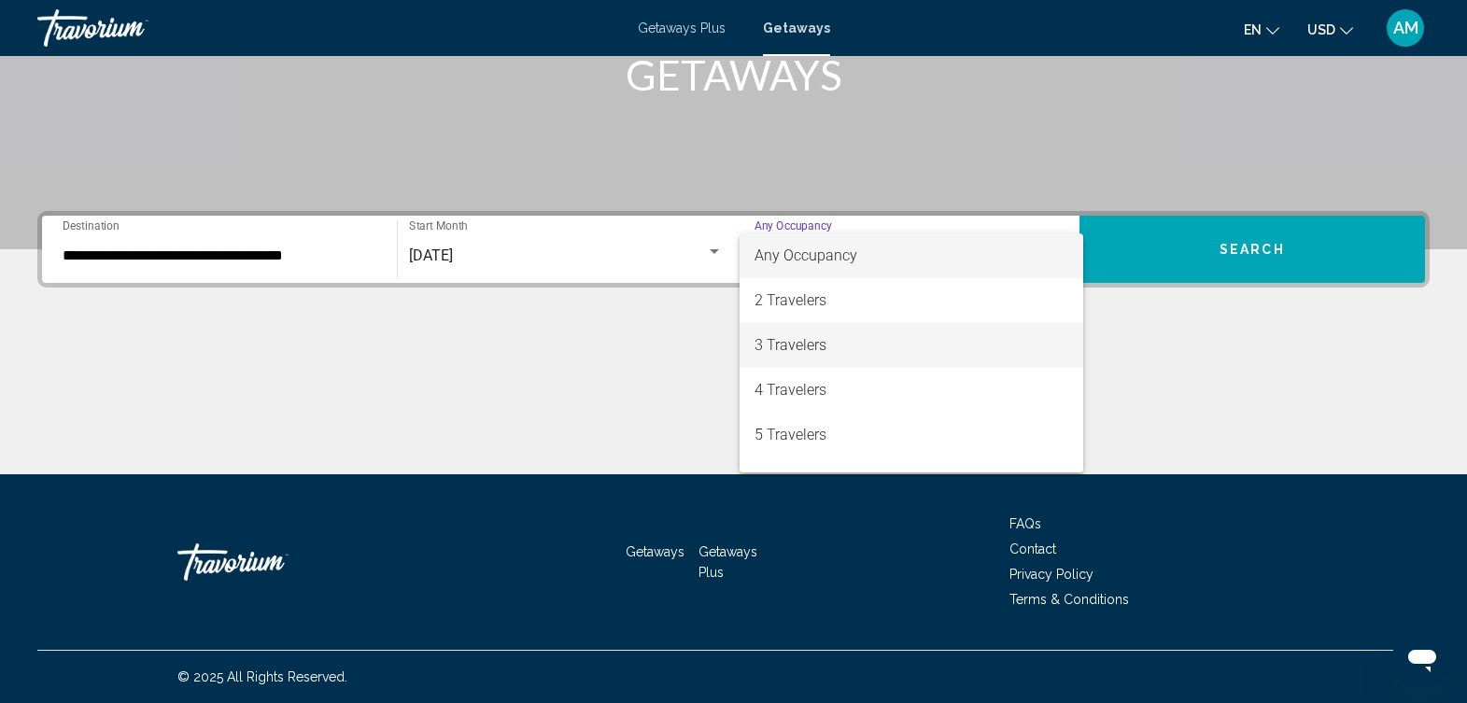
click at [852, 357] on span "3 Travelers" at bounding box center [912, 345] width 314 height 45
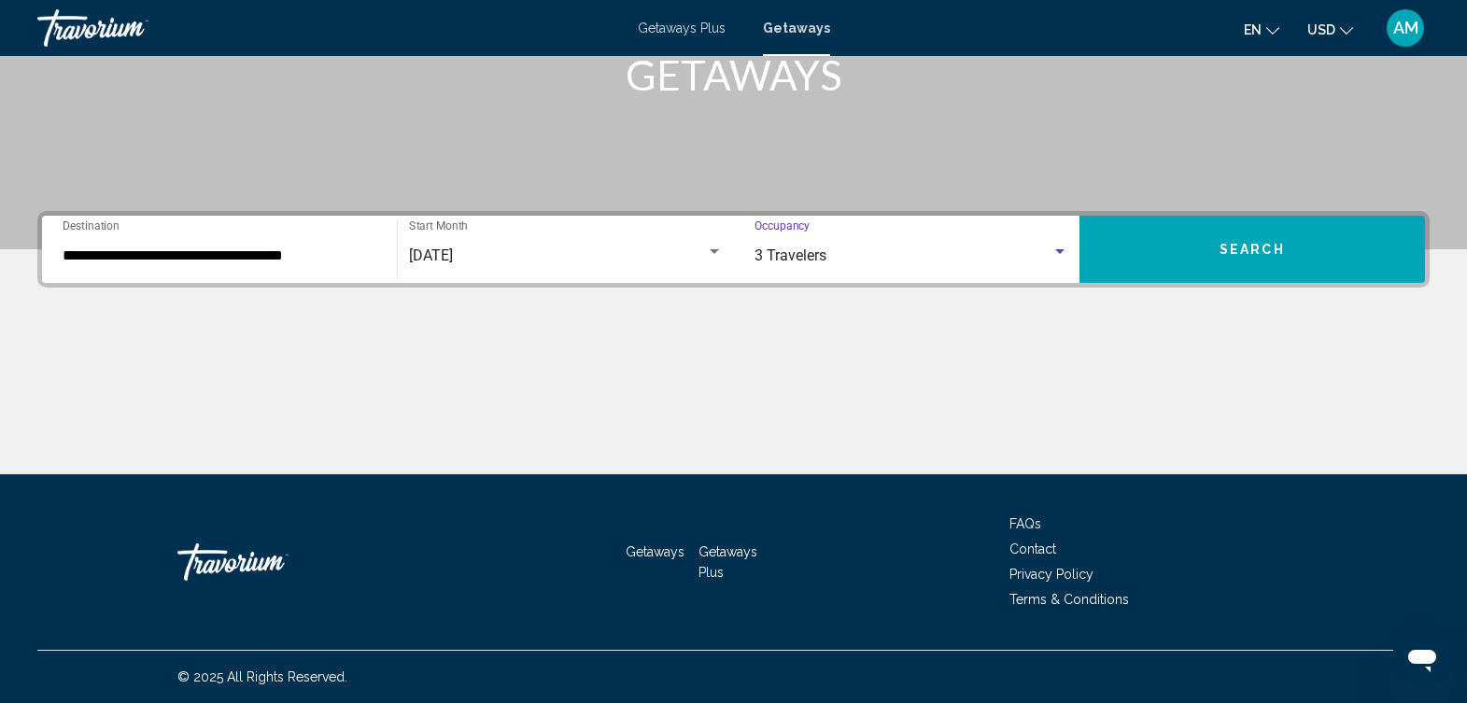
click at [1152, 235] on button "Search" at bounding box center [1253, 249] width 346 height 67
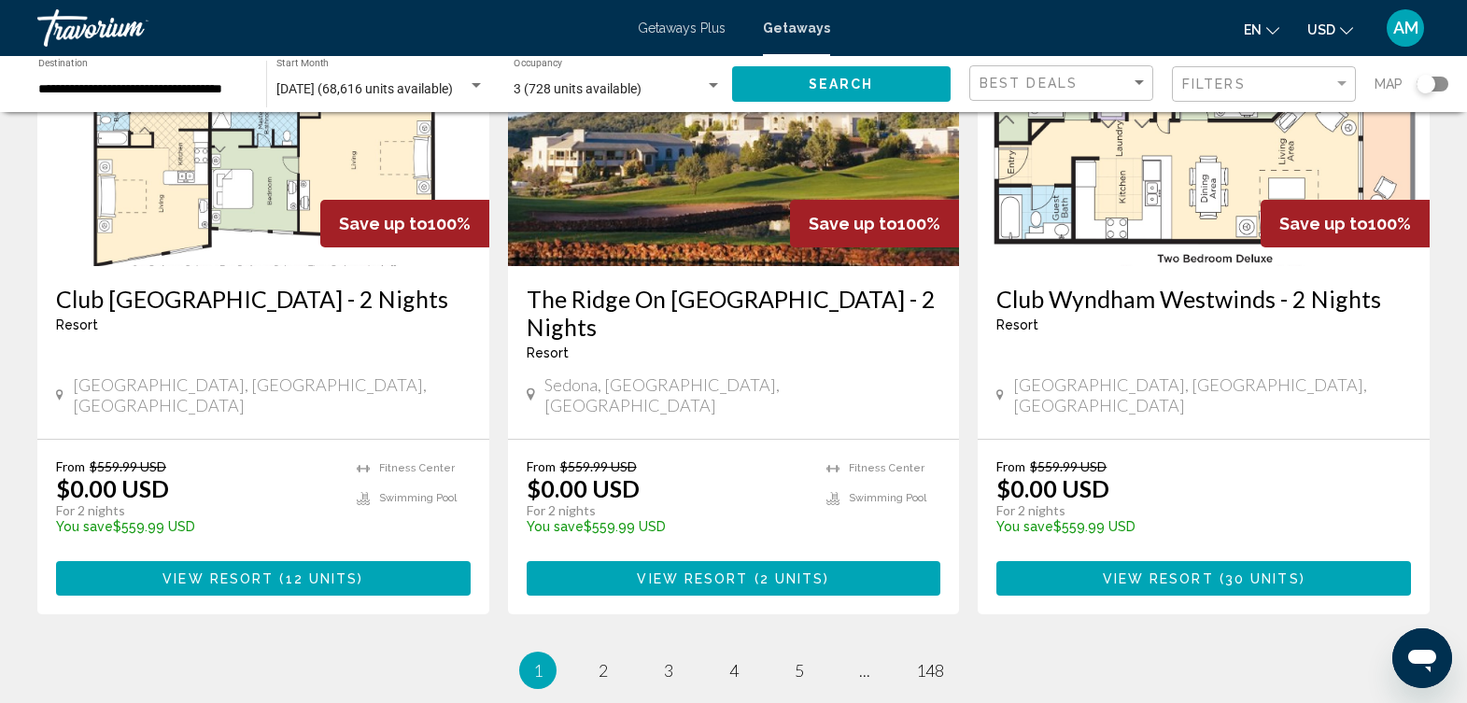
scroll to position [2301, 0]
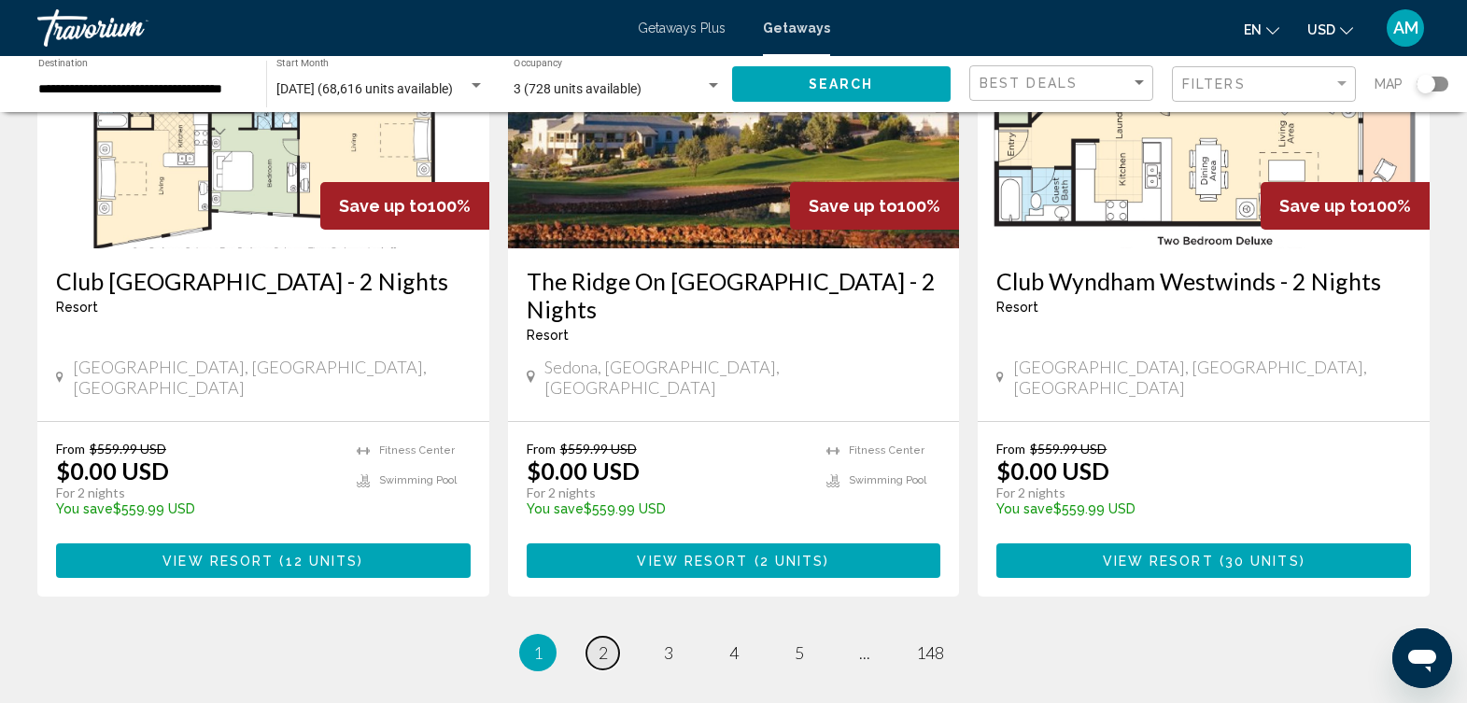
click at [603, 643] on span "2" at bounding box center [603, 653] width 9 height 21
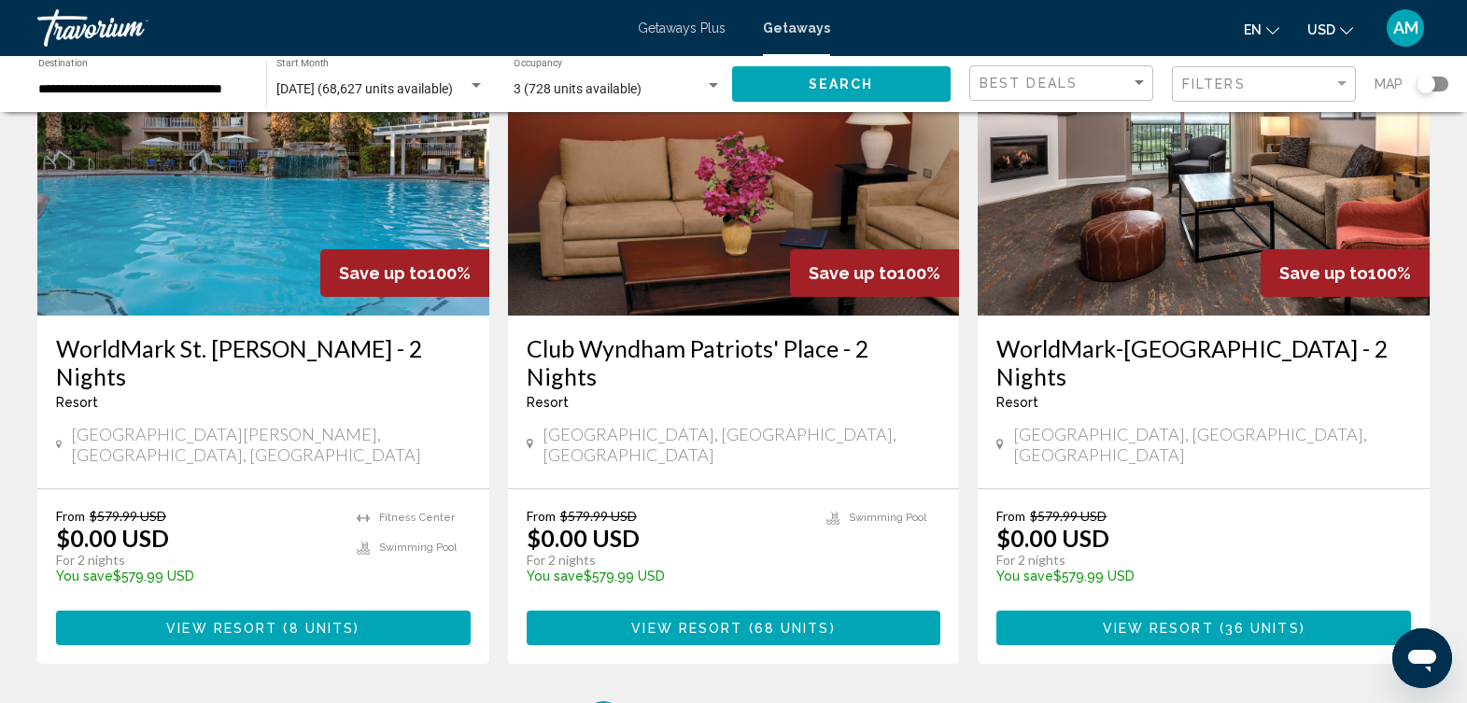
scroll to position [2426, 0]
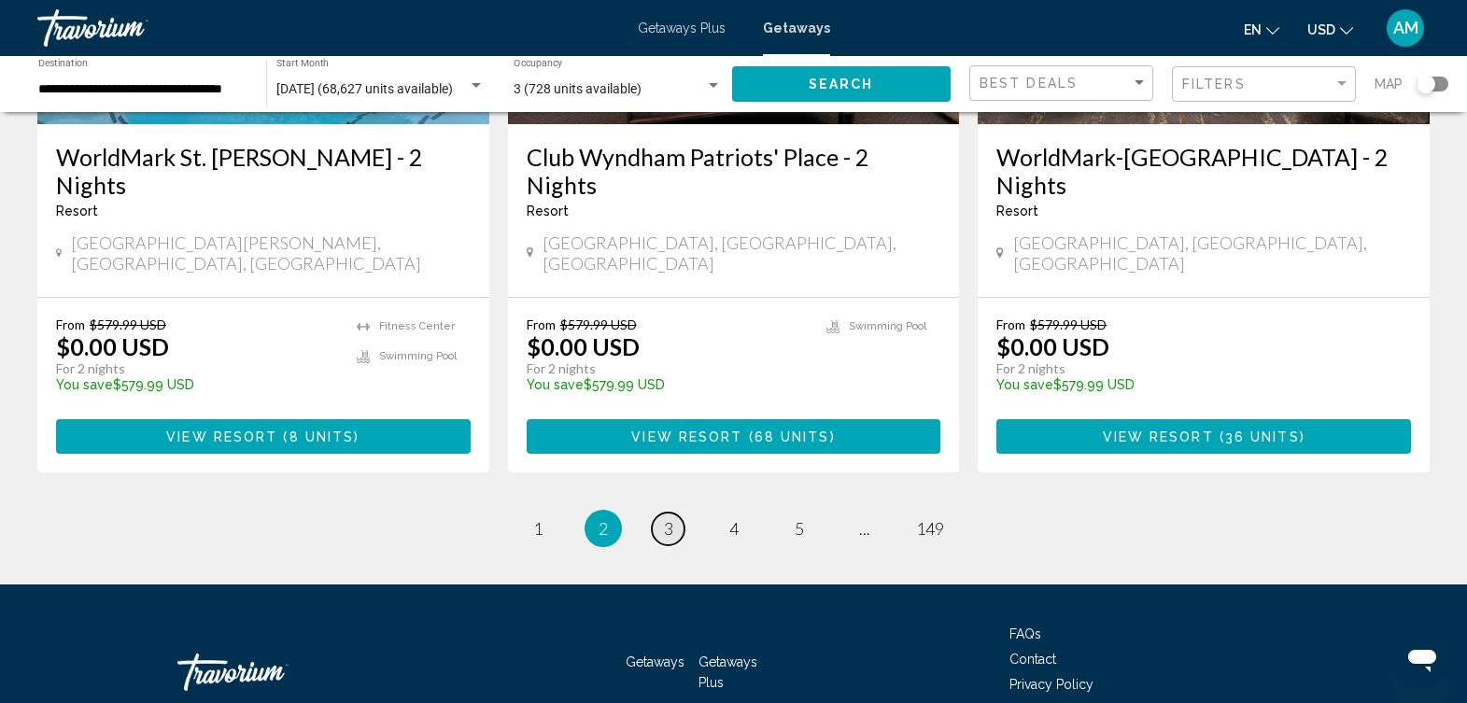
click at [674, 513] on link "page 3" at bounding box center [668, 529] width 33 height 33
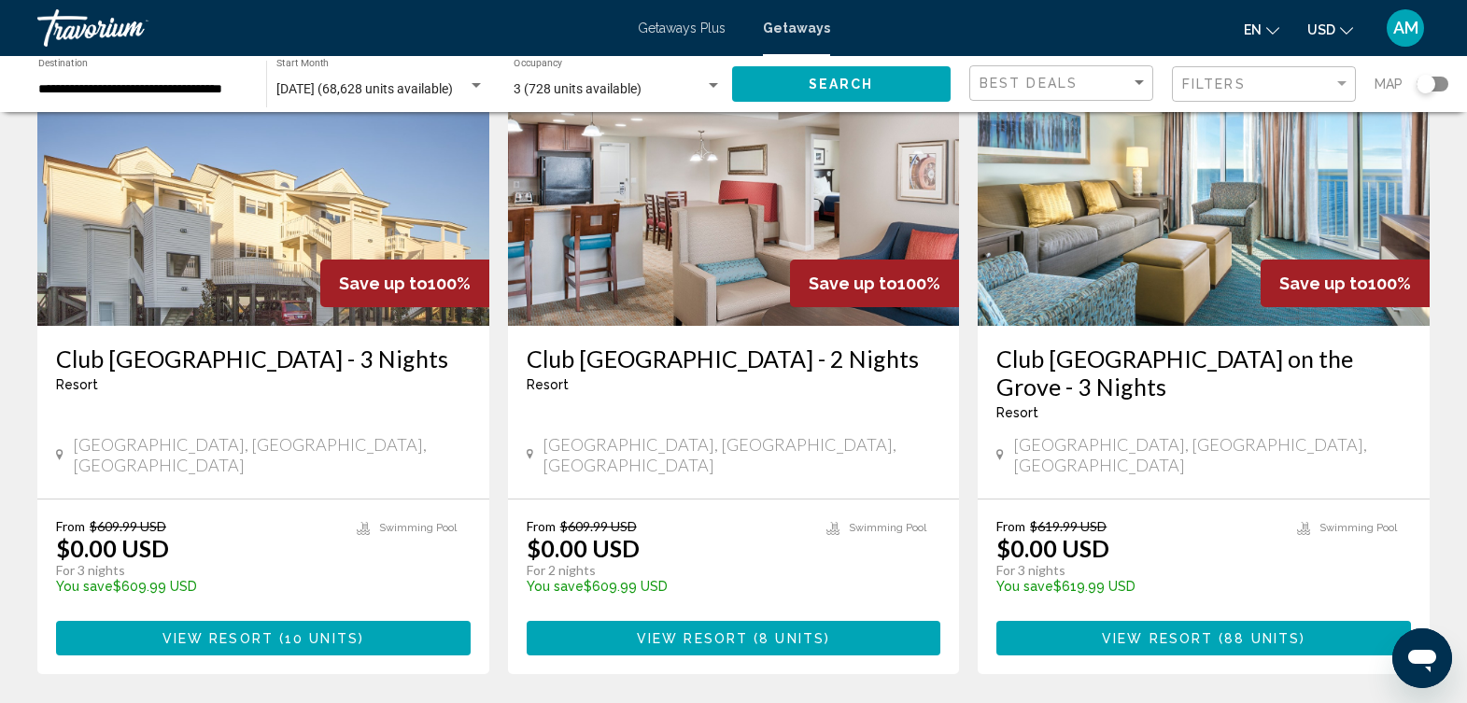
scroll to position [2239, 0]
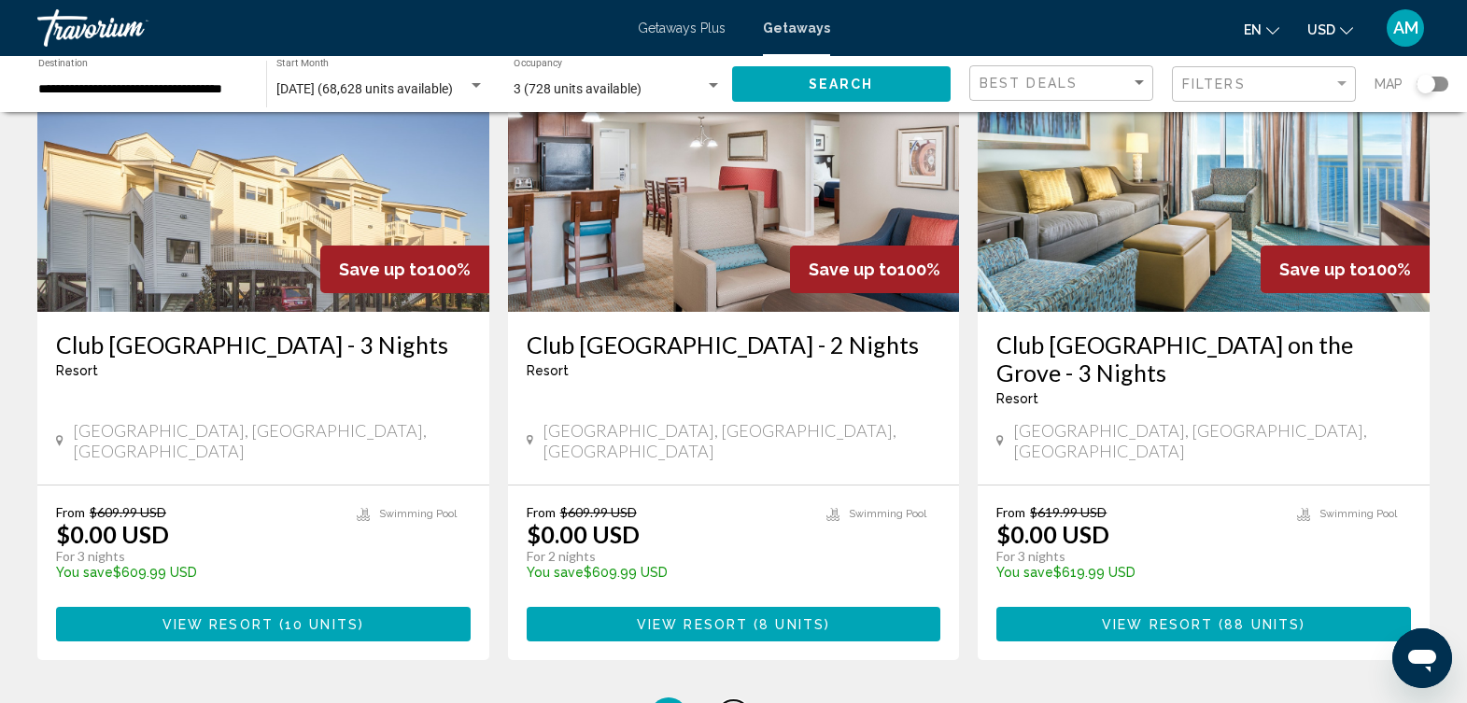
click at [736, 702] on span "4" at bounding box center [733, 716] width 9 height 21
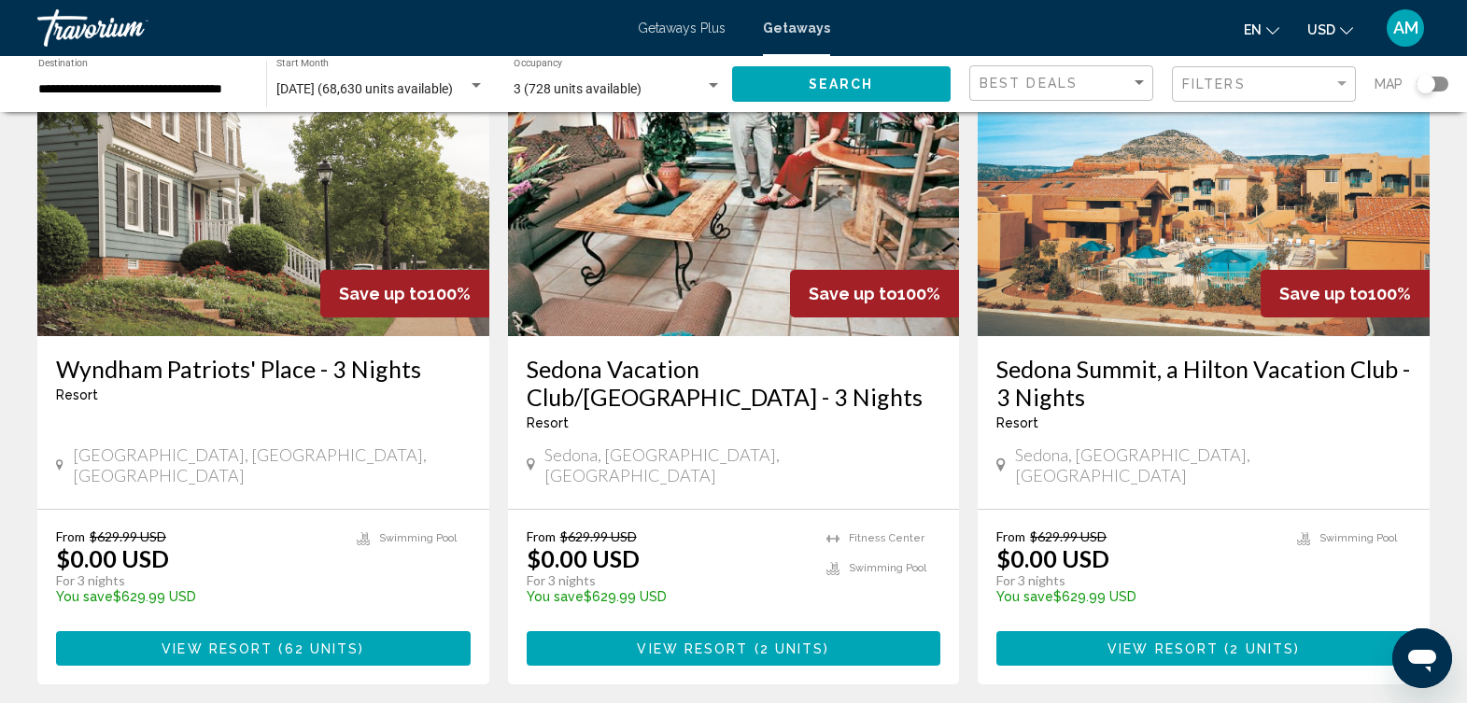
scroll to position [2297, 0]
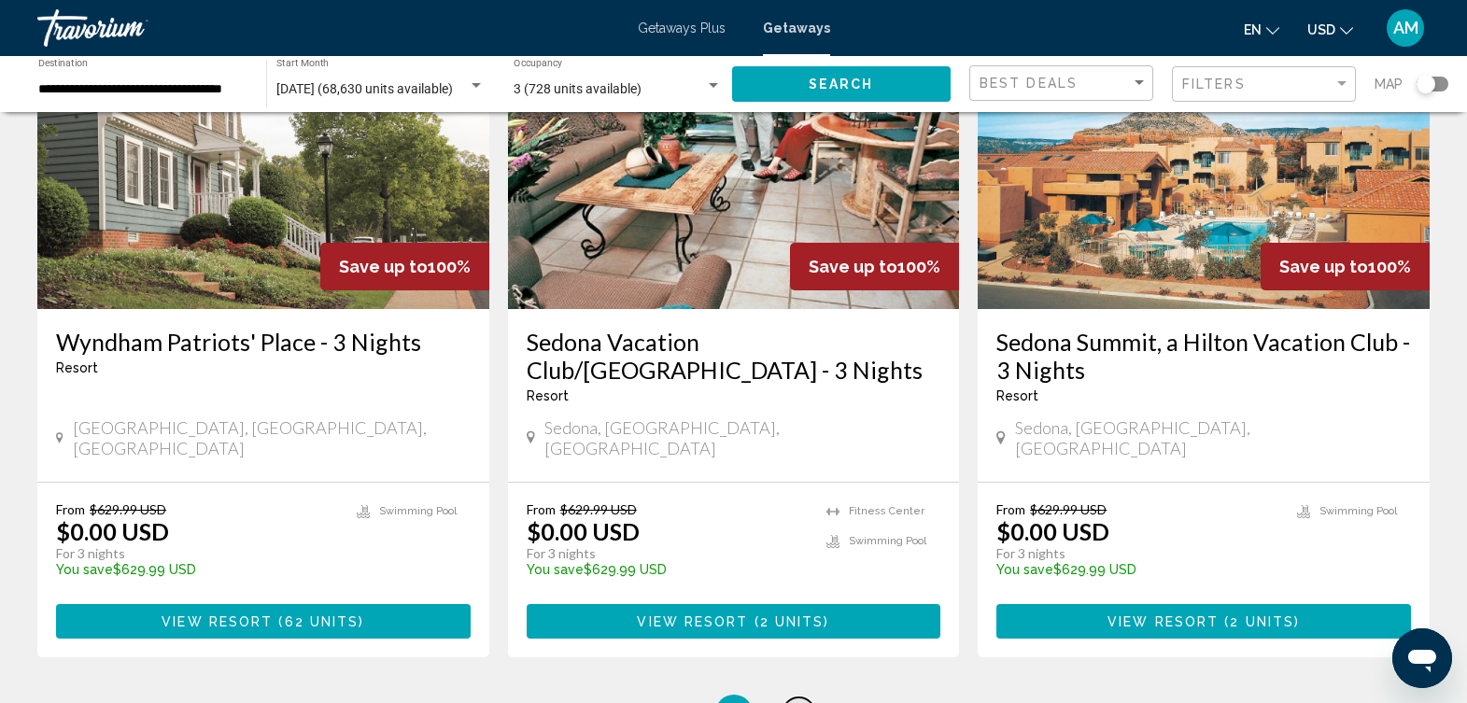
click at [796, 698] on link "page 5" at bounding box center [799, 714] width 33 height 33
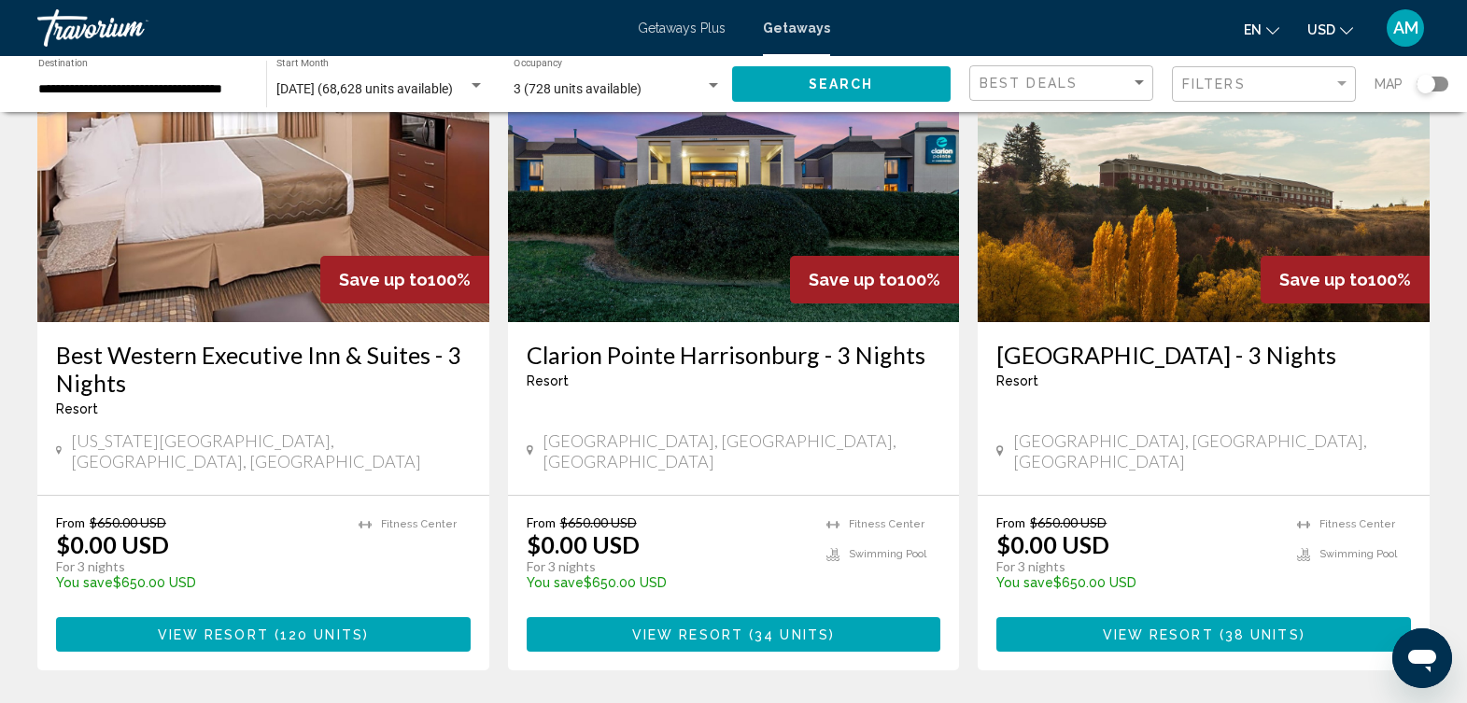
scroll to position [2261, 0]
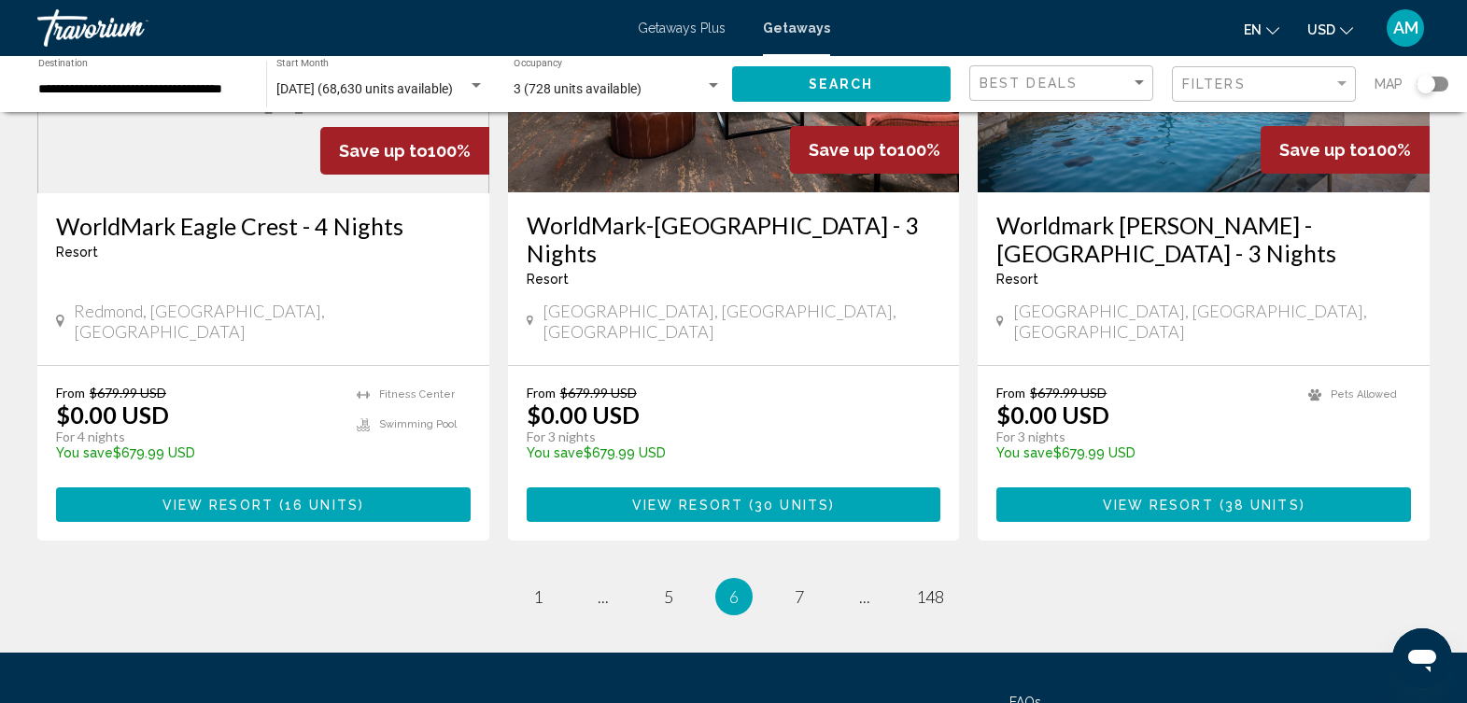
scroll to position [2399, 0]
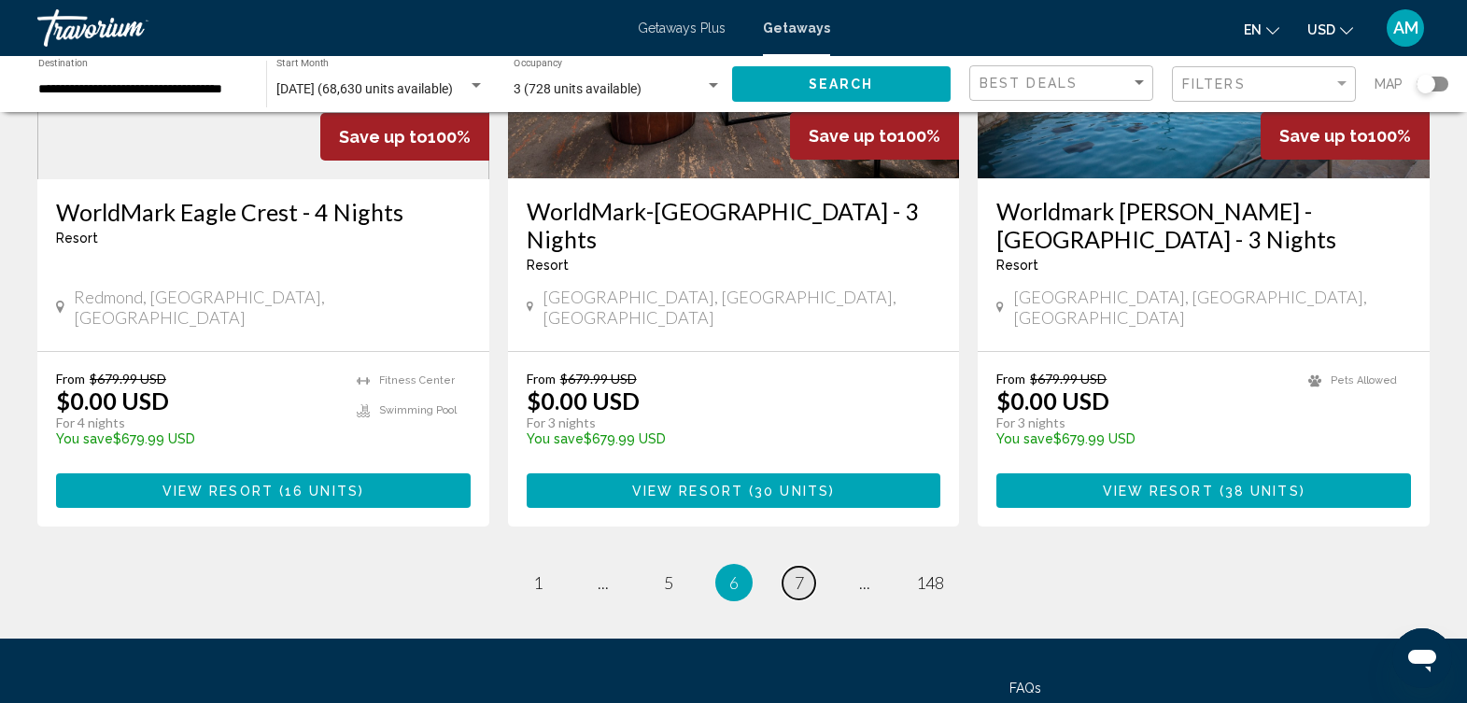
click at [805, 567] on link "page 7" at bounding box center [799, 583] width 33 height 33
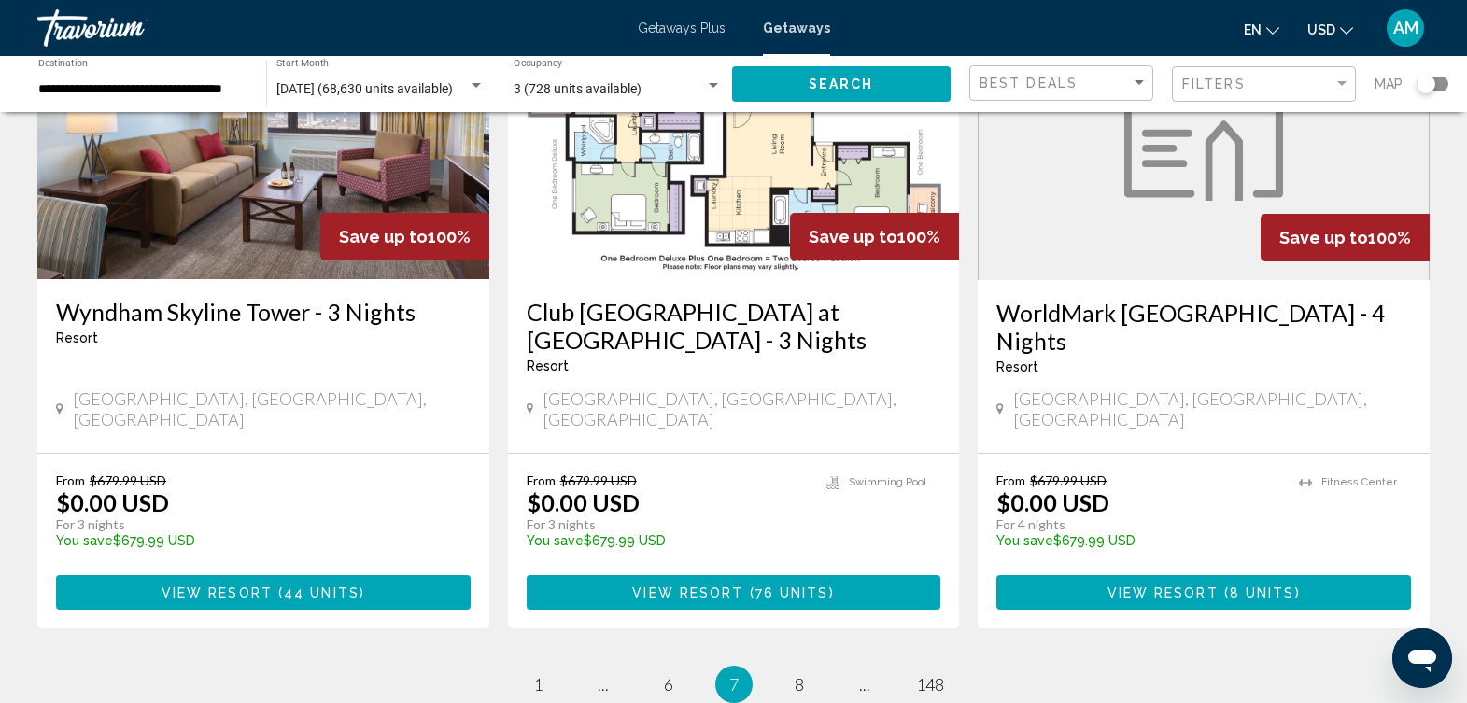
scroll to position [2427, 0]
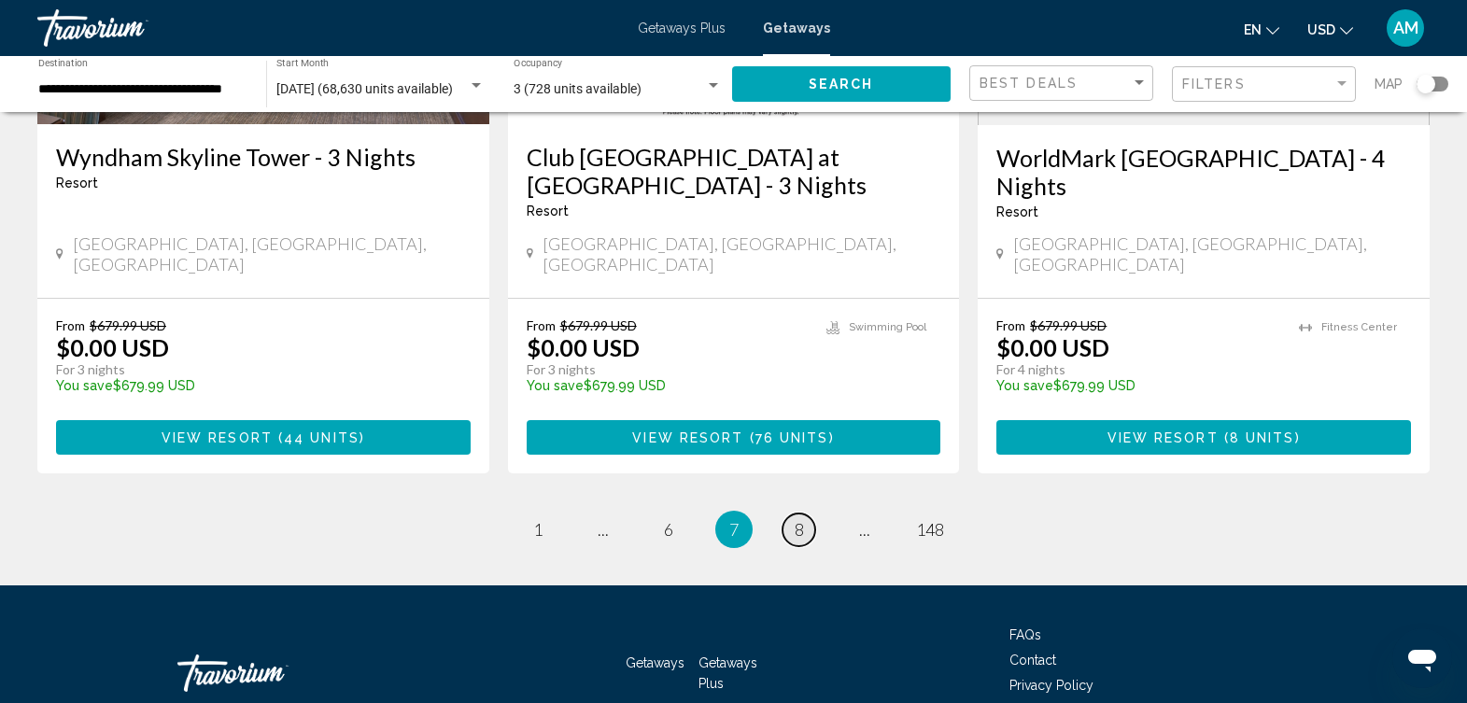
click at [799, 519] on span "8" at bounding box center [799, 529] width 9 height 21
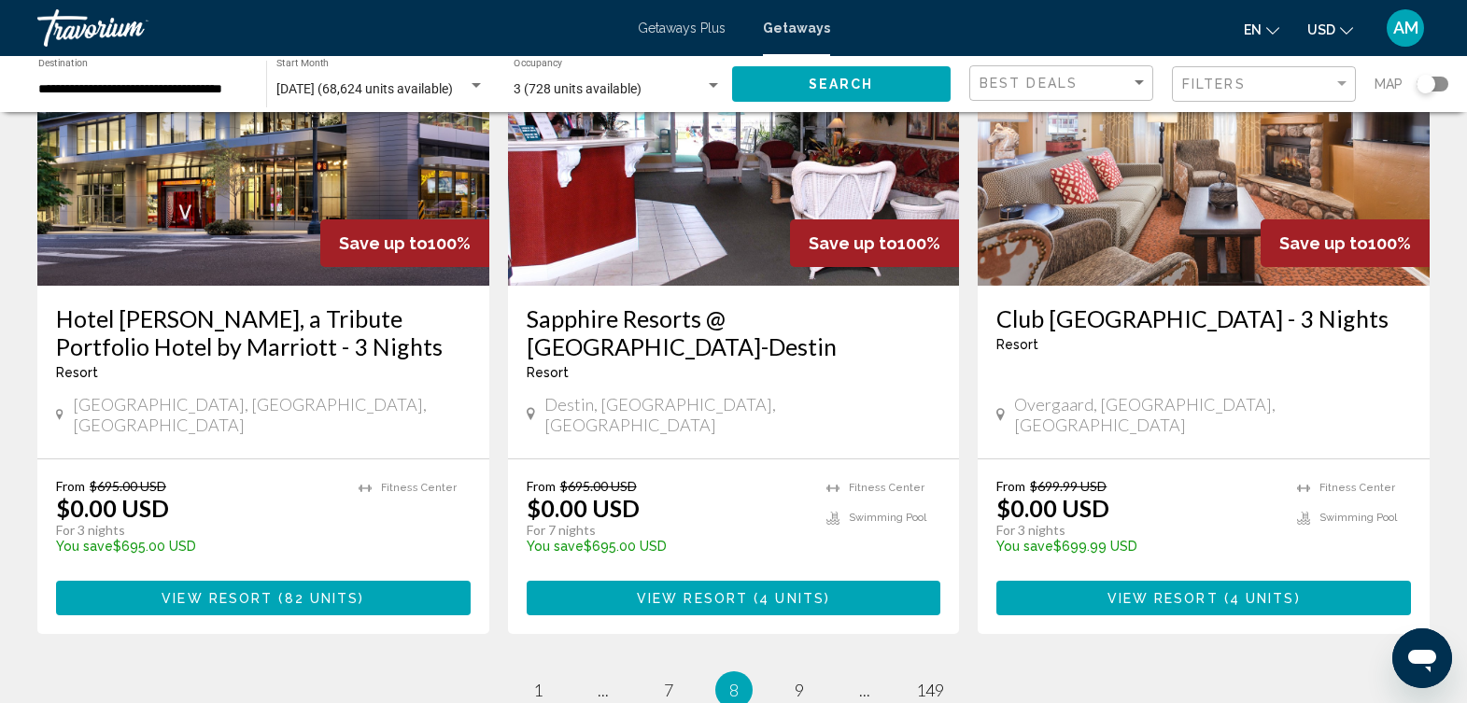
scroll to position [2455, 0]
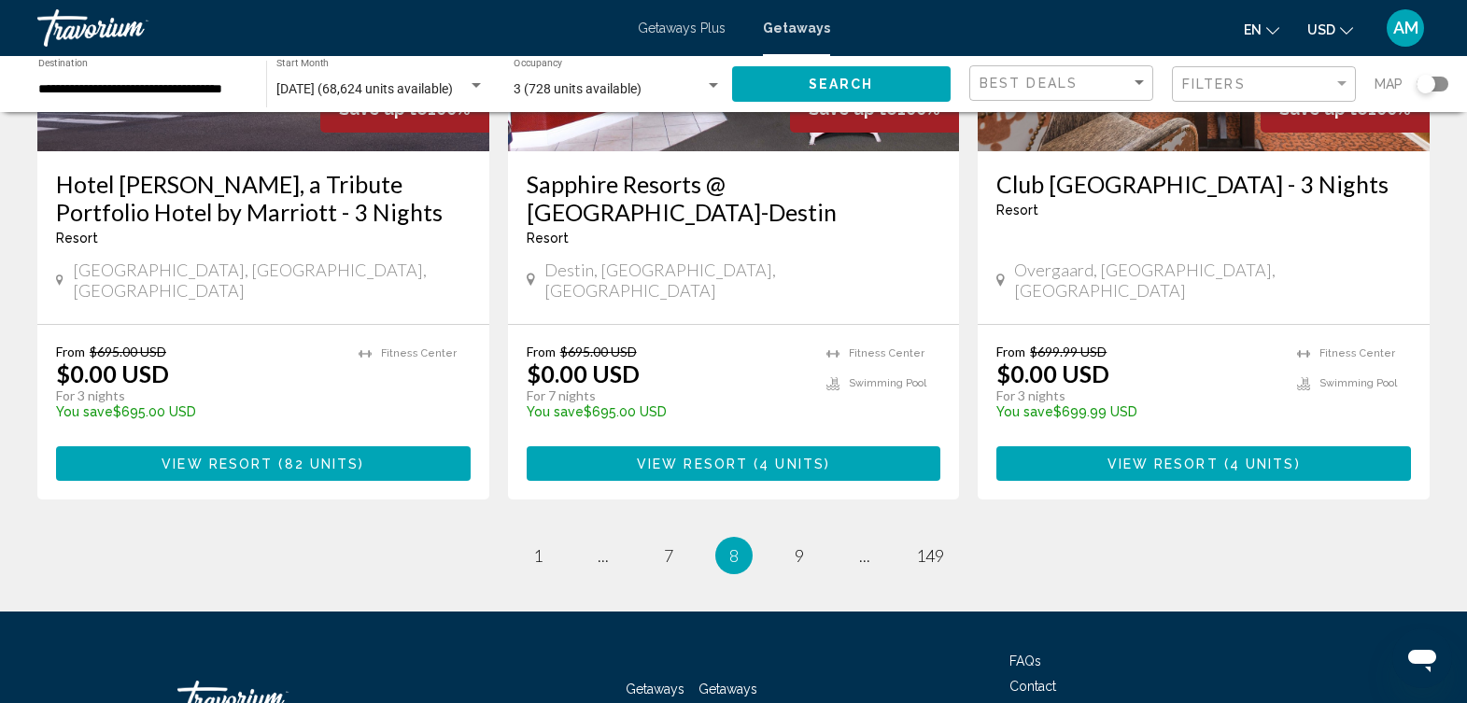
drag, startPoint x: 1476, startPoint y: 132, endPoint x: 33, endPoint y: 24, distance: 1447.0
